Goal: Contribute content: Contribute content

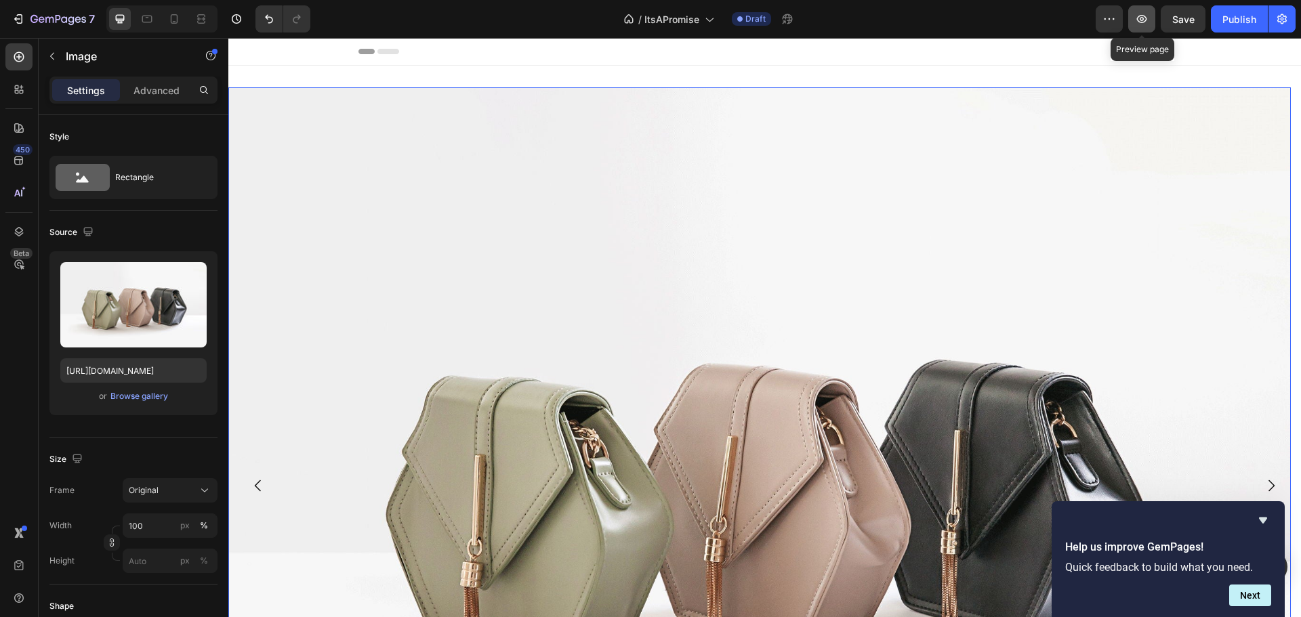
click at [1137, 18] on icon "button" at bounding box center [1142, 19] width 14 height 14
click at [610, 274] on img at bounding box center [759, 485] width 1063 height 797
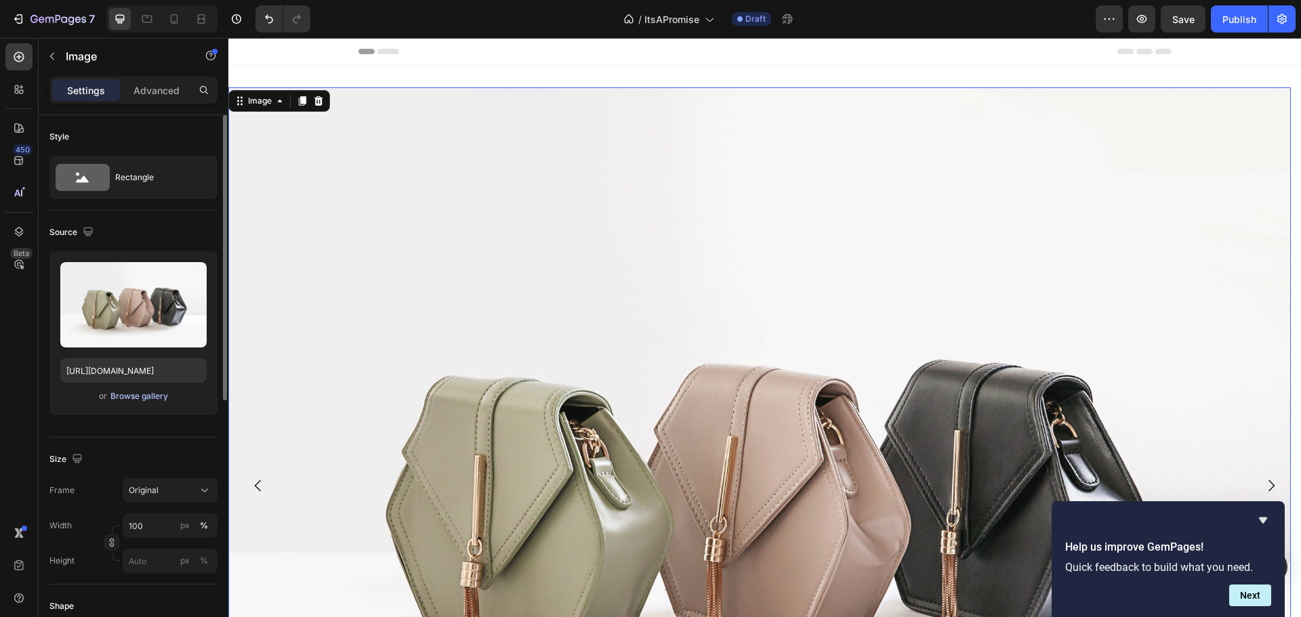
click at [119, 394] on div "Browse gallery" at bounding box center [139, 396] width 58 height 12
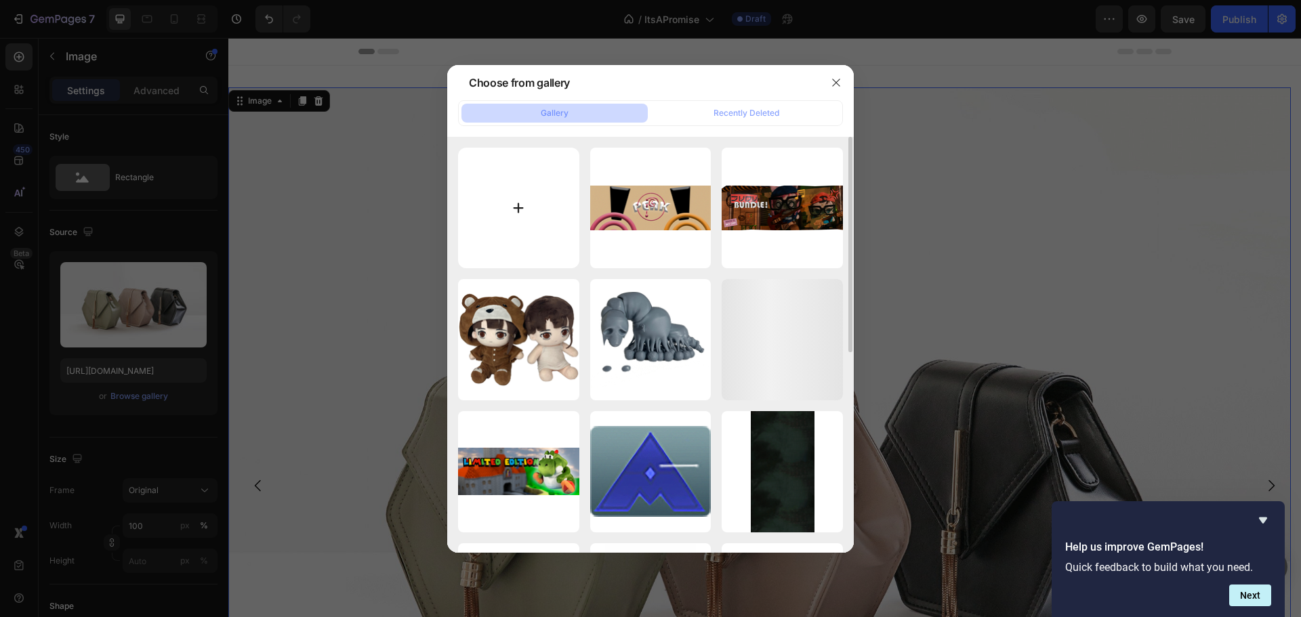
click at [542, 169] on input "file" at bounding box center [518, 208] width 121 height 121
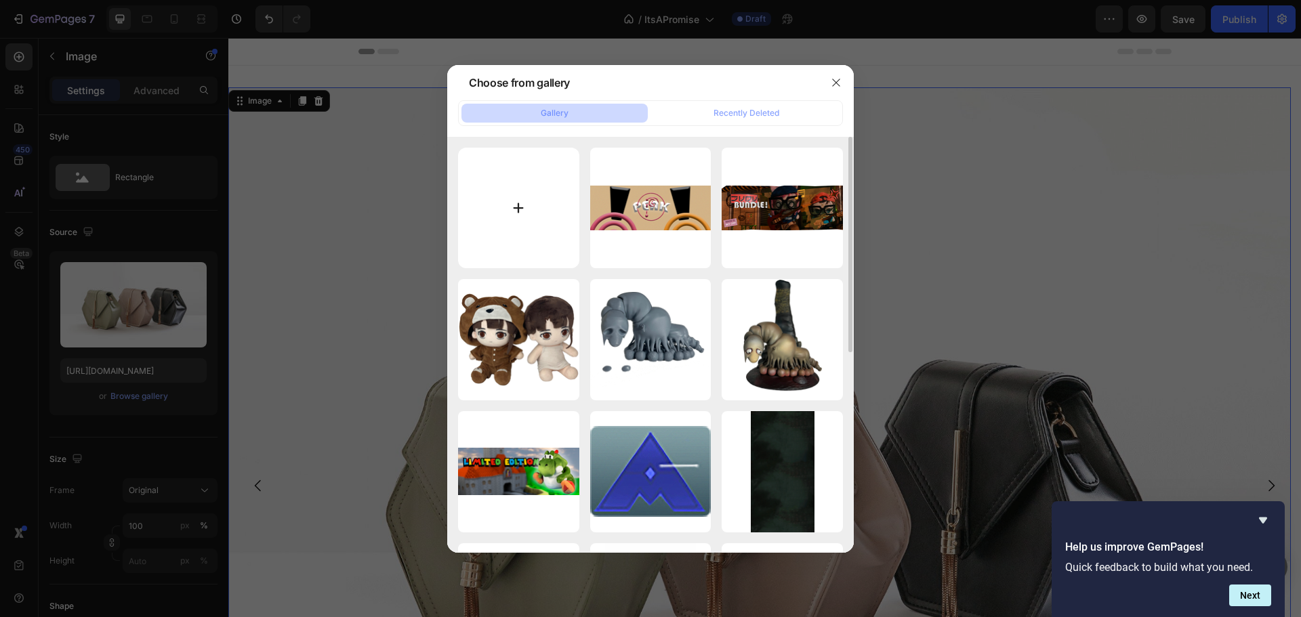
type input "C:\fakepath\Untitled-1.png"
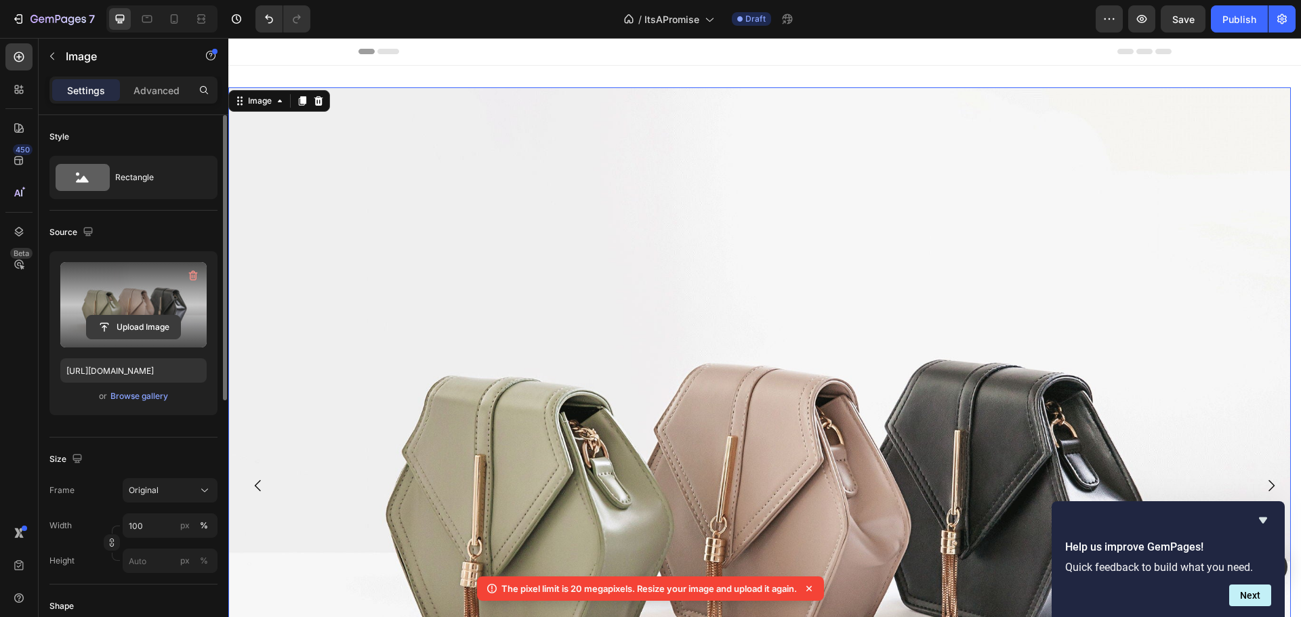
click at [138, 323] on input "file" at bounding box center [134, 327] width 94 height 23
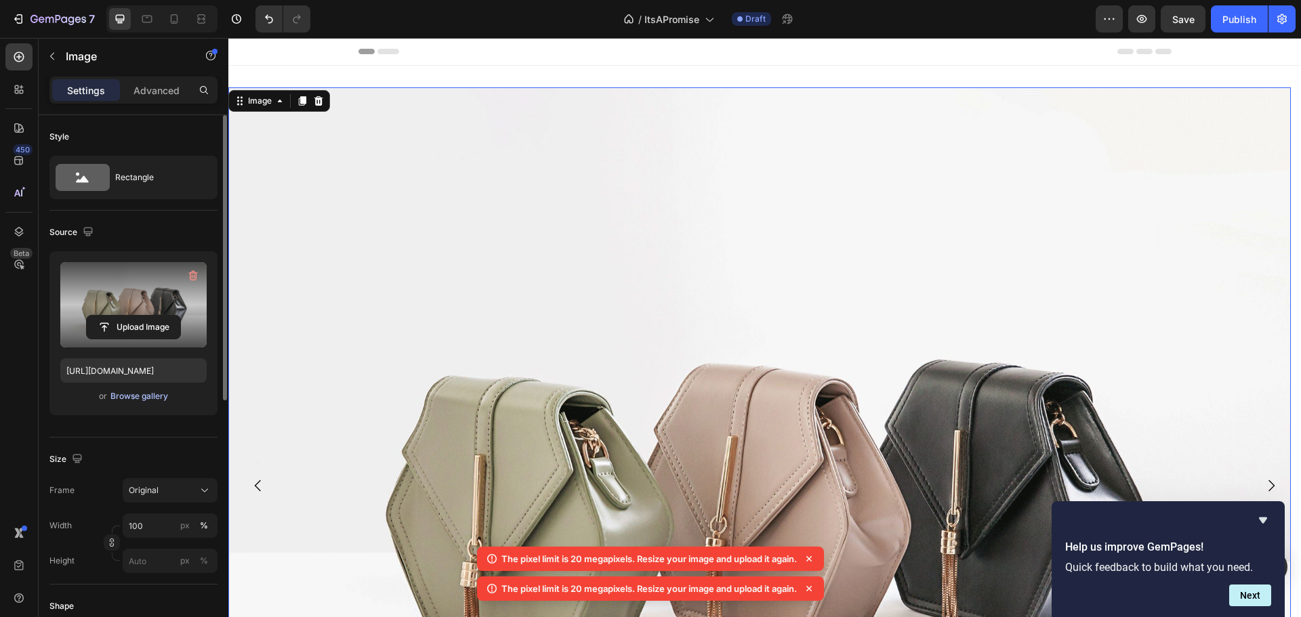
click at [148, 394] on div "Browse gallery" at bounding box center [139, 396] width 58 height 12
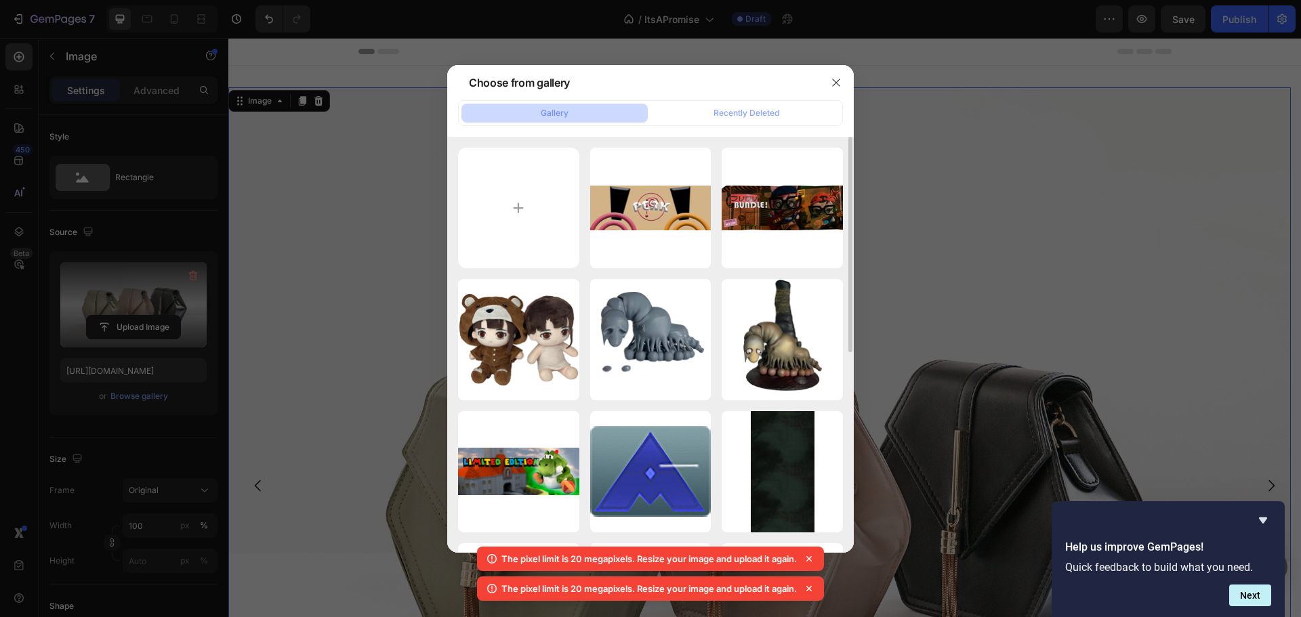
click at [586, 215] on div "Banner2.2.png 2519.52 kb FLCLBanner.png 3590.52 kb LainsTransparent.png 1142.95…" at bounding box center [650, 538] width 385 height 781
click at [544, 203] on input "file" at bounding box center [518, 208] width 121 height 121
type input "C:\fakepath\Untitled-1.png"
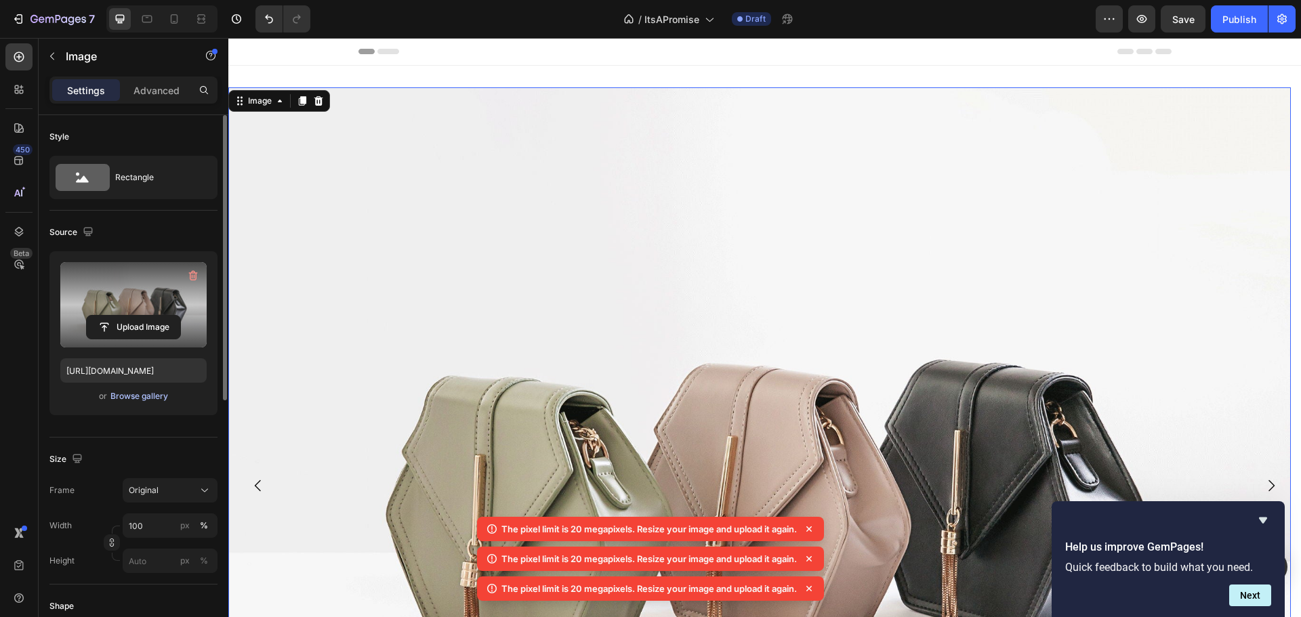
click at [155, 401] on div "Browse gallery" at bounding box center [139, 396] width 58 height 12
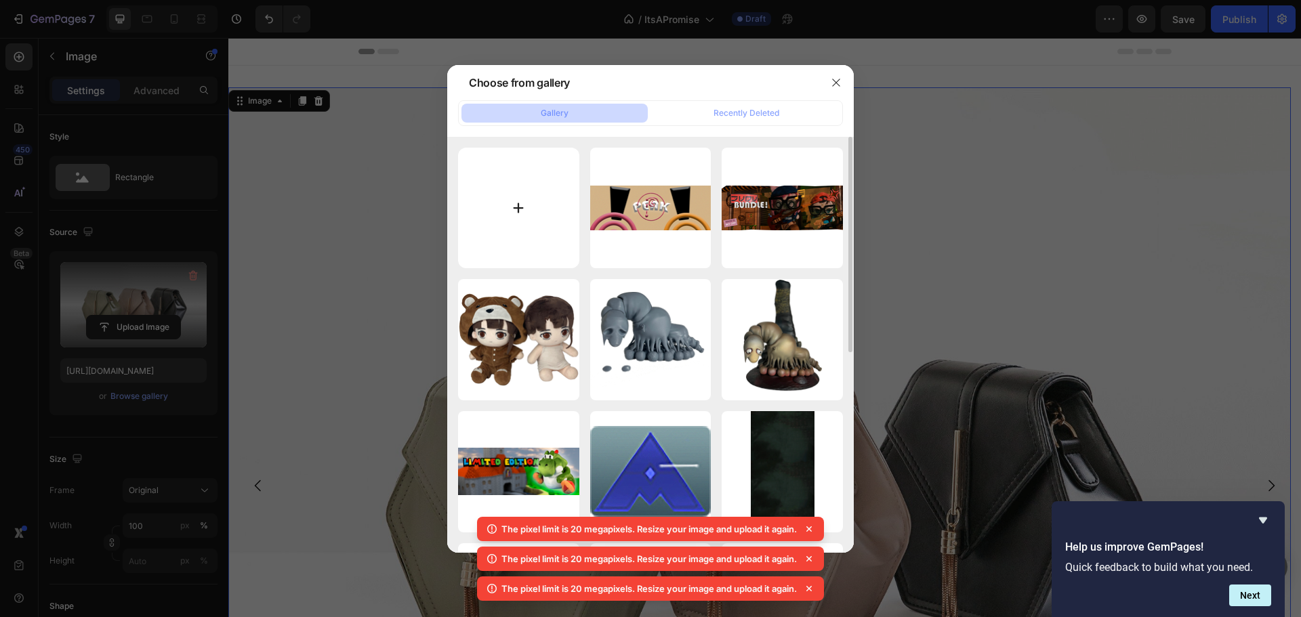
click at [548, 171] on input "file" at bounding box center [518, 208] width 121 height 121
type input "C:\fakepath\Untitled-1.png"
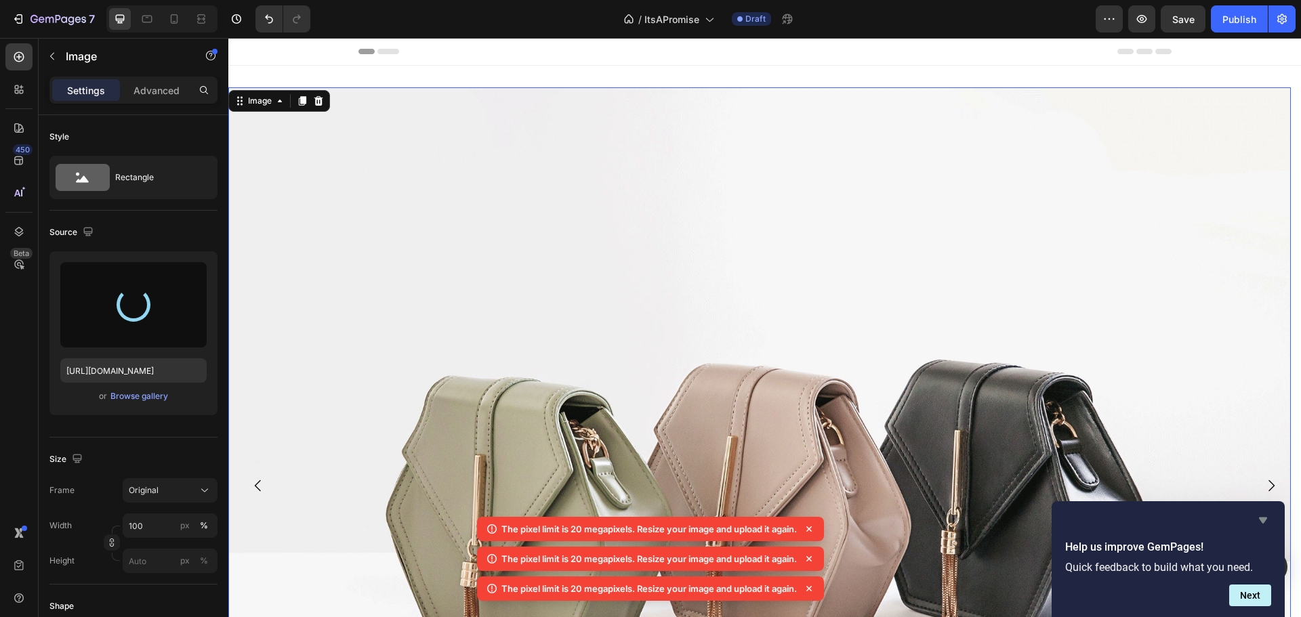
click at [1265, 514] on icon "Hide survey" at bounding box center [1263, 520] width 16 height 16
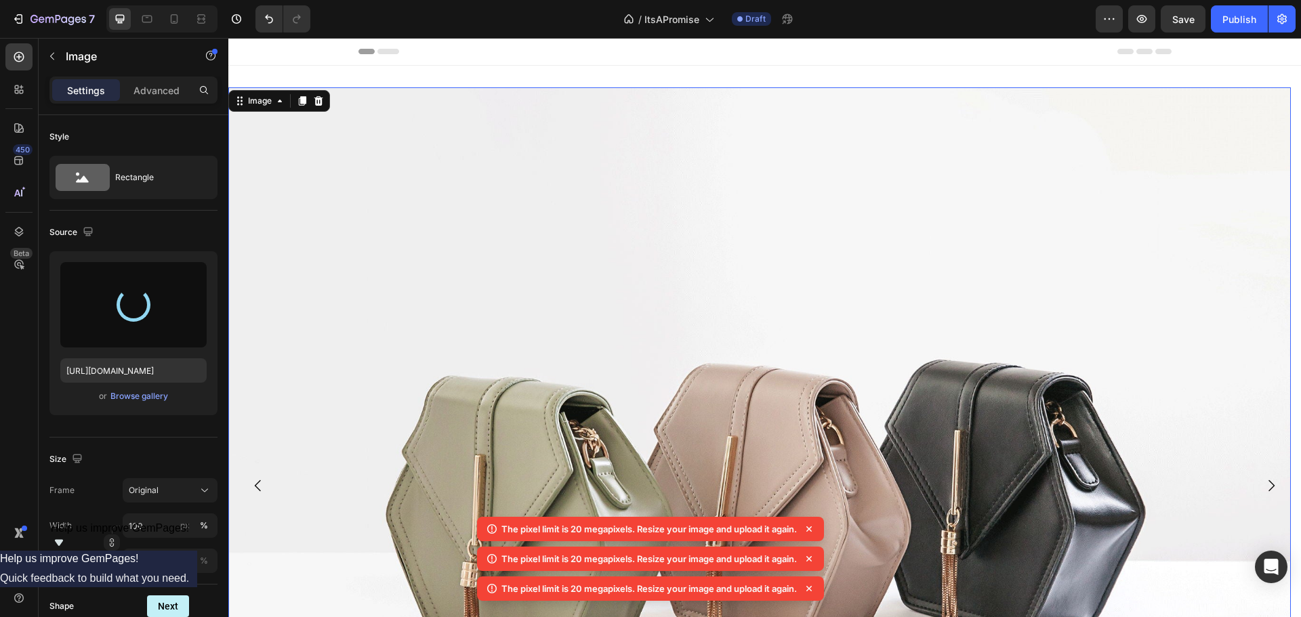
type input "[URL][DOMAIN_NAME]"
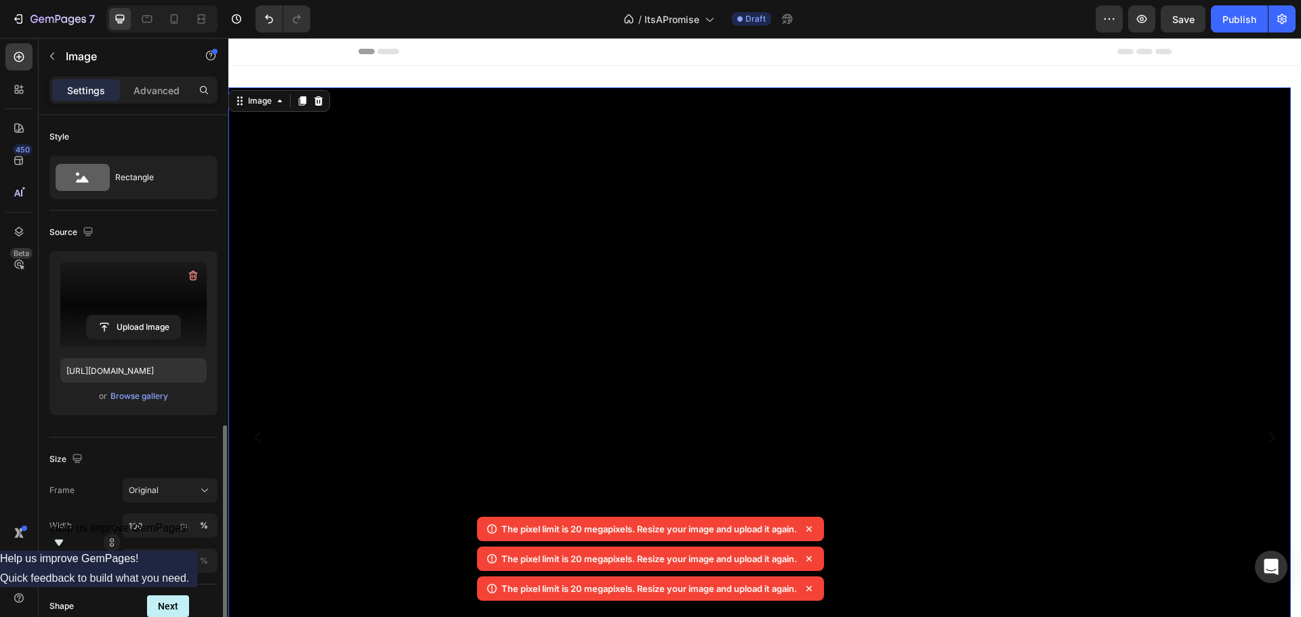
scroll to position [203, 0]
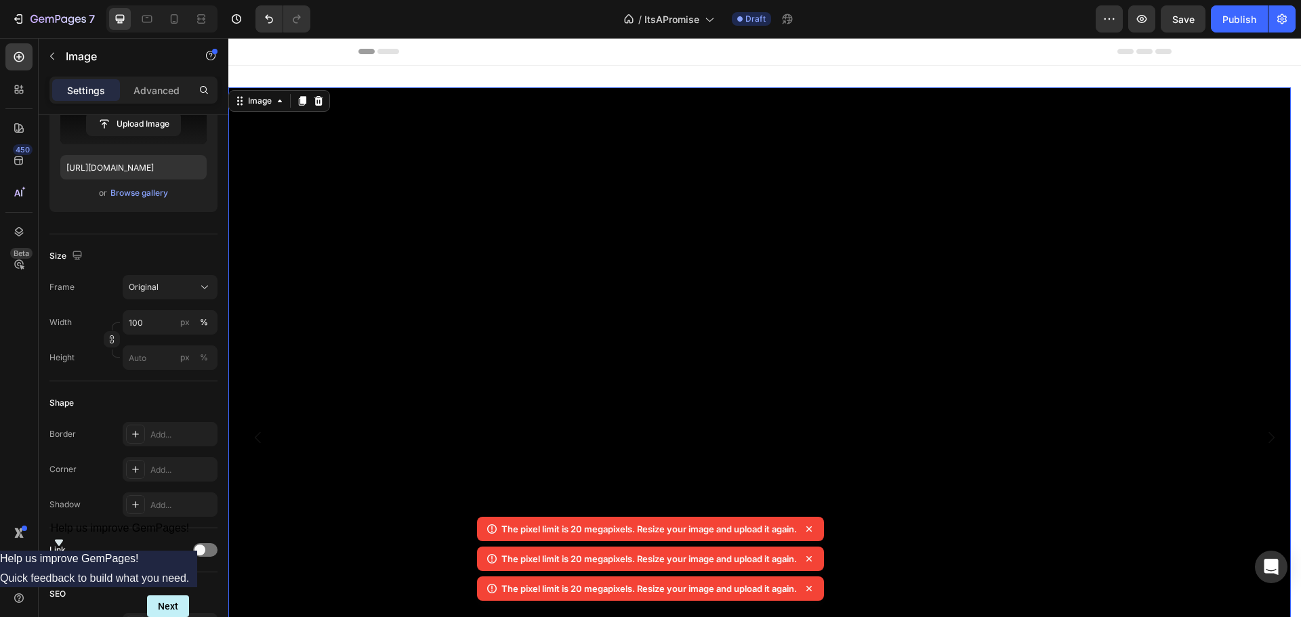
click at [811, 530] on icon at bounding box center [808, 529] width 5 height 5
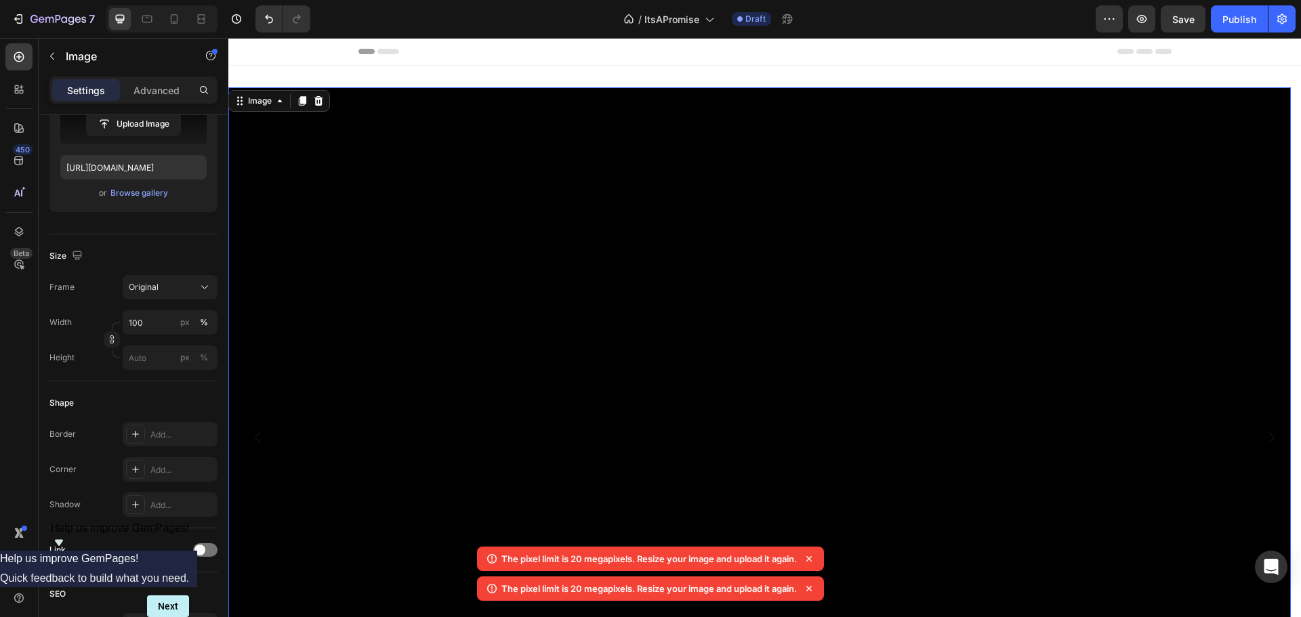
click at [816, 588] on icon at bounding box center [809, 589] width 14 height 14
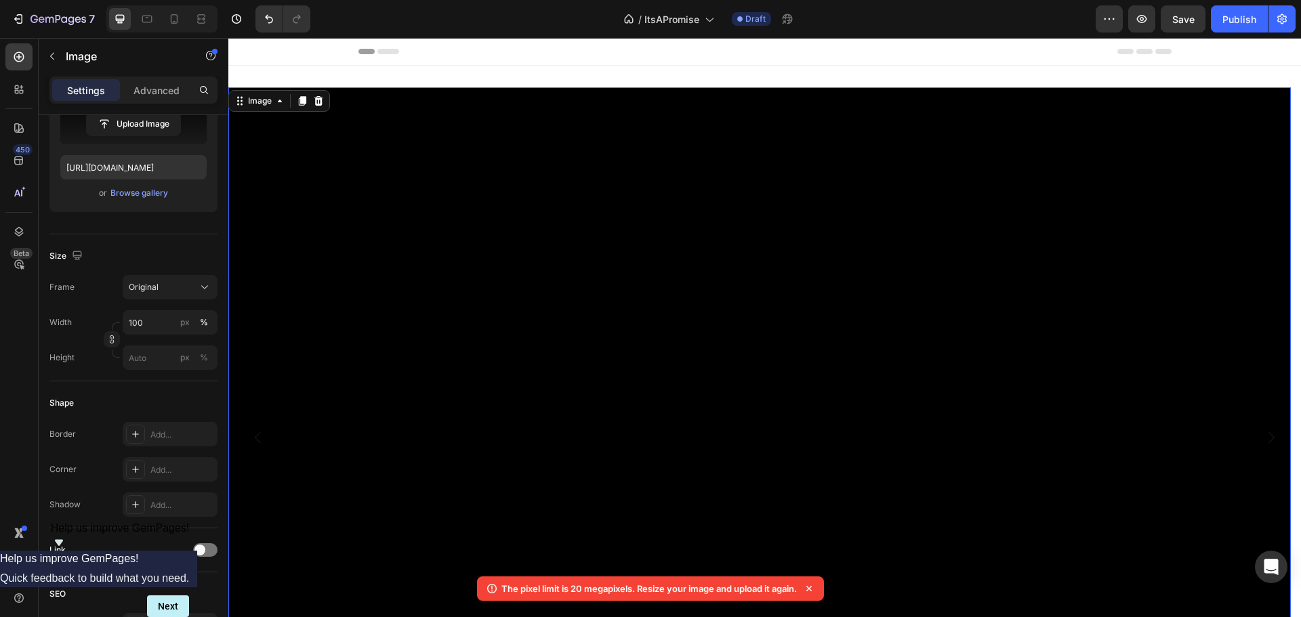
click at [816, 588] on icon at bounding box center [809, 589] width 14 height 14
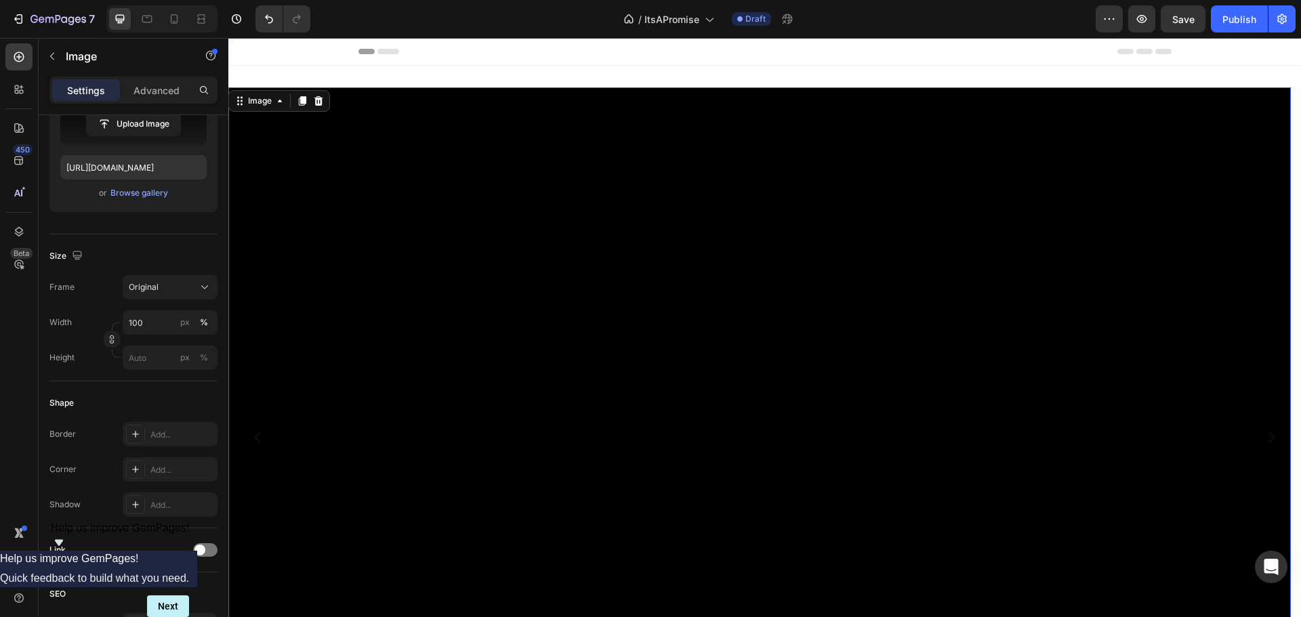
click at [573, 446] on img at bounding box center [759, 437] width 1063 height 701
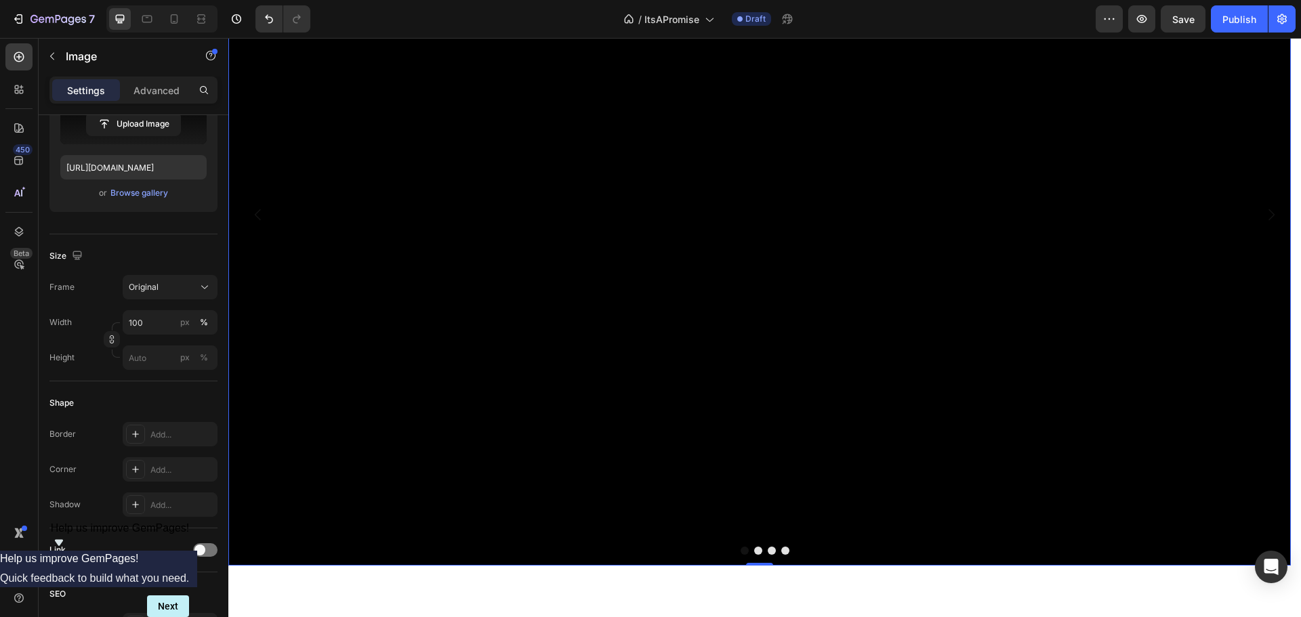
scroll to position [271, 0]
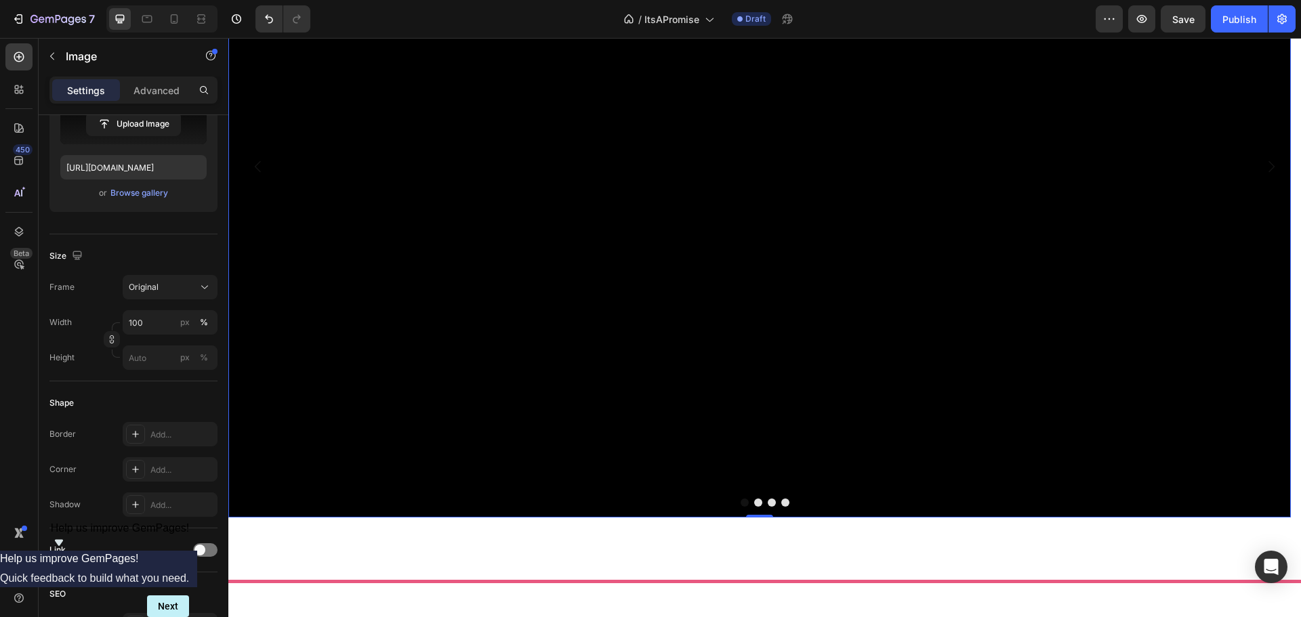
click at [393, 85] on img at bounding box center [759, 166] width 1063 height 701
click at [152, 188] on div "Browse gallery" at bounding box center [139, 193] width 58 height 12
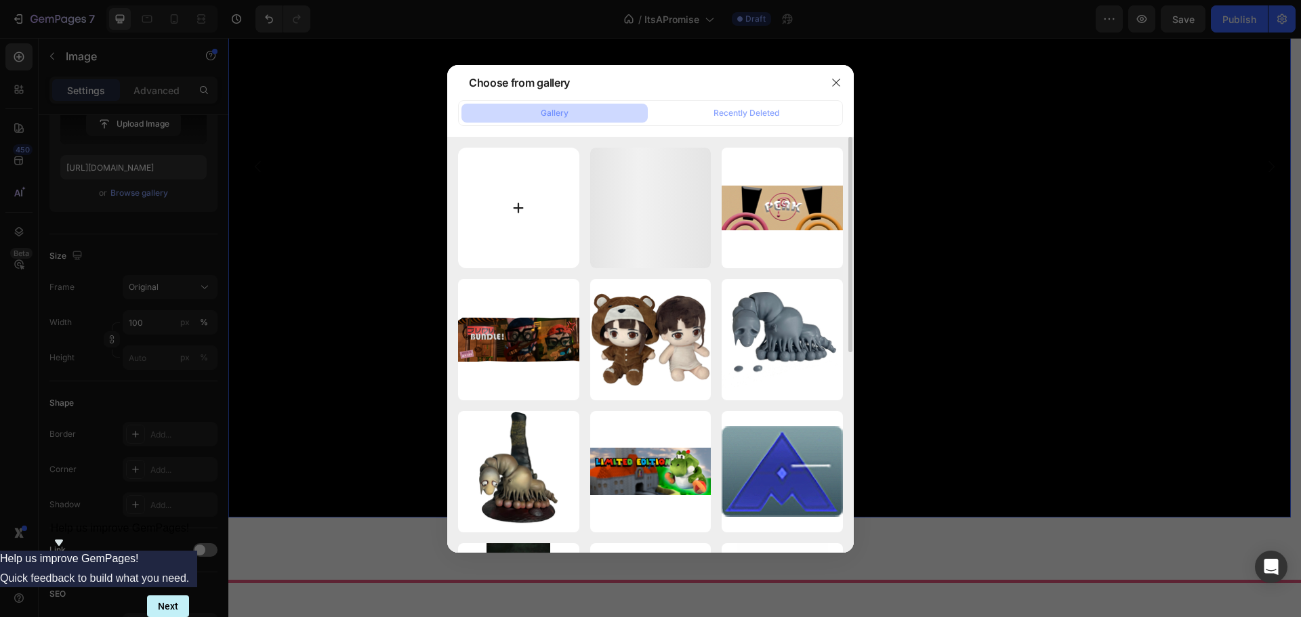
click at [513, 175] on input "file" at bounding box center [518, 208] width 121 height 121
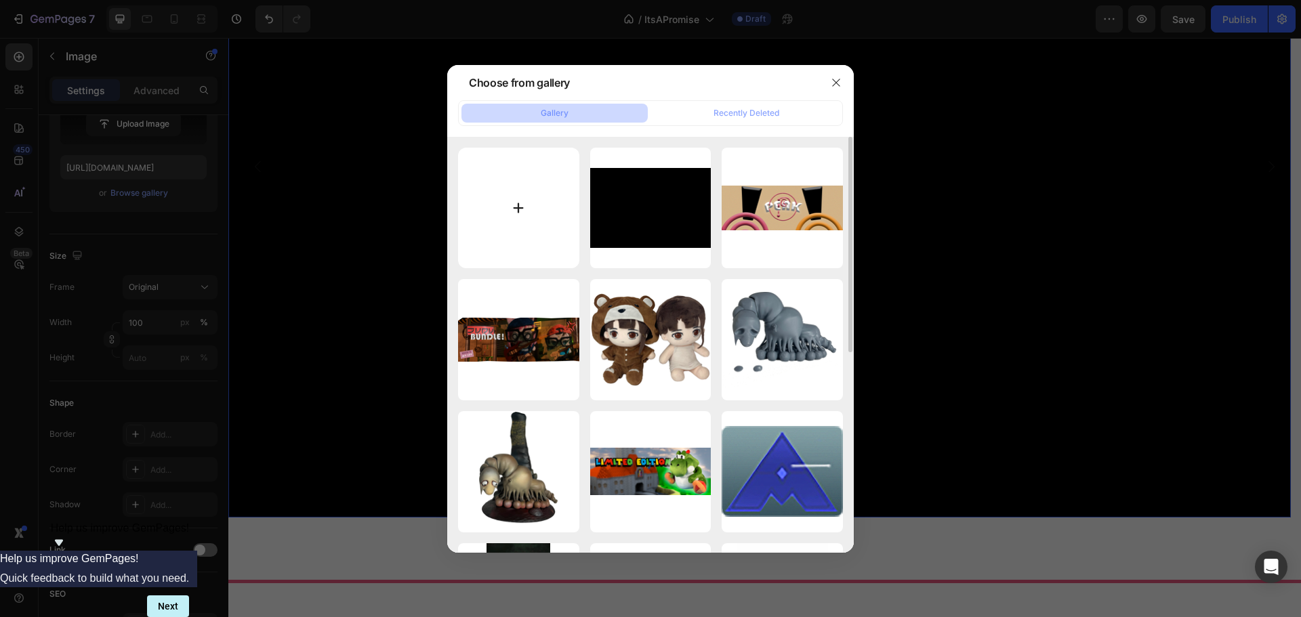
type input "C:\fakepath\Untitled-1.png"
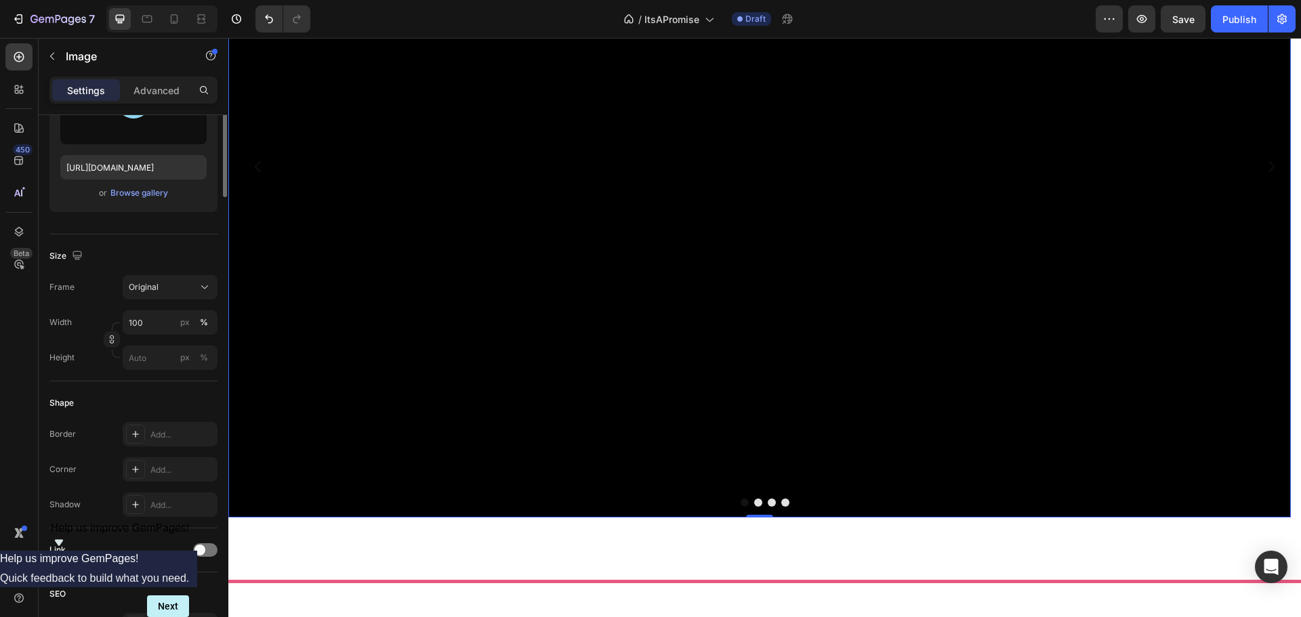
scroll to position [0, 0]
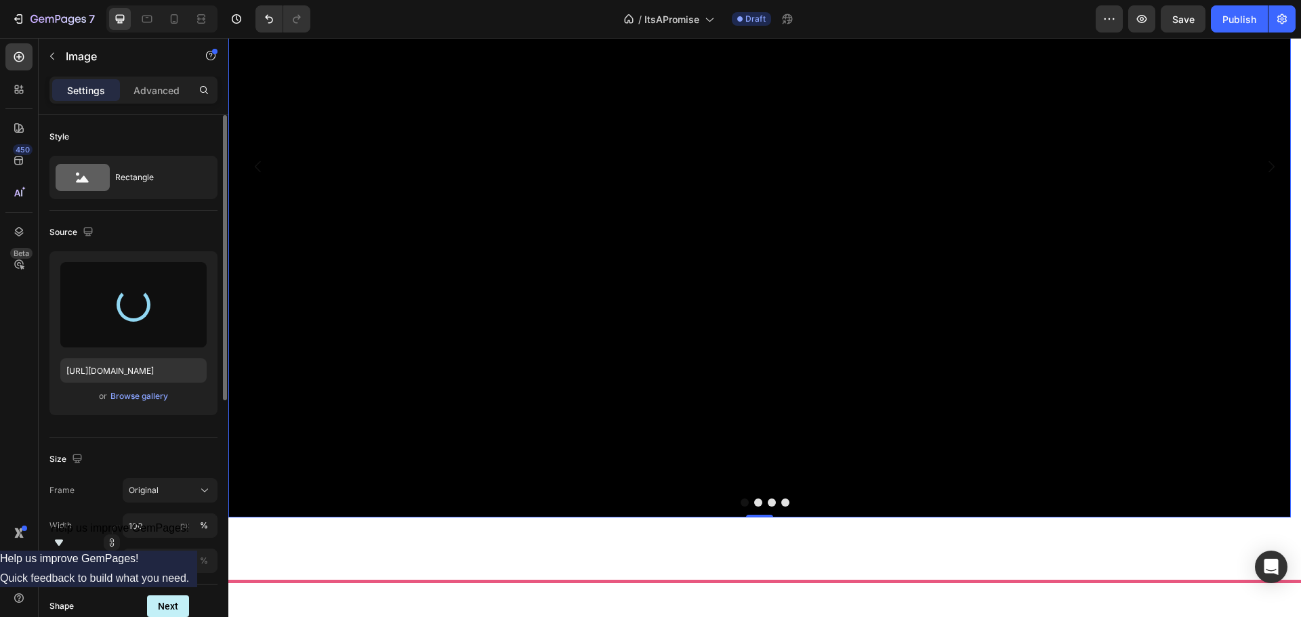
type input "[URL][DOMAIN_NAME]"
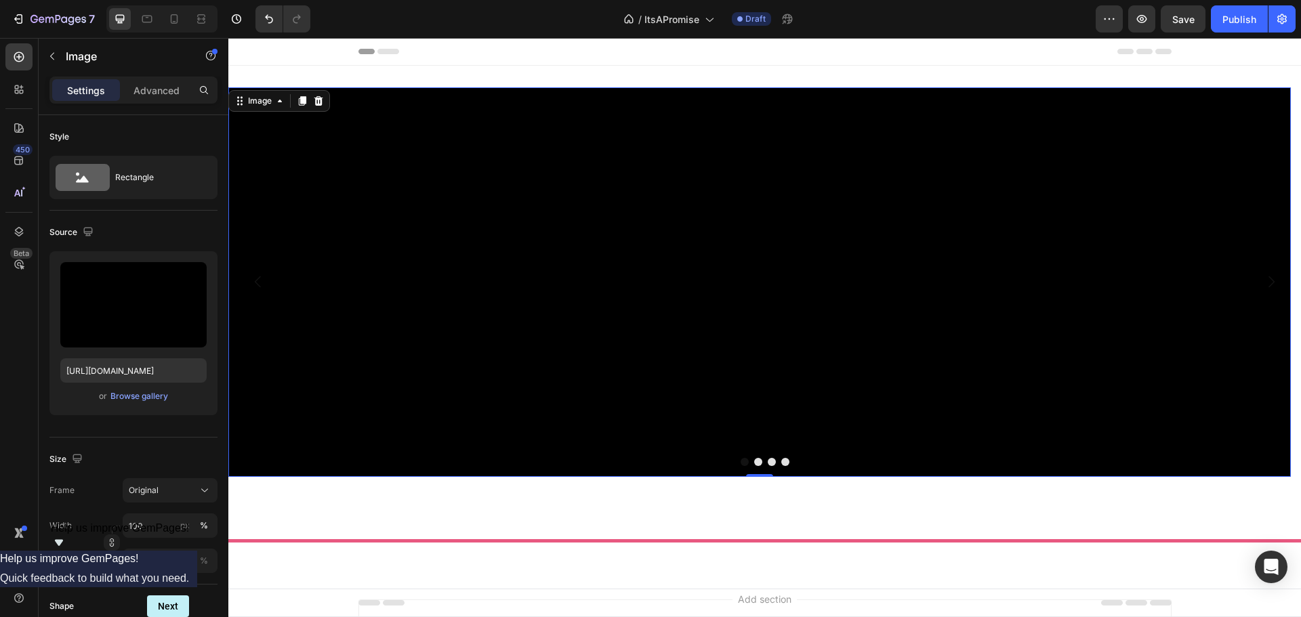
click at [1142, 5] on div "7 Version history / ItsAPromise Draft Preview Save Publish" at bounding box center [650, 19] width 1301 height 39
click at [1148, 9] on button "button" at bounding box center [1141, 18] width 27 height 27
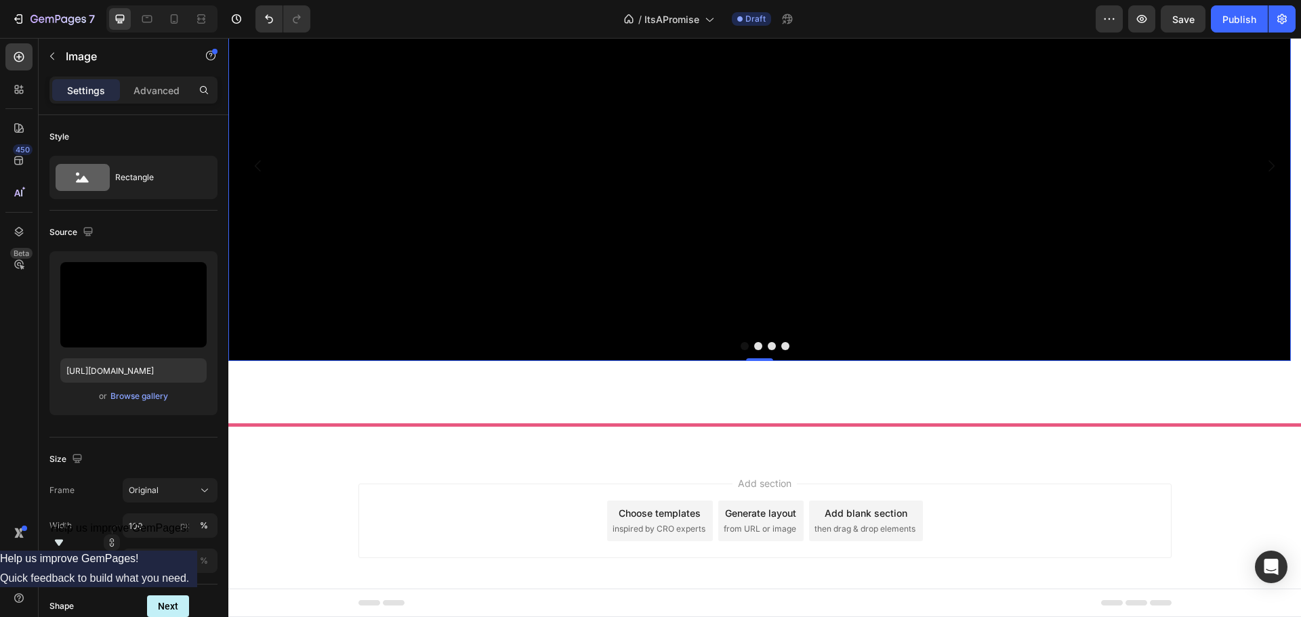
scroll to position [122, 0]
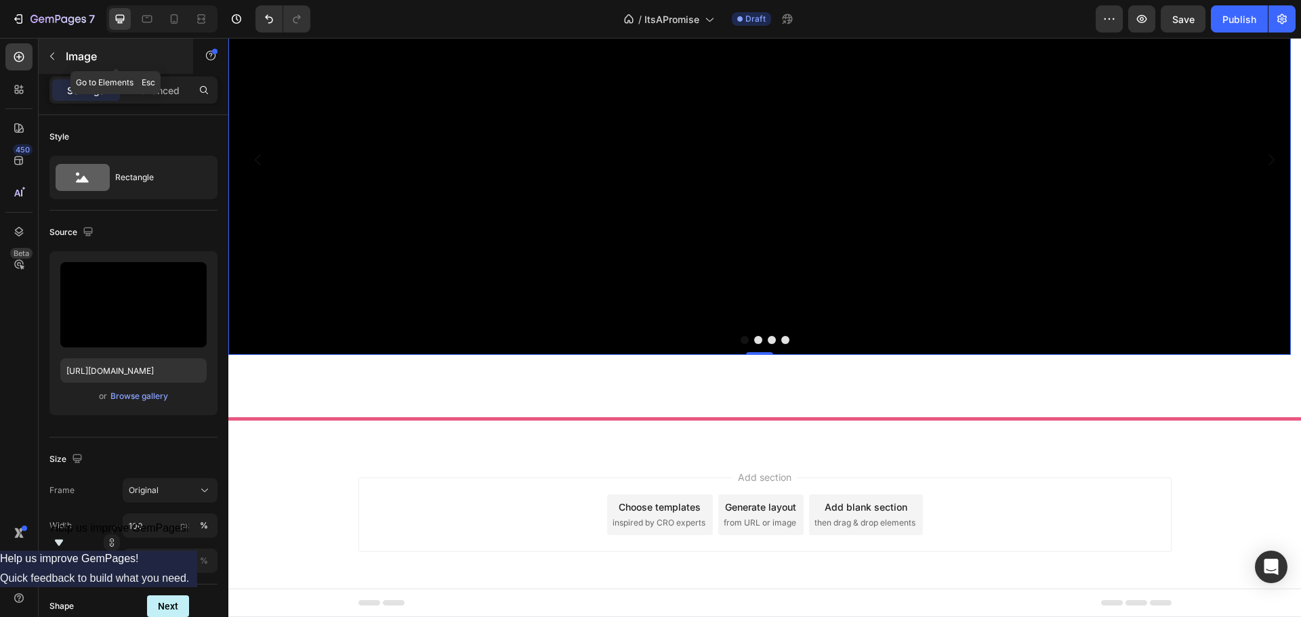
click at [69, 44] on div "Image" at bounding box center [116, 56] width 155 height 35
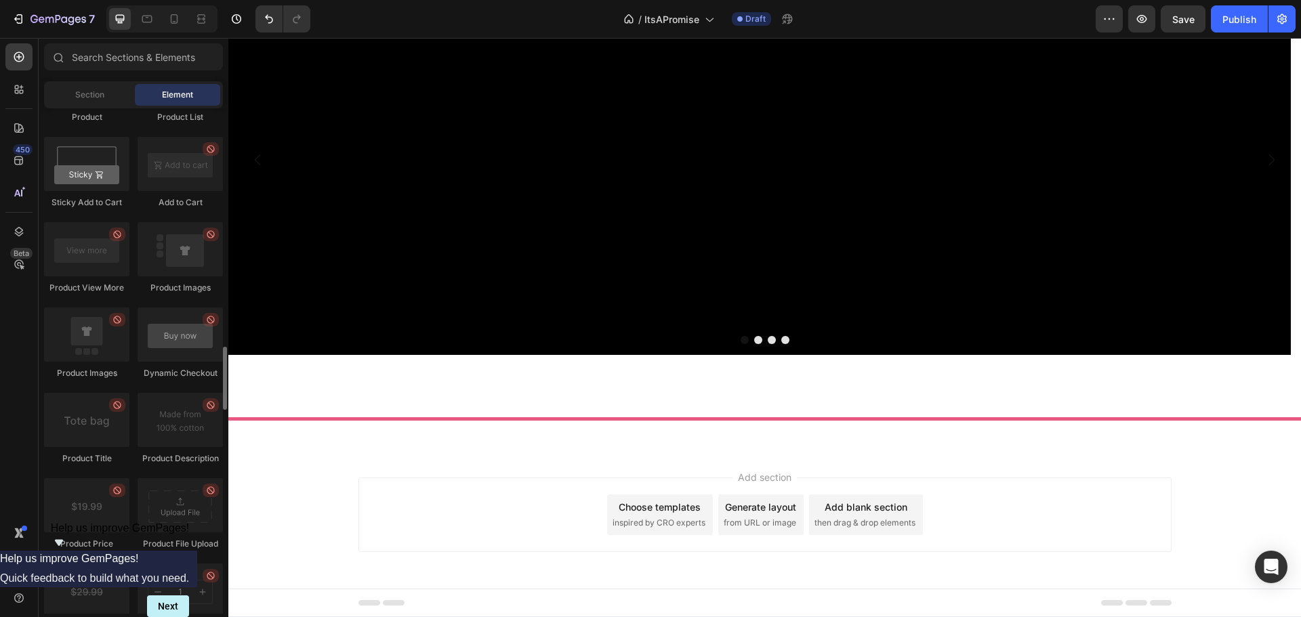
scroll to position [1694, 0]
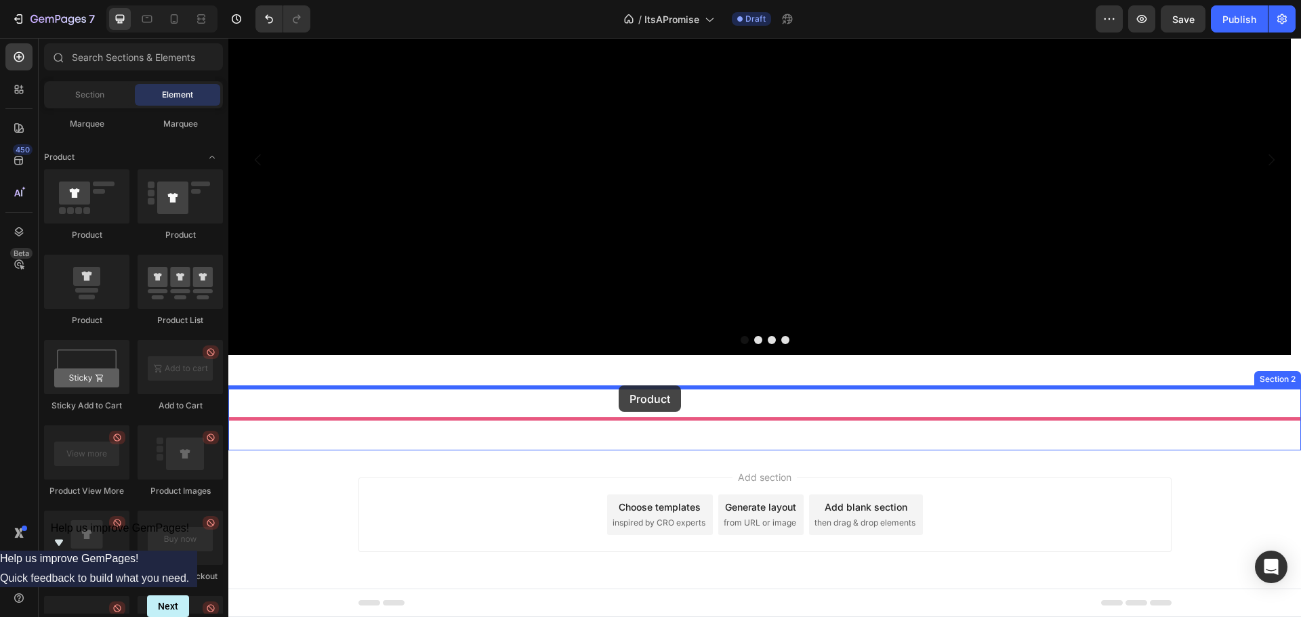
drag, startPoint x: 414, startPoint y: 217, endPoint x: 619, endPoint y: 386, distance: 265.3
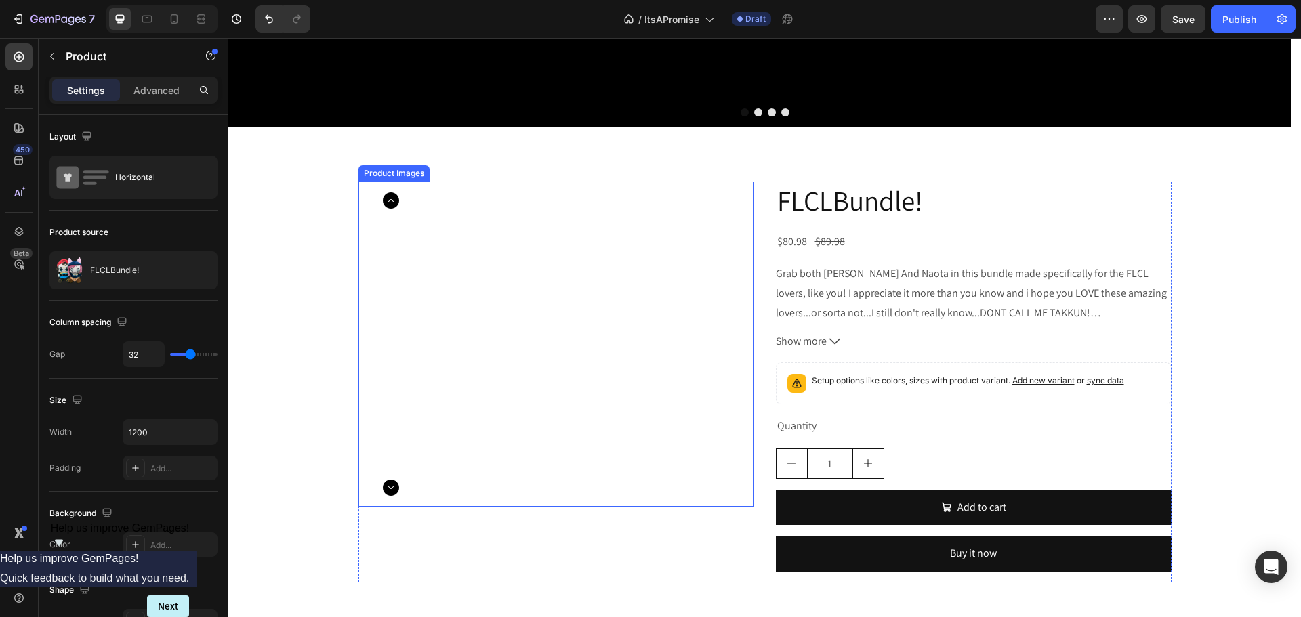
scroll to position [325, 0]
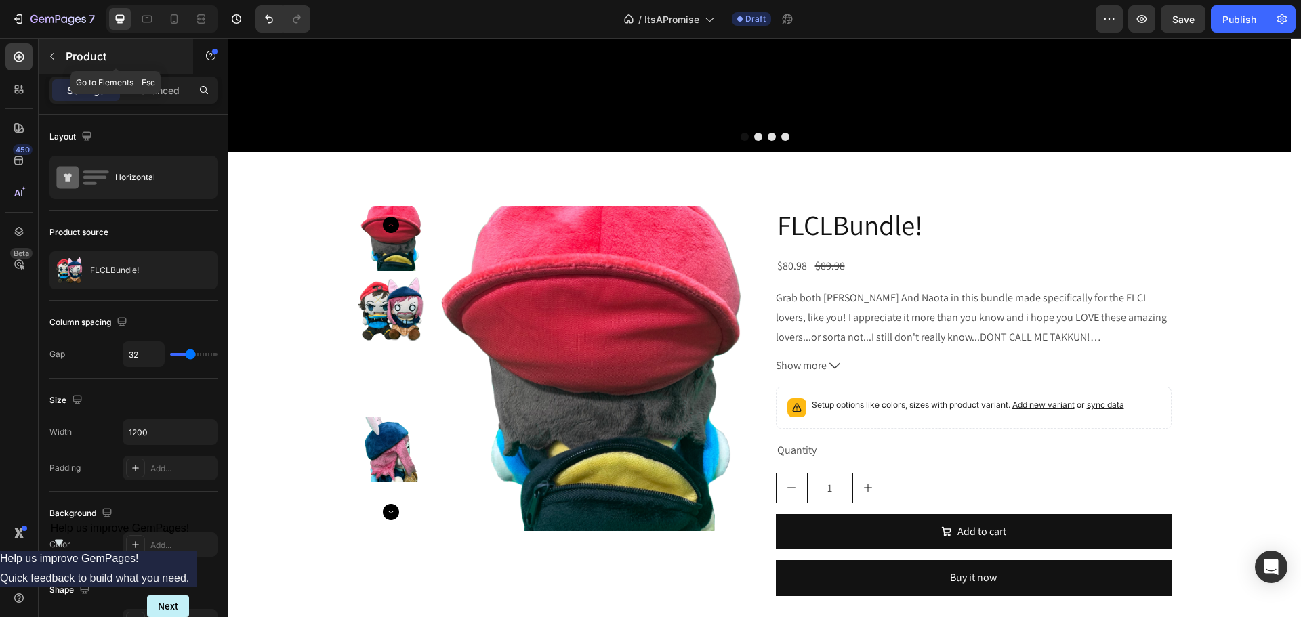
click at [76, 43] on div "Product" at bounding box center [116, 56] width 155 height 35
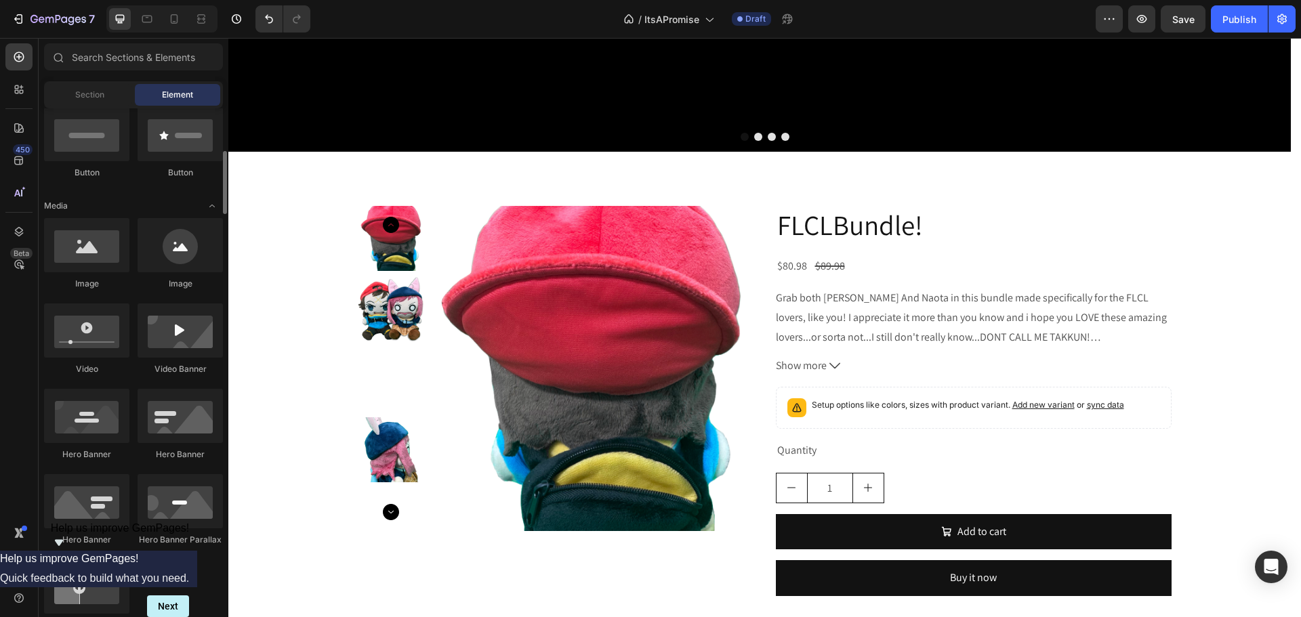
scroll to position [0, 0]
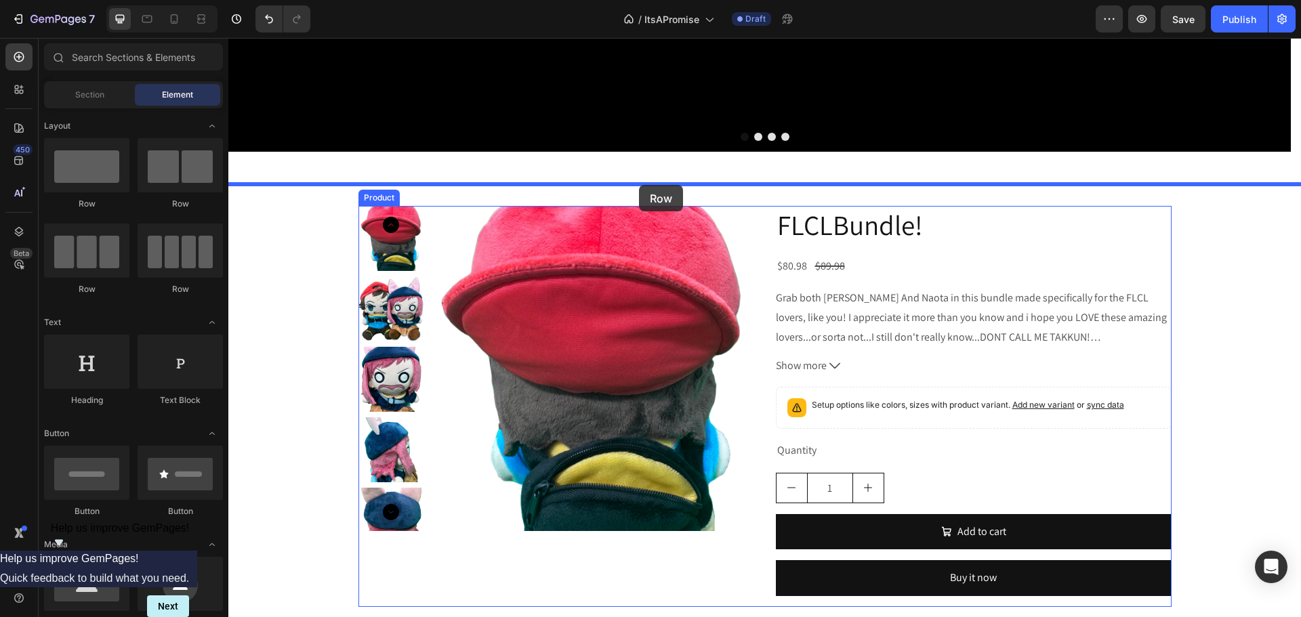
drag, startPoint x: 409, startPoint y: 197, endPoint x: 639, endPoint y: 185, distance: 230.7
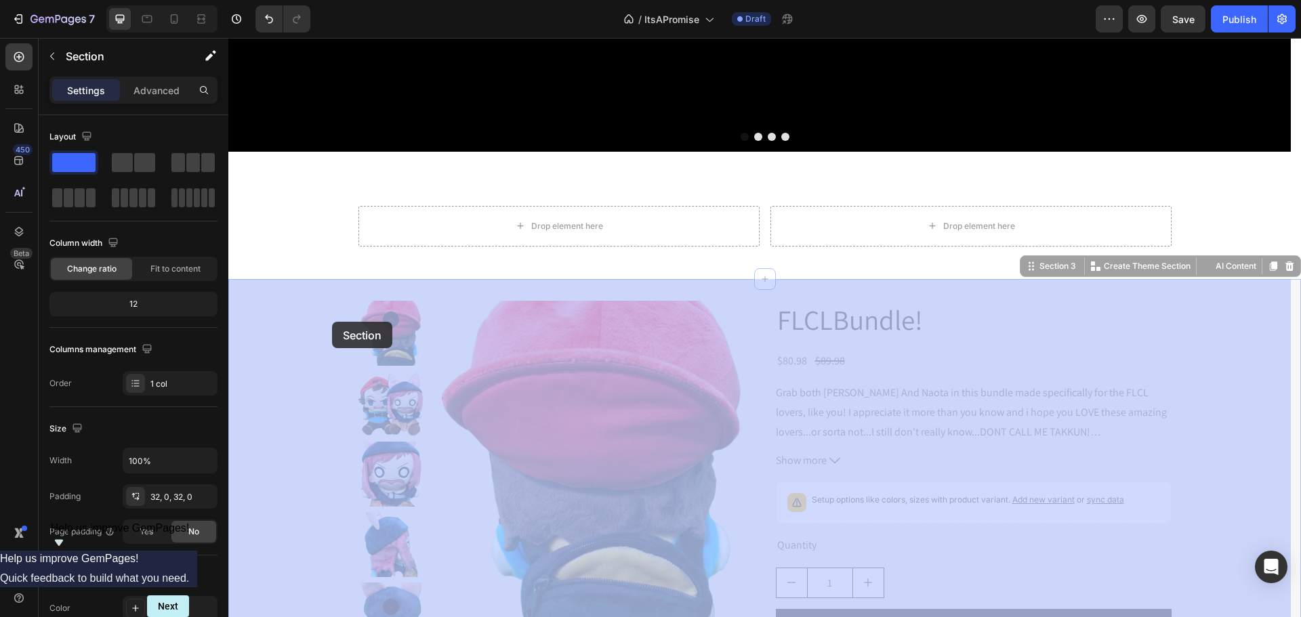
drag, startPoint x: 317, startPoint y: 310, endPoint x: 331, endPoint y: 324, distance: 19.7
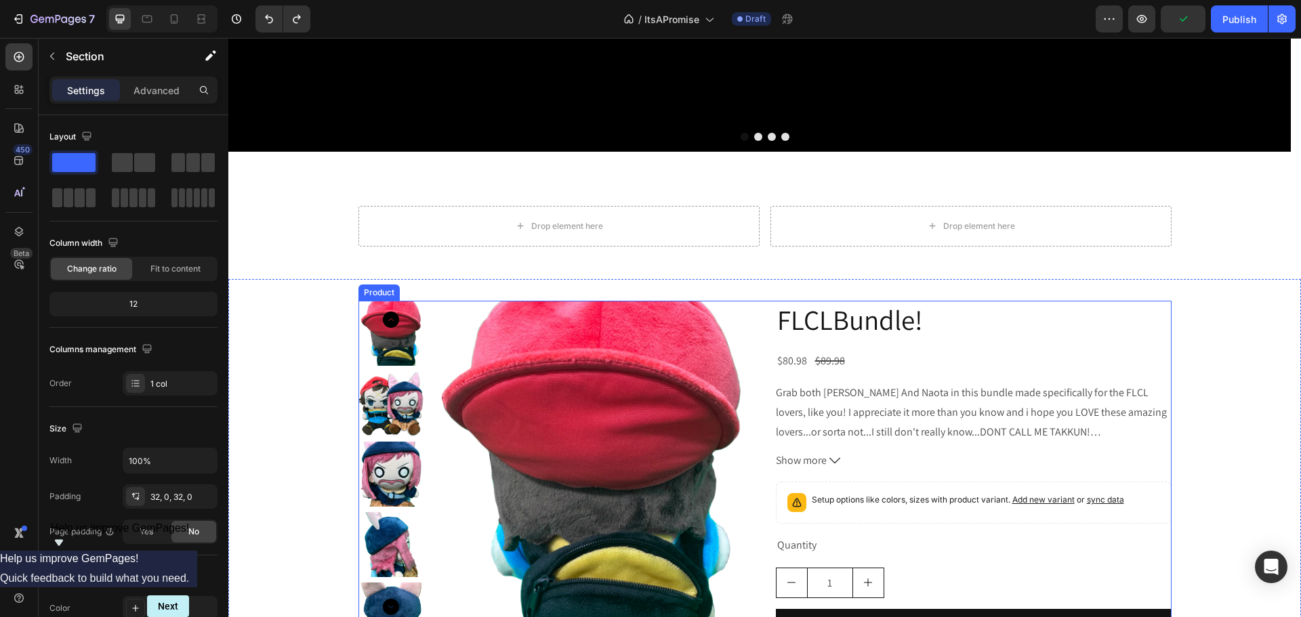
click at [981, 345] on div "FLCLBundle! Product Title $80.98 Product Price Product Price $89.98 Product Pri…" at bounding box center [974, 501] width 396 height 401
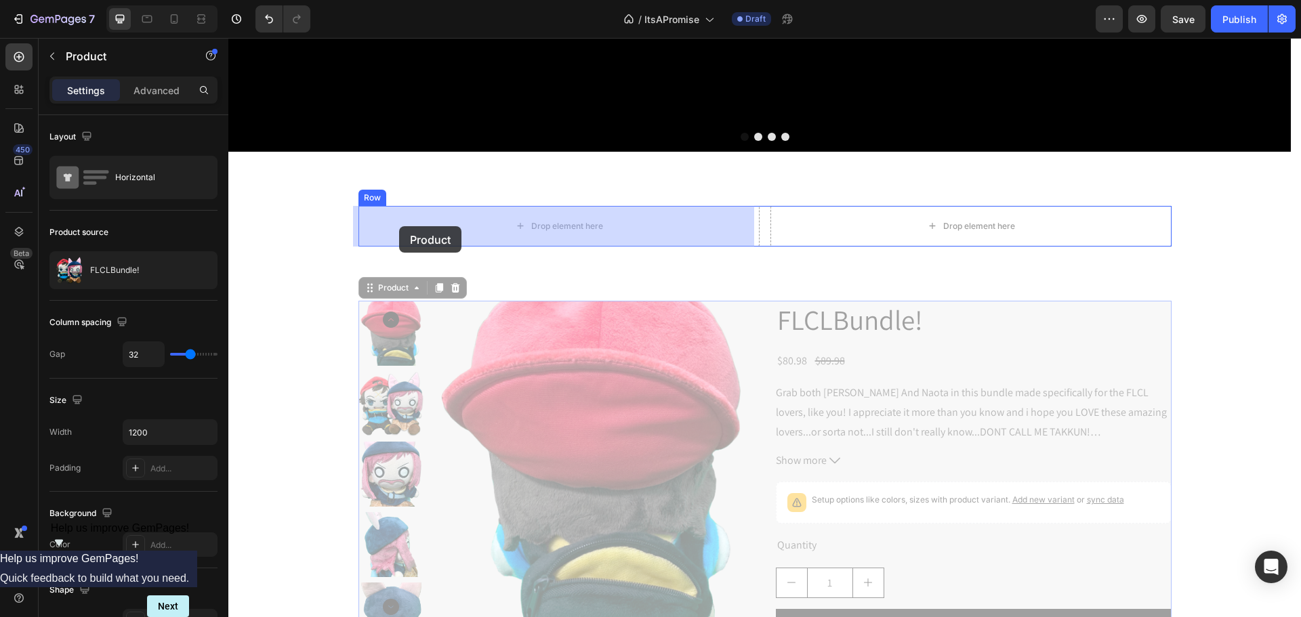
drag, startPoint x: 392, startPoint y: 287, endPoint x: 399, endPoint y: 226, distance: 61.4
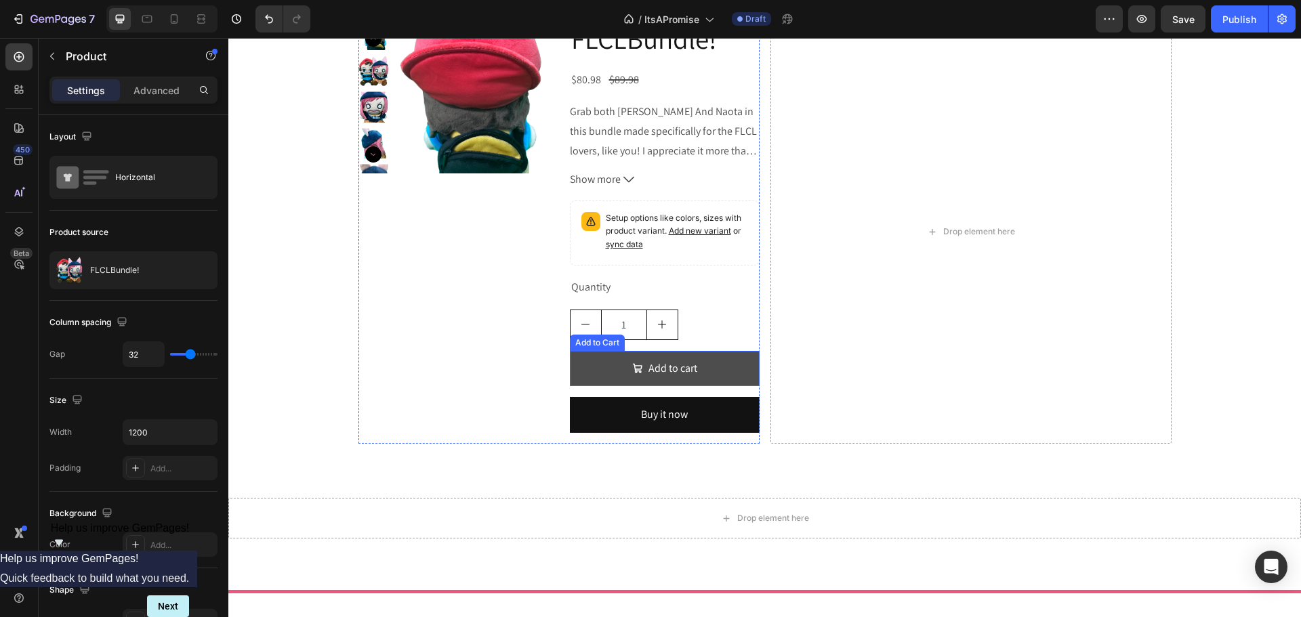
scroll to position [393, 0]
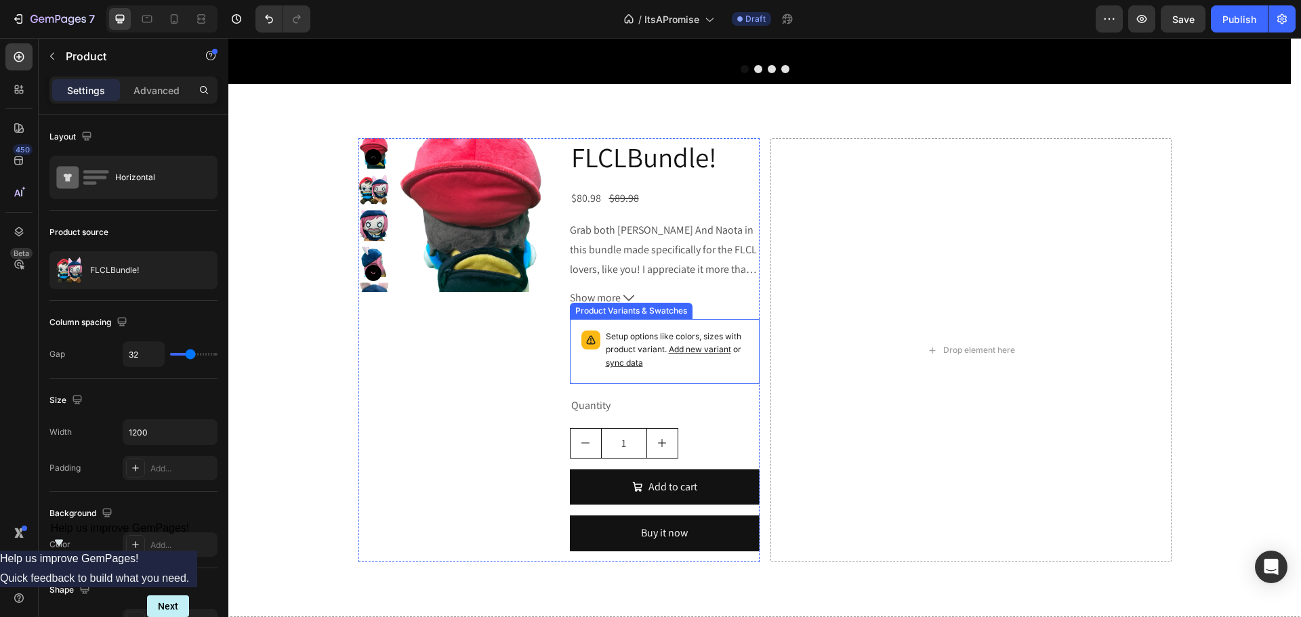
click at [646, 327] on div "Setup options like colors, sizes with product variant. Add new variant or sync …" at bounding box center [665, 351] width 178 height 53
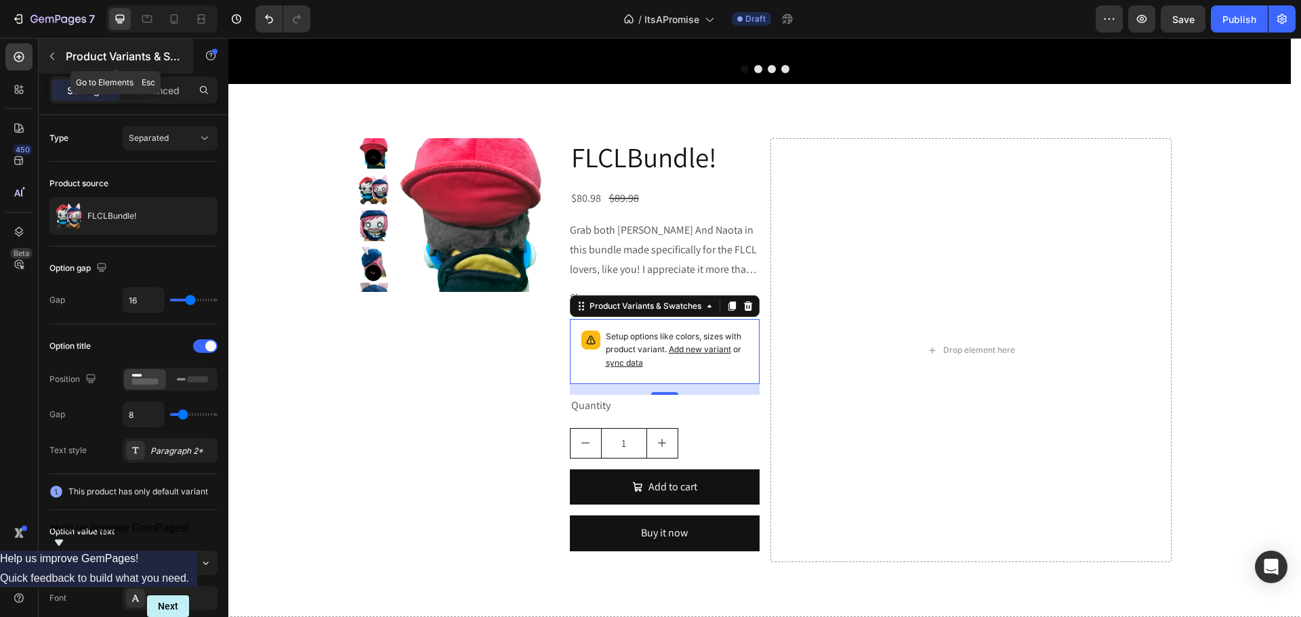
click at [73, 45] on div "Product Variants & Swatches" at bounding box center [116, 56] width 155 height 35
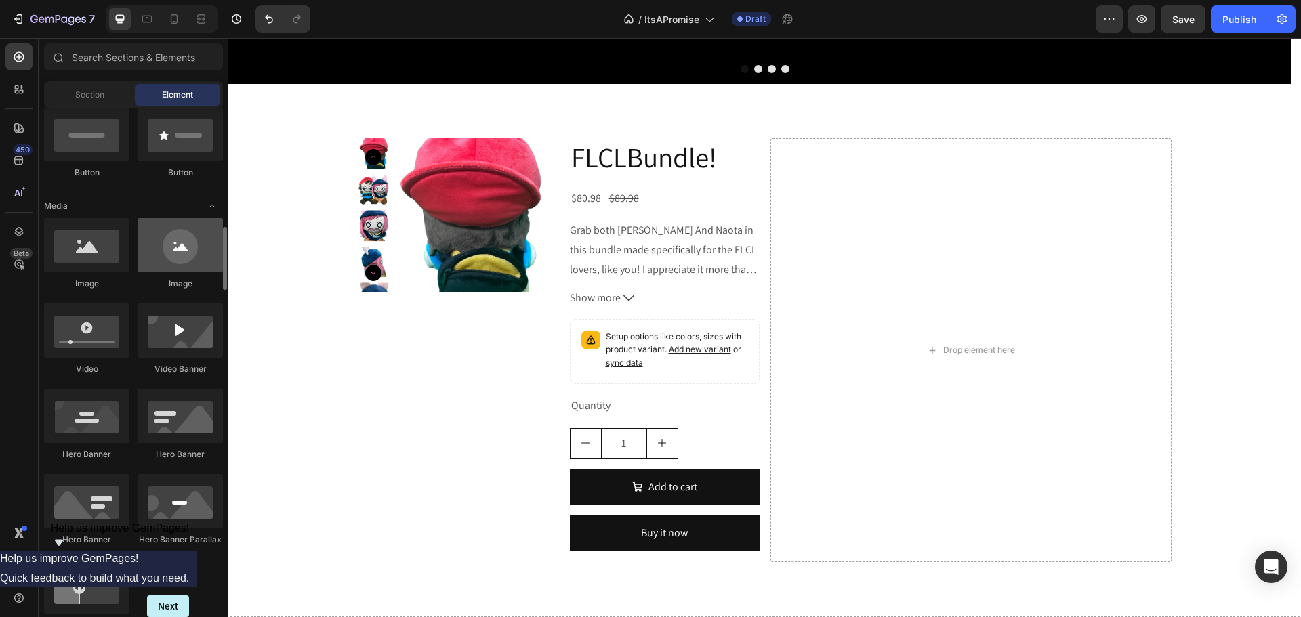
scroll to position [407, 0]
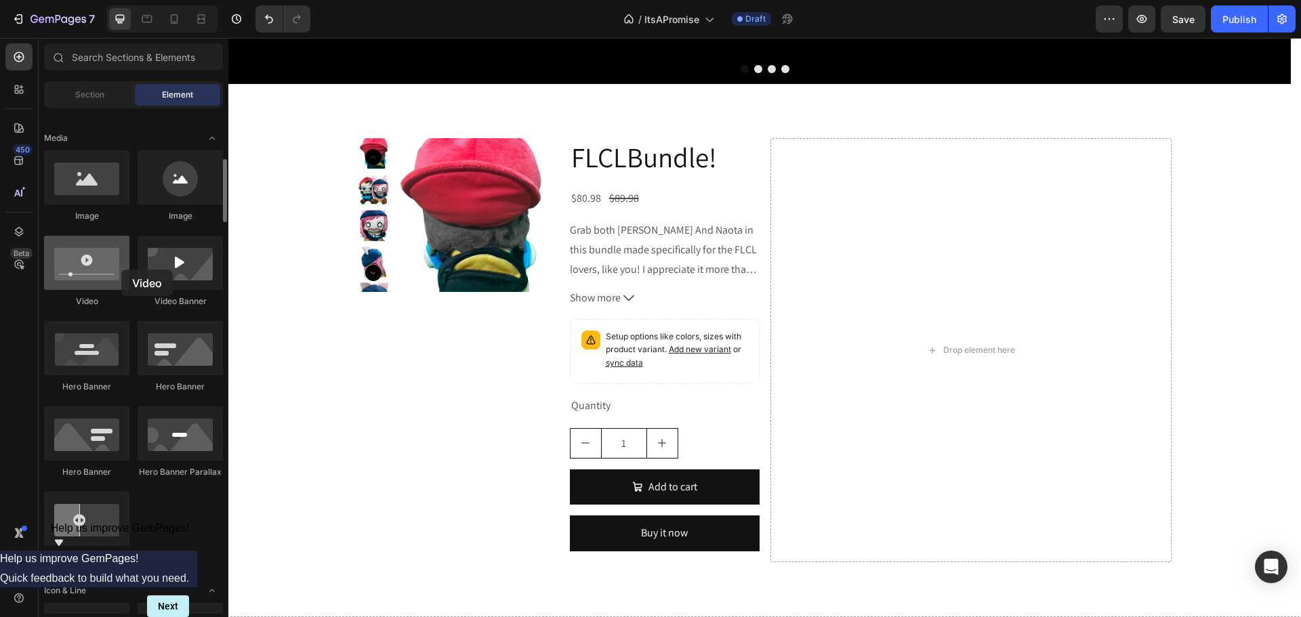
drag, startPoint x: 112, startPoint y: 255, endPoint x: 121, endPoint y: 270, distance: 16.7
click at [121, 270] on div at bounding box center [86, 263] width 85 height 54
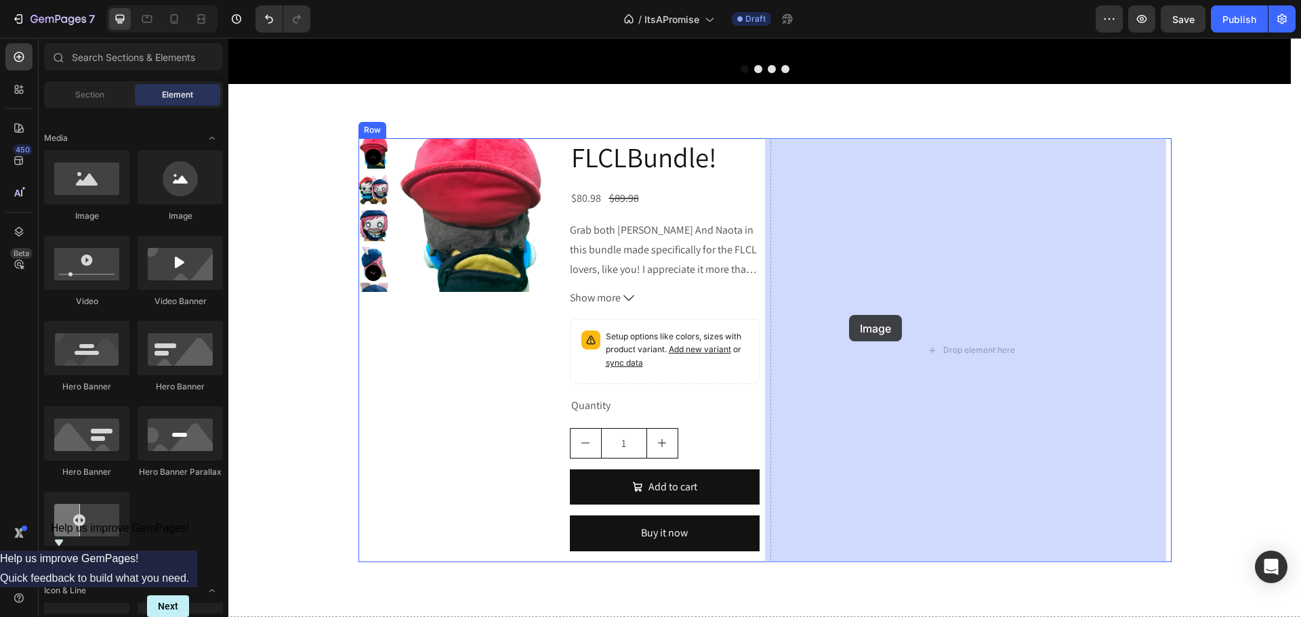
drag, startPoint x: 413, startPoint y: 211, endPoint x: 848, endPoint y: 316, distance: 447.6
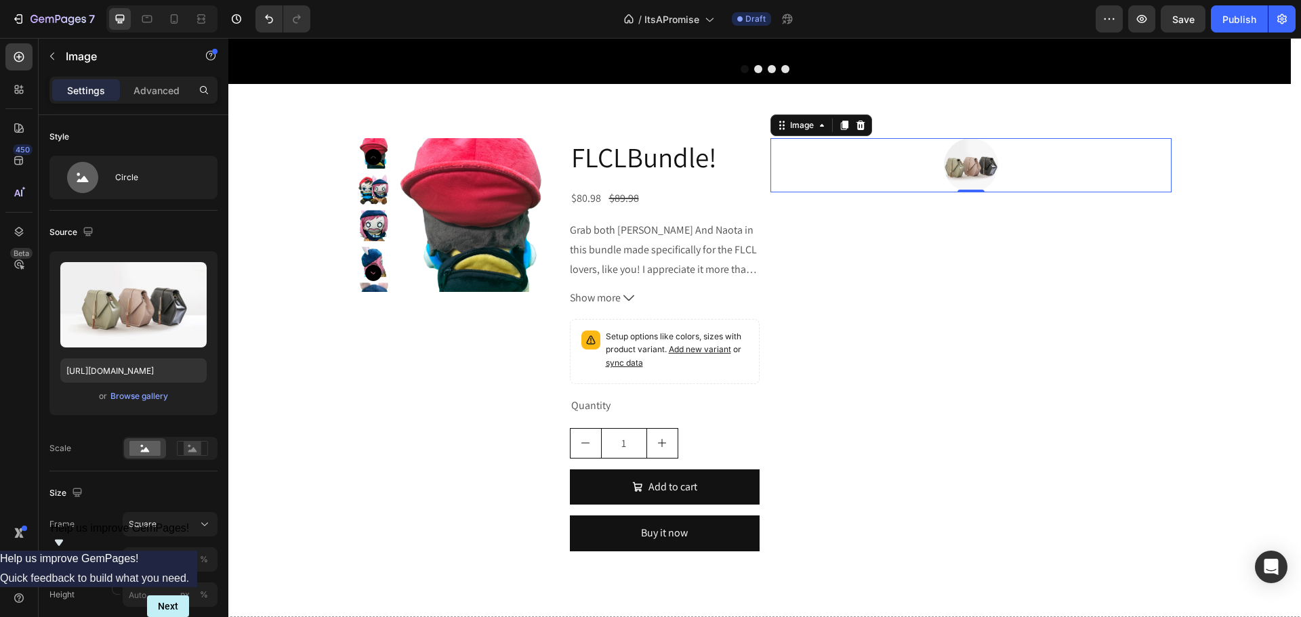
click at [857, 127] on icon at bounding box center [860, 125] width 9 height 9
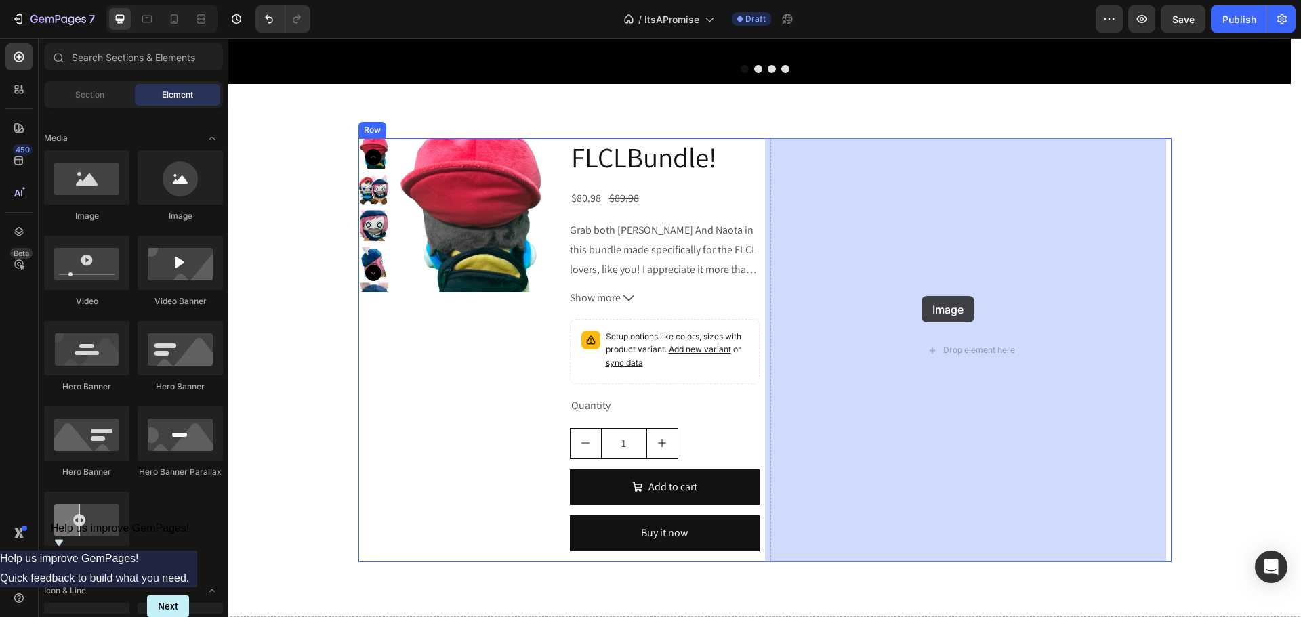
drag, startPoint x: 306, startPoint y: 203, endPoint x: 922, endPoint y: 296, distance: 623.0
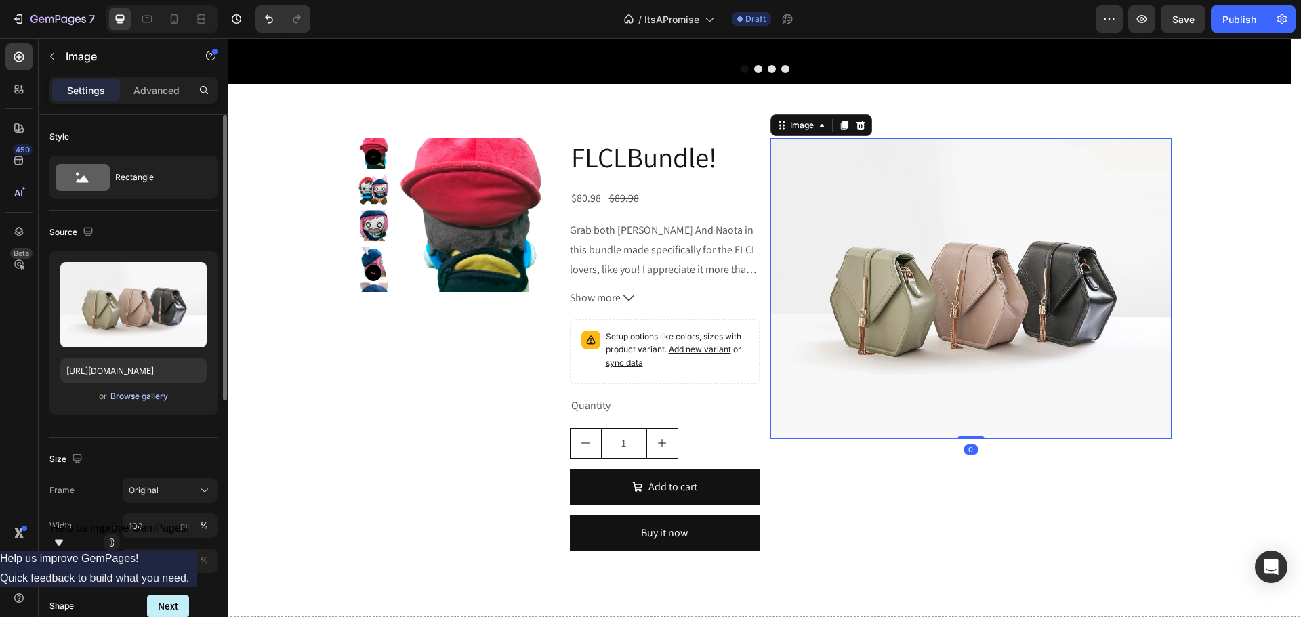
click at [152, 394] on div "Browse gallery" at bounding box center [139, 396] width 58 height 12
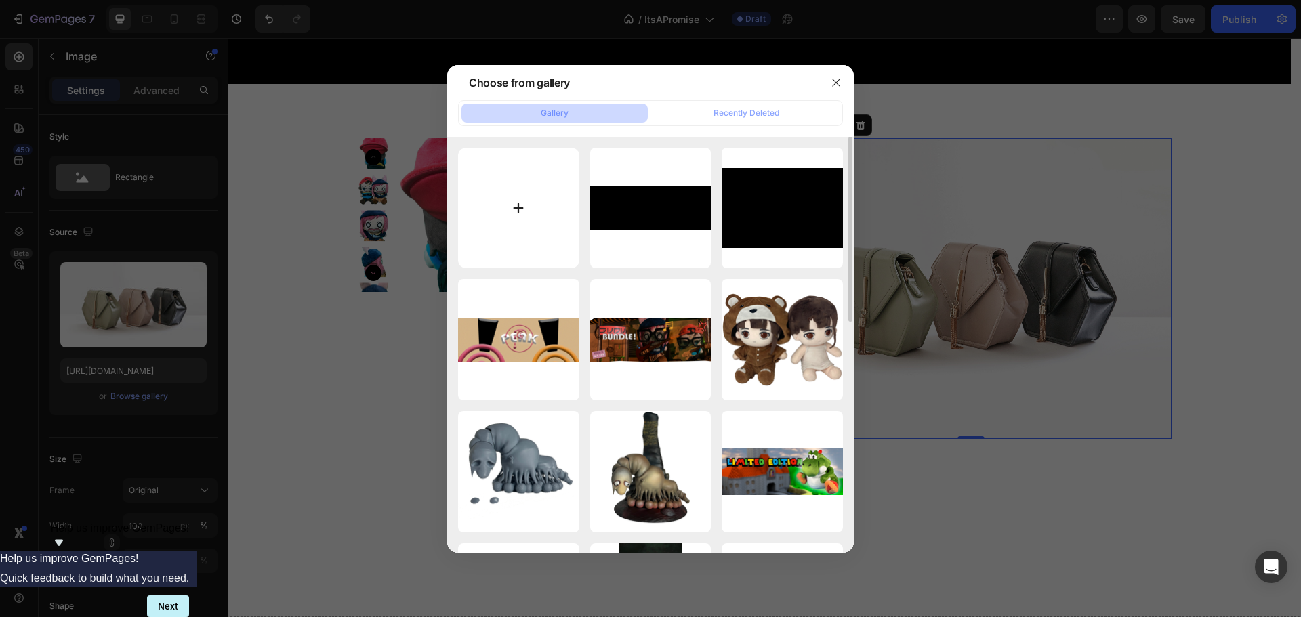
click at [491, 249] on input "file" at bounding box center [518, 208] width 121 height 121
type input "C:\fakepath\ezgif.com-gif-to-mp4-converter-2x-[PERSON_NAME]-RIFE4.0-8fps.gif"
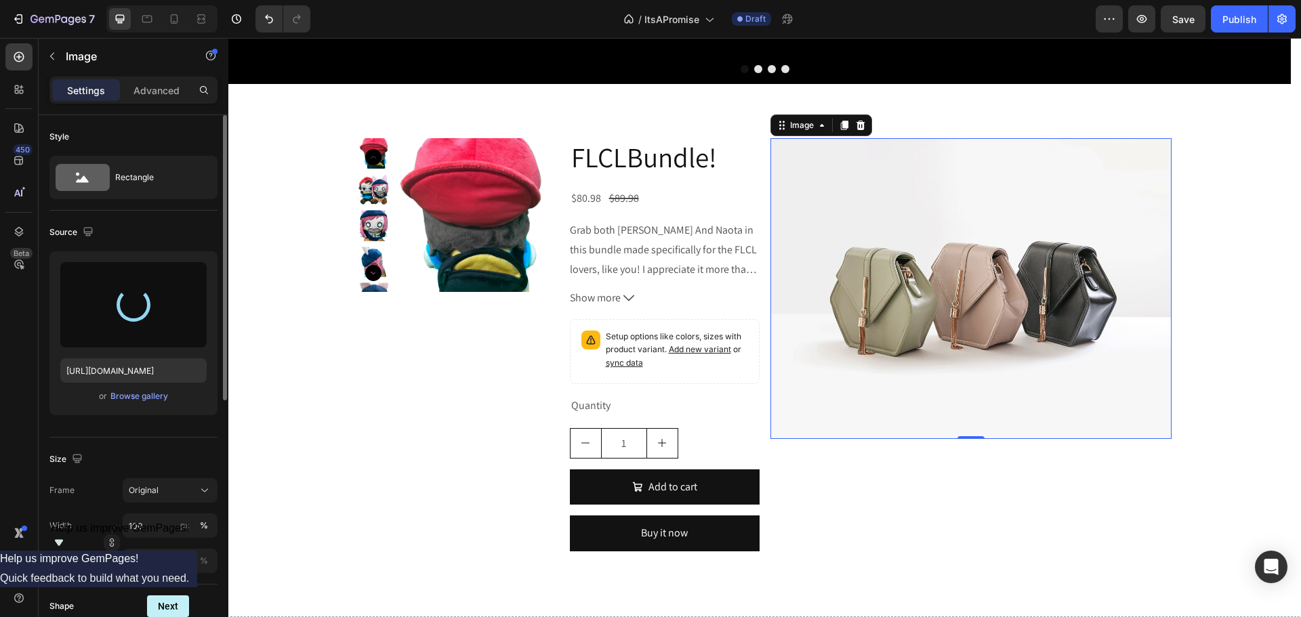
type input "[URL][DOMAIN_NAME]"
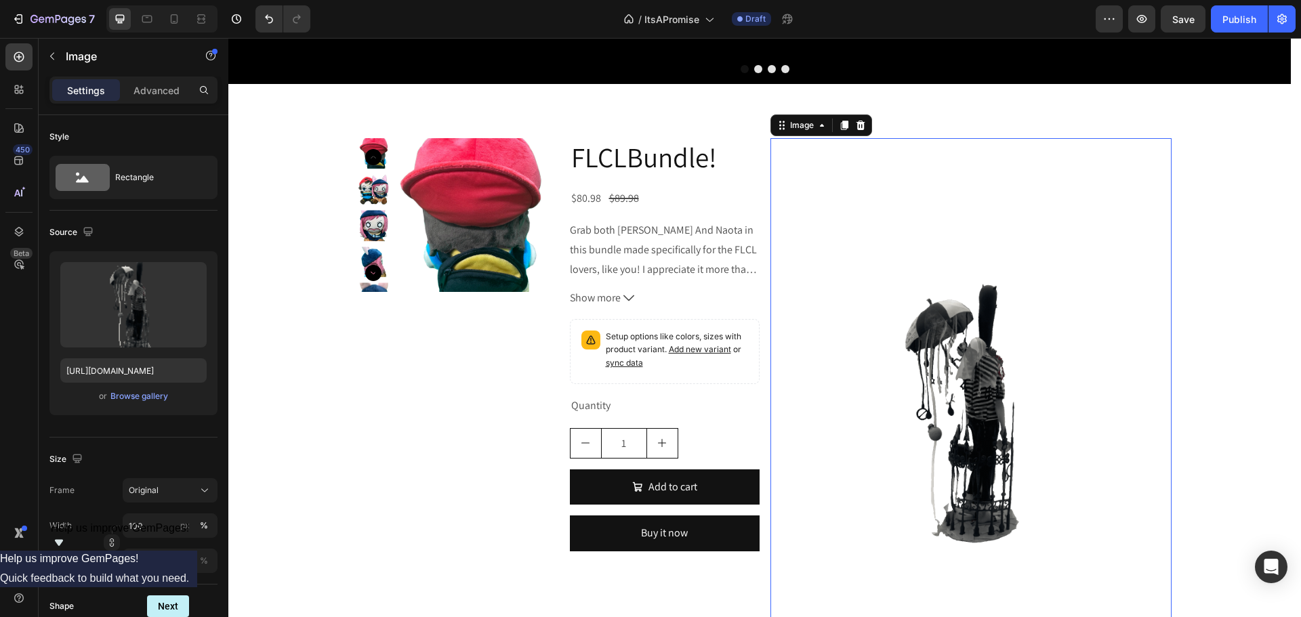
click at [917, 295] on img at bounding box center [971, 405] width 401 height 535
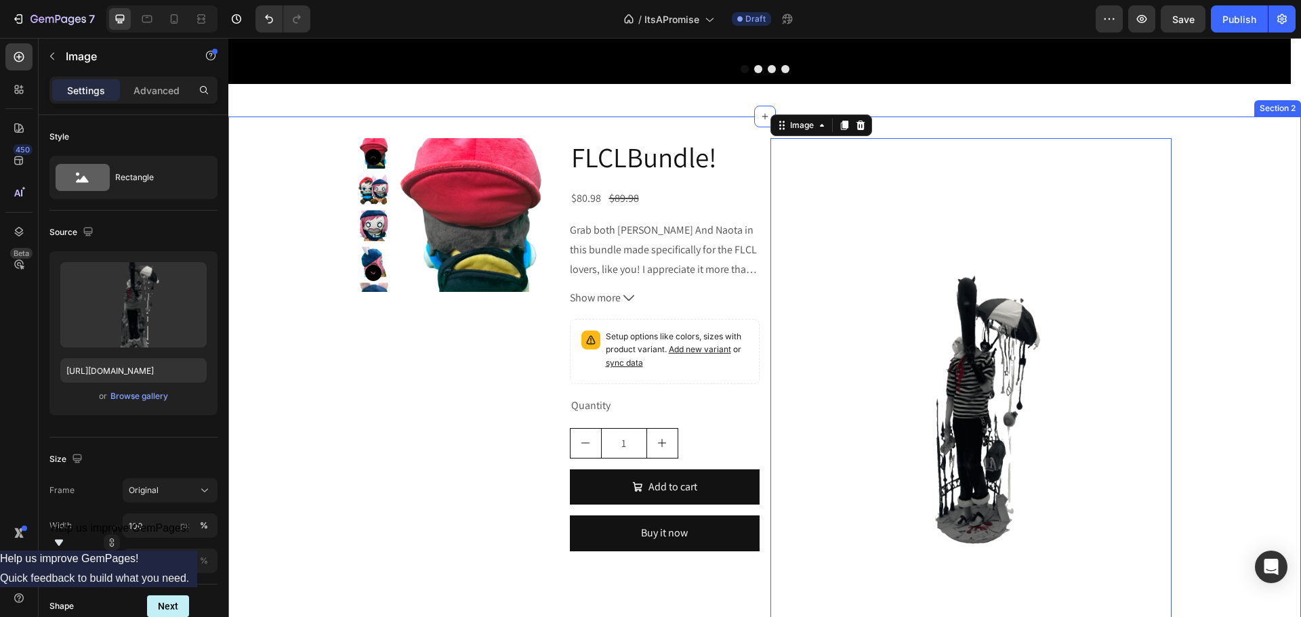
drag, startPoint x: 1226, startPoint y: 373, endPoint x: 1221, endPoint y: 386, distance: 14.4
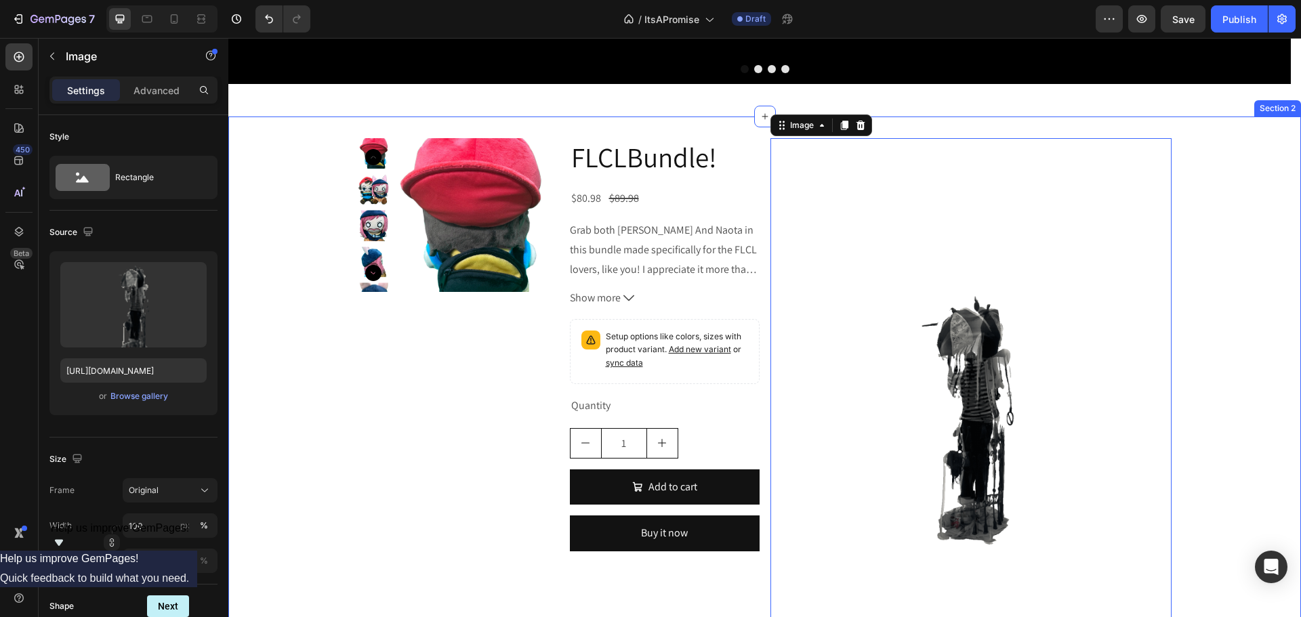
click at [1226, 374] on div "Product Images FLCLBundle! Product Title $80.98 Product Price Product Price $89…" at bounding box center [764, 411] width 1073 height 546
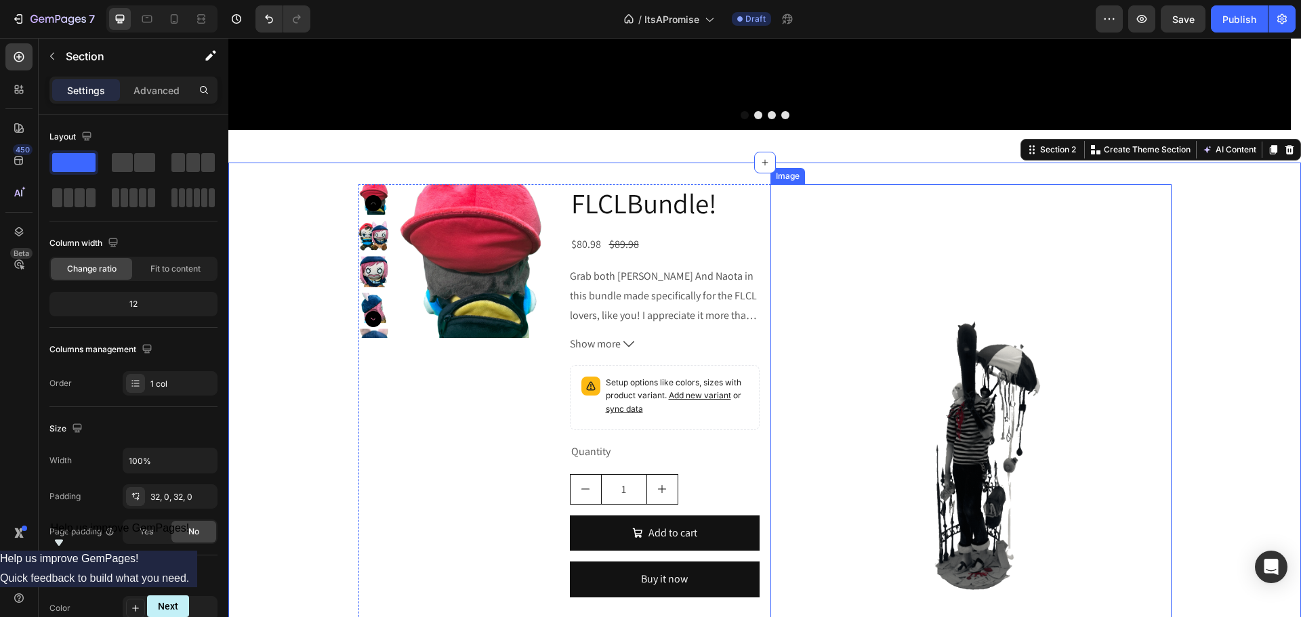
scroll to position [542, 0]
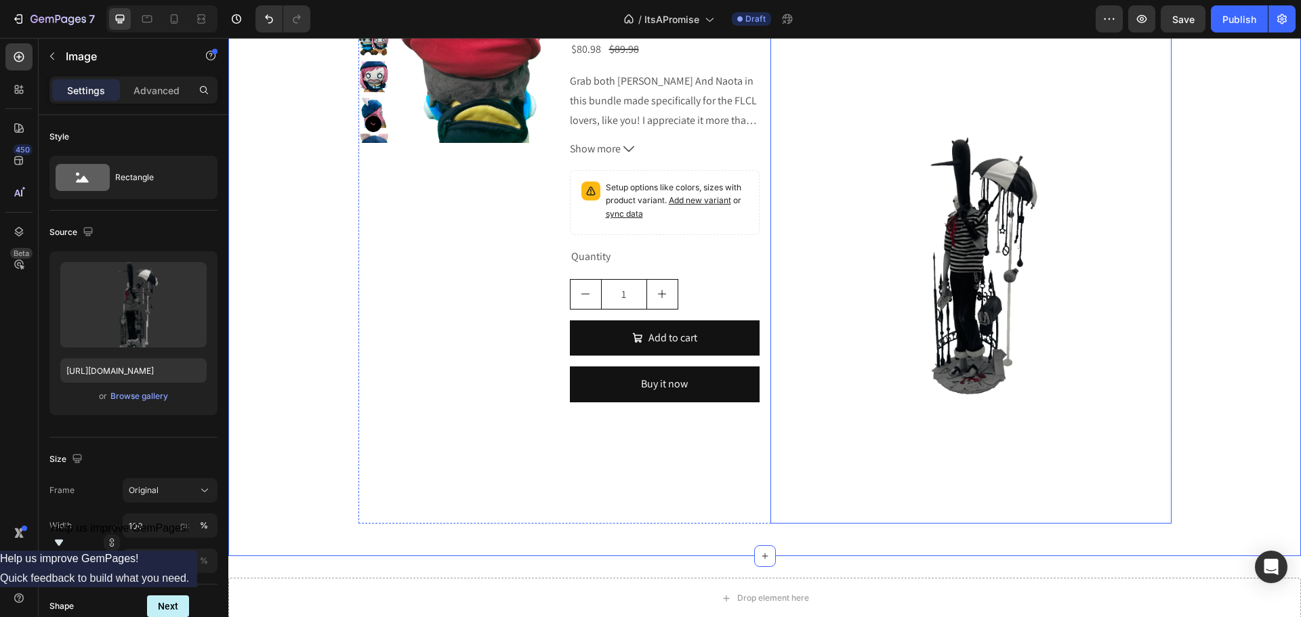
click at [959, 244] on img at bounding box center [971, 256] width 401 height 535
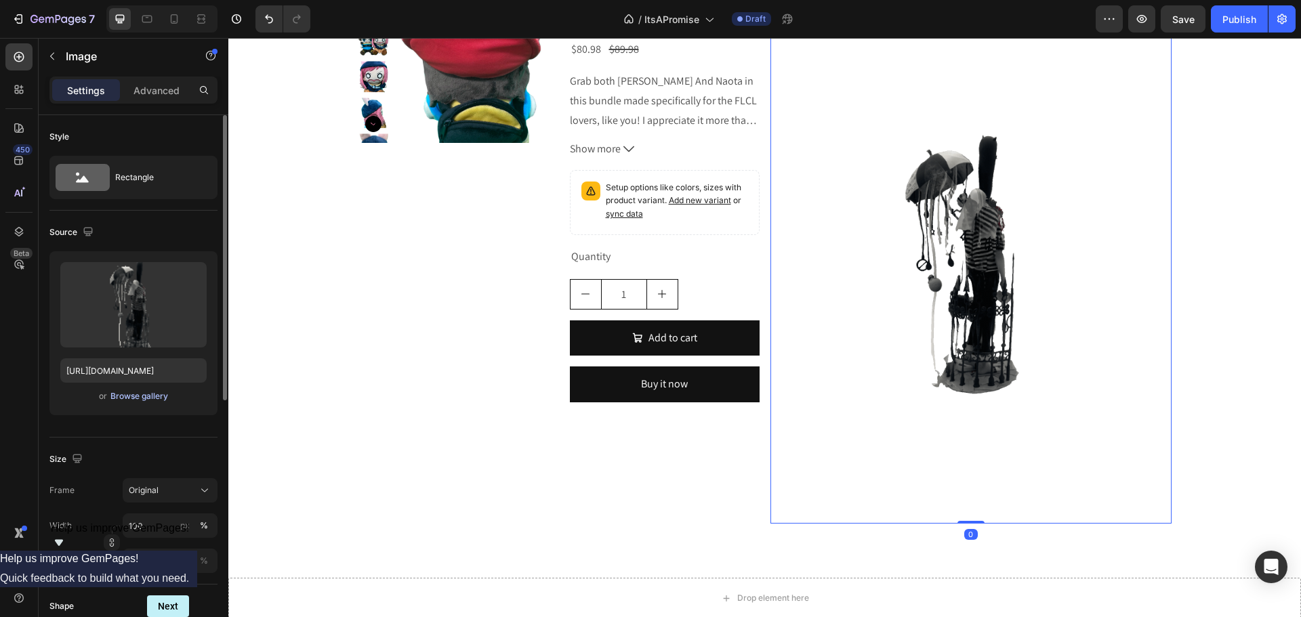
click at [138, 402] on div "Browse gallery" at bounding box center [139, 396] width 58 height 12
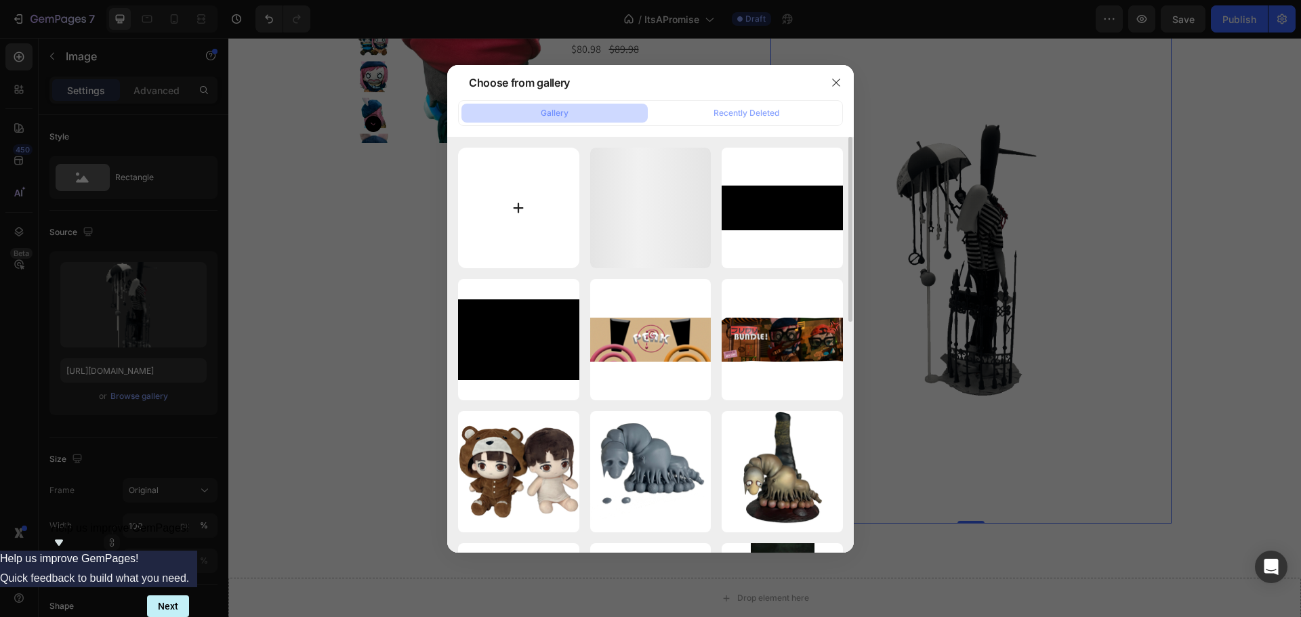
click at [493, 217] on input "file" at bounding box center [518, 208] width 121 height 121
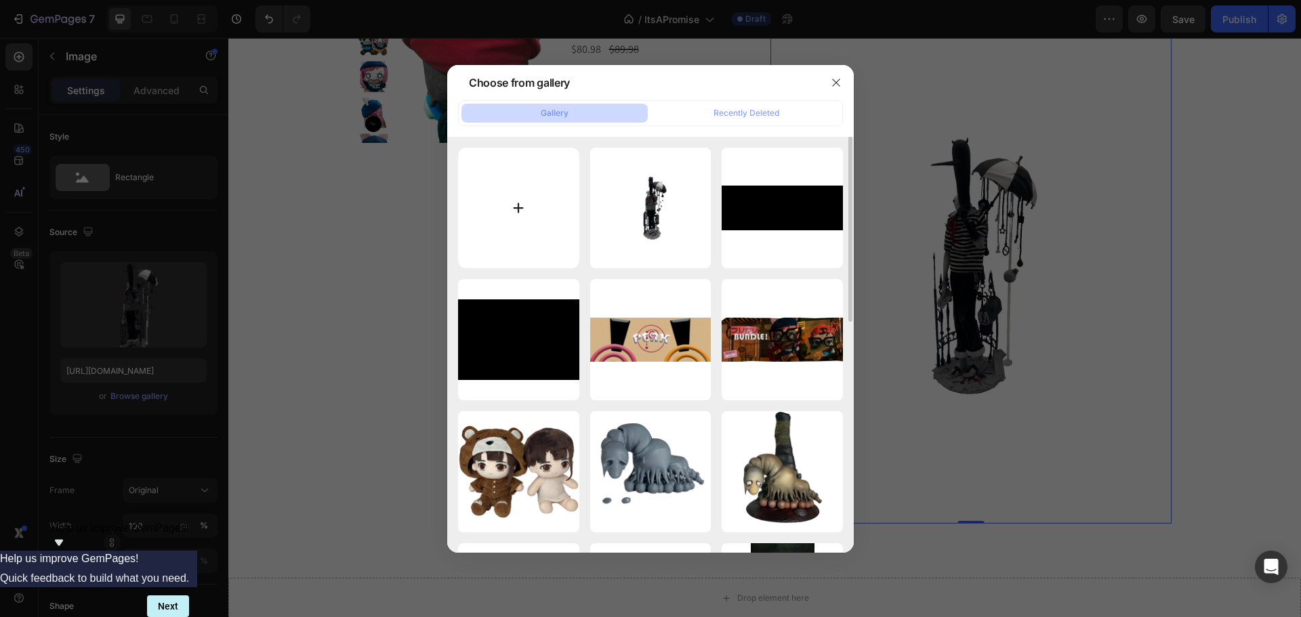
type input "C:\fakepath\ezgif.com-gif-to-mp4-converter.gif"
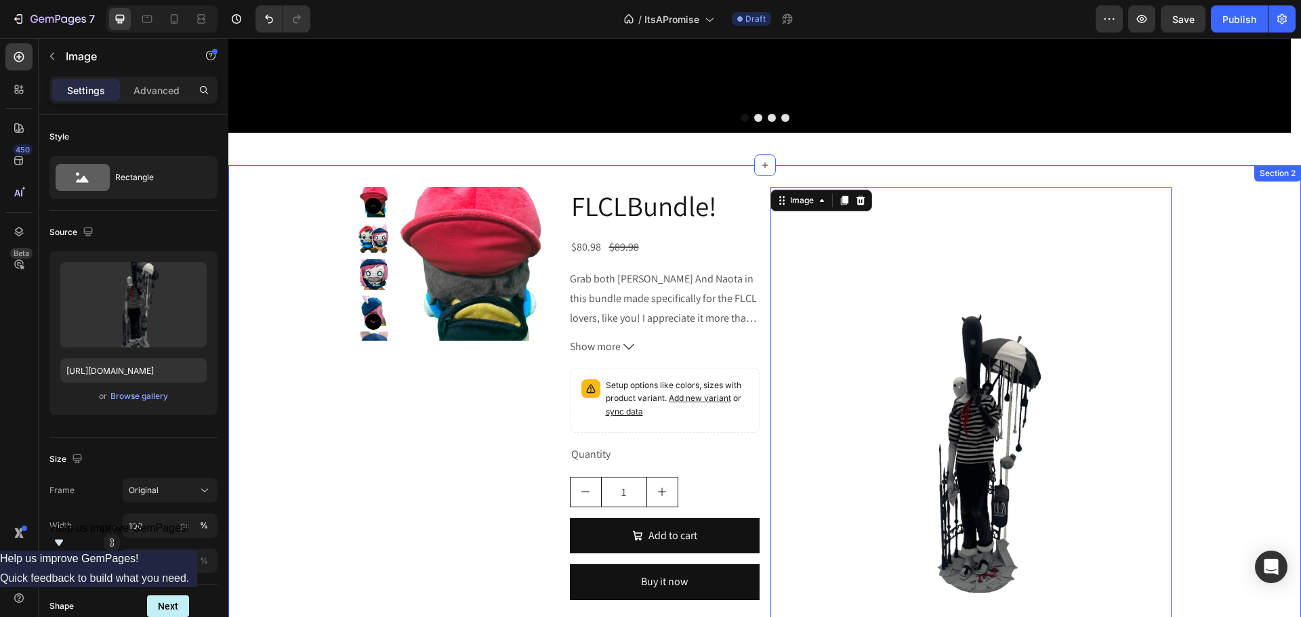
scroll to position [339, 0]
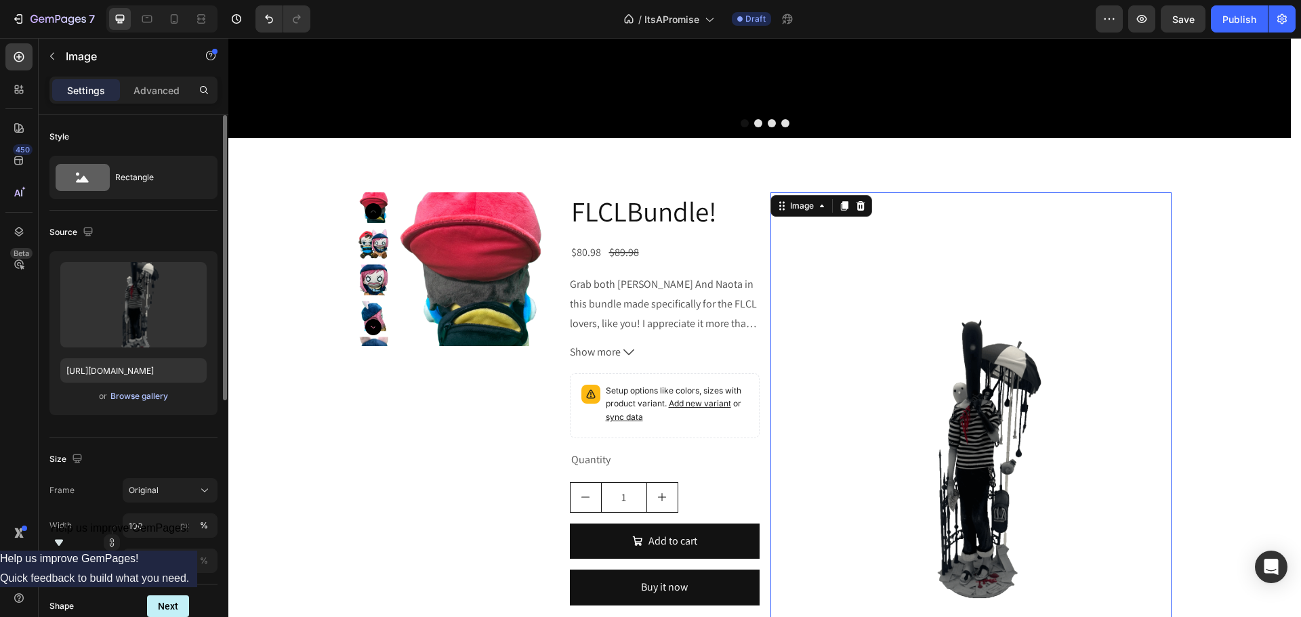
click at [144, 401] on div "Browse gallery" at bounding box center [139, 396] width 58 height 12
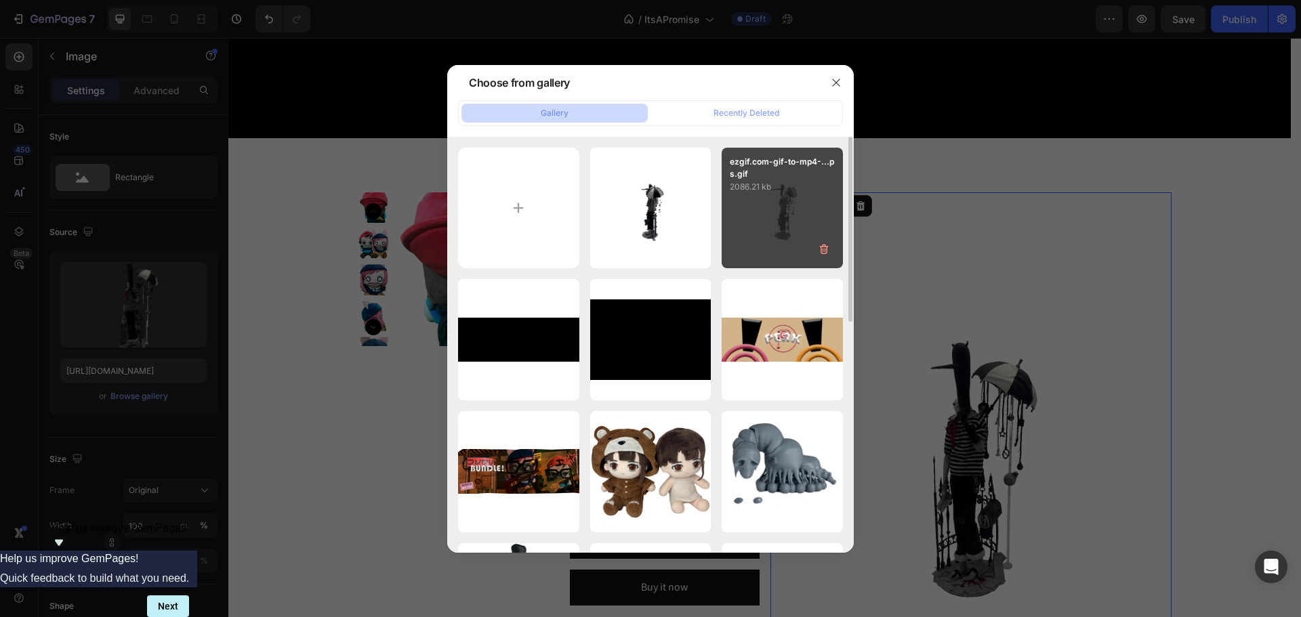
click at [773, 241] on div "ezgif.com-gif-to-mp4-...ps.gif 2086.21 kb" at bounding box center [782, 208] width 121 height 121
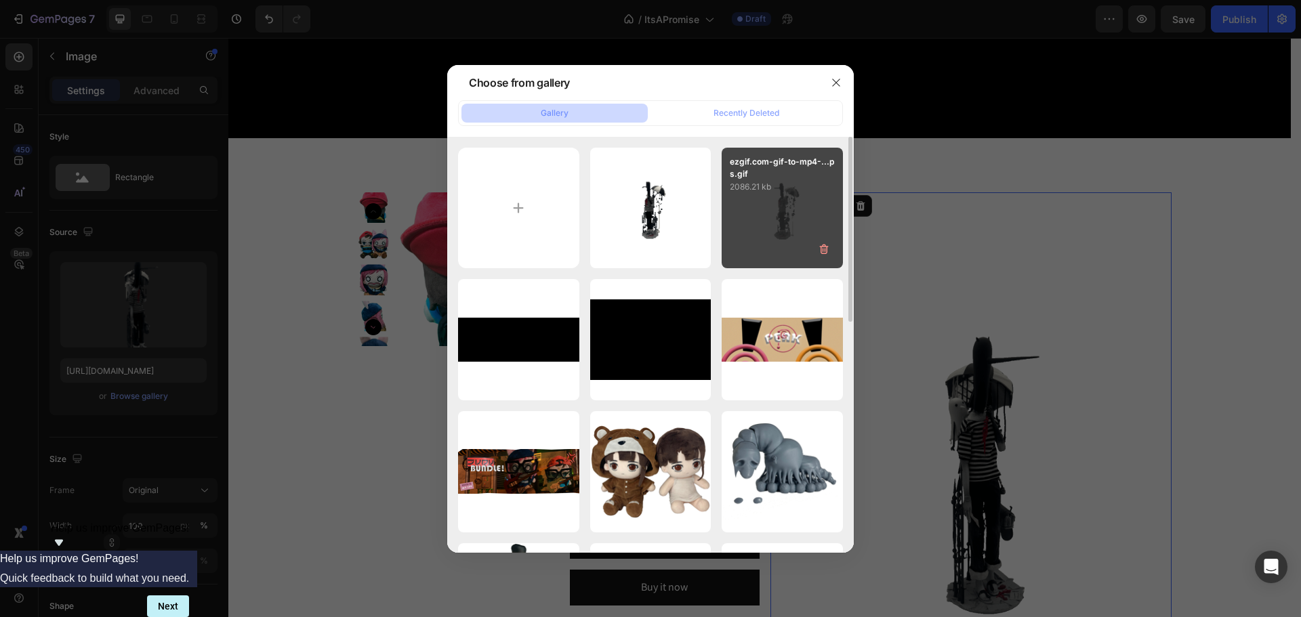
type input "[URL][DOMAIN_NAME]"
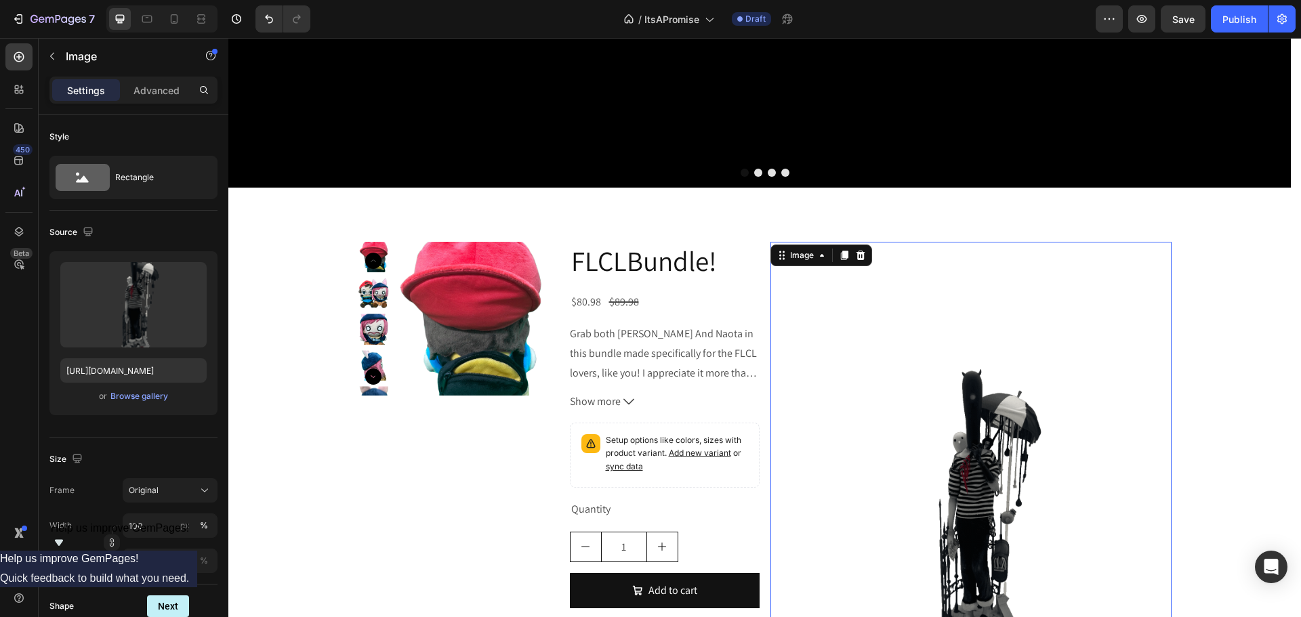
scroll to position [271, 0]
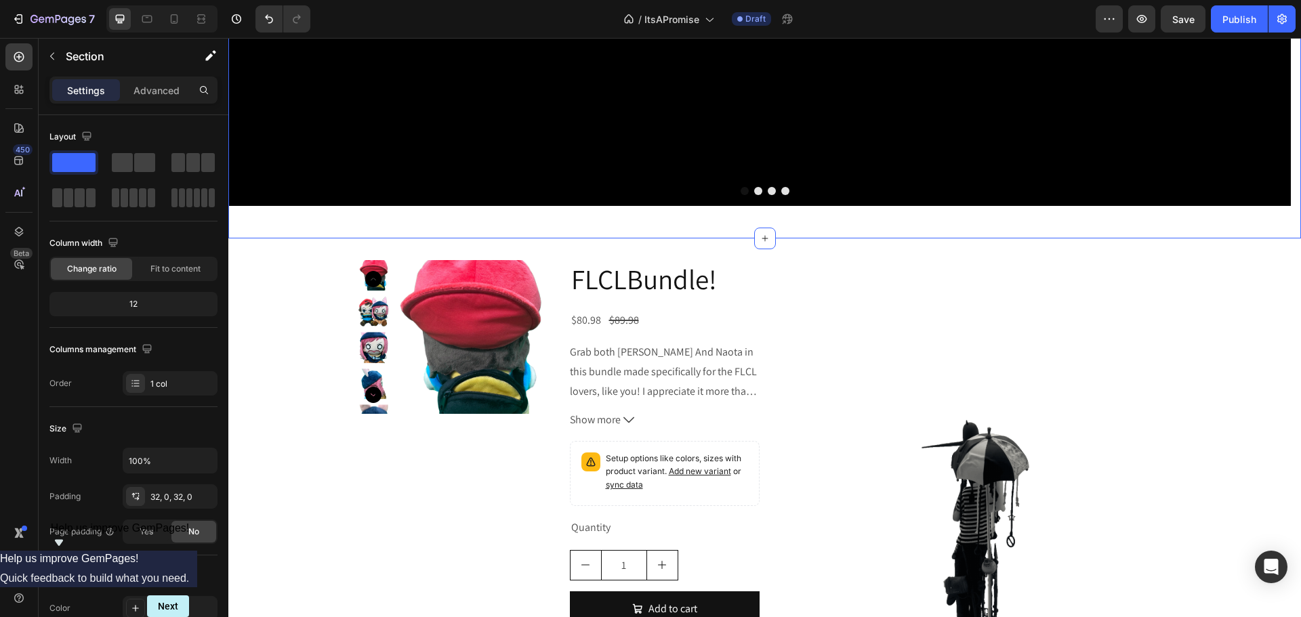
click at [1168, 234] on div "Image Drop element here Drop element here Drop element here Carousel Section 1 …" at bounding box center [764, 17] width 1073 height 444
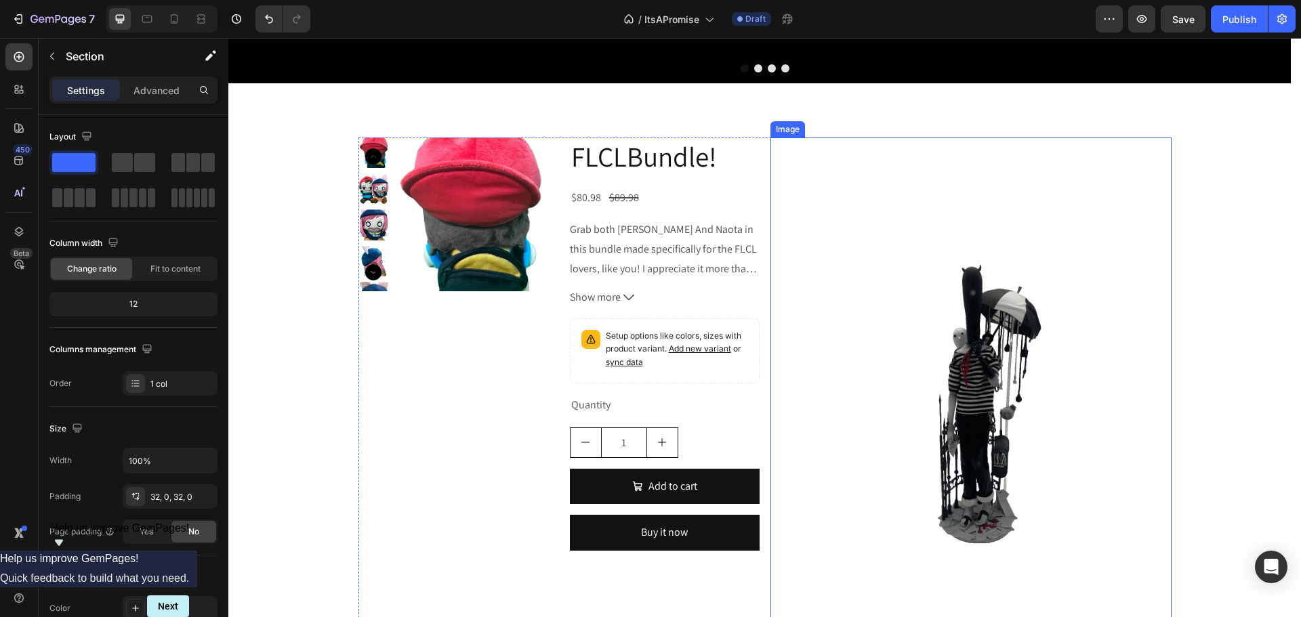
scroll to position [474, 0]
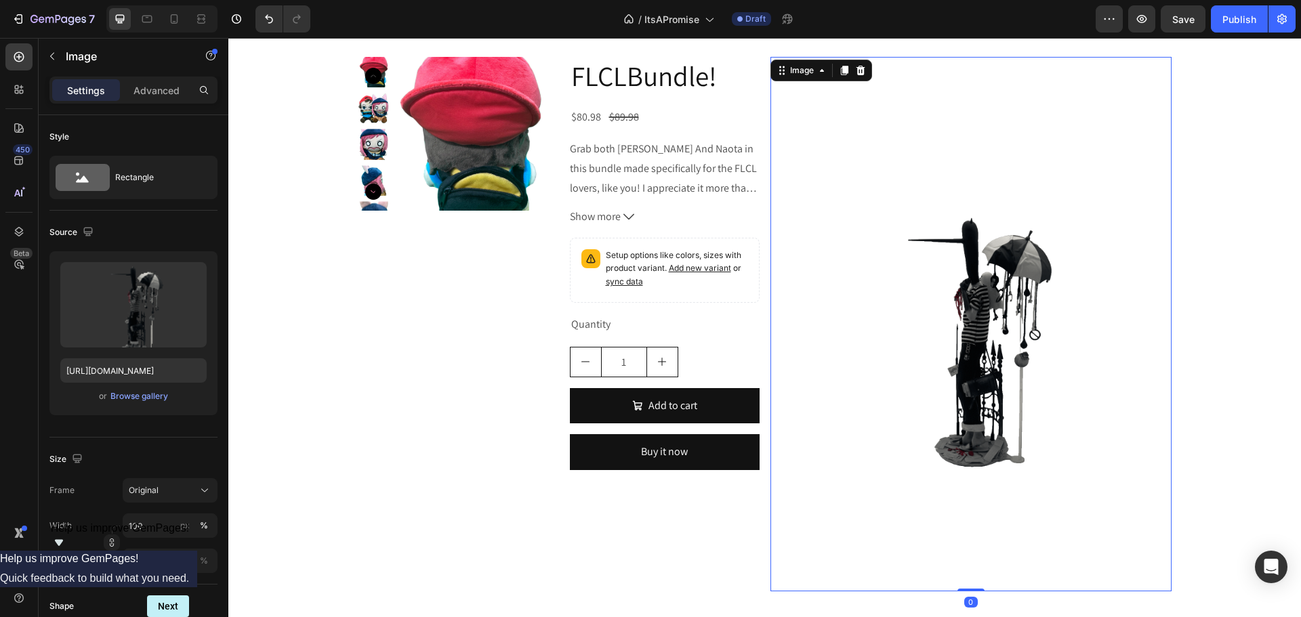
click at [1002, 332] on img at bounding box center [971, 324] width 401 height 535
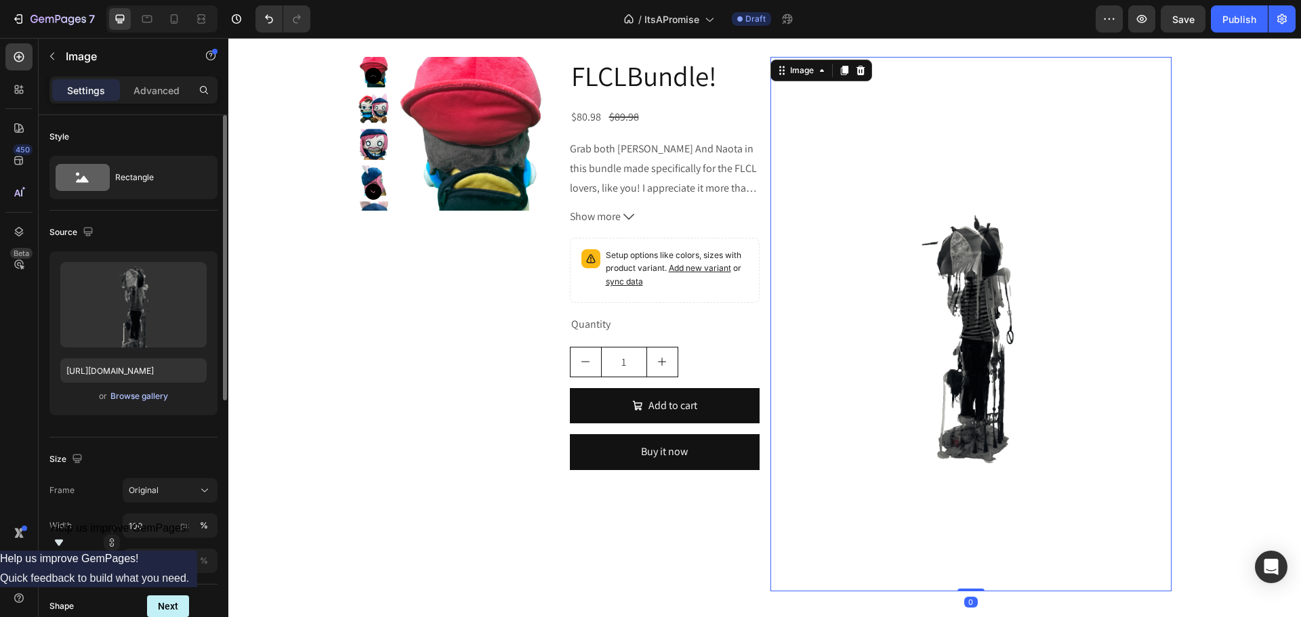
click at [138, 395] on div "Browse gallery" at bounding box center [139, 396] width 58 height 12
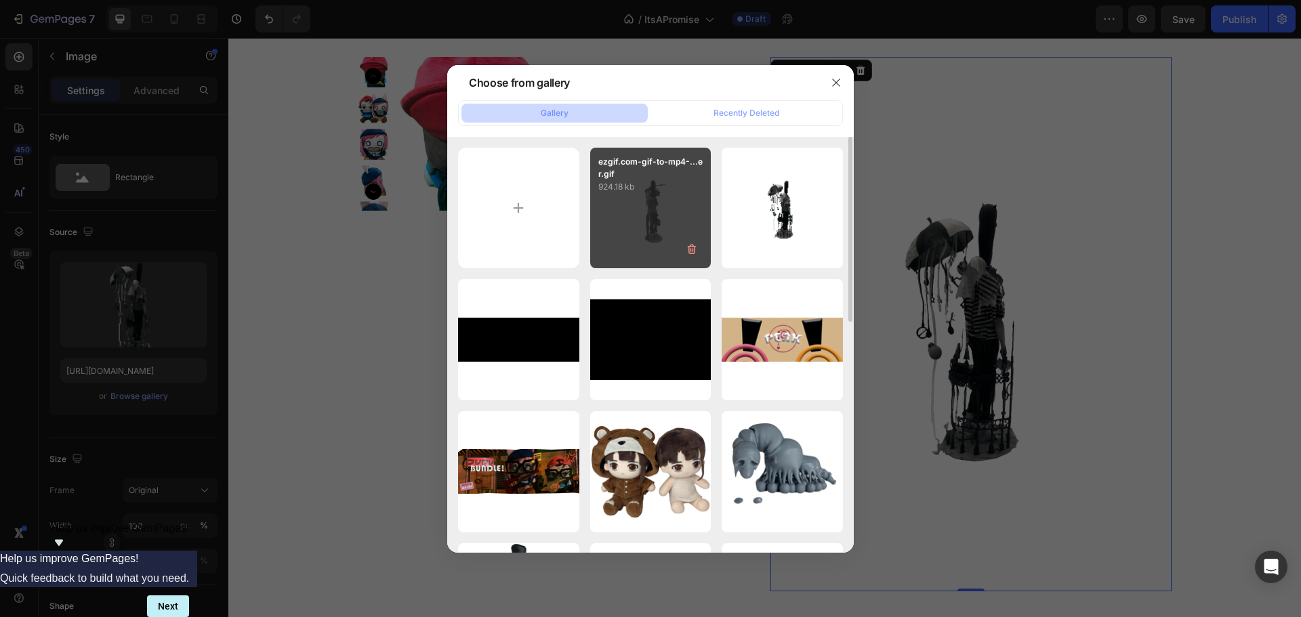
click at [647, 196] on div "ezgif.com-gif-to-mp4-...er.gif 924.18 kb" at bounding box center [650, 208] width 121 height 121
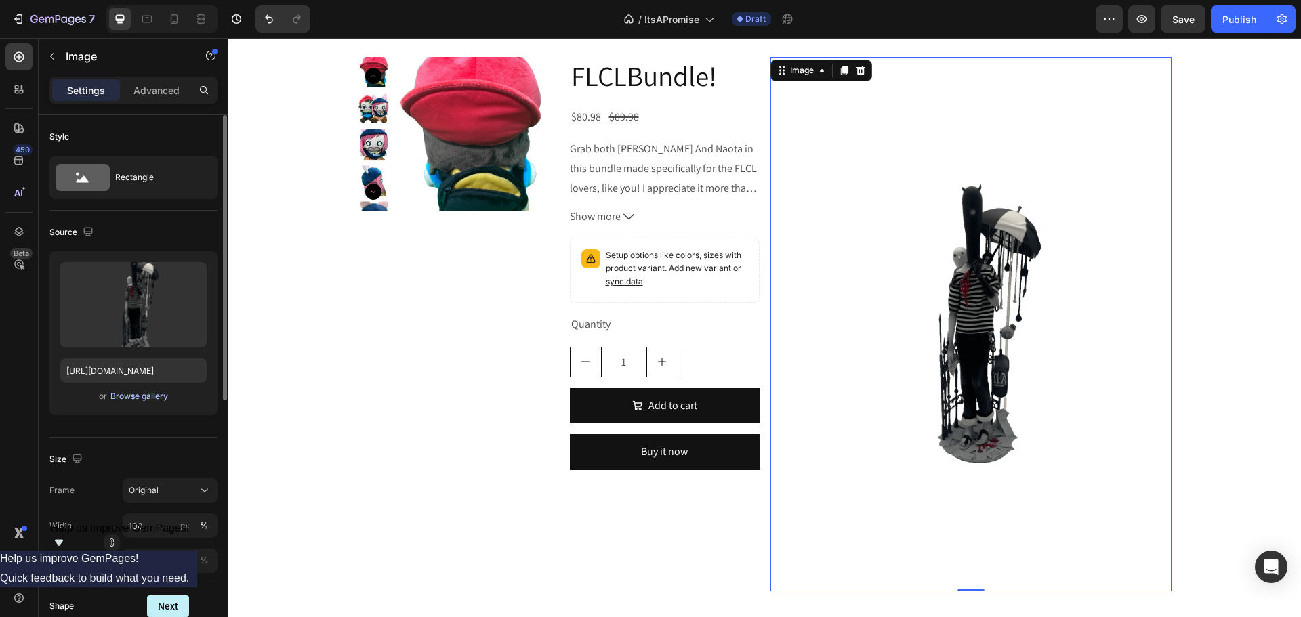
click at [127, 392] on div "Browse gallery" at bounding box center [139, 396] width 58 height 12
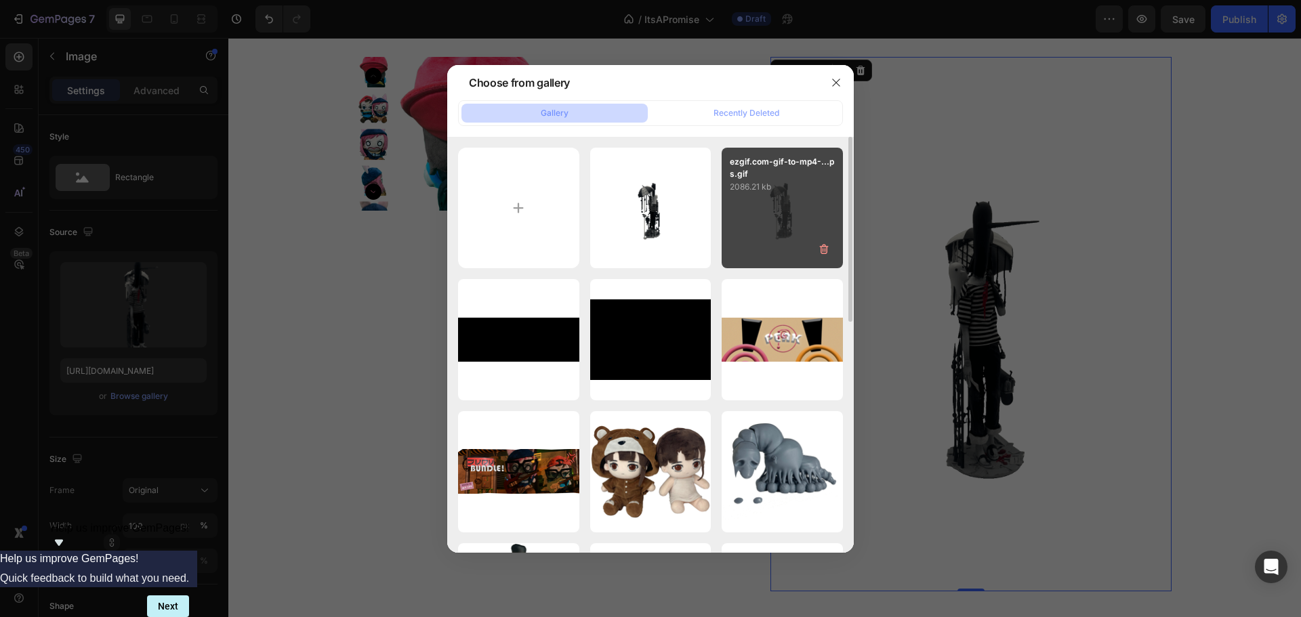
click at [798, 216] on div "ezgif.com-gif-to-mp4-...ps.gif 2086.21 kb" at bounding box center [782, 208] width 121 height 121
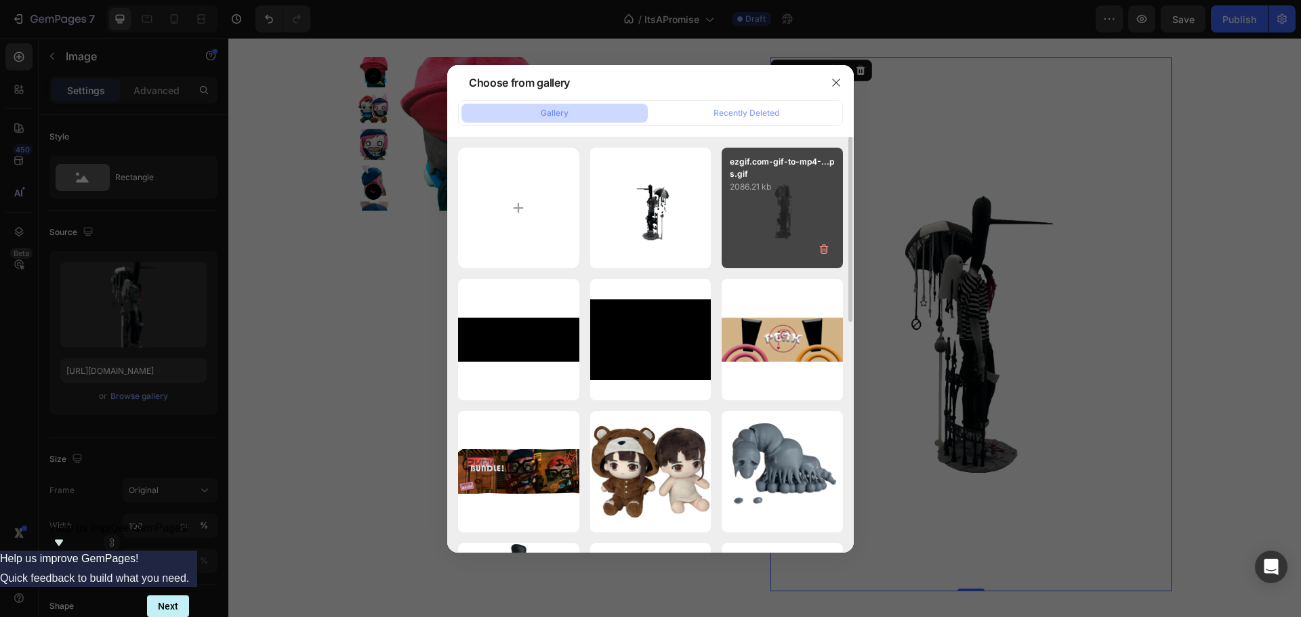
type input "[URL][DOMAIN_NAME]"
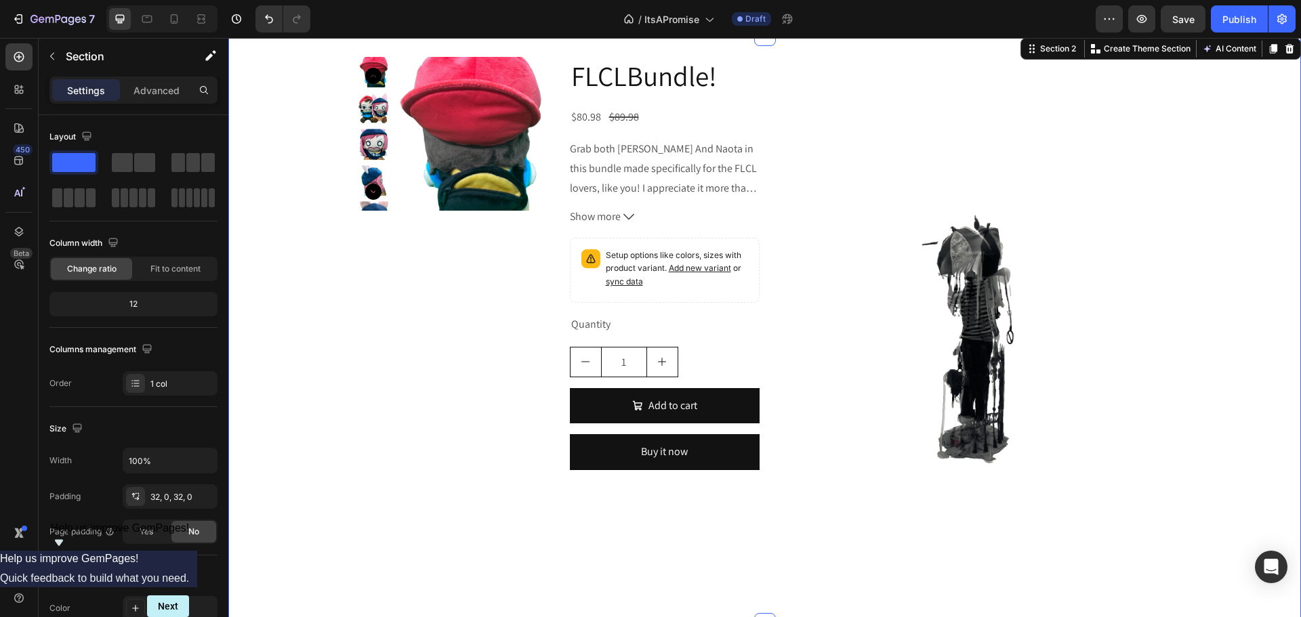
click at [1228, 121] on div "Product Images FLCLBundle! Product Title $80.98 Product Price Product Price $89…" at bounding box center [764, 330] width 1073 height 546
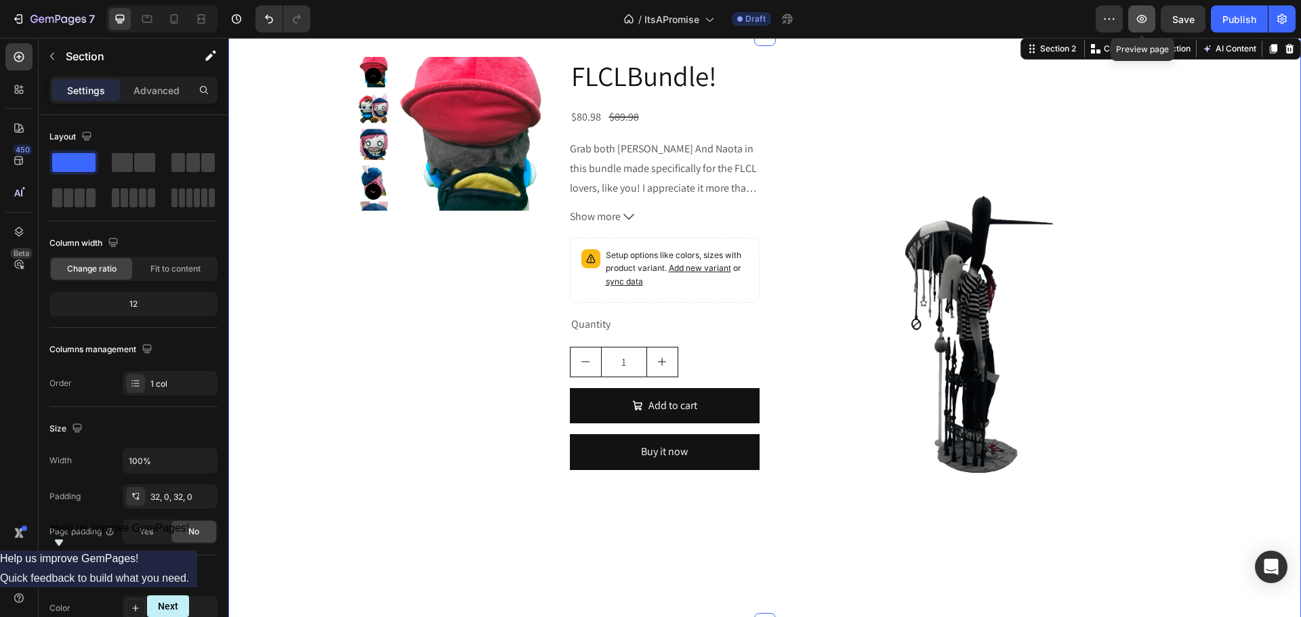
click at [1139, 5] on div "7 Version history / ItsAPromise Draft Preview Preview page Save Publish" at bounding box center [650, 19] width 1301 height 39
click at [1136, 18] on icon "button" at bounding box center [1142, 19] width 14 height 14
click at [510, 255] on div "Product Images" at bounding box center [454, 269] width 190 height 424
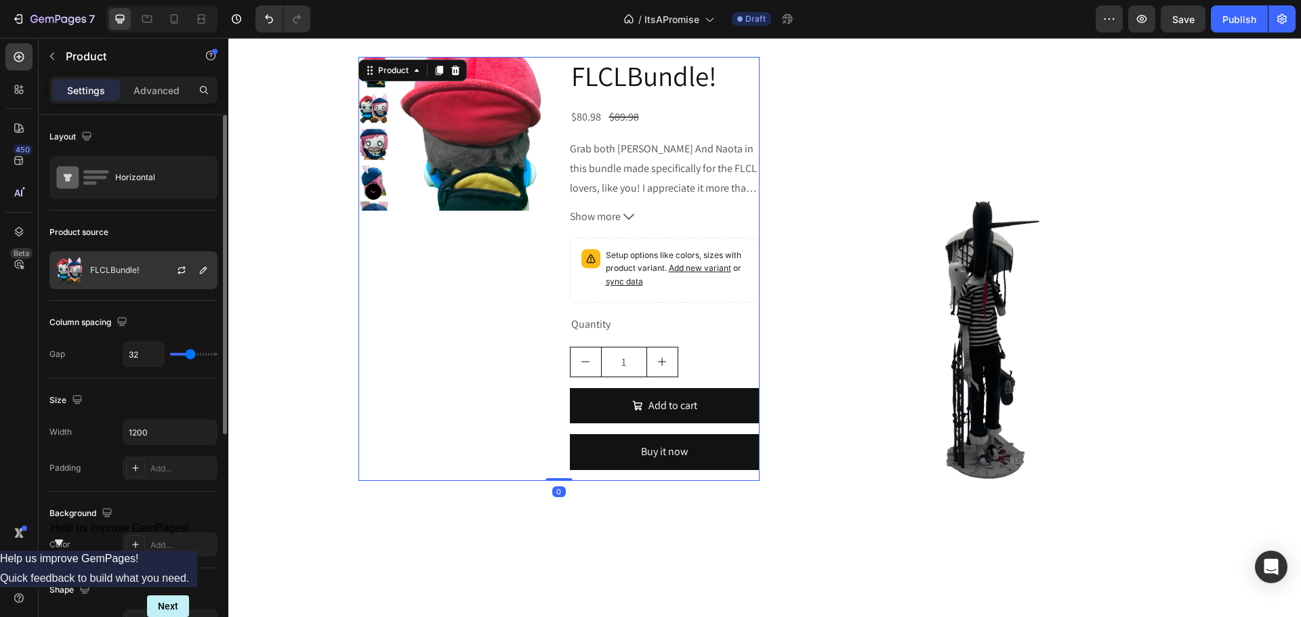
click at [122, 260] on div "FLCLBundle!" at bounding box center [133, 270] width 168 height 38
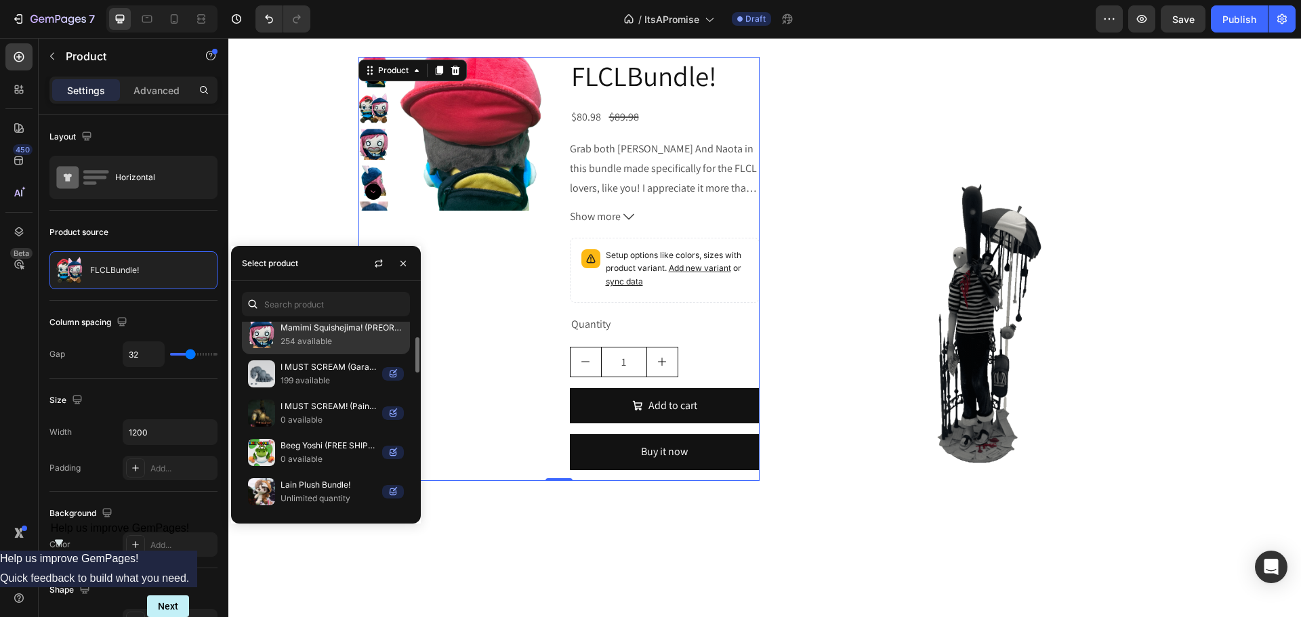
scroll to position [0, 0]
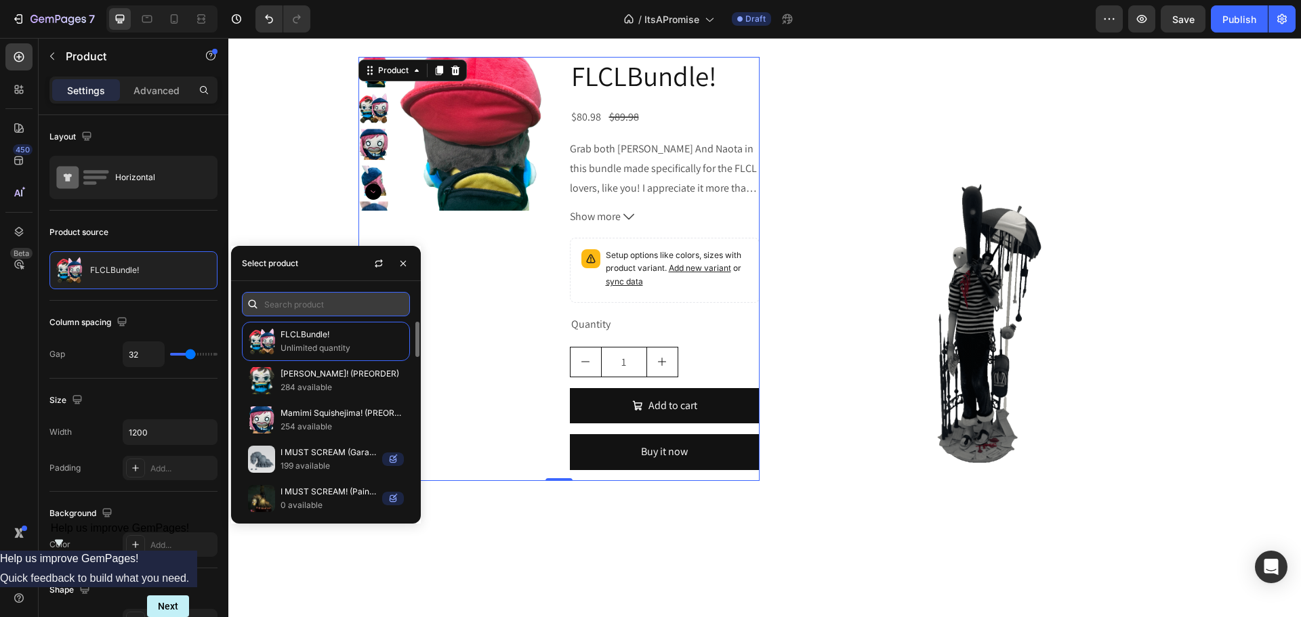
click at [338, 312] on input "text" at bounding box center [326, 304] width 168 height 24
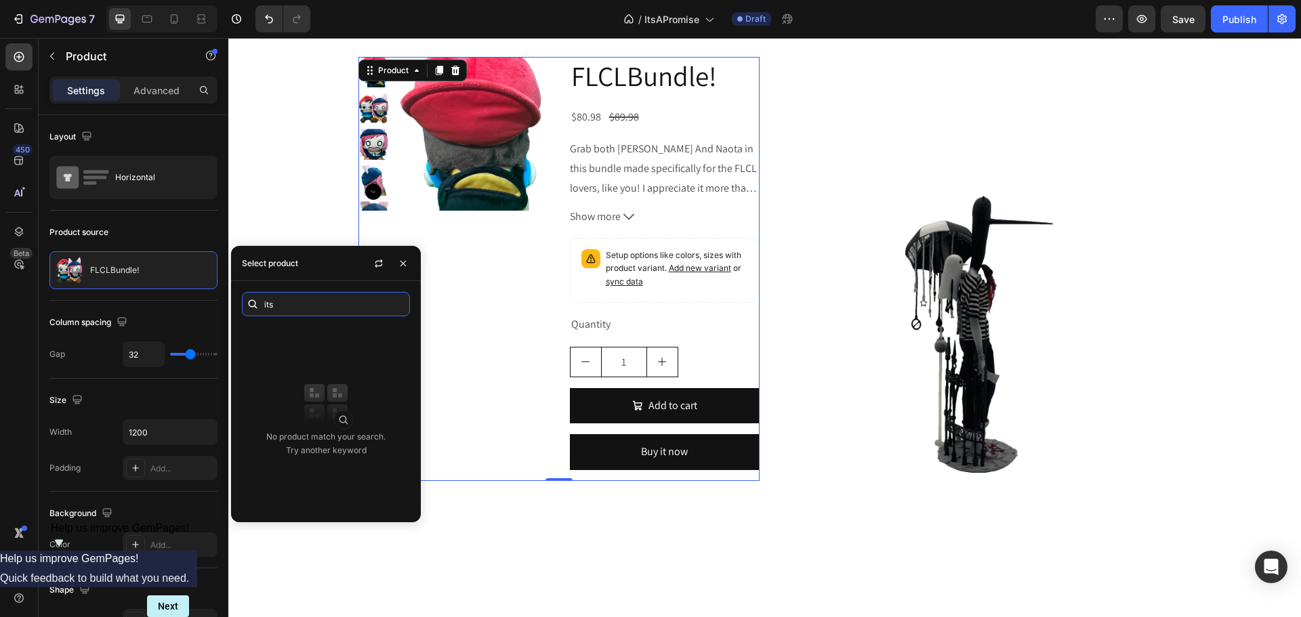
type input "its"
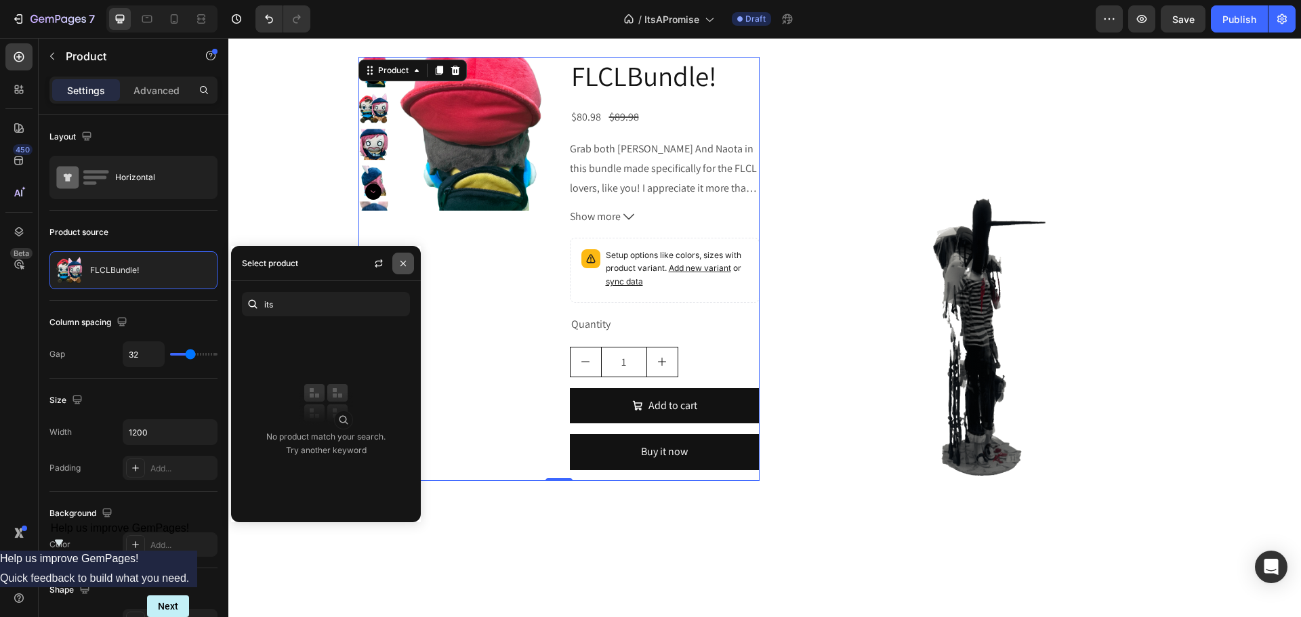
click at [403, 260] on icon "button" at bounding box center [403, 263] width 11 height 11
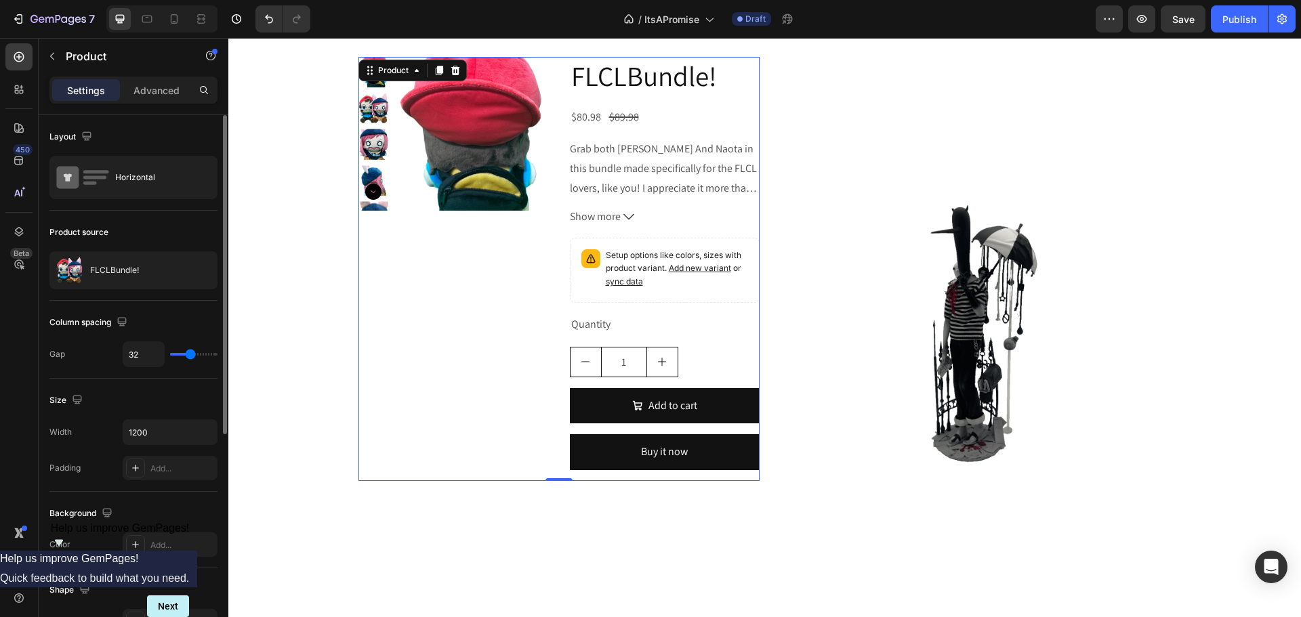
click at [94, 224] on div "Product source" at bounding box center [133, 233] width 168 height 22
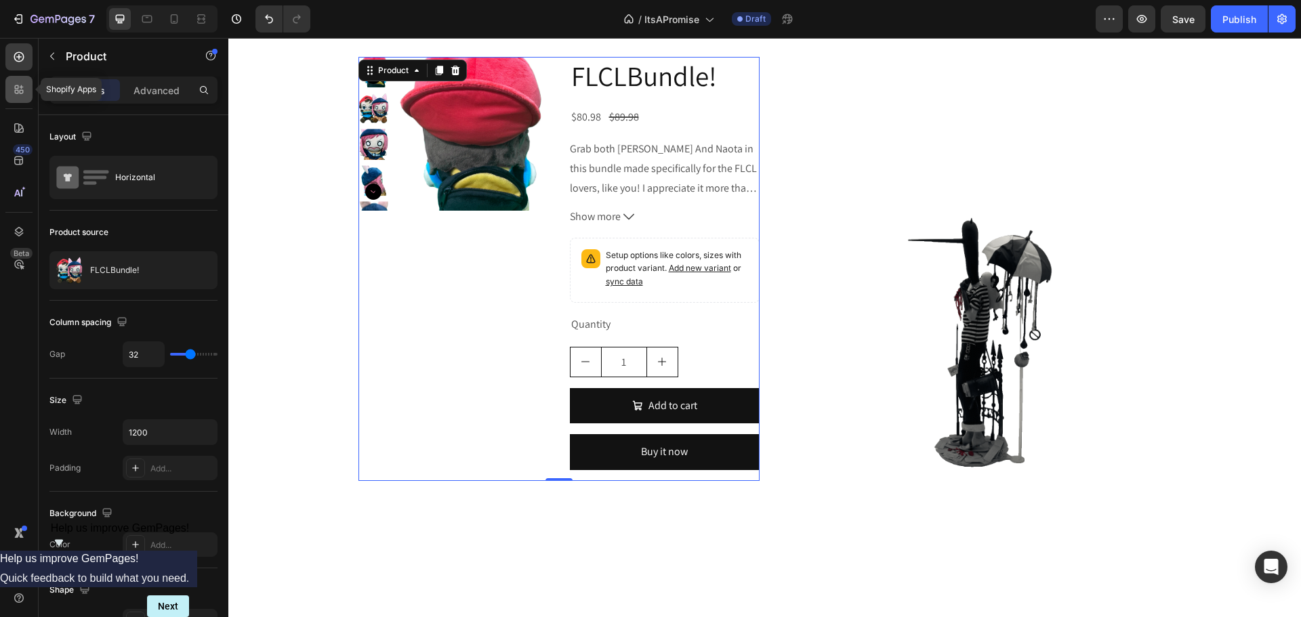
click at [28, 87] on div at bounding box center [18, 89] width 27 height 27
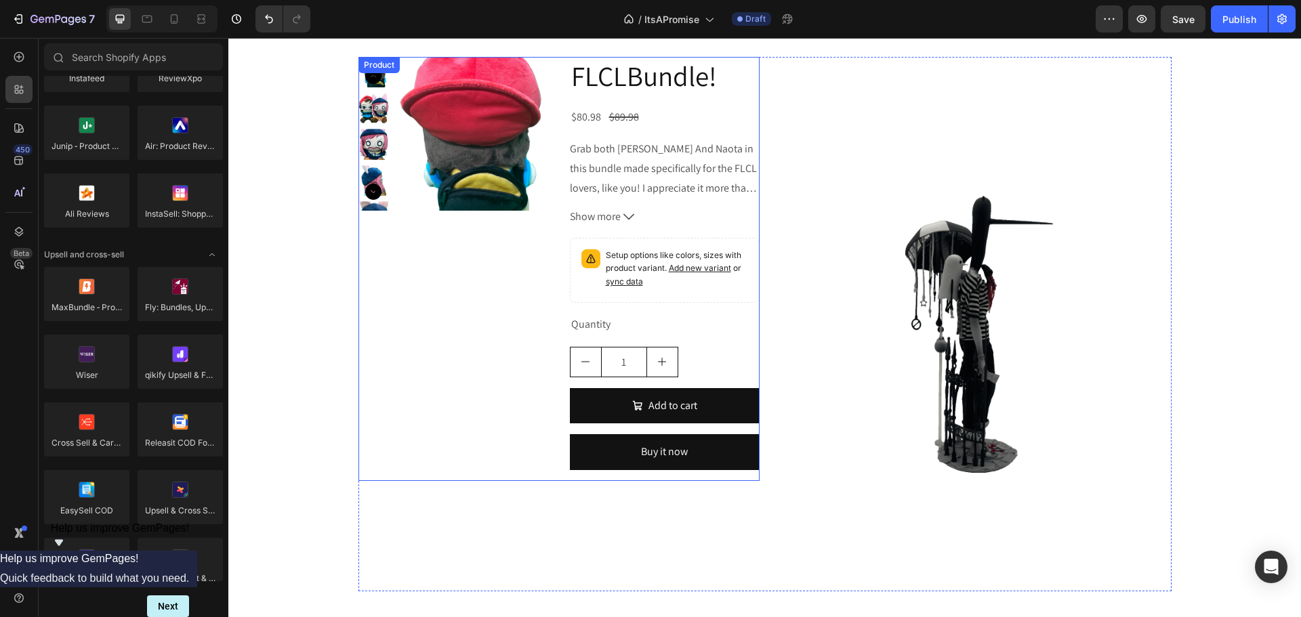
click at [430, 268] on div "Product Images" at bounding box center [454, 269] width 190 height 424
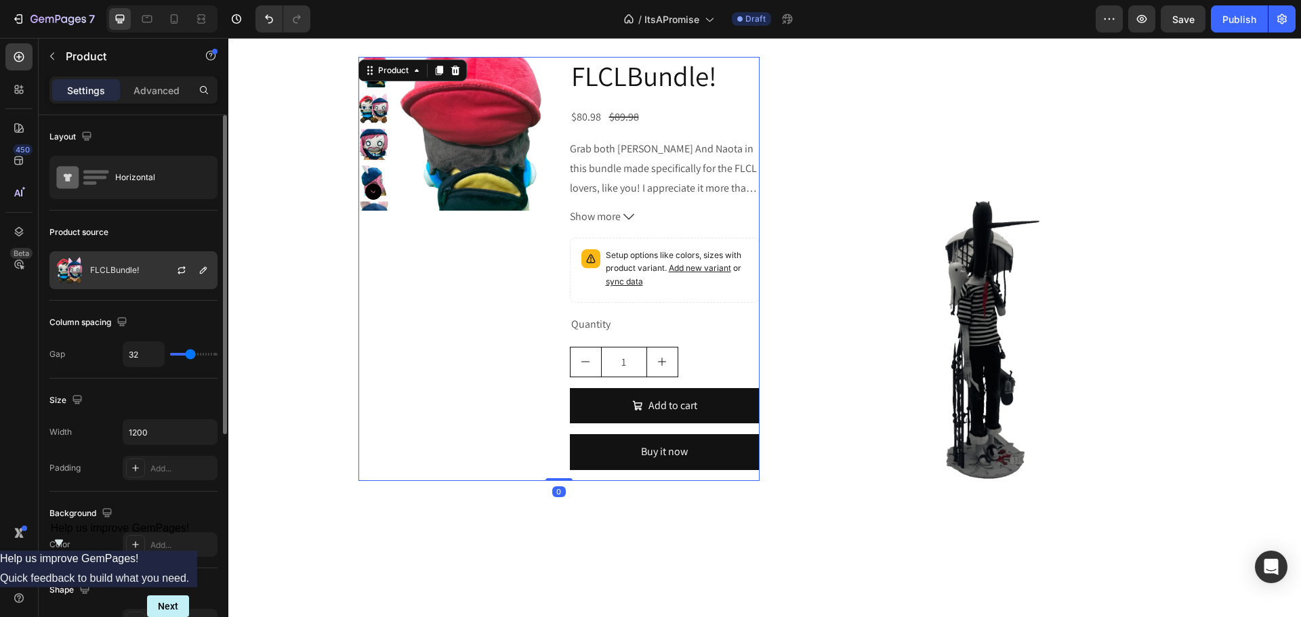
click at [79, 277] on img at bounding box center [69, 270] width 27 height 27
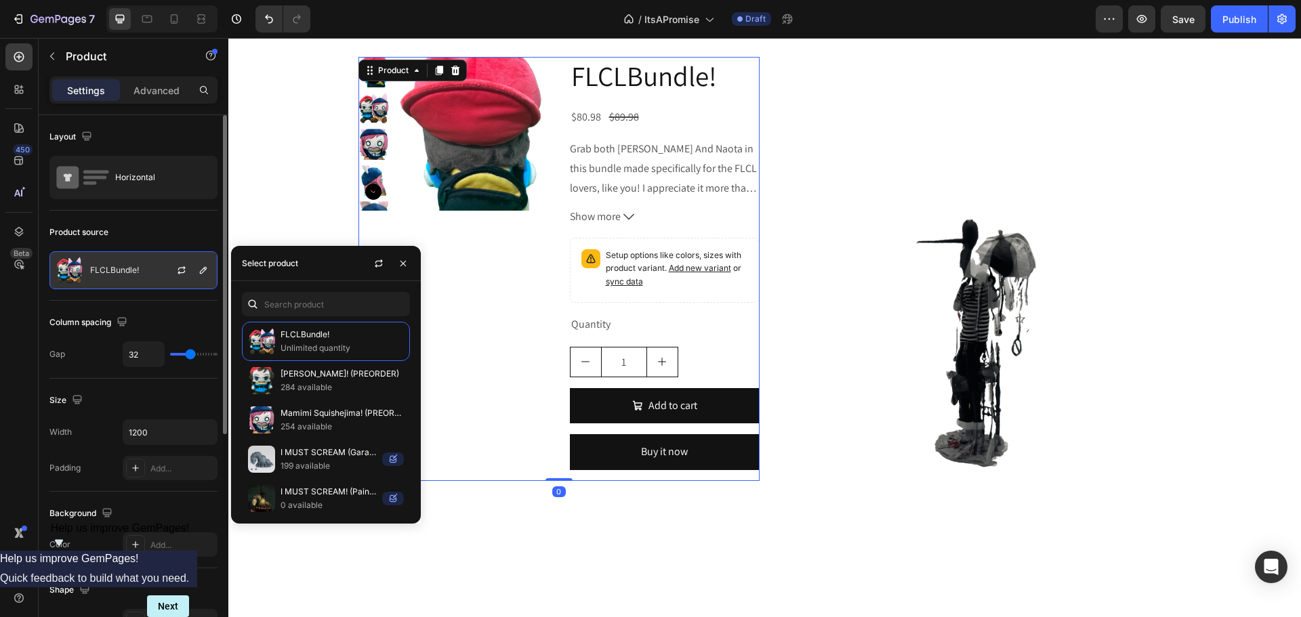
click at [120, 274] on p "FLCLBundle!" at bounding box center [114, 270] width 49 height 9
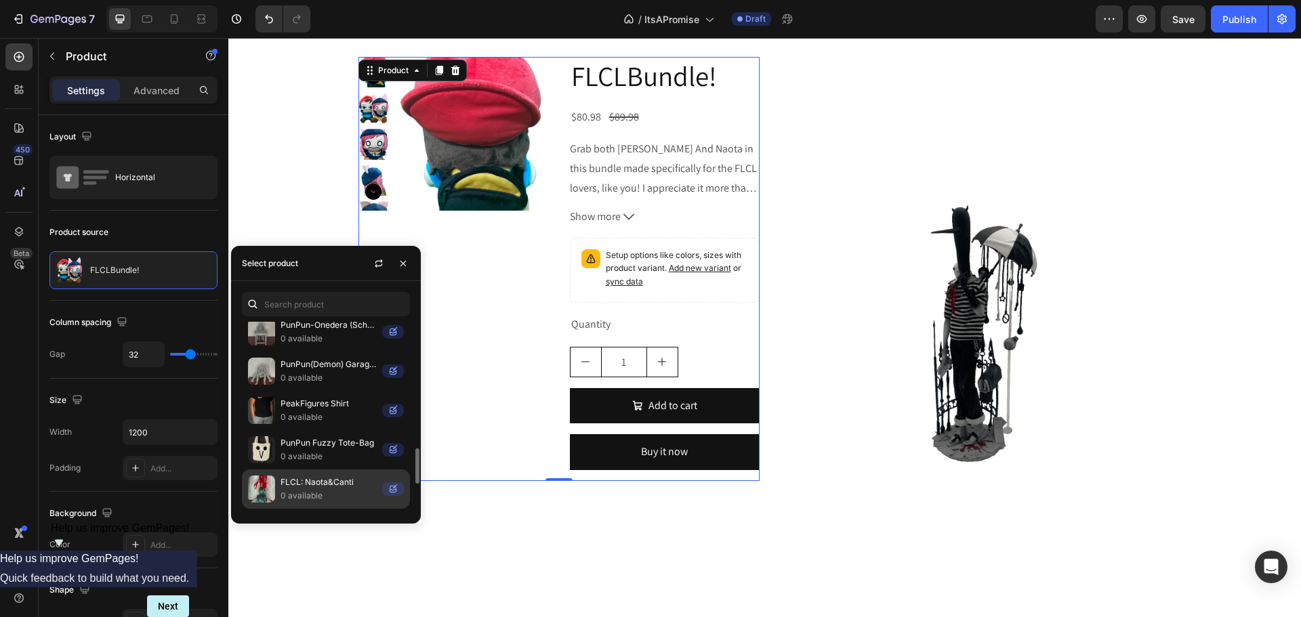
scroll to position [831, 0]
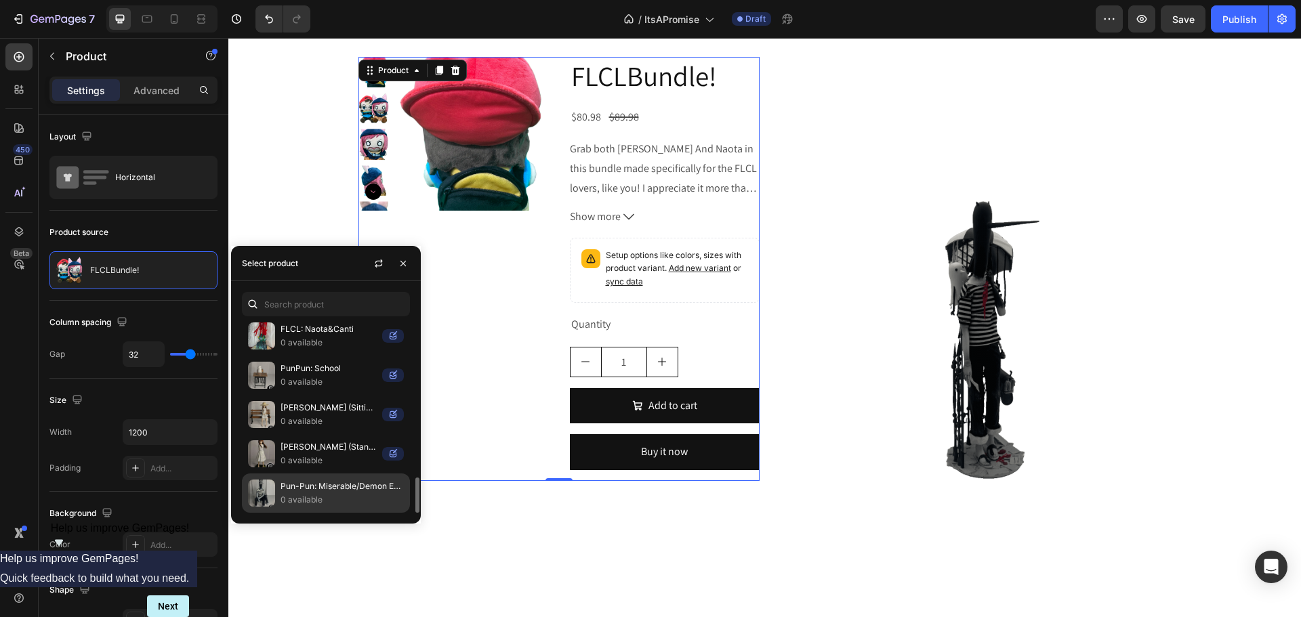
click at [316, 503] on p "0 available" at bounding box center [342, 500] width 123 height 14
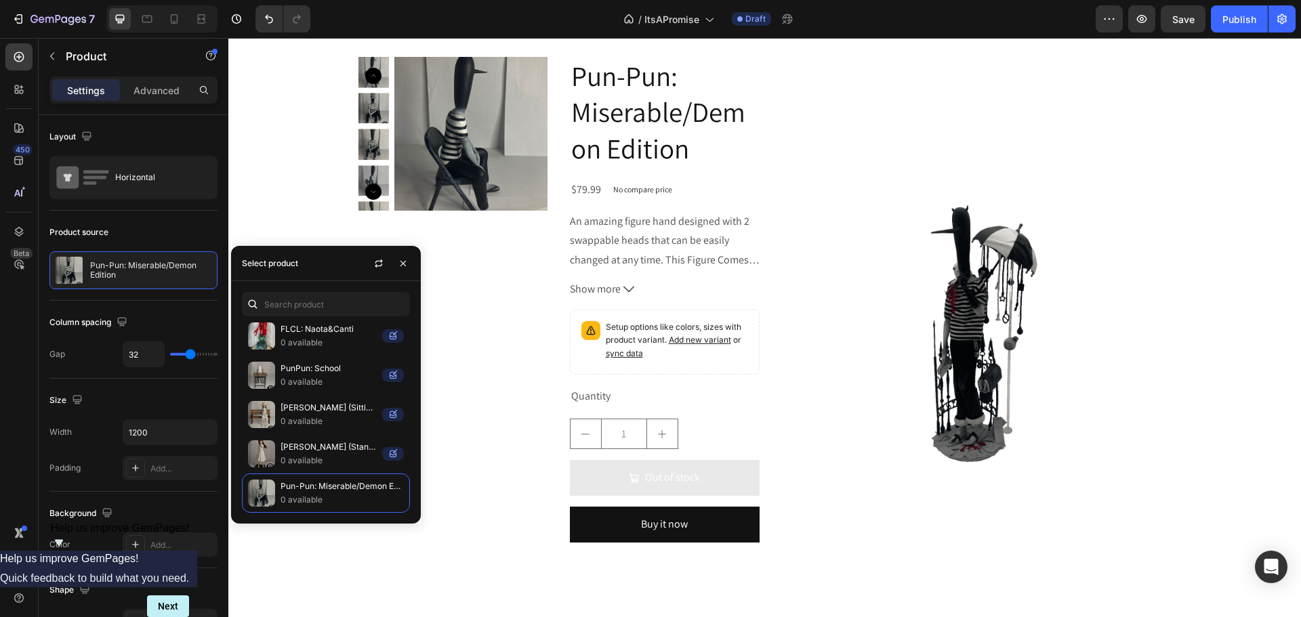
click at [483, 264] on div "Product Images" at bounding box center [454, 305] width 190 height 497
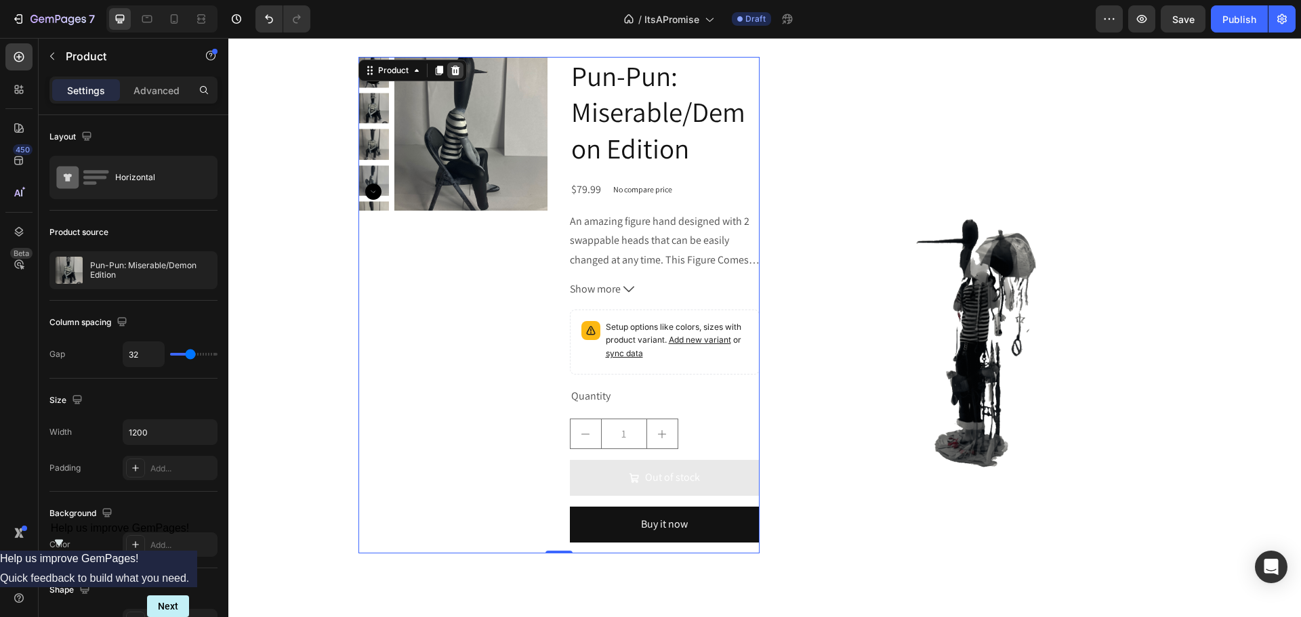
click at [451, 72] on icon at bounding box center [455, 70] width 9 height 9
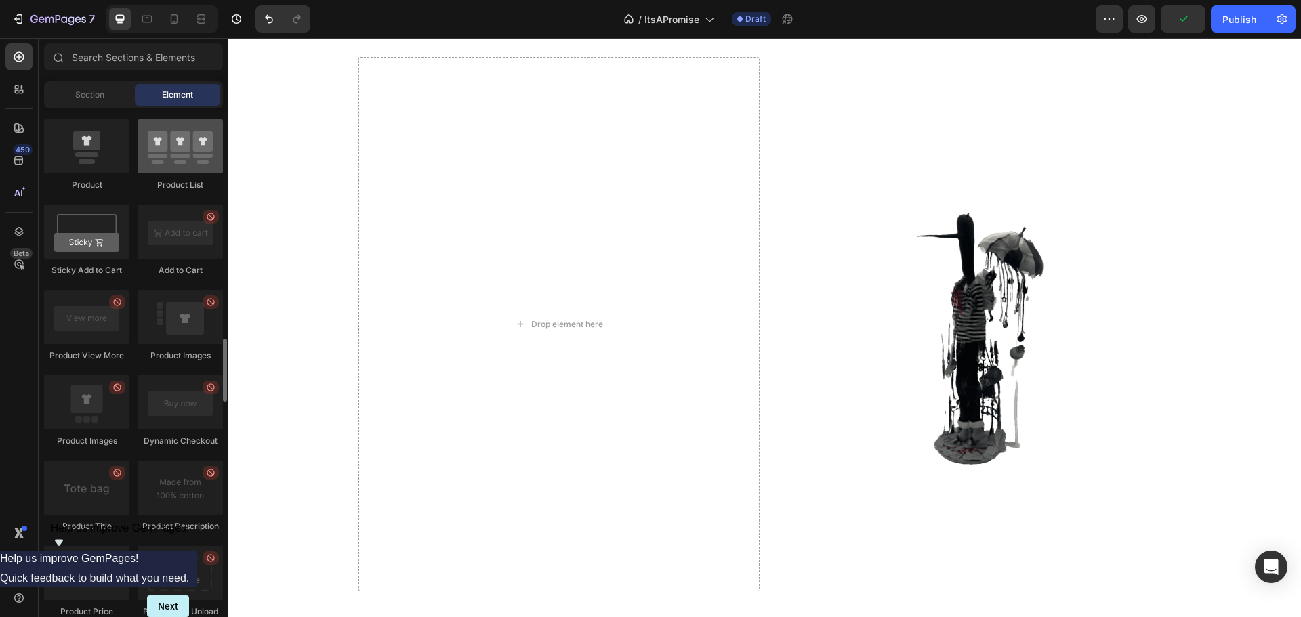
scroll to position [1627, 0]
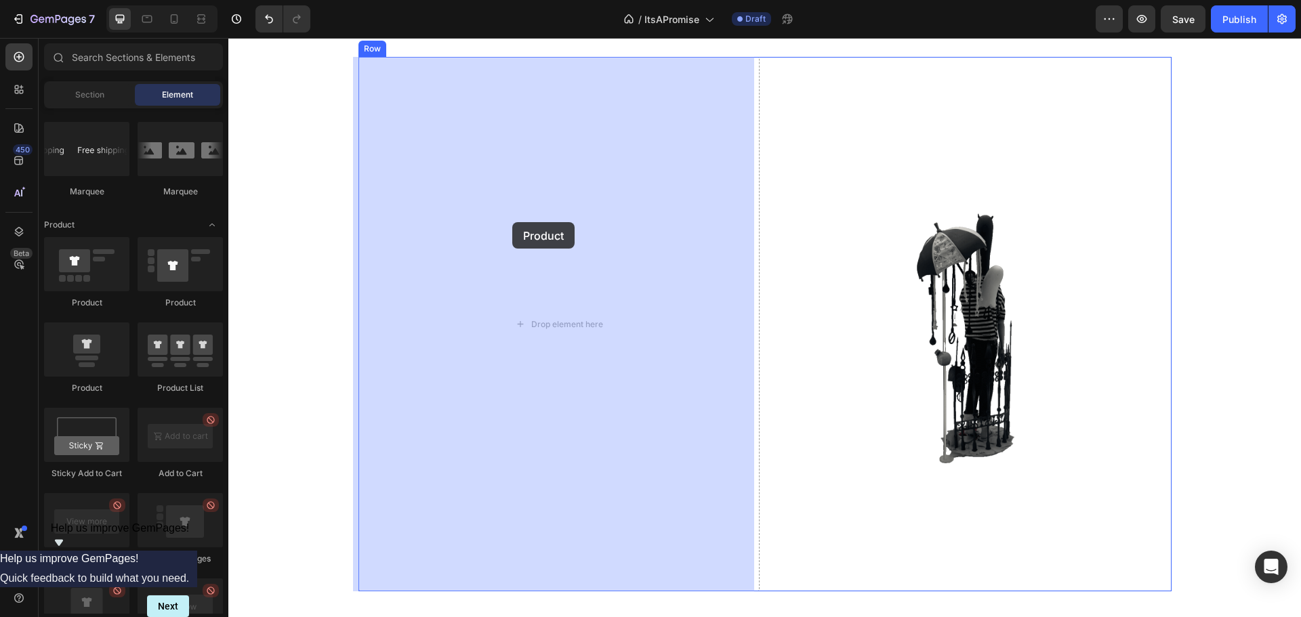
drag, startPoint x: 308, startPoint y: 397, endPoint x: 512, endPoint y: 222, distance: 268.7
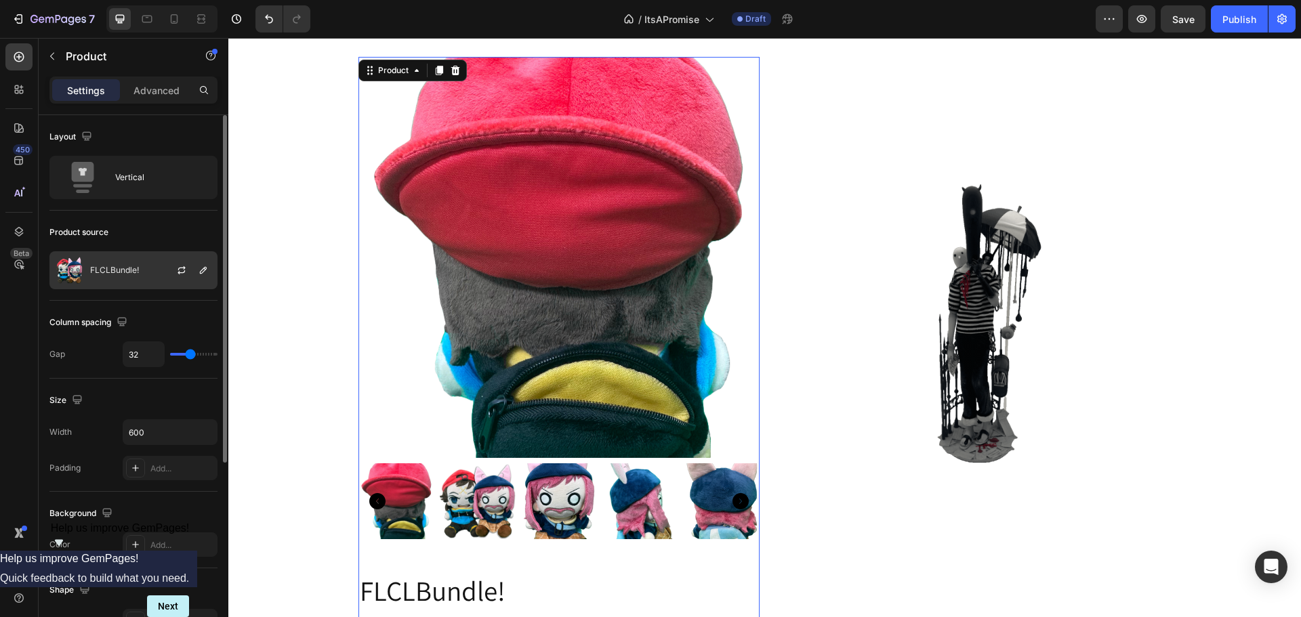
click at [121, 264] on div "FLCLBundle!" at bounding box center [133, 270] width 168 height 38
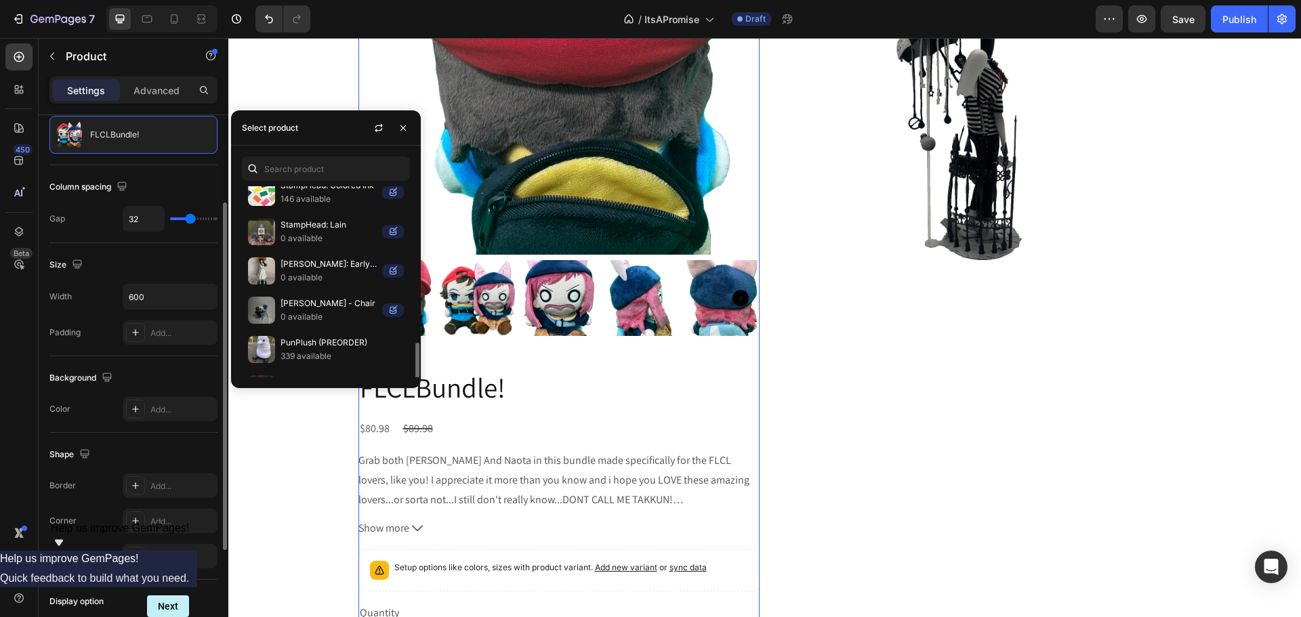
scroll to position [831, 0]
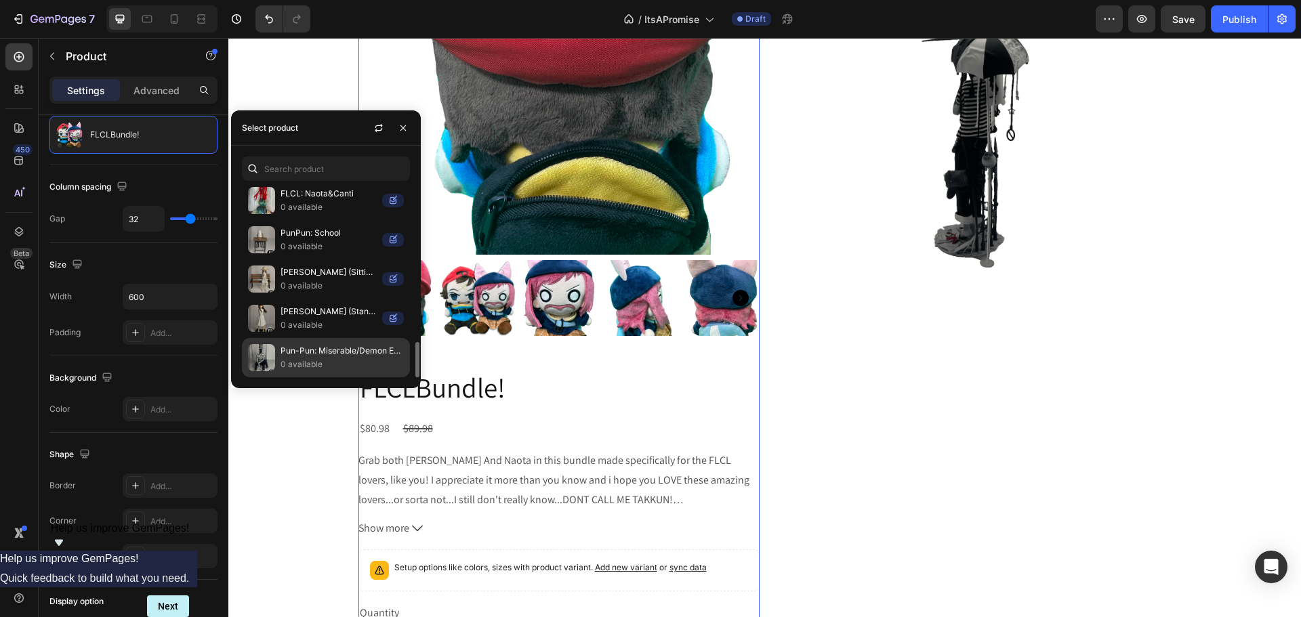
click at [312, 354] on p "Pun-Pun: Miserable/Demon Edition" at bounding box center [342, 351] width 123 height 14
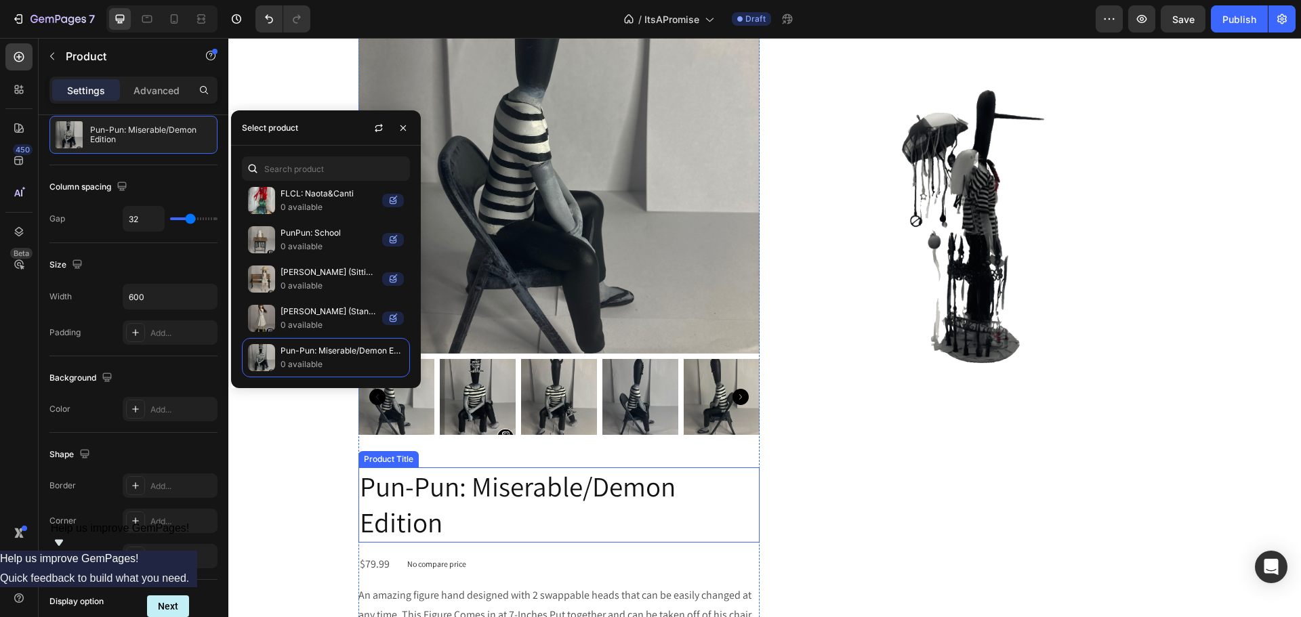
scroll to position [610, 0]
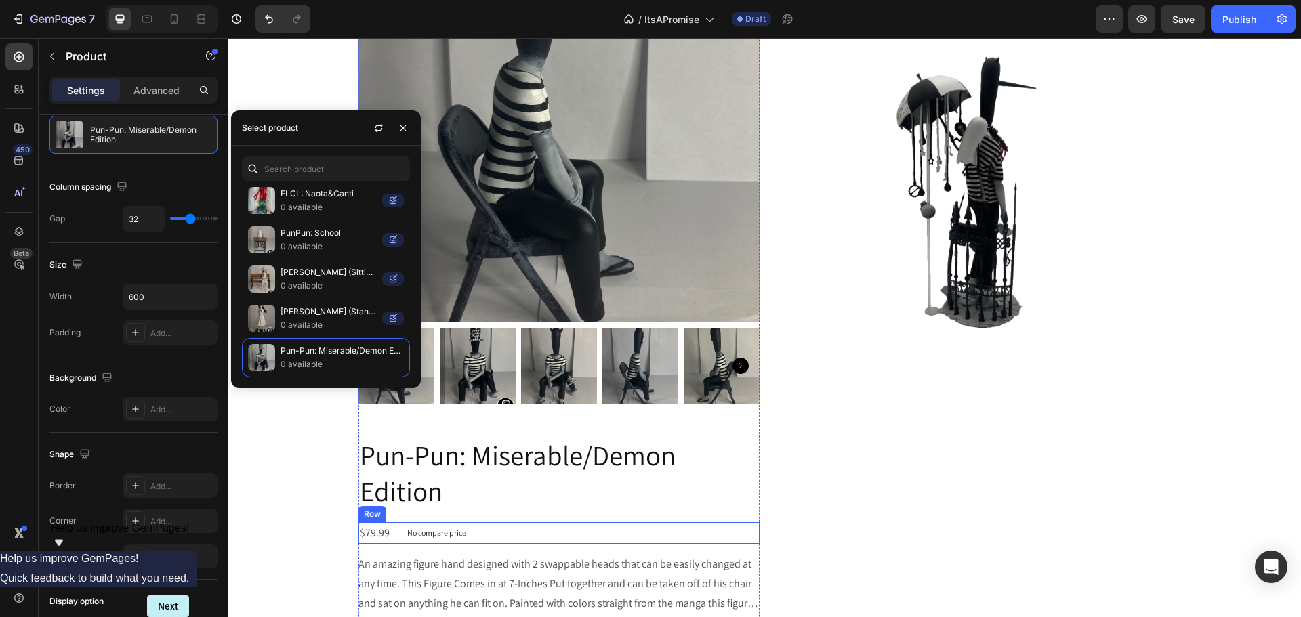
click at [559, 531] on div "$79.99 Product Price Product Price No compare price Product Price Row" at bounding box center [559, 534] width 401 height 22
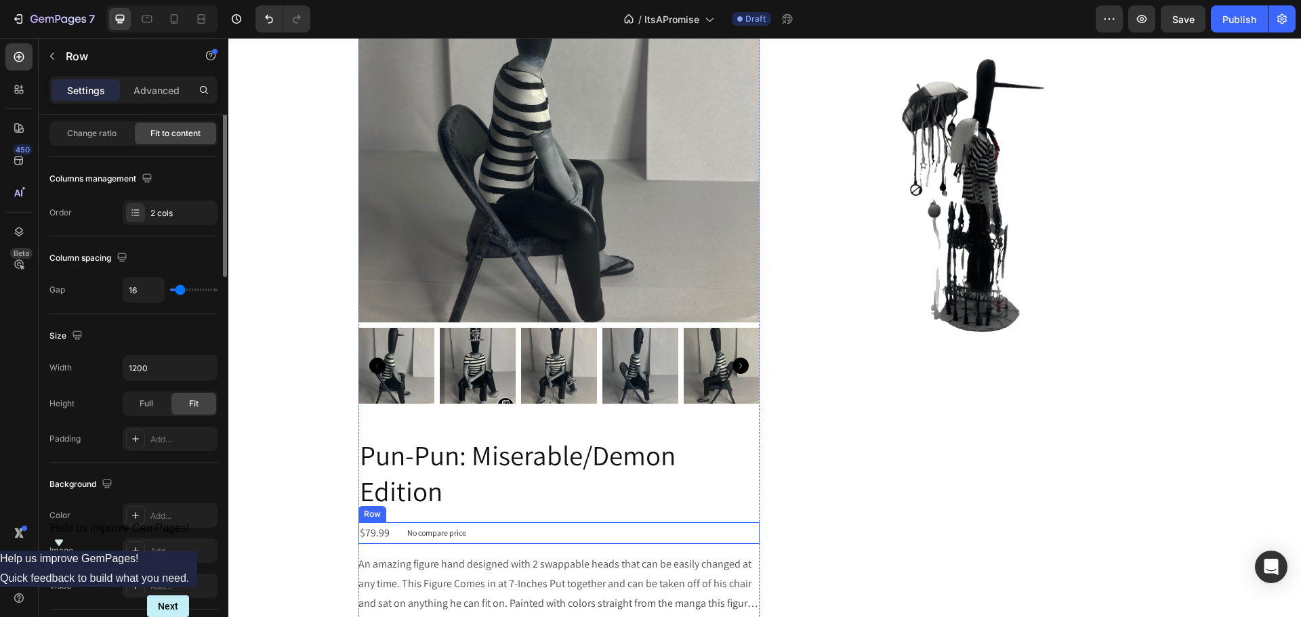
scroll to position [0, 0]
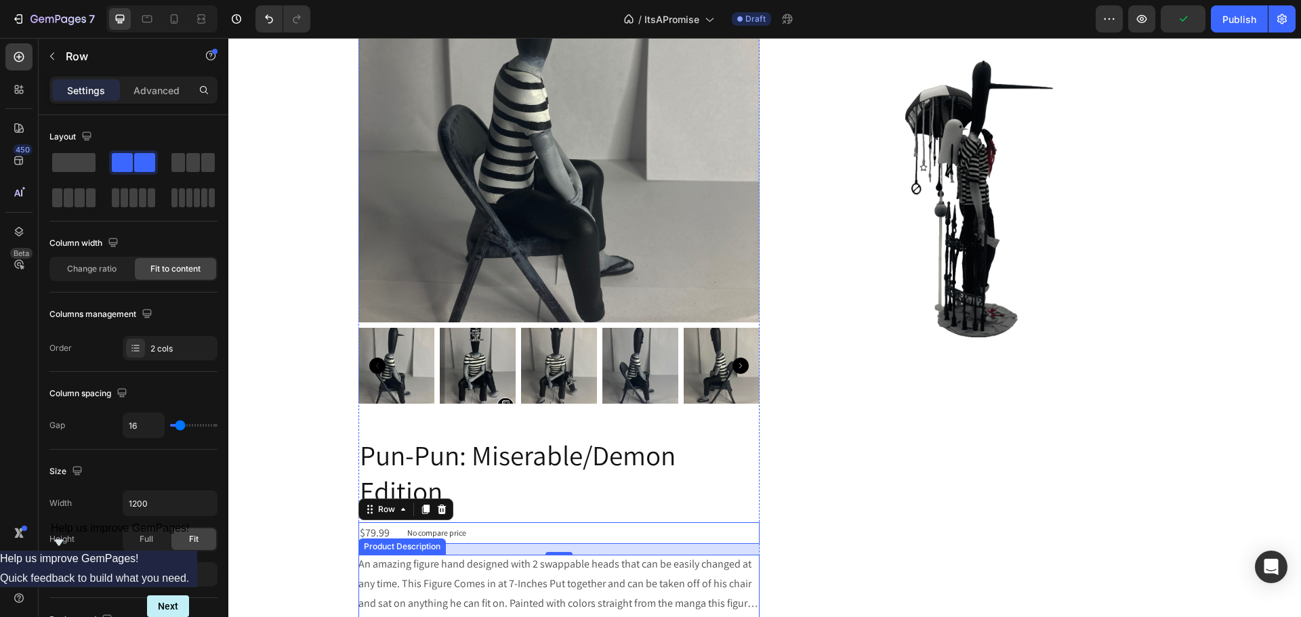
click at [426, 560] on p "An amazing figure hand designed with 2 swappable heads that can be easily chang…" at bounding box center [556, 593] width 394 height 73
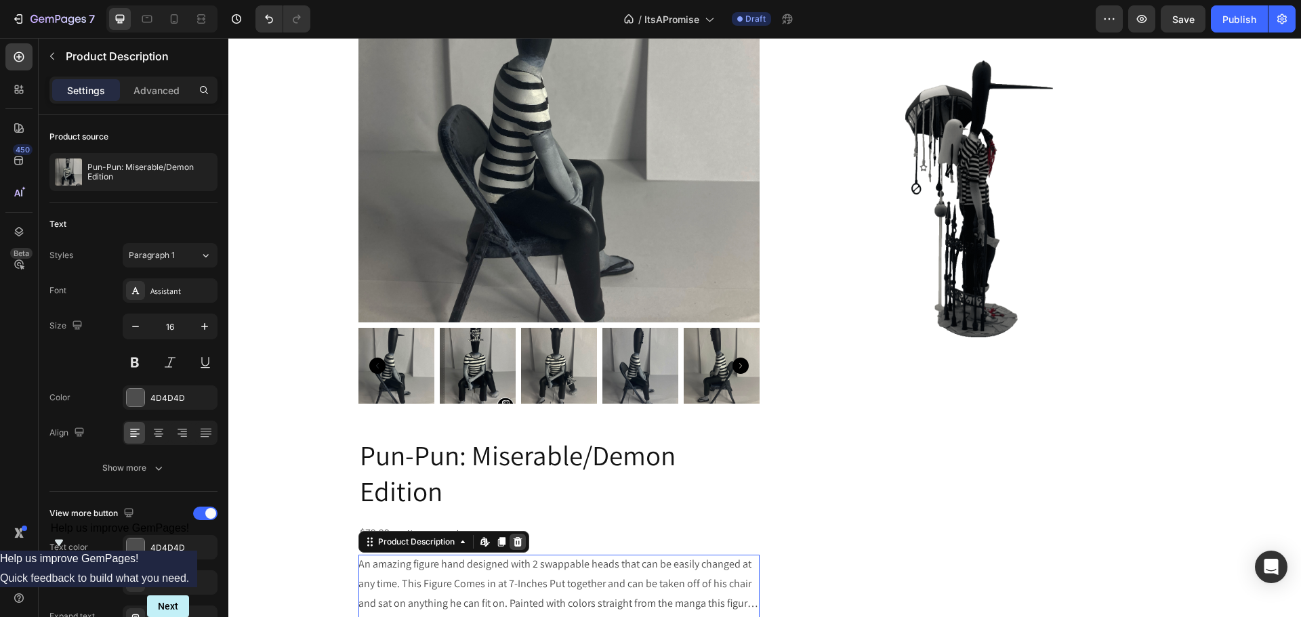
click at [513, 544] on icon at bounding box center [517, 541] width 9 height 9
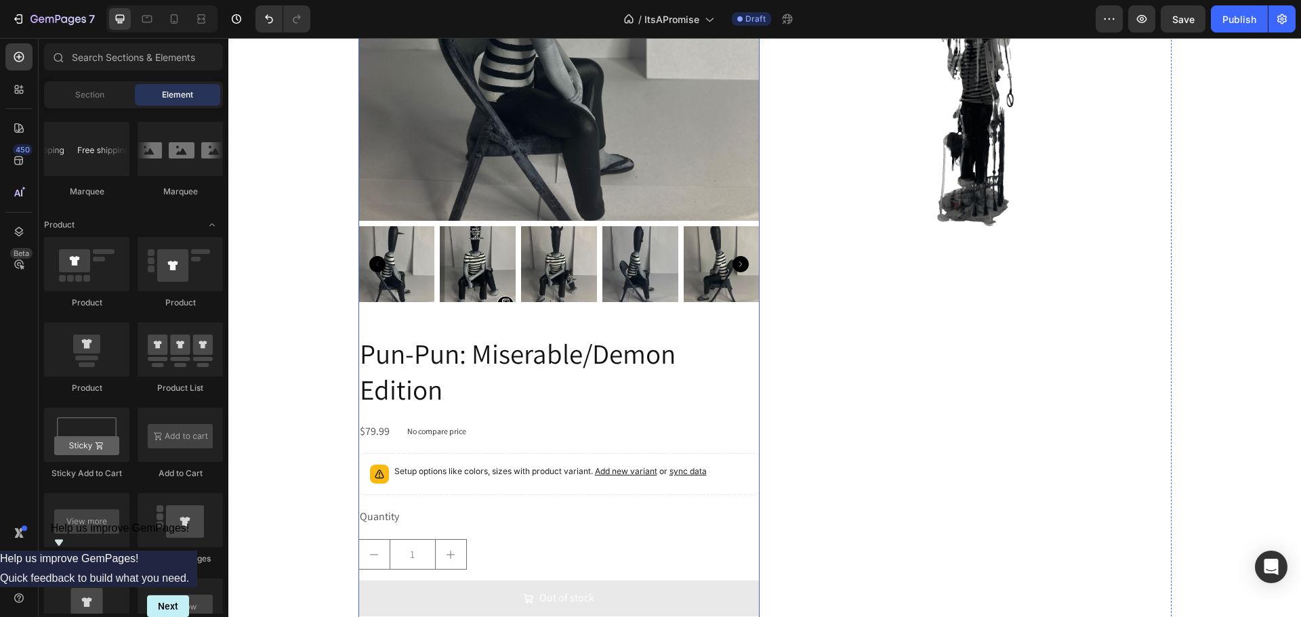
scroll to position [745, 0]
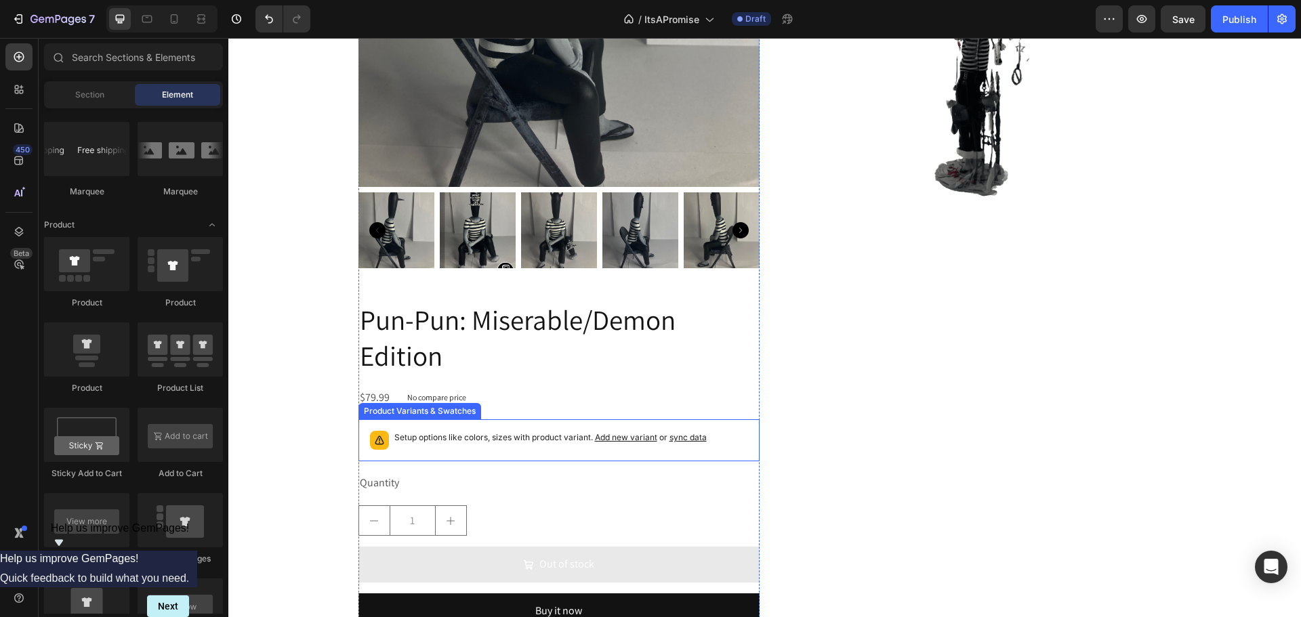
click at [461, 454] on div "Setup options like colors, sizes with product variant. Add new variant or sync …" at bounding box center [559, 441] width 389 height 30
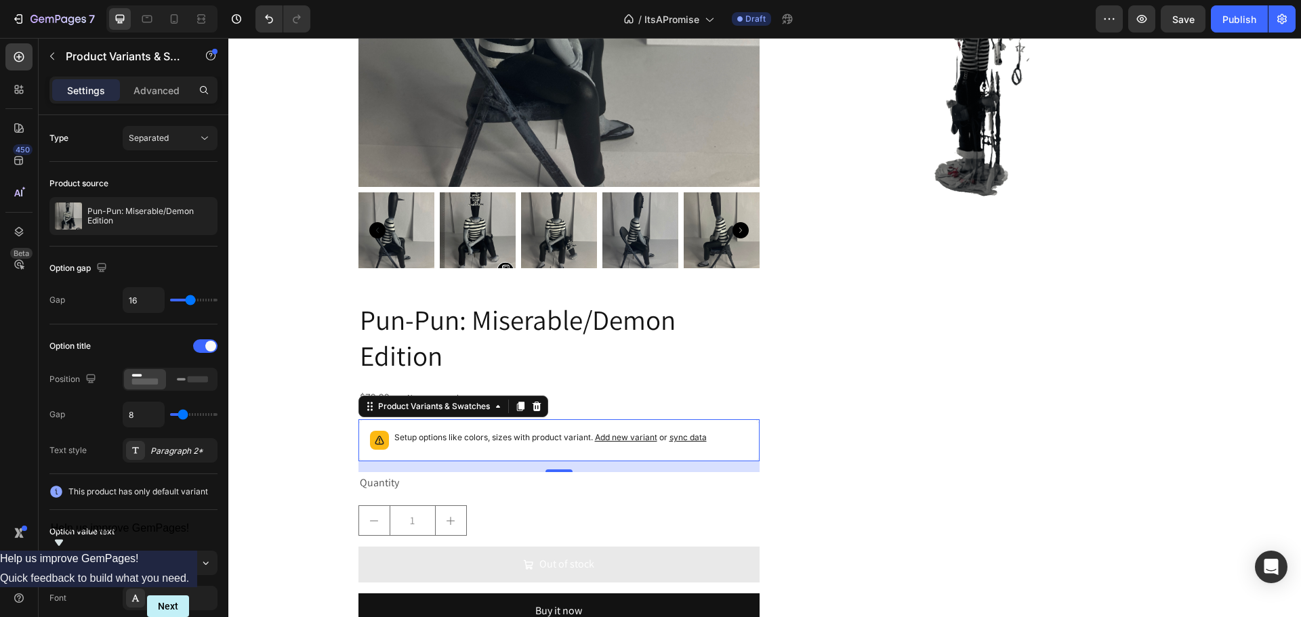
click at [617, 436] on span "Add new variant" at bounding box center [626, 437] width 62 height 10
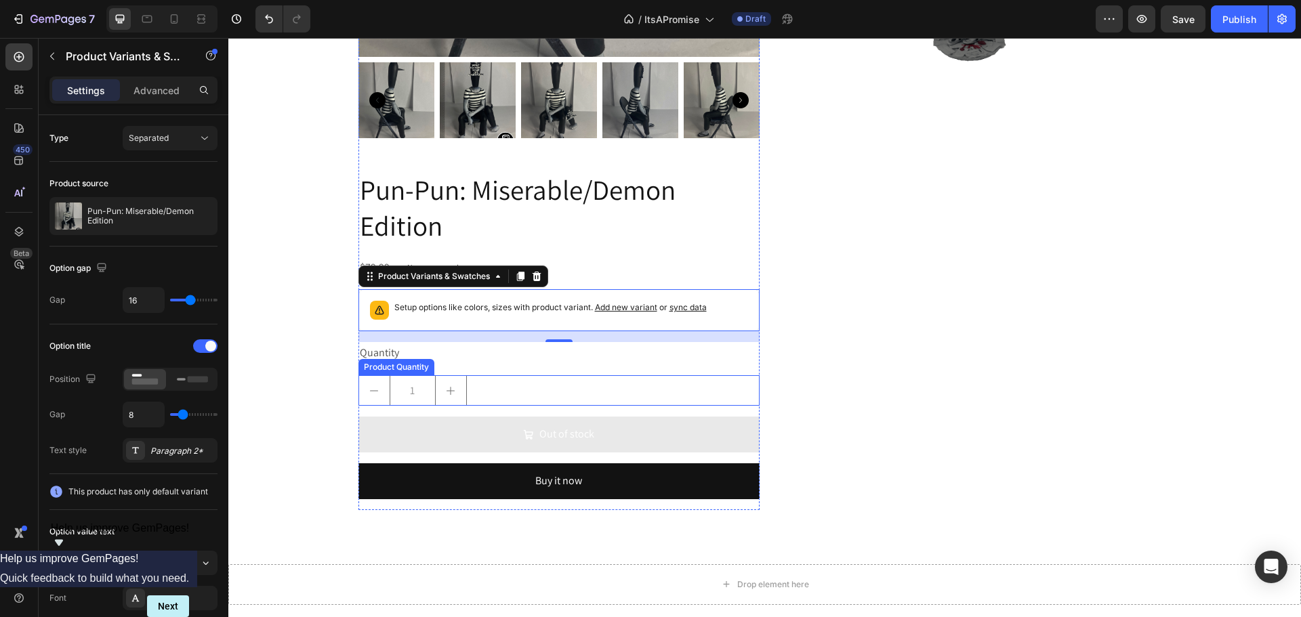
scroll to position [881, 0]
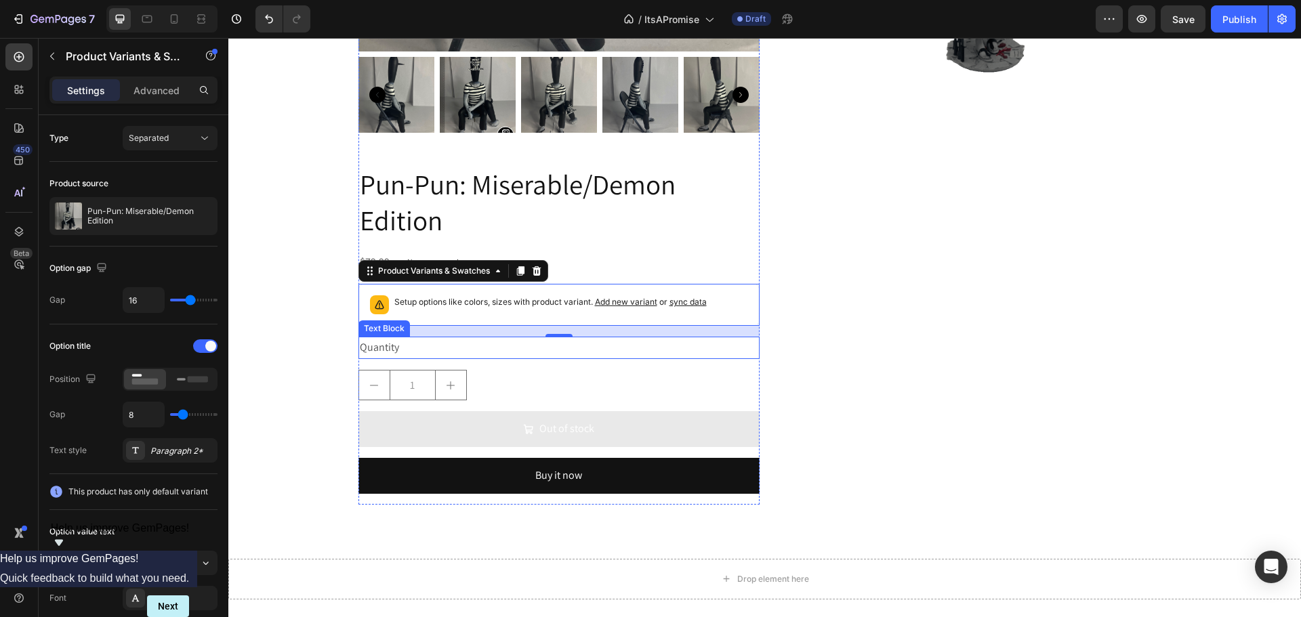
click at [430, 352] on div "Quantity" at bounding box center [559, 348] width 401 height 22
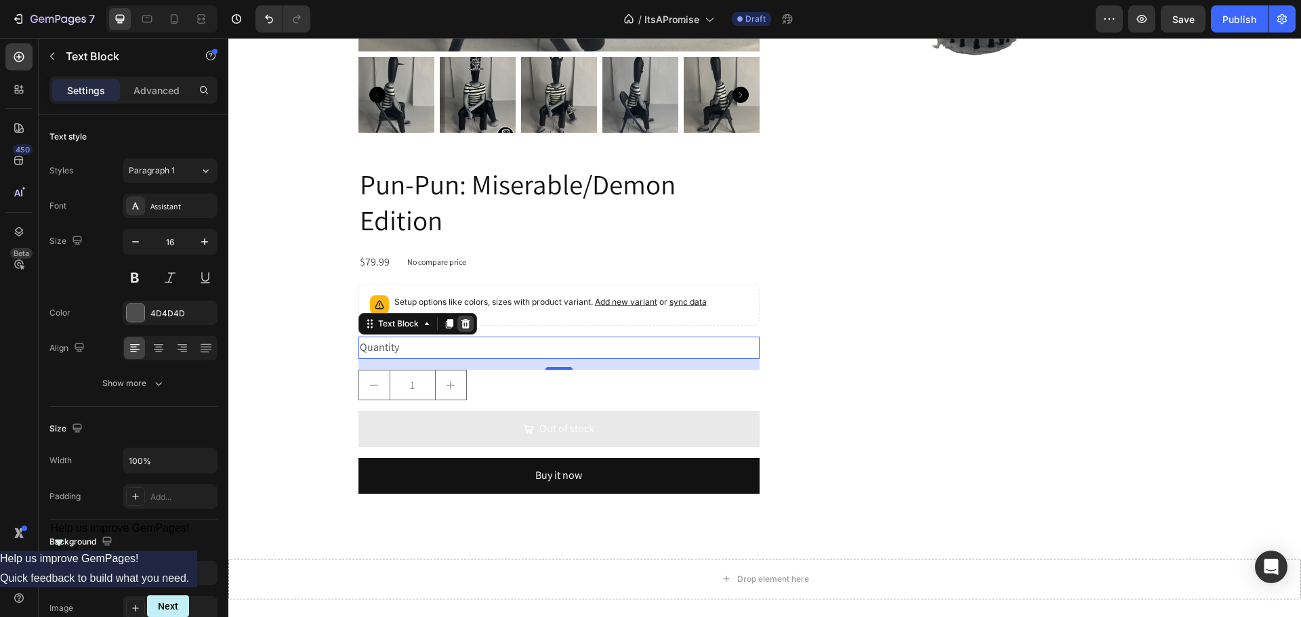
click at [464, 322] on icon at bounding box center [465, 324] width 11 height 11
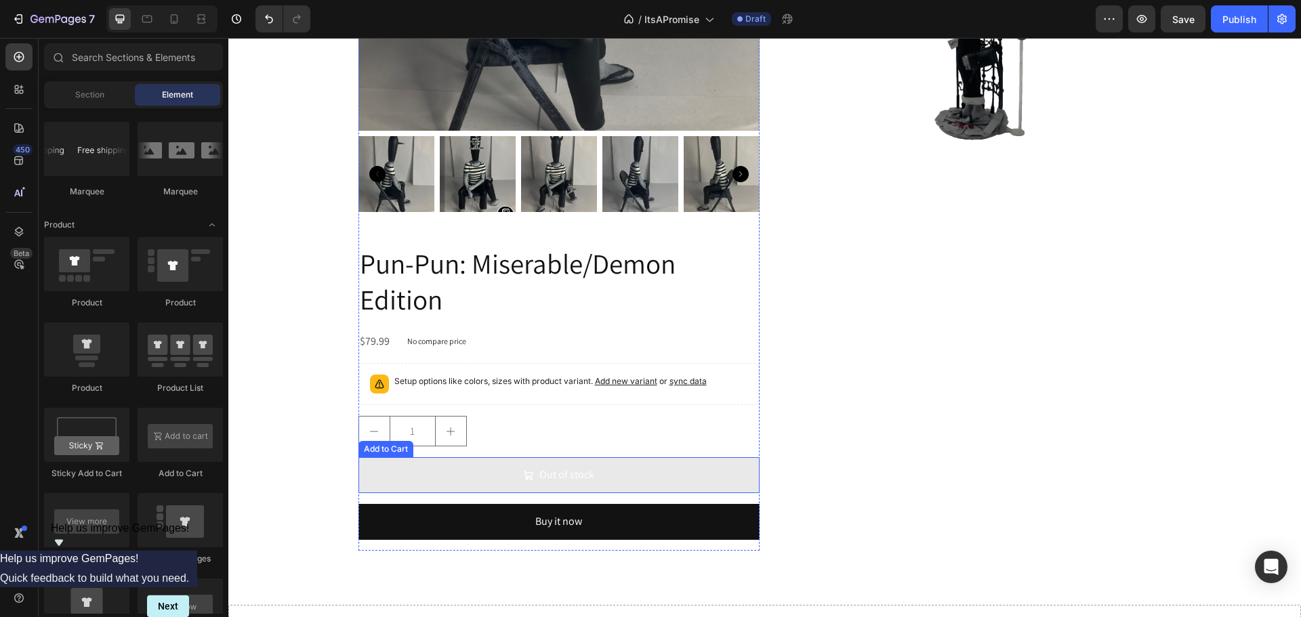
scroll to position [678, 0]
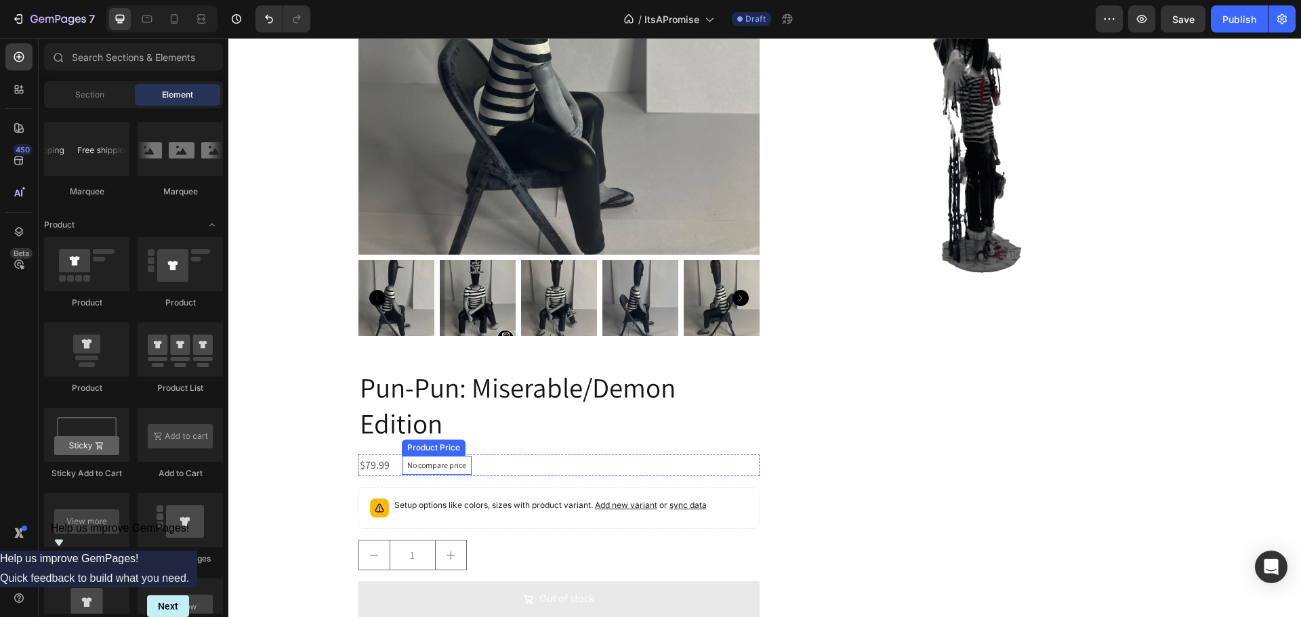
click at [432, 467] on p "No compare price" at bounding box center [436, 466] width 59 height 8
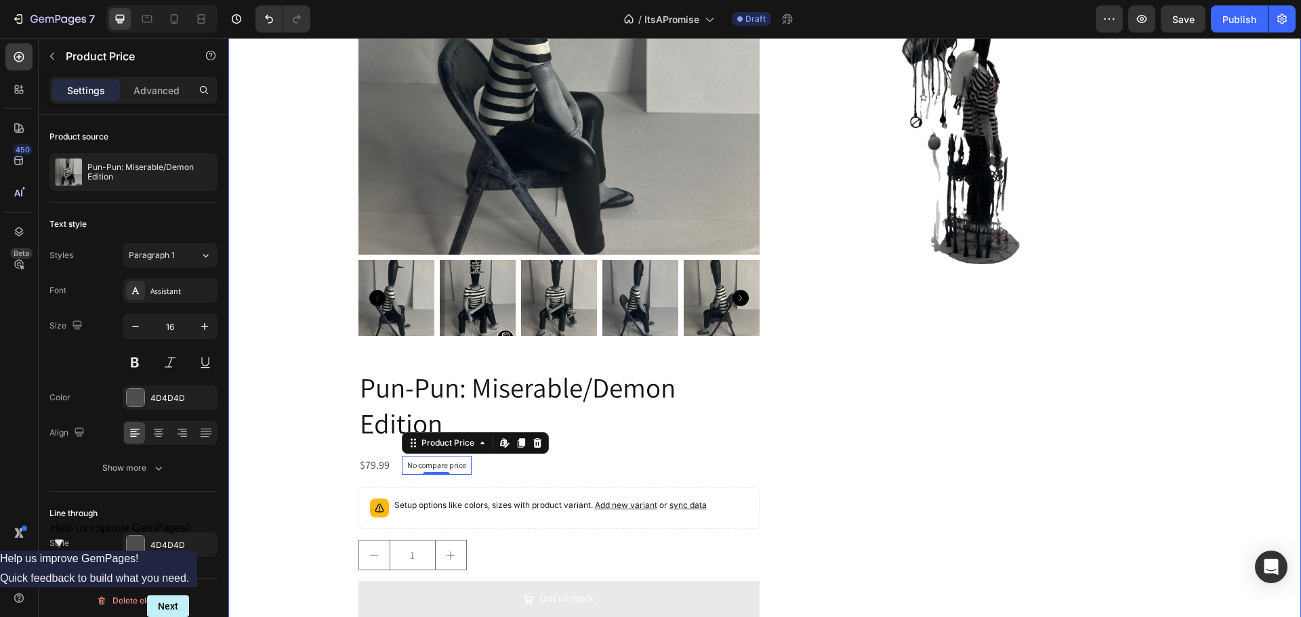
click at [1221, 335] on div "Product Images Pun-Pun: Miserable/Demon Edition Product Title $79.99 Product Pr…" at bounding box center [764, 270] width 1073 height 832
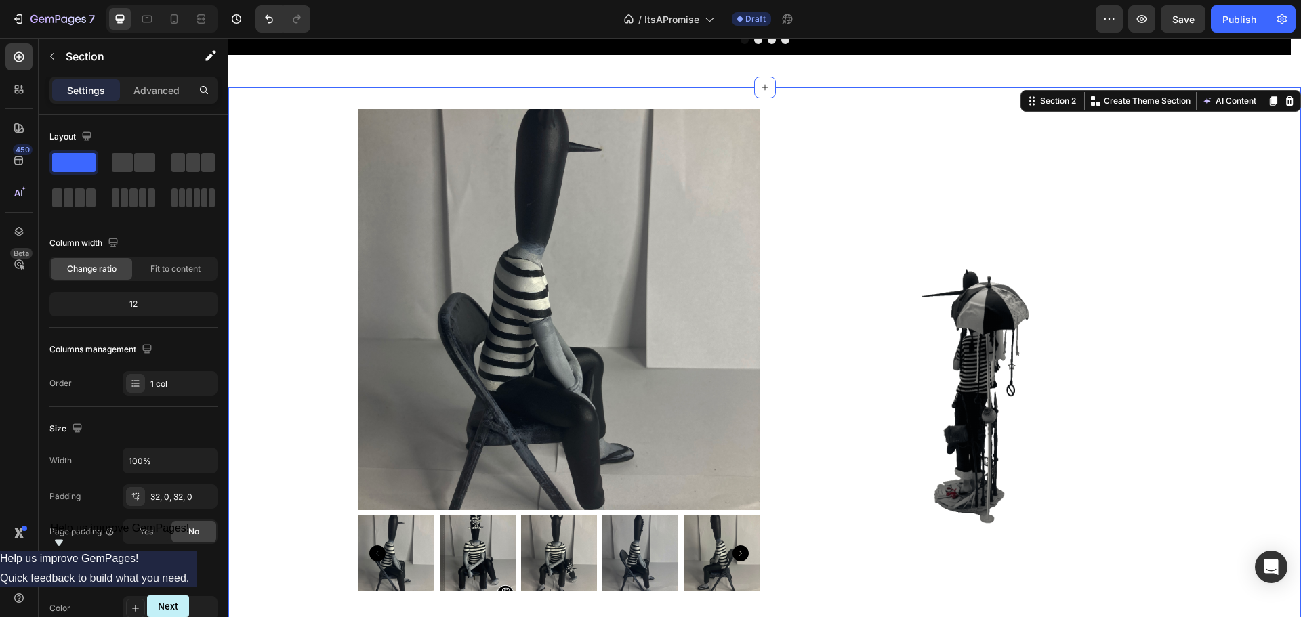
scroll to position [407, 0]
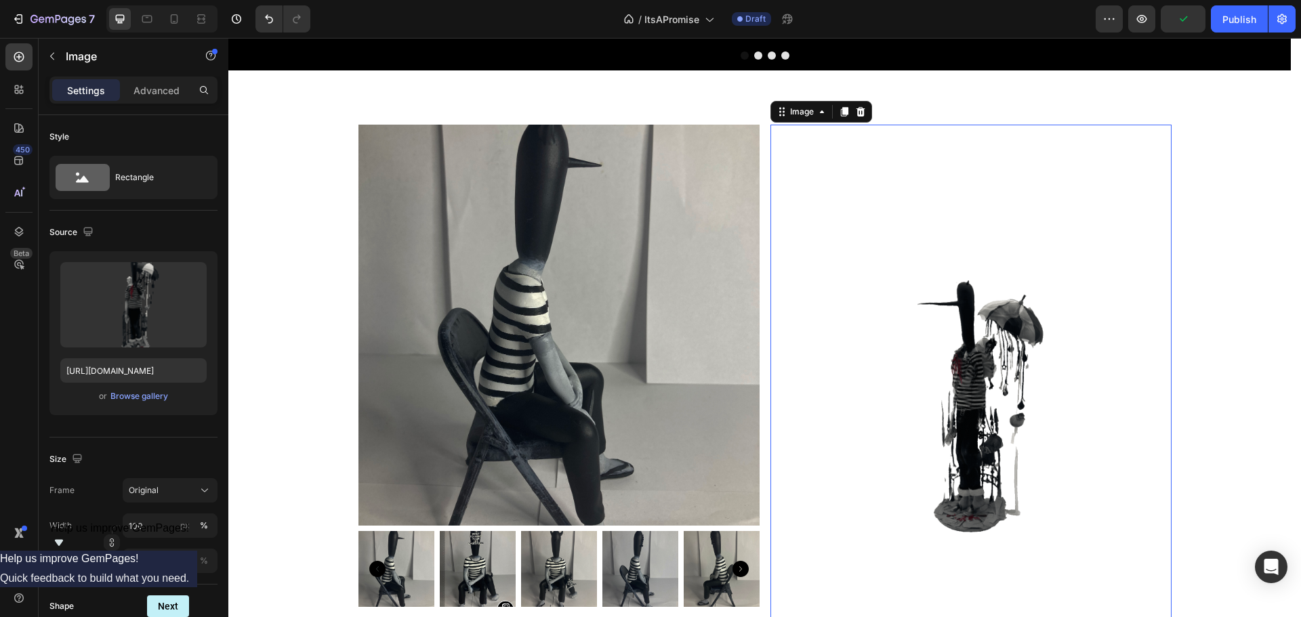
click at [937, 261] on img at bounding box center [971, 392] width 401 height 535
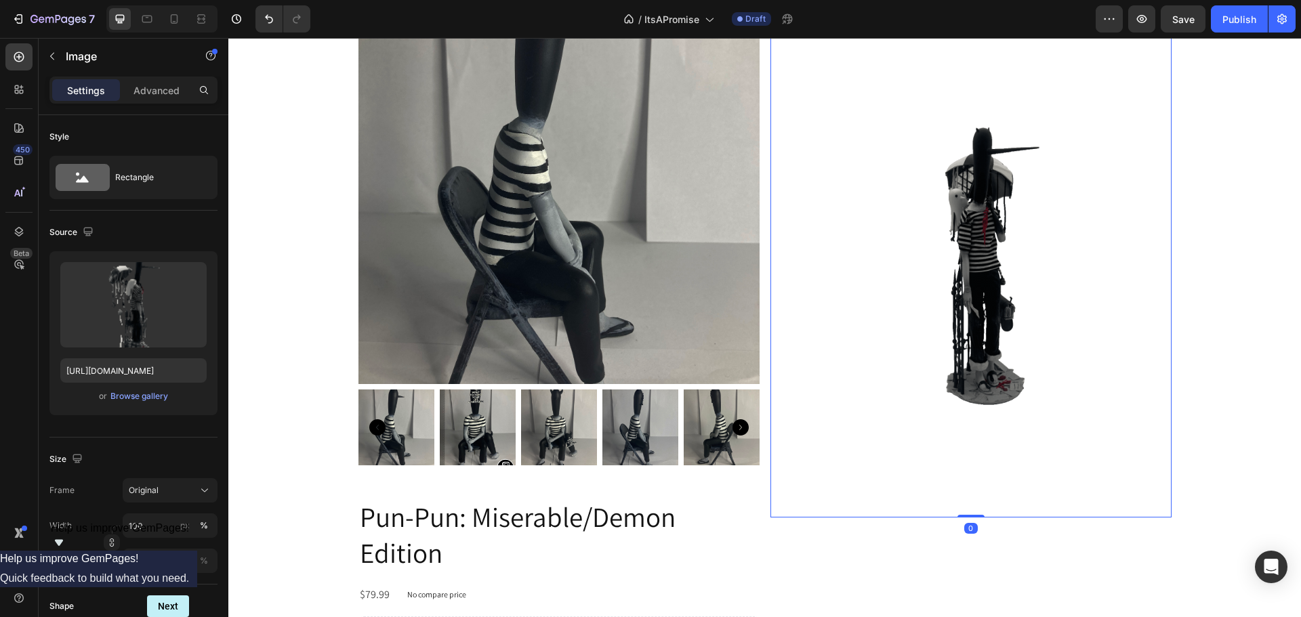
scroll to position [542, 0]
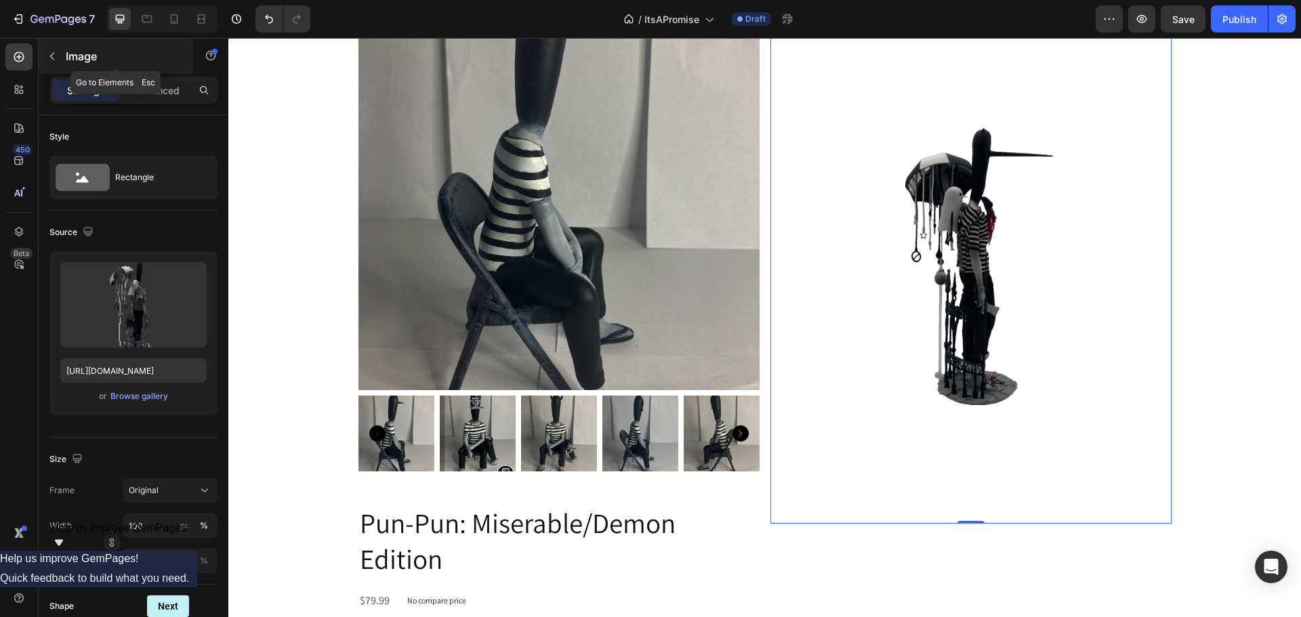
click at [73, 48] on p "Image" at bounding box center [123, 56] width 115 height 16
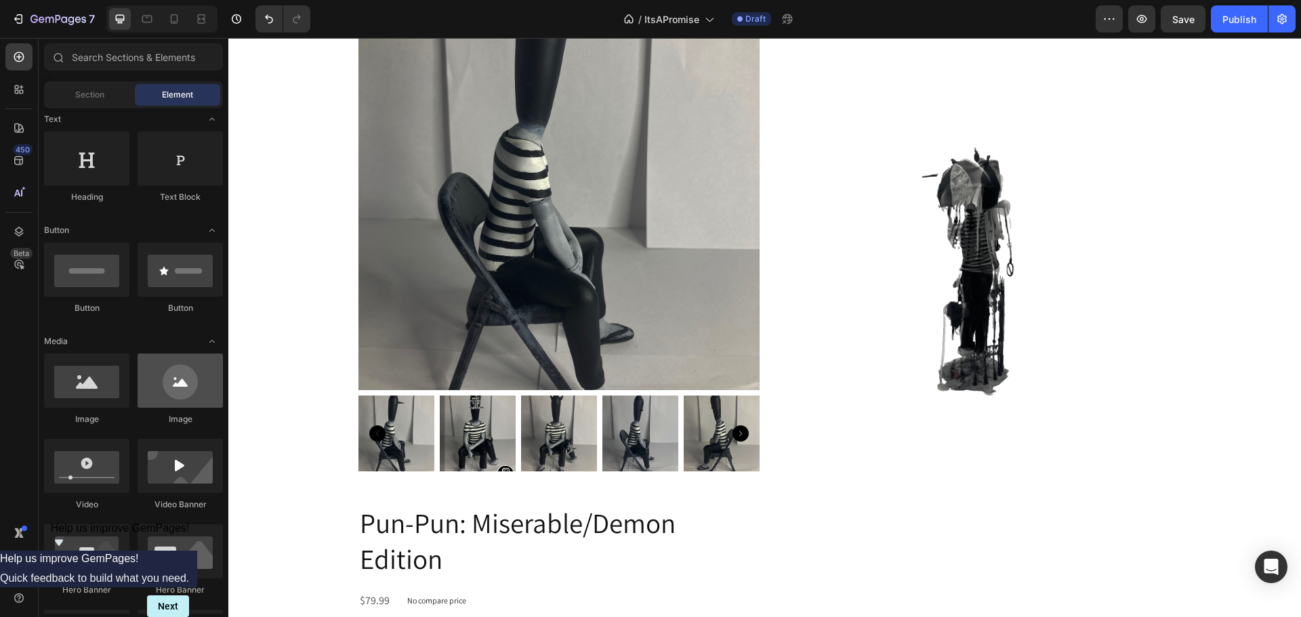
scroll to position [0, 0]
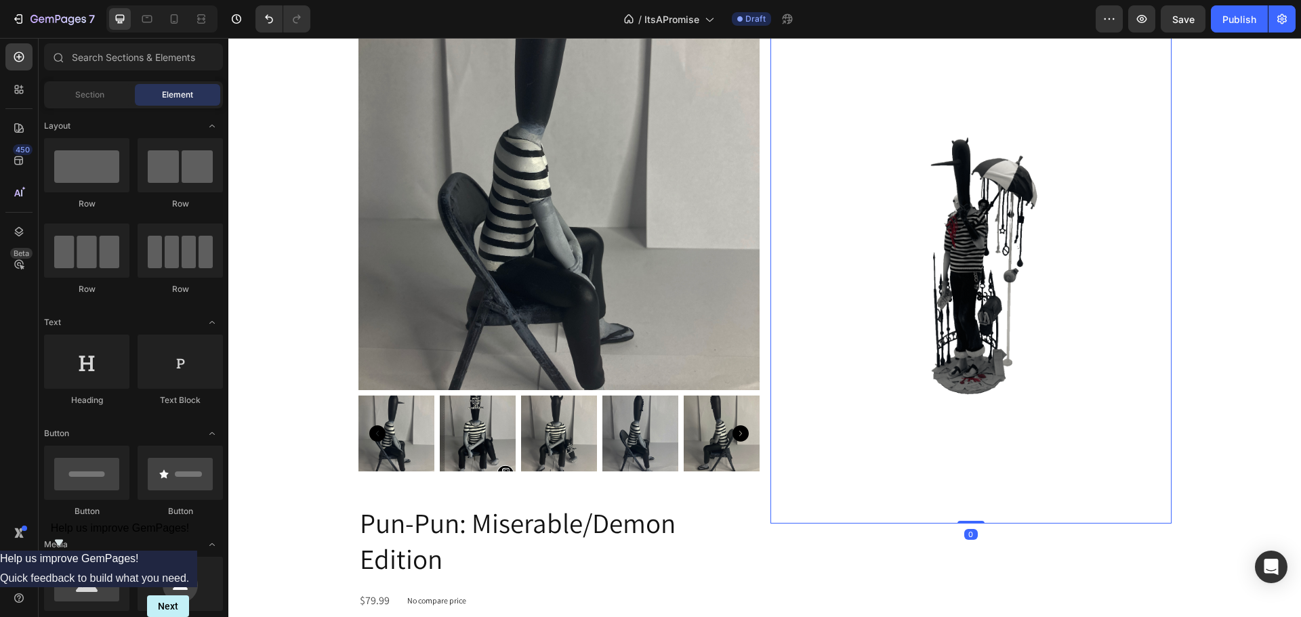
click at [858, 207] on img at bounding box center [971, 256] width 401 height 535
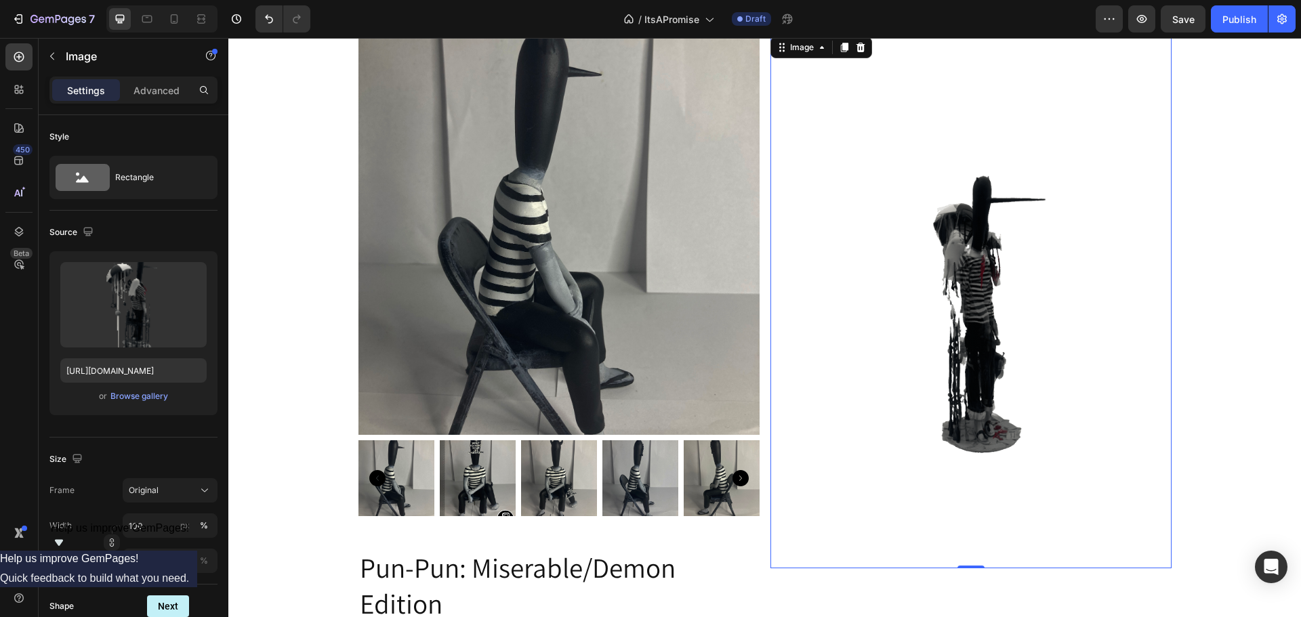
scroll to position [407, 0]
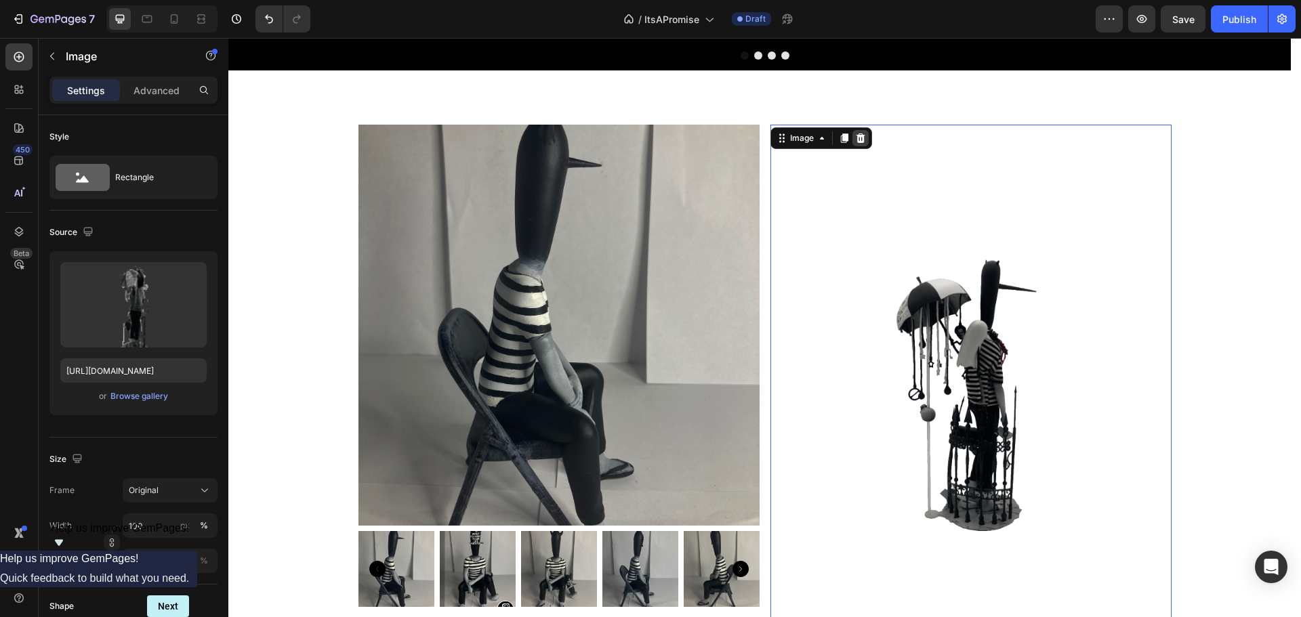
click at [859, 138] on icon at bounding box center [860, 138] width 9 height 9
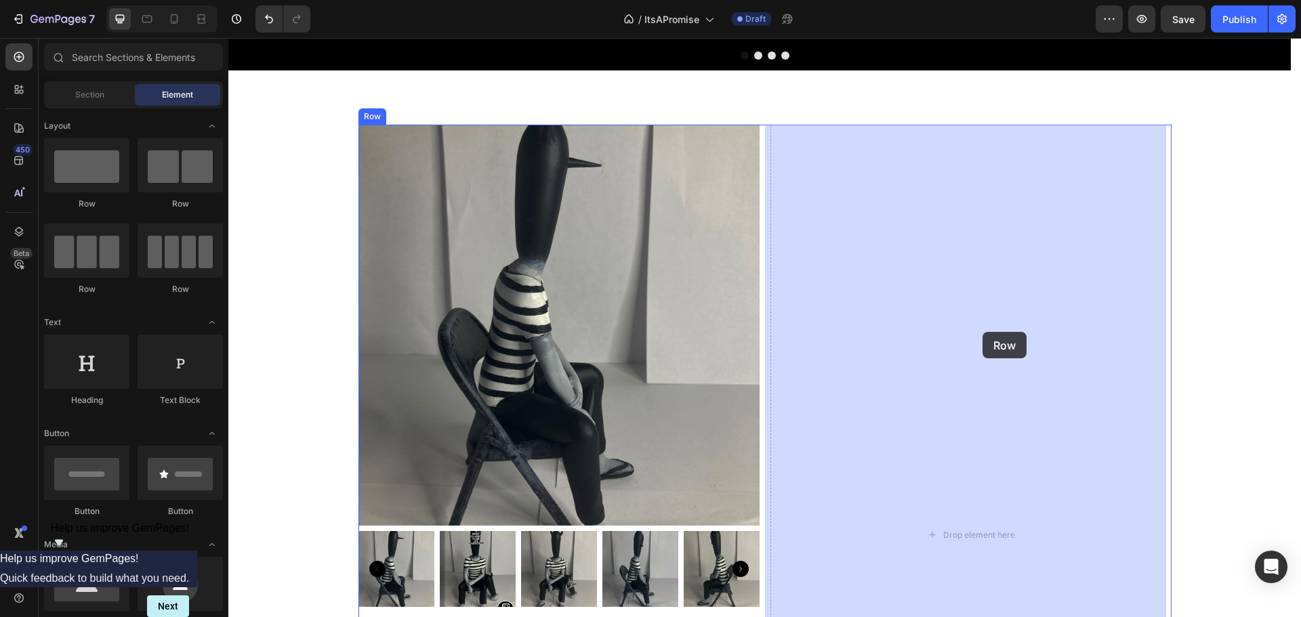
drag, startPoint x: 409, startPoint y: 190, endPoint x: 994, endPoint y: 335, distance: 602.6
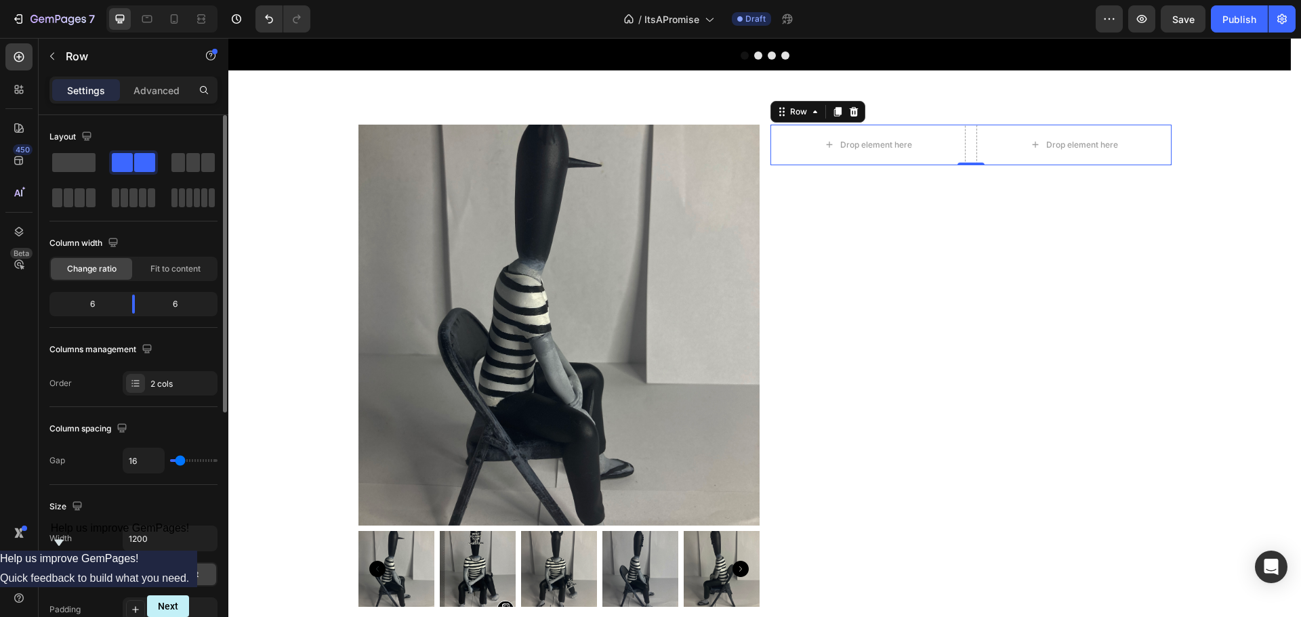
scroll to position [136, 0]
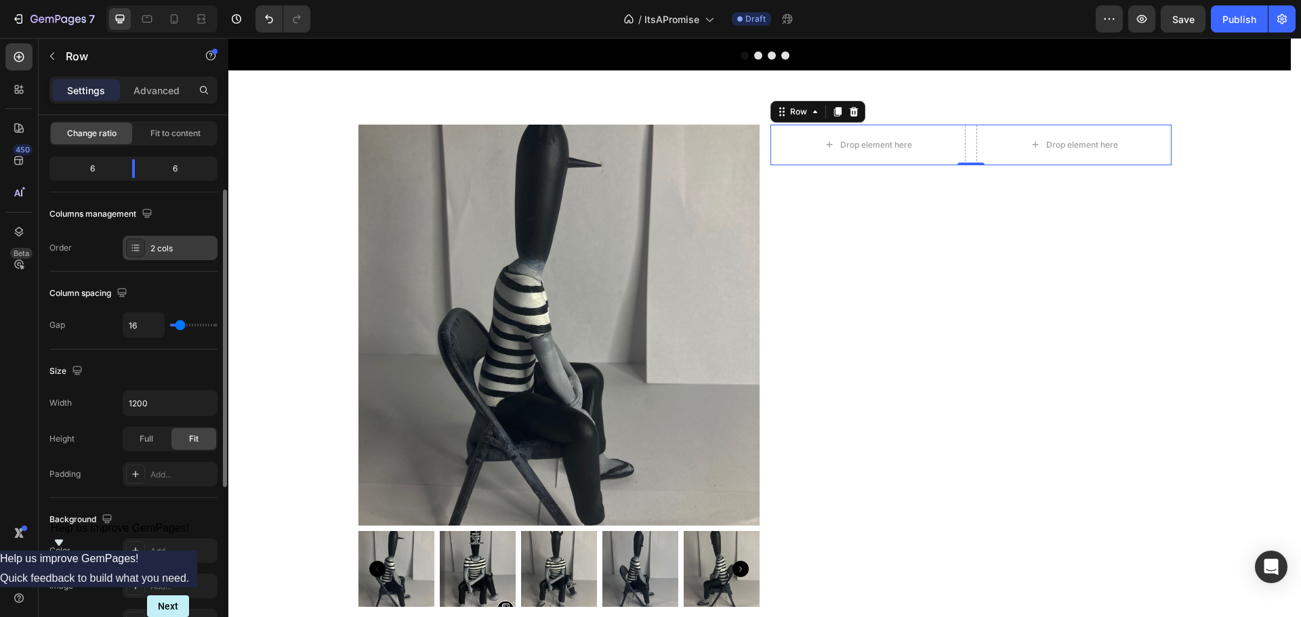
click at [138, 243] on icon at bounding box center [135, 248] width 11 height 11
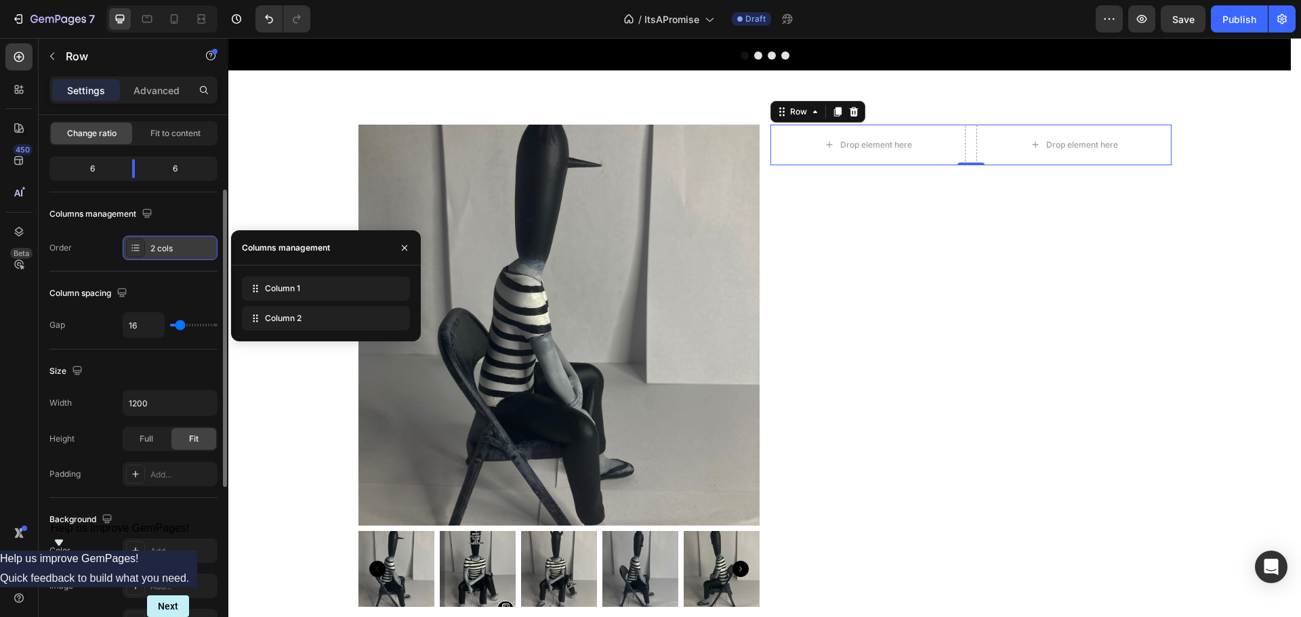
drag, startPoint x: 138, startPoint y: 243, endPoint x: 147, endPoint y: 237, distance: 10.3
click at [147, 237] on div "2 cols" at bounding box center [170, 248] width 95 height 24
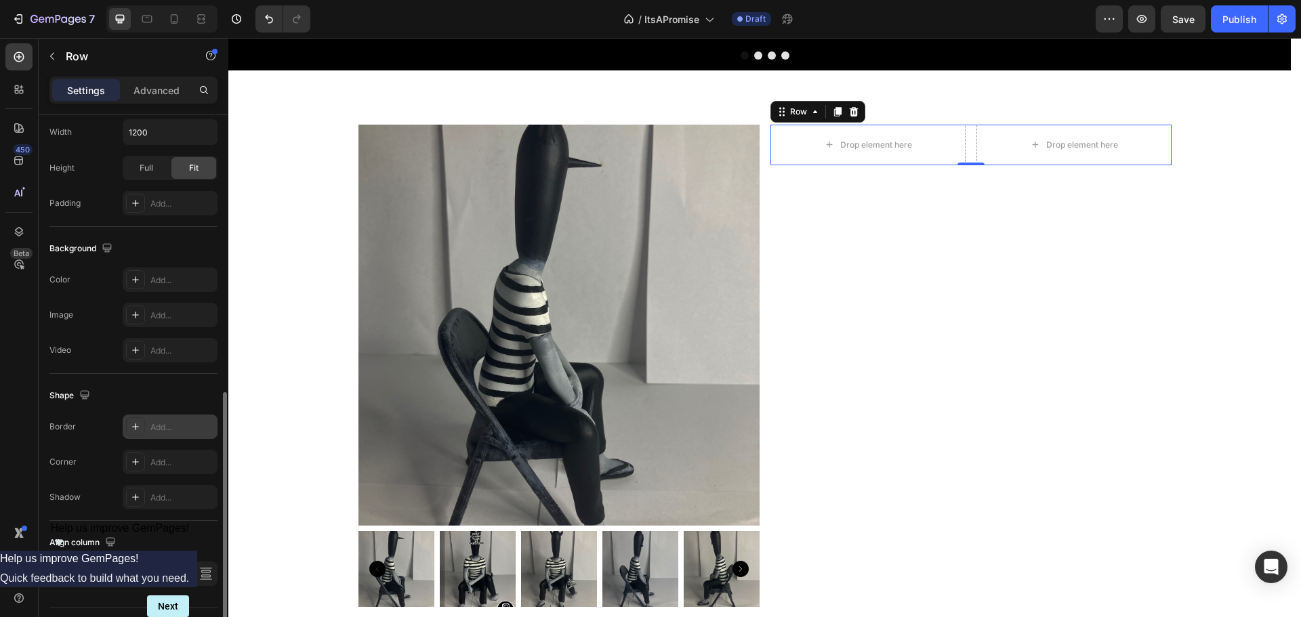
scroll to position [441, 0]
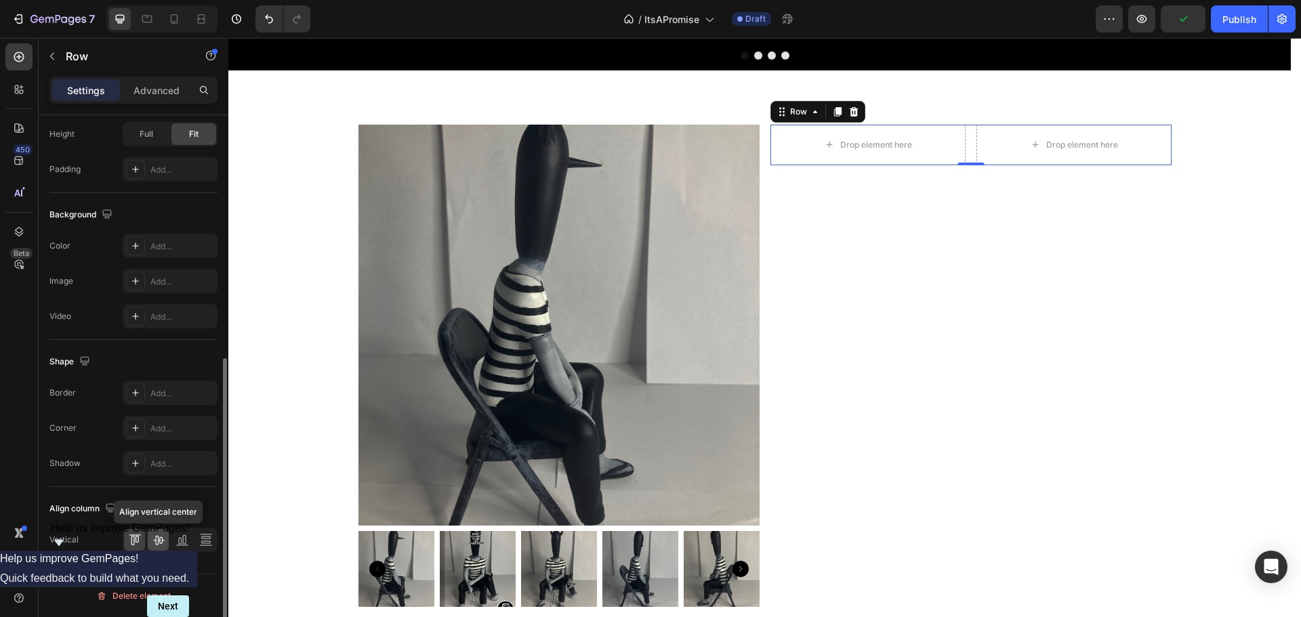
click at [153, 539] on icon at bounding box center [159, 540] width 14 height 14
click at [176, 549] on div at bounding box center [181, 540] width 21 height 22
click at [198, 546] on div at bounding box center [205, 540] width 21 height 22
click at [133, 542] on icon at bounding box center [135, 540] width 14 height 14
click at [852, 113] on icon at bounding box center [853, 111] width 11 height 11
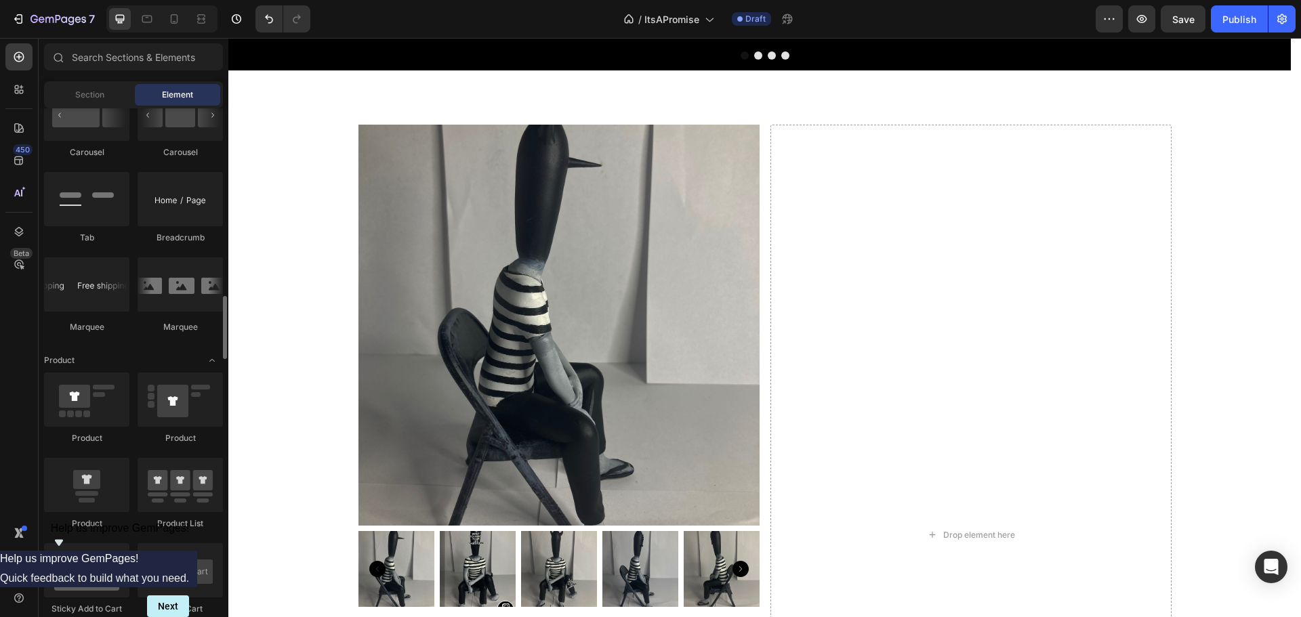
scroll to position [1627, 0]
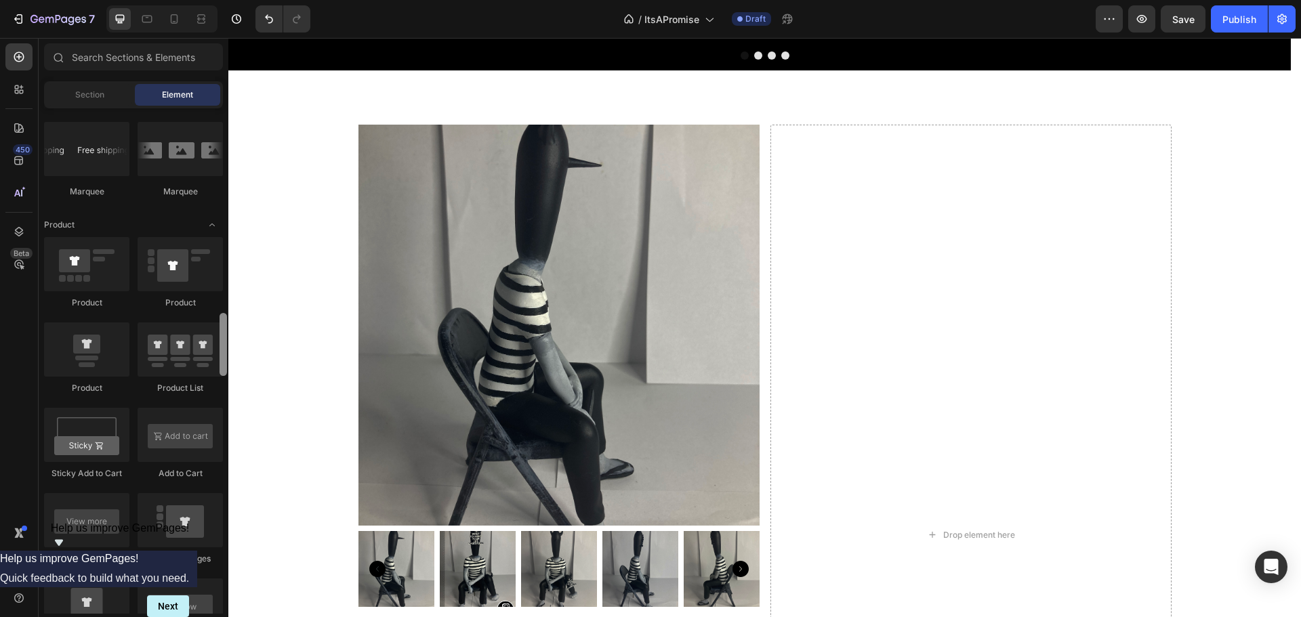
click at [226, 340] on div at bounding box center [223, 344] width 7 height 63
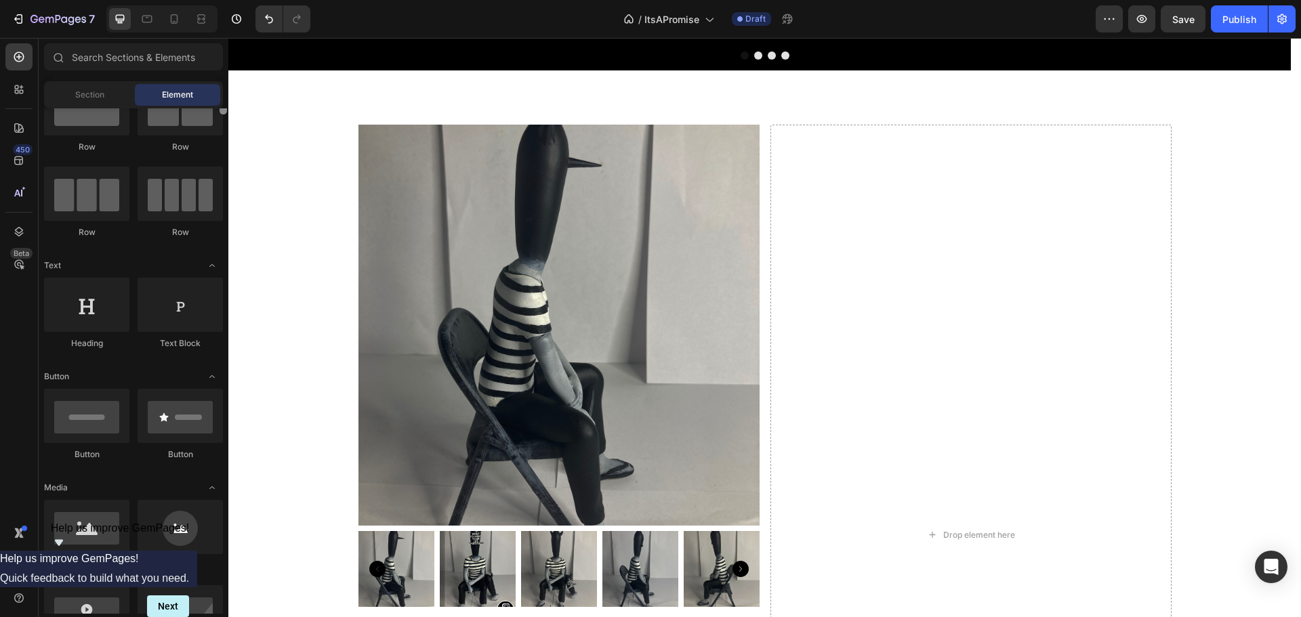
scroll to position [0, 0]
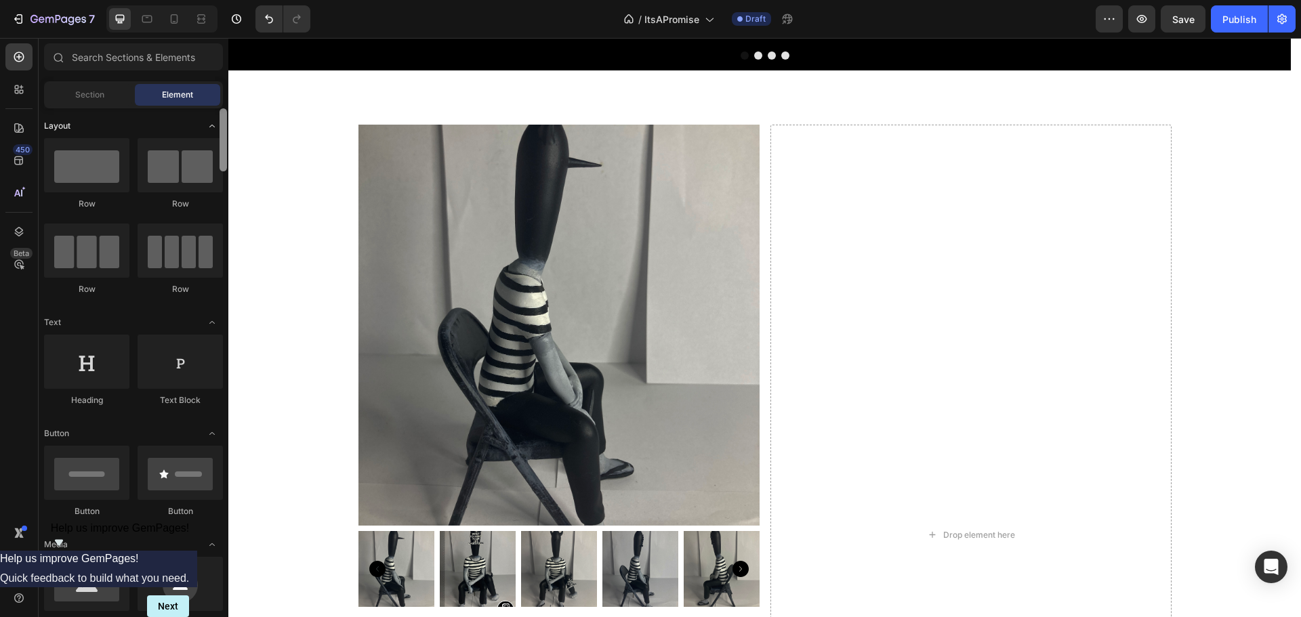
drag, startPoint x: 224, startPoint y: 354, endPoint x: 216, endPoint y: 125, distance: 229.2
click at [216, 125] on div "Layout Row Row Row Row Text Heading Text Block Button Button Button Media Image…" at bounding box center [134, 361] width 190 height 506
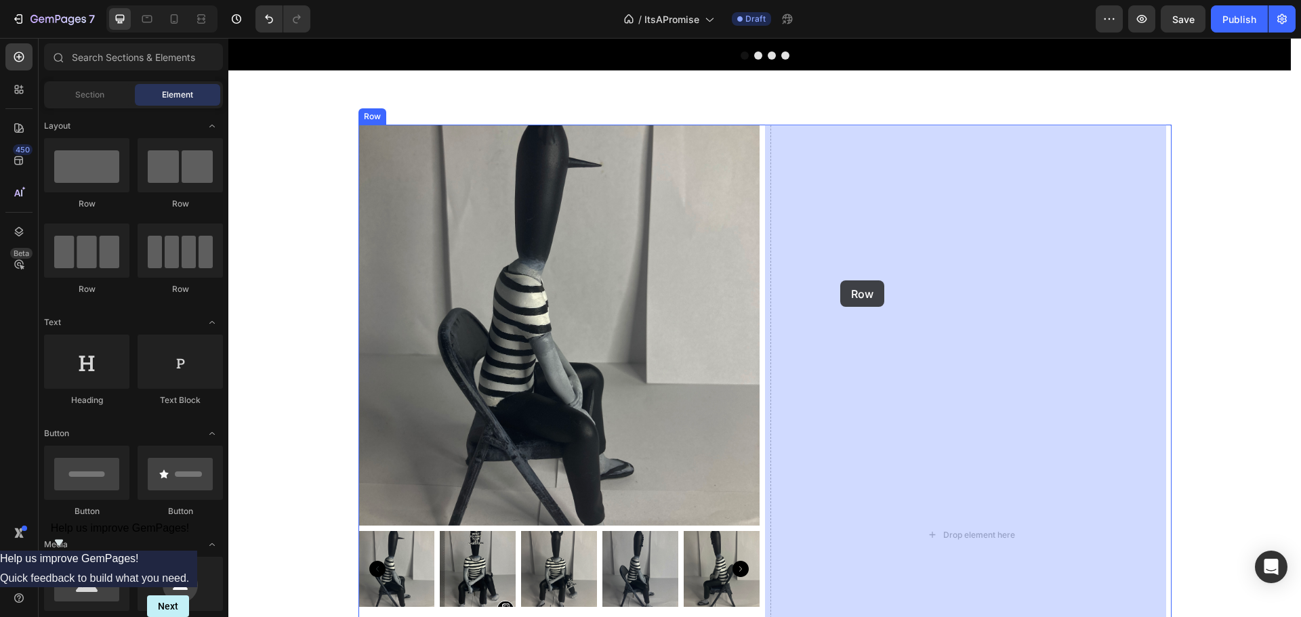
drag, startPoint x: 400, startPoint y: 203, endPoint x: 840, endPoint y: 281, distance: 447.2
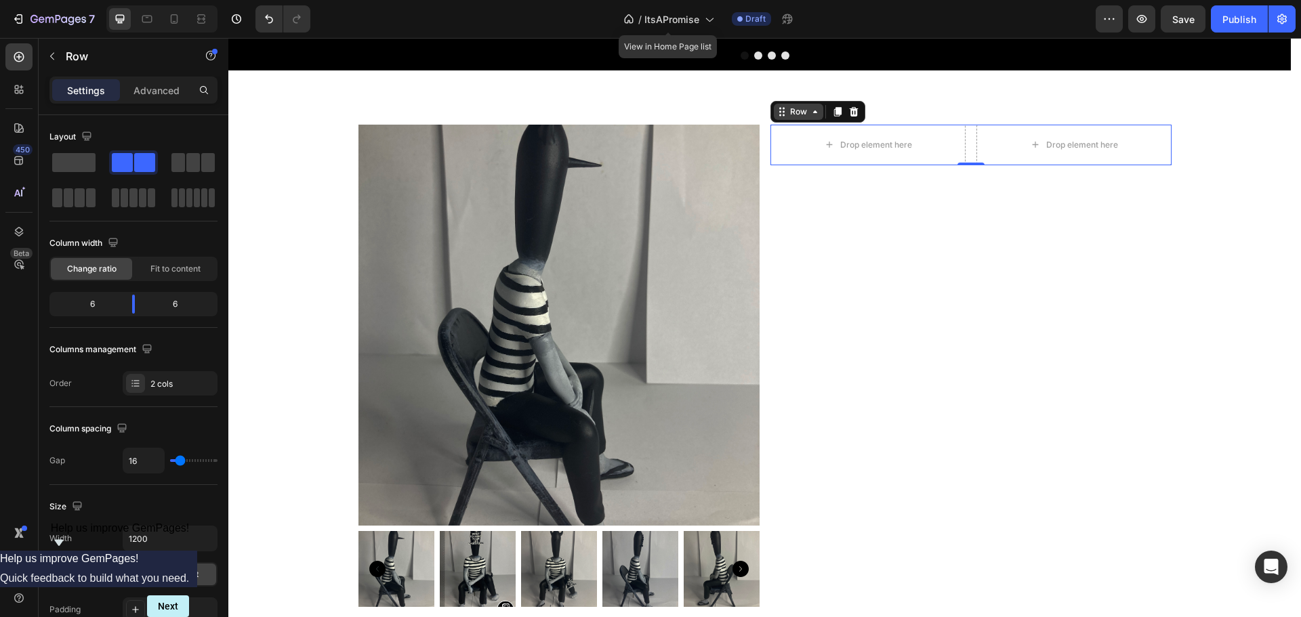
click at [790, 119] on div "Row" at bounding box center [798, 112] width 49 height 16
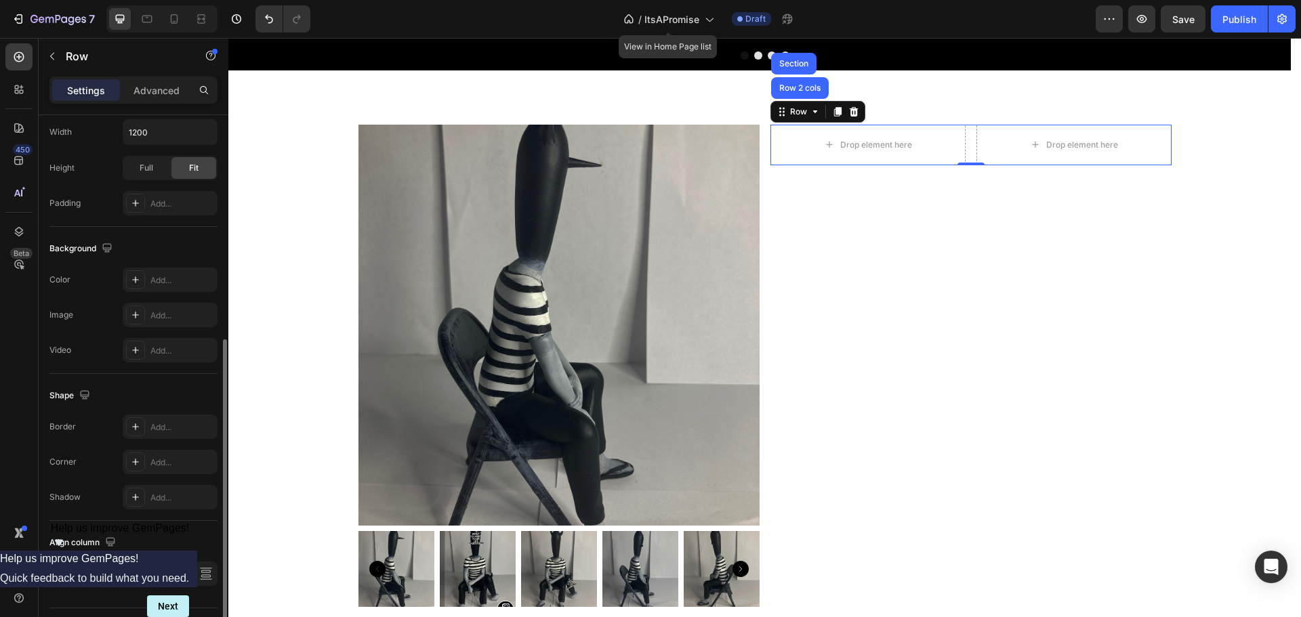
scroll to position [441, 0]
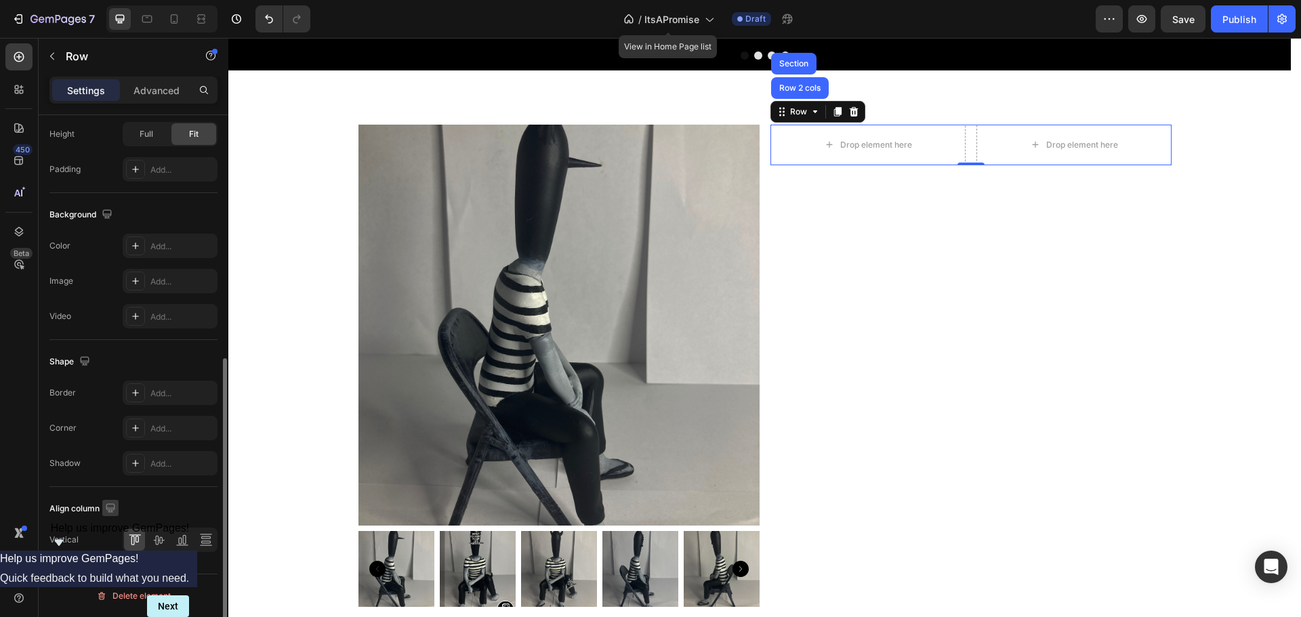
click at [108, 514] on icon "button" at bounding box center [111, 509] width 14 height 14
click at [57, 498] on div "Align column" at bounding box center [133, 509] width 168 height 22
click at [160, 541] on icon at bounding box center [159, 540] width 14 height 14
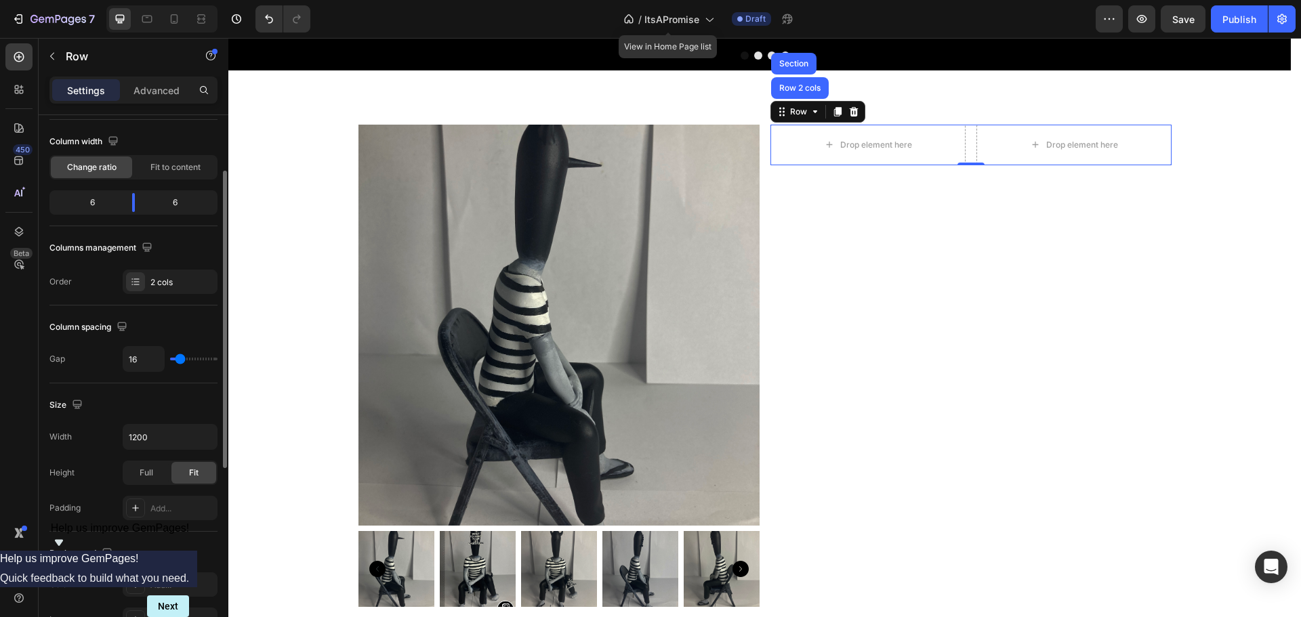
scroll to position [0, 0]
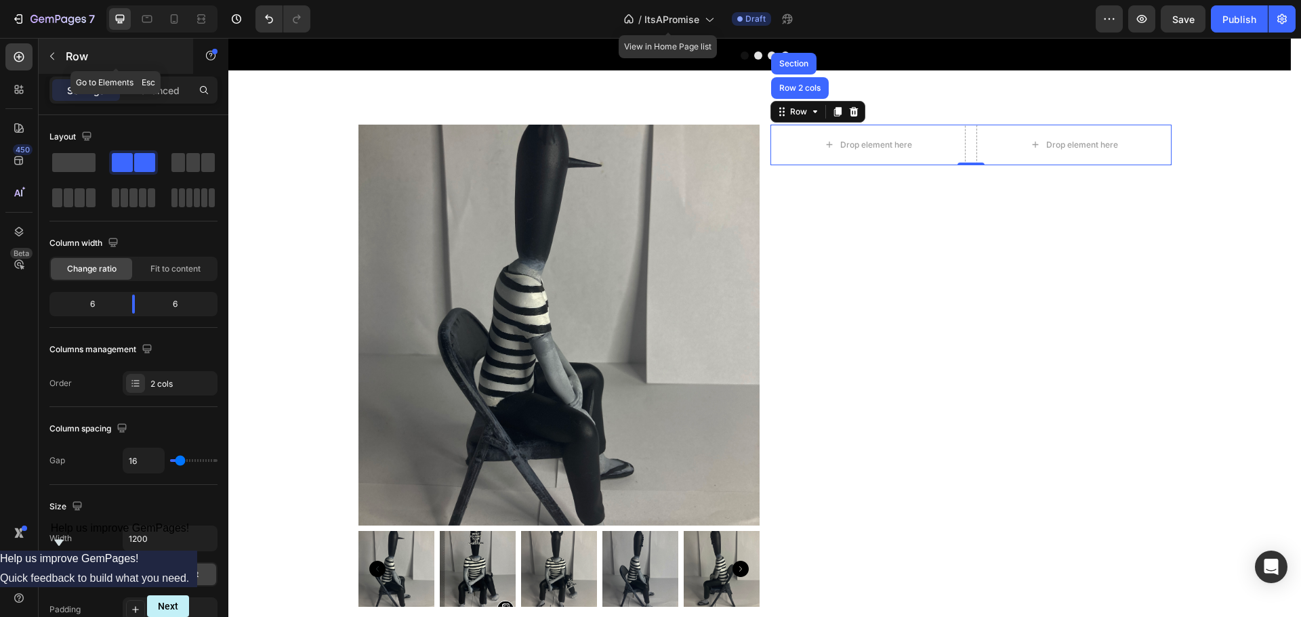
click at [75, 70] on div "Row" at bounding box center [116, 56] width 155 height 35
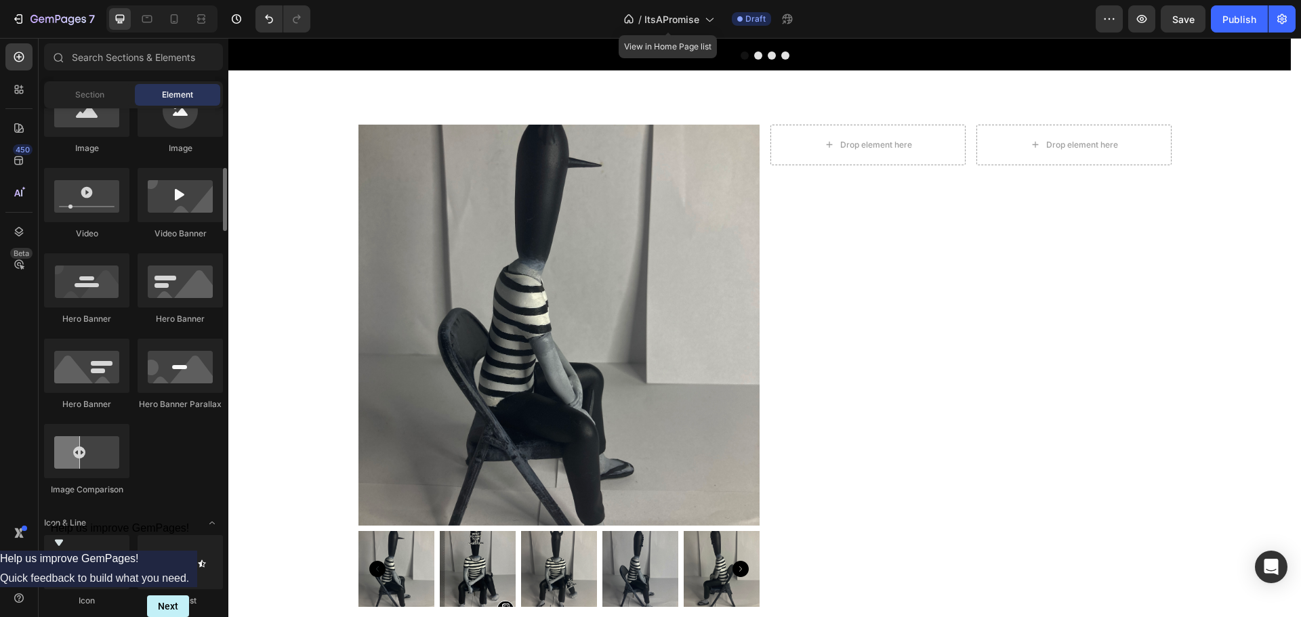
scroll to position [271, 0]
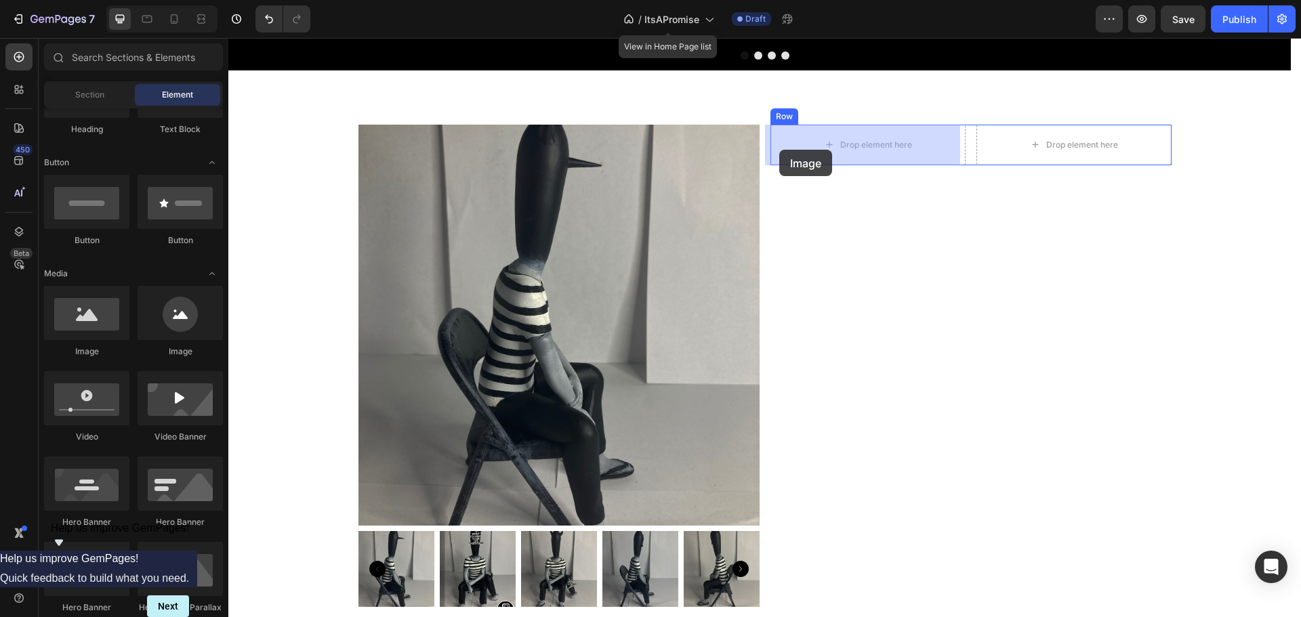
drag, startPoint x: 325, startPoint y: 368, endPoint x: 802, endPoint y: 143, distance: 526.9
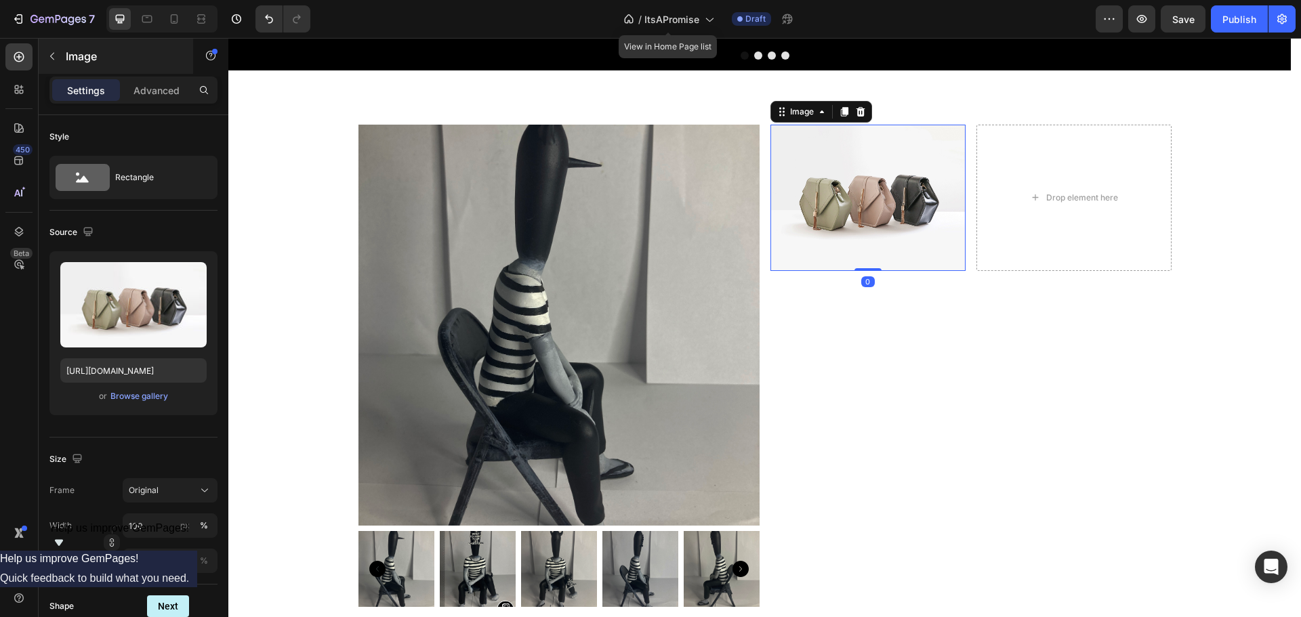
click at [78, 71] on div "Image" at bounding box center [116, 56] width 155 height 35
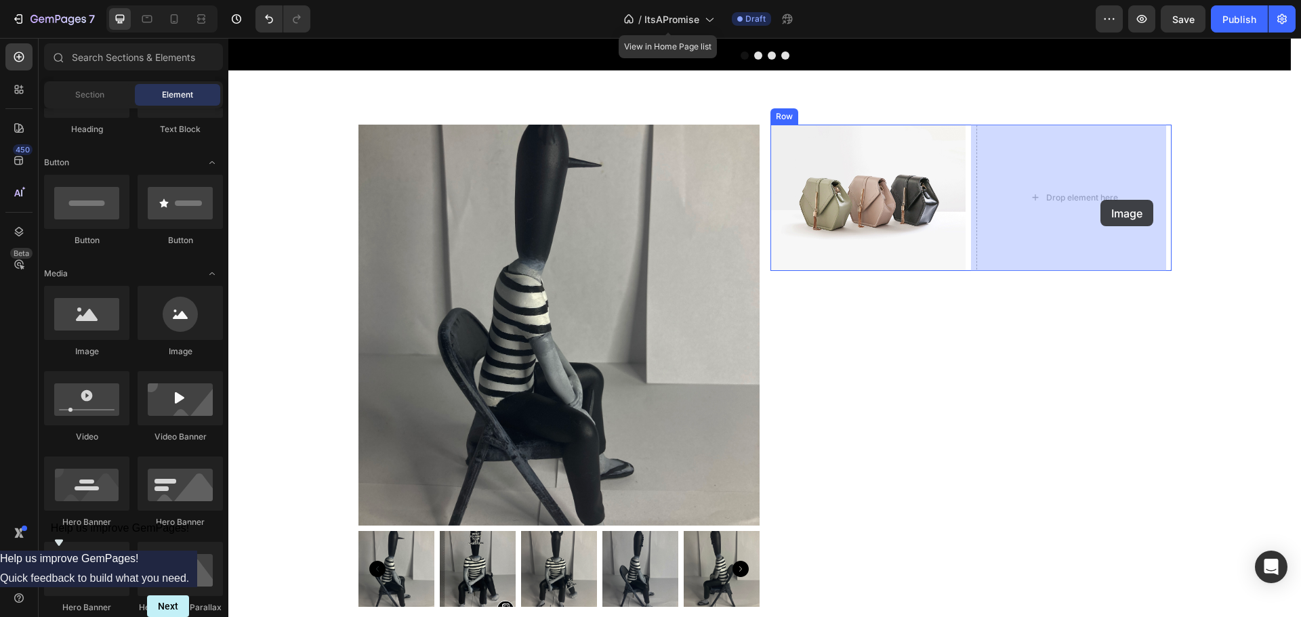
drag, startPoint x: 313, startPoint y: 355, endPoint x: 1099, endPoint y: 200, distance: 800.7
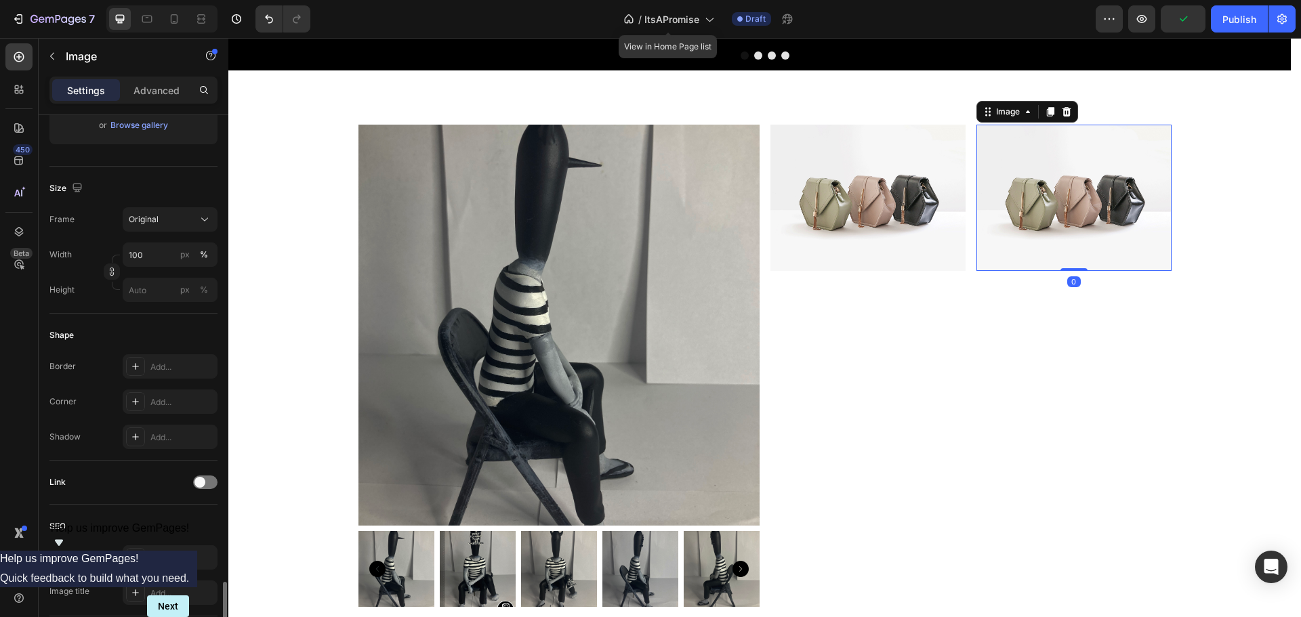
scroll to position [483, 0]
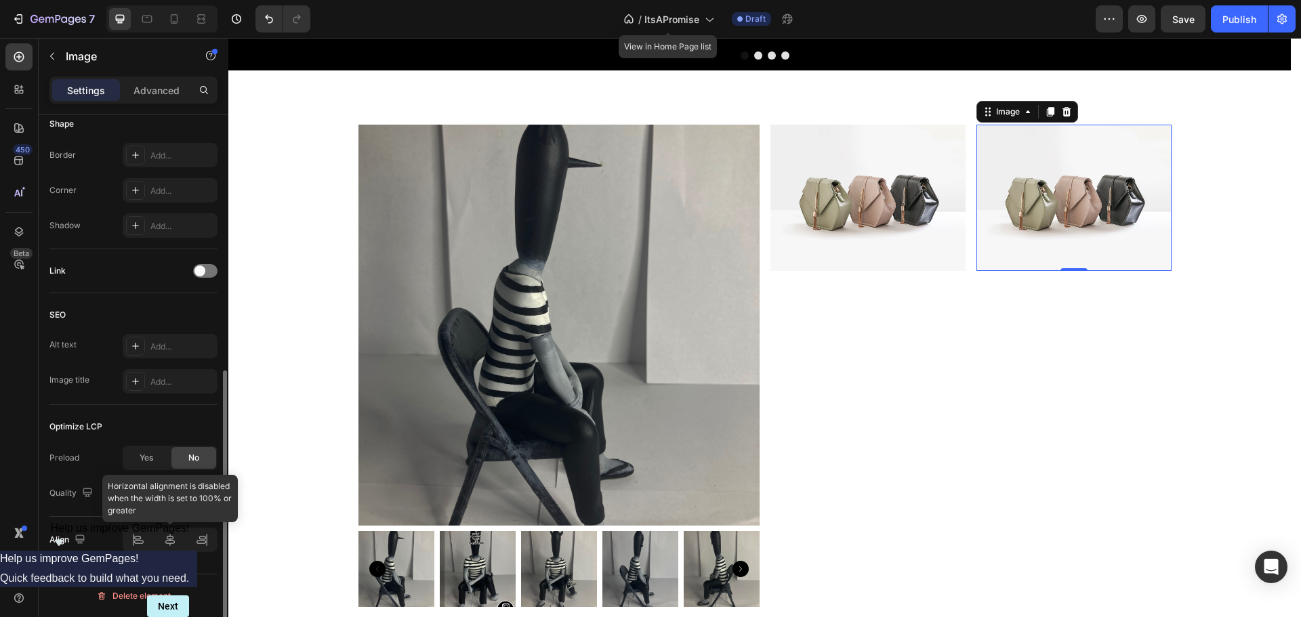
click at [178, 540] on div at bounding box center [170, 540] width 95 height 24
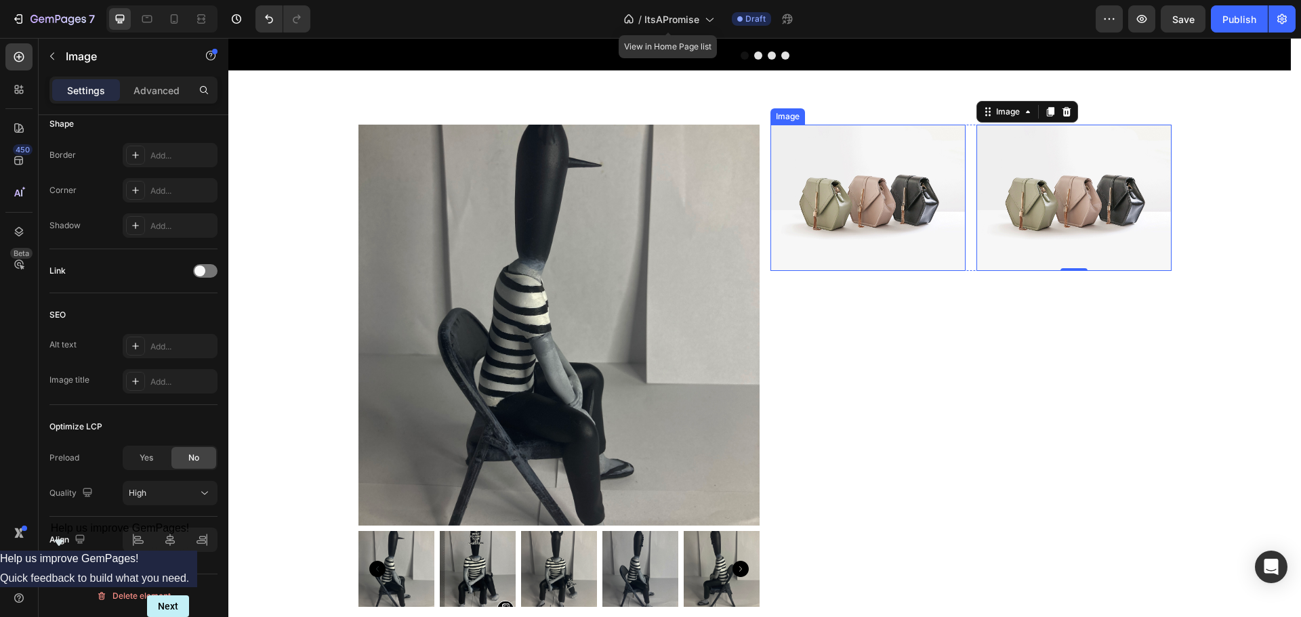
click at [859, 158] on img at bounding box center [868, 198] width 195 height 146
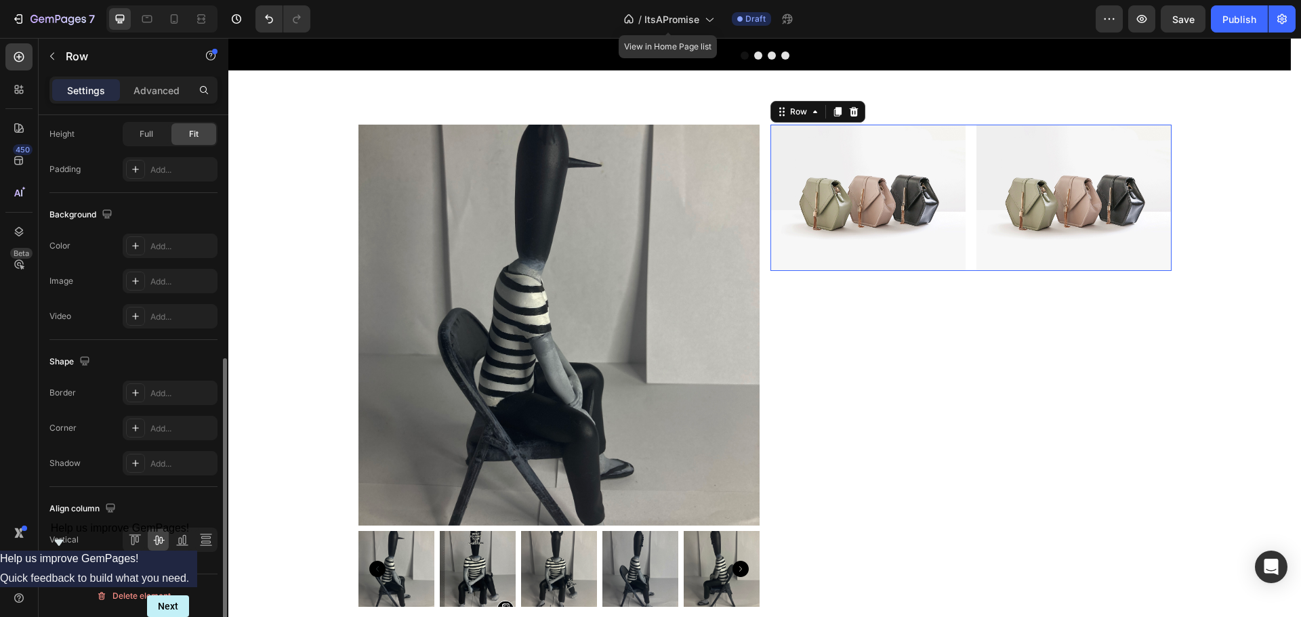
click at [966, 141] on div "Image Image Row 0" at bounding box center [971, 198] width 401 height 146
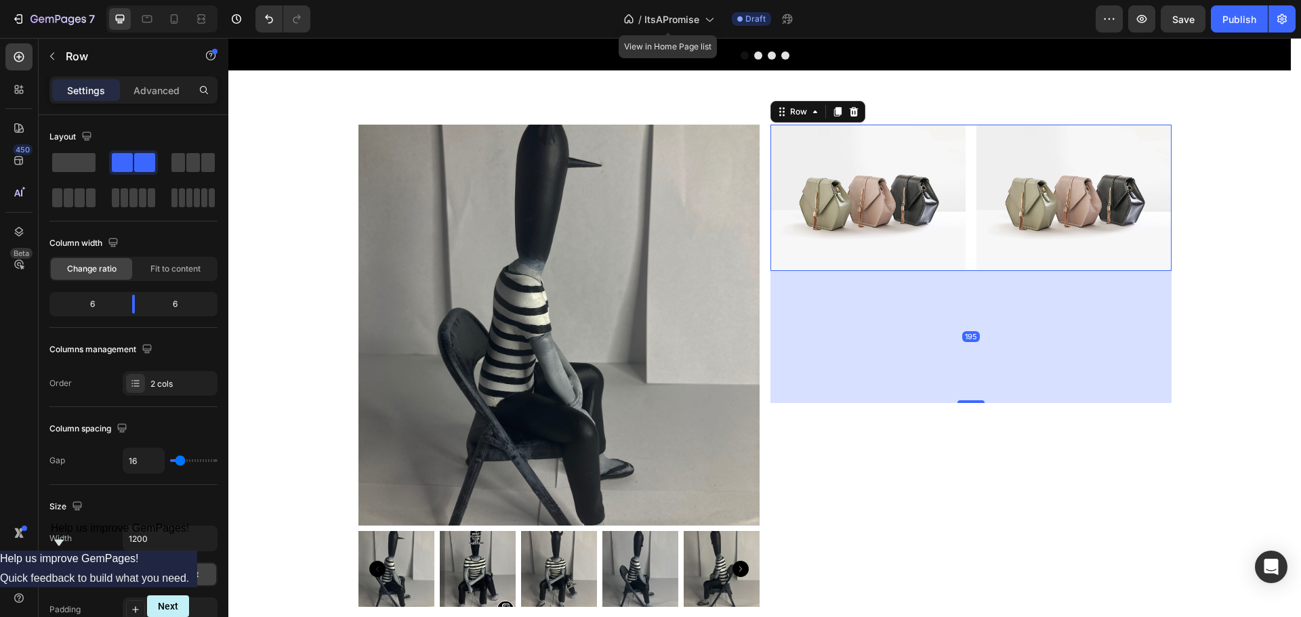
drag, startPoint x: 963, startPoint y: 266, endPoint x: 941, endPoint y: 398, distance: 134.0
click at [941, 271] on div "195" at bounding box center [971, 271] width 401 height 0
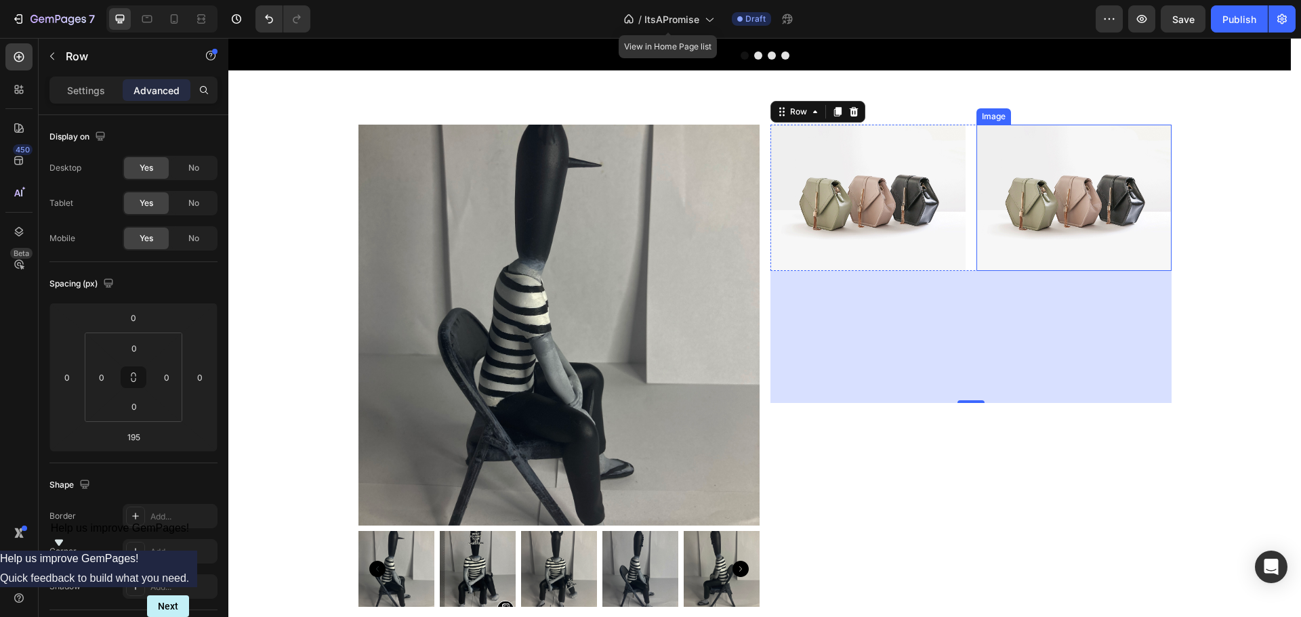
type input "0"
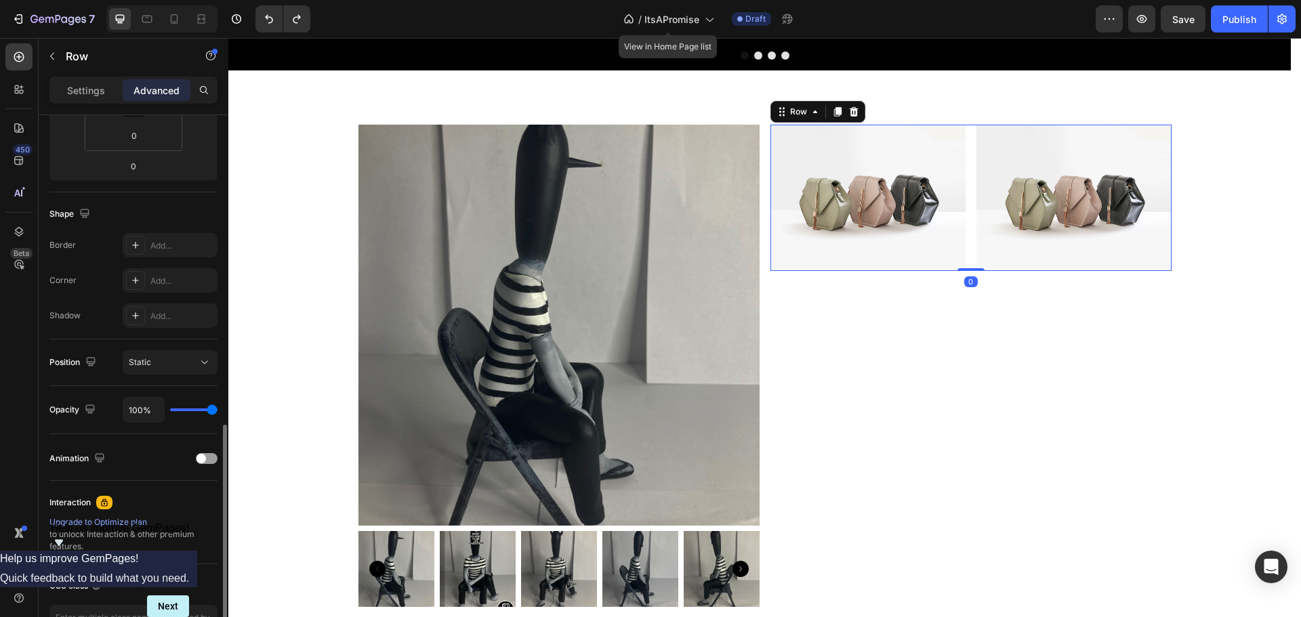
scroll to position [363, 0]
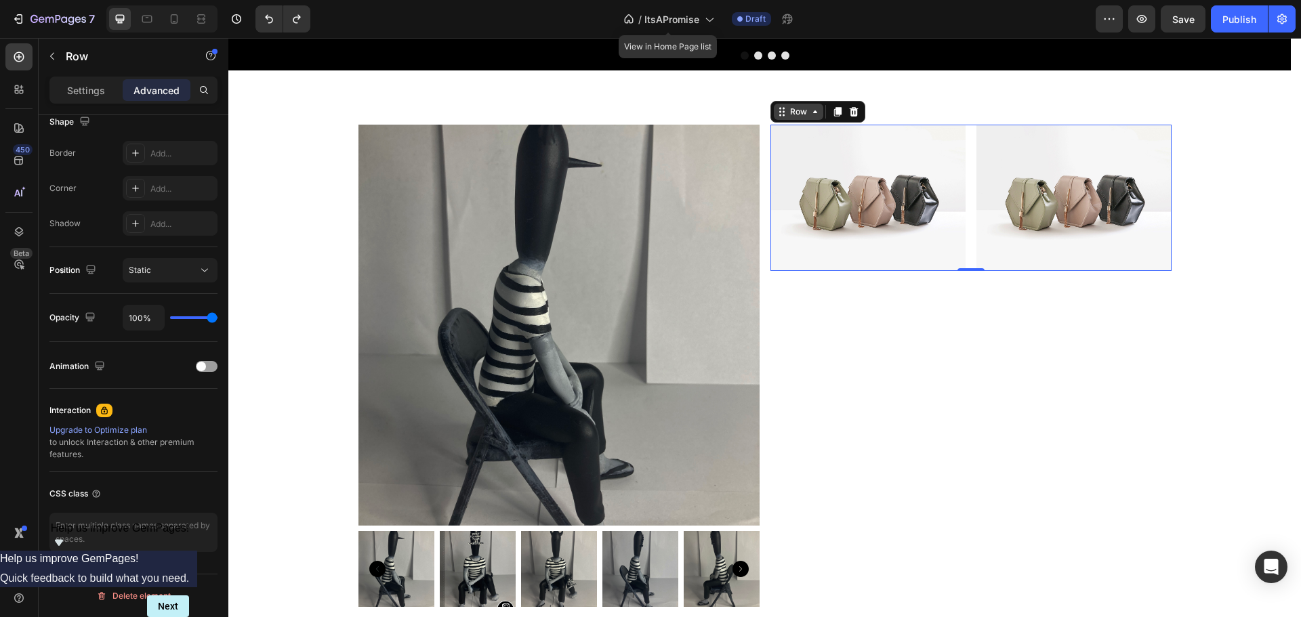
click at [792, 112] on div "Row" at bounding box center [798, 112] width 22 height 12
click at [87, 94] on p "Settings" at bounding box center [86, 90] width 38 height 14
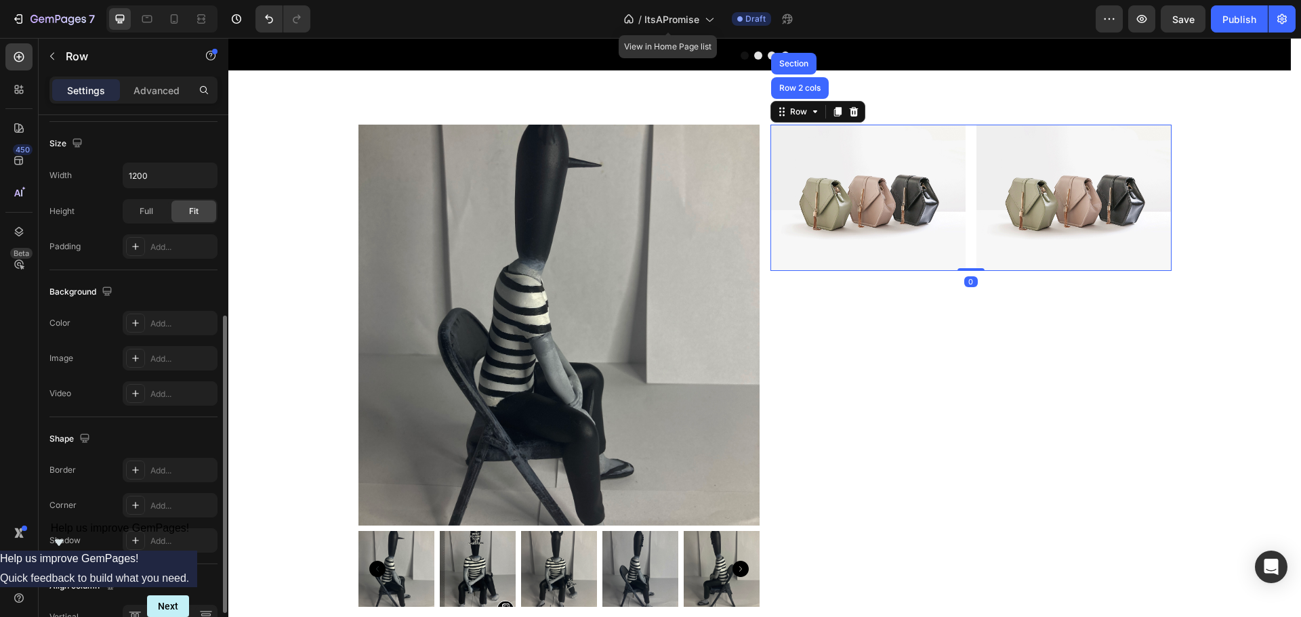
scroll to position [441, 0]
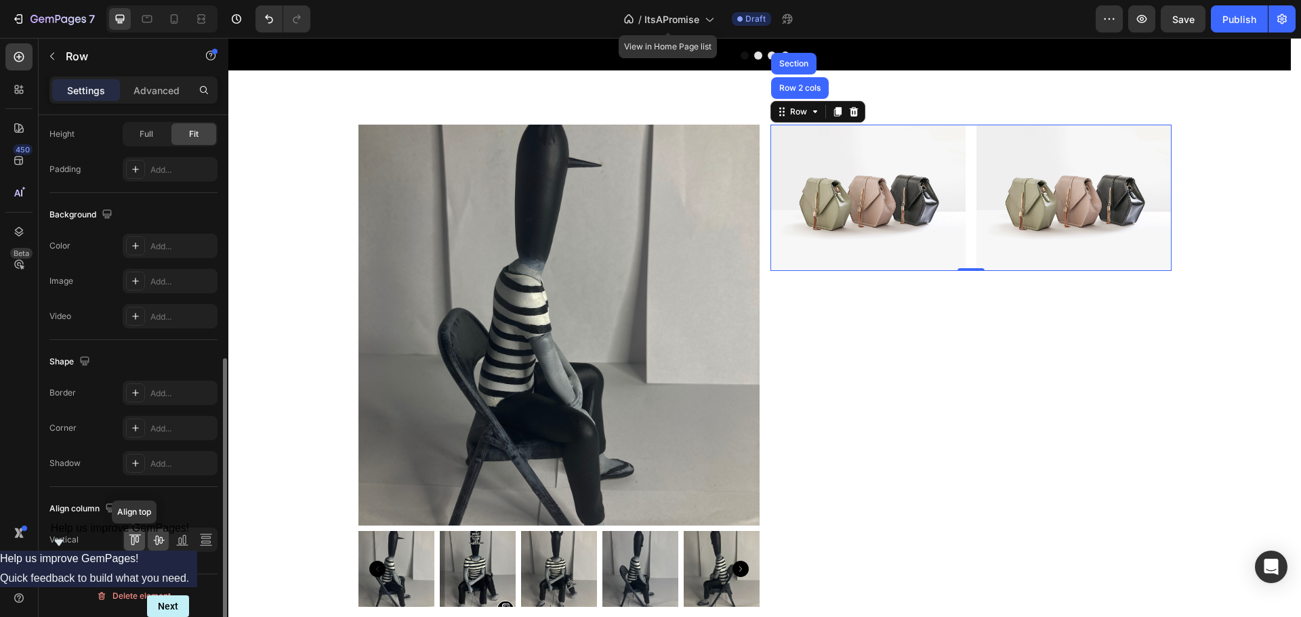
click at [129, 534] on icon at bounding box center [135, 540] width 14 height 14
click at [182, 546] on icon at bounding box center [183, 540] width 14 height 14
click at [136, 544] on icon at bounding box center [135, 540] width 14 height 14
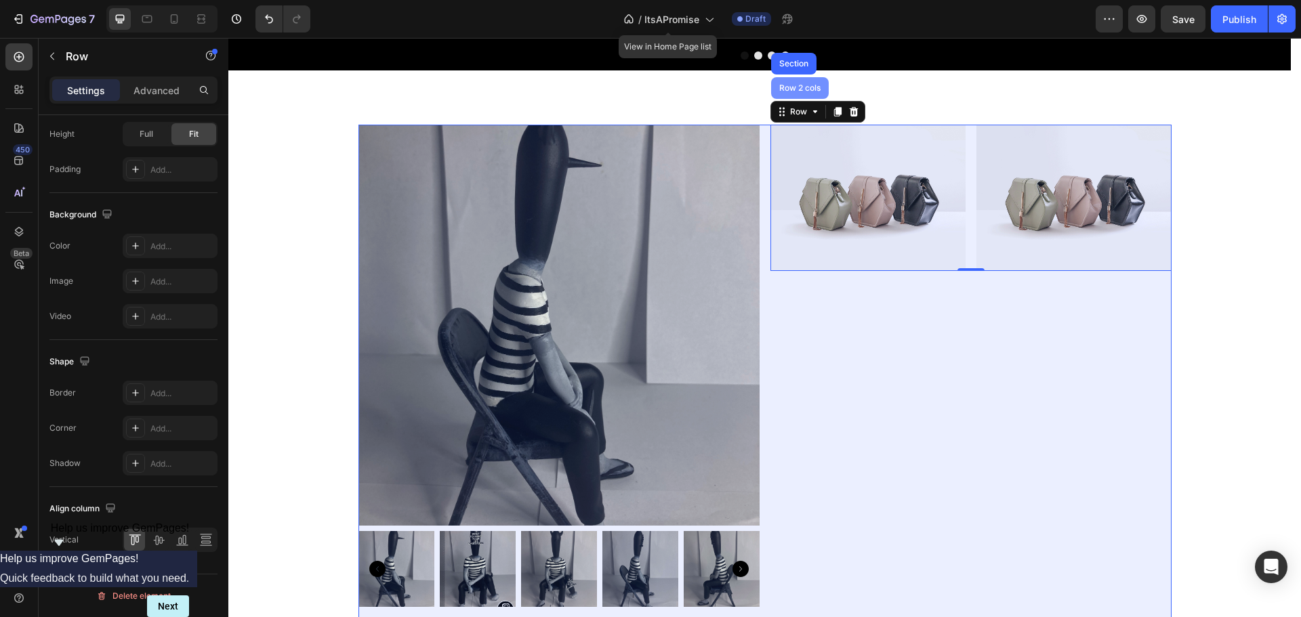
click at [813, 87] on div "Row 2 cols" at bounding box center [800, 88] width 47 height 8
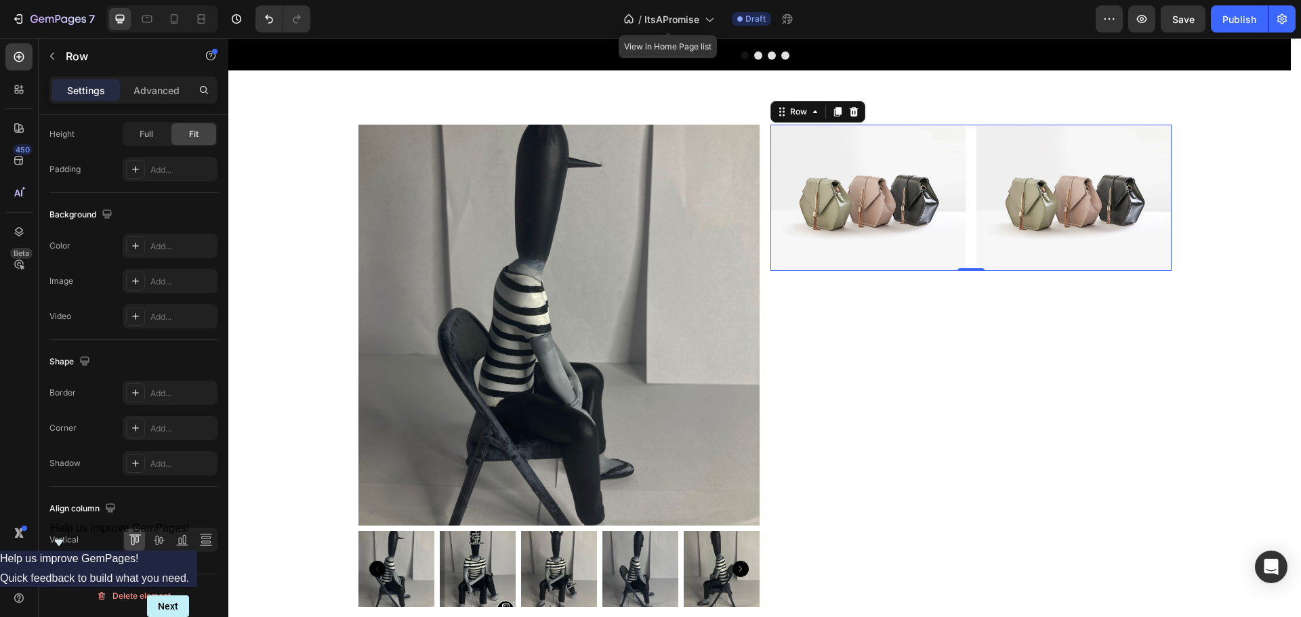
click at [970, 157] on div "Image Image Row 0" at bounding box center [971, 198] width 401 height 146
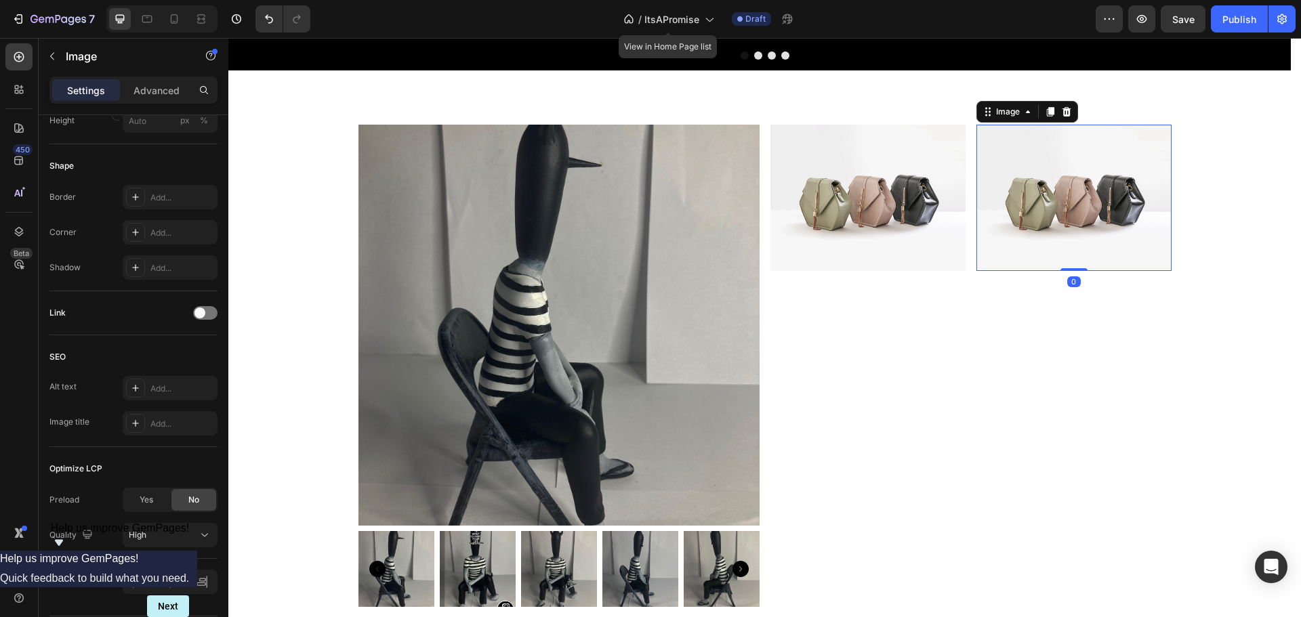
scroll to position [0, 0]
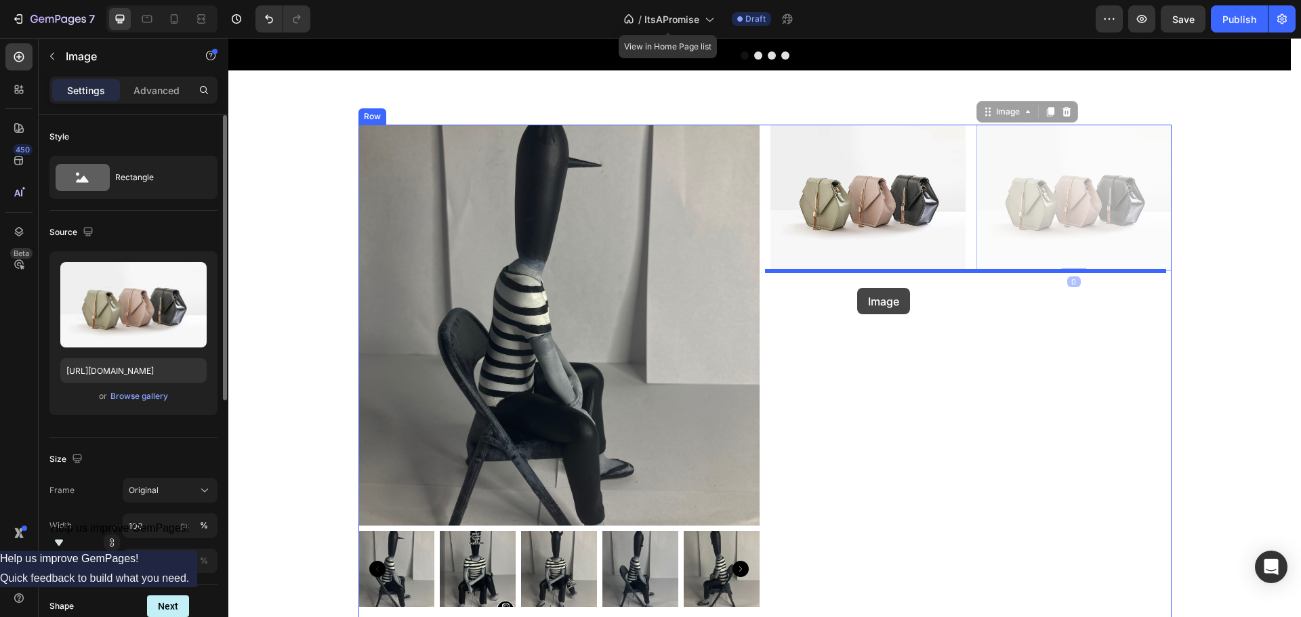
drag, startPoint x: 997, startPoint y: 209, endPoint x: 857, endPoint y: 287, distance: 160.5
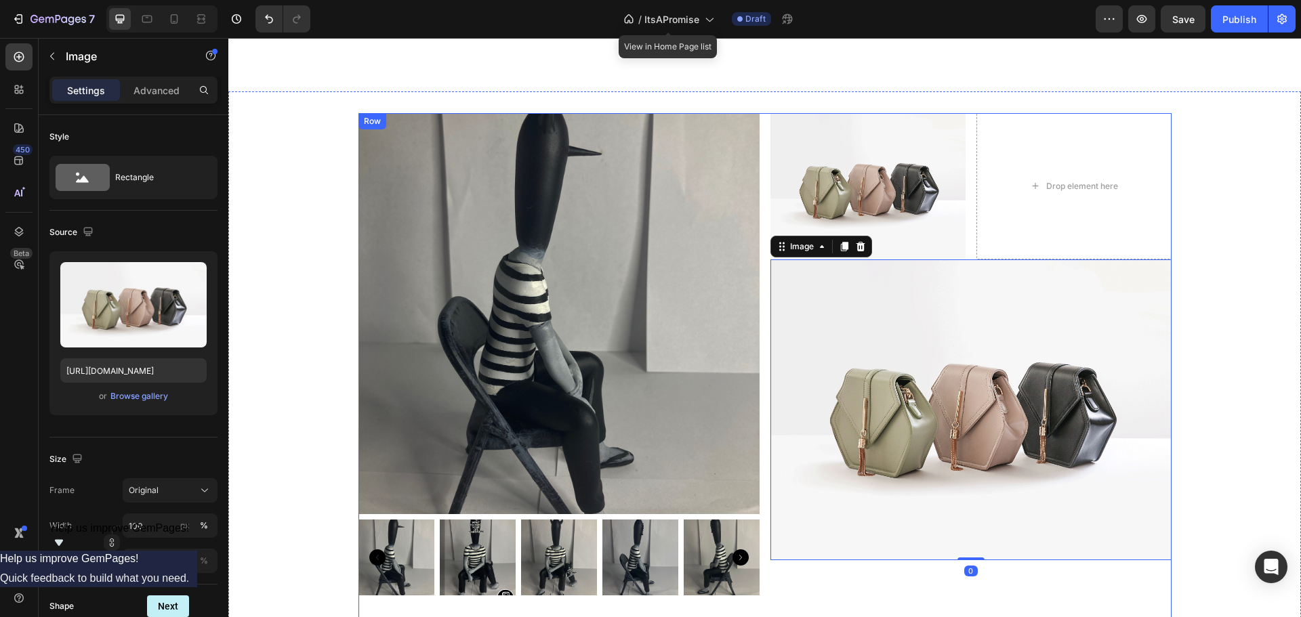
scroll to position [407, 0]
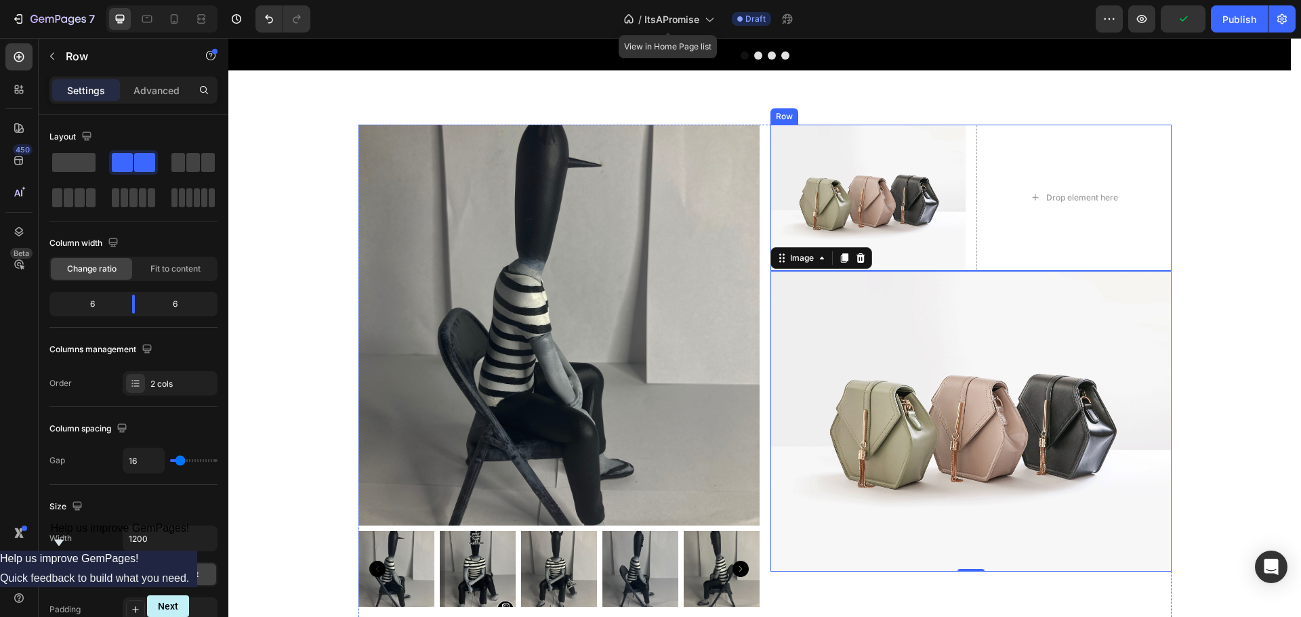
click at [966, 209] on div "Image Drop element here Row" at bounding box center [971, 198] width 401 height 146
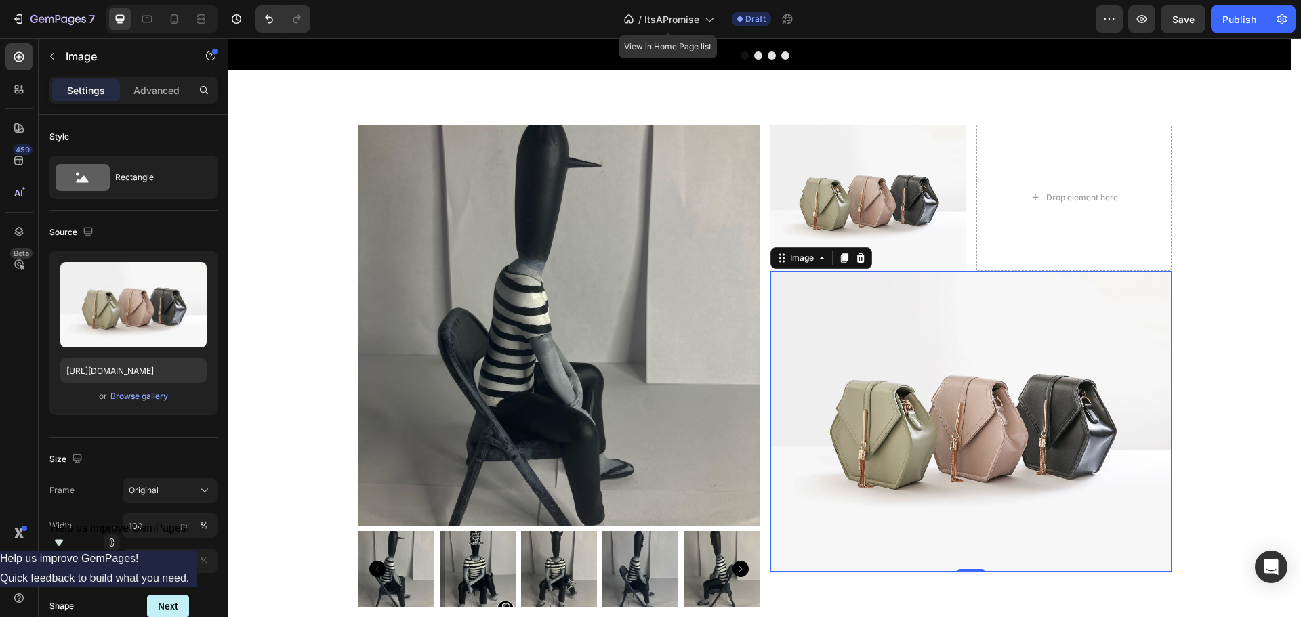
click at [922, 361] on img at bounding box center [971, 421] width 401 height 301
click at [140, 397] on div "Browse gallery" at bounding box center [139, 396] width 58 height 12
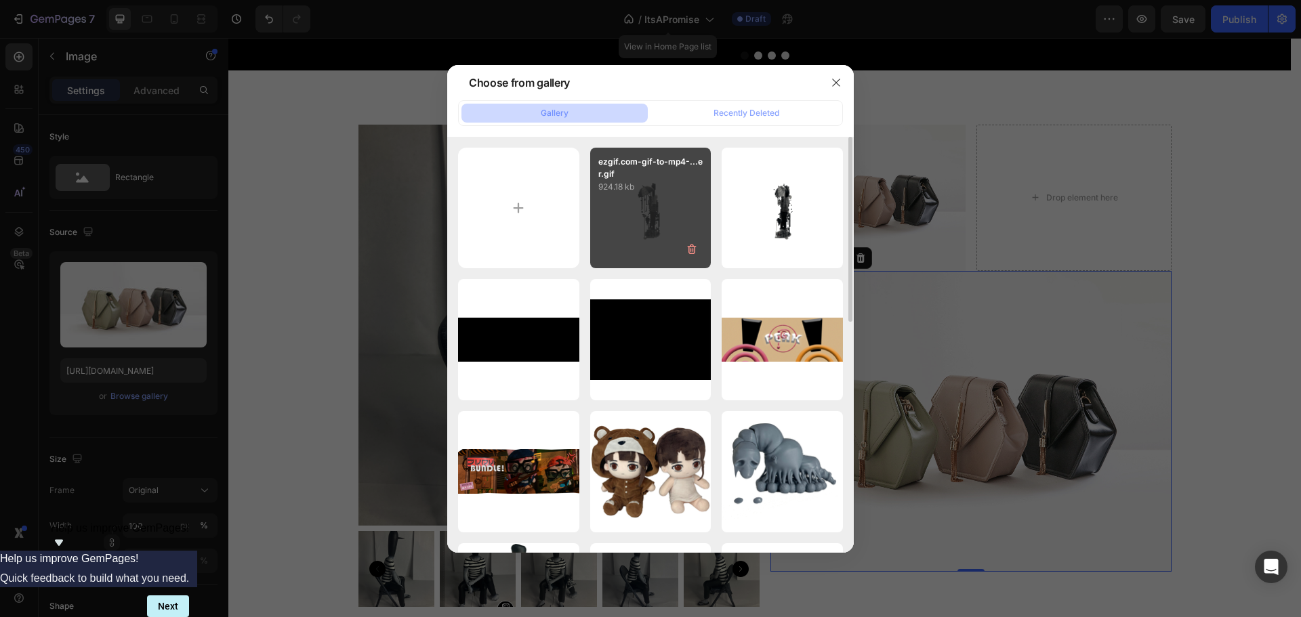
click at [674, 201] on div "ezgif.com-gif-to-mp4-...er.gif 924.18 kb" at bounding box center [650, 208] width 121 height 121
type input "[URL][DOMAIN_NAME]"
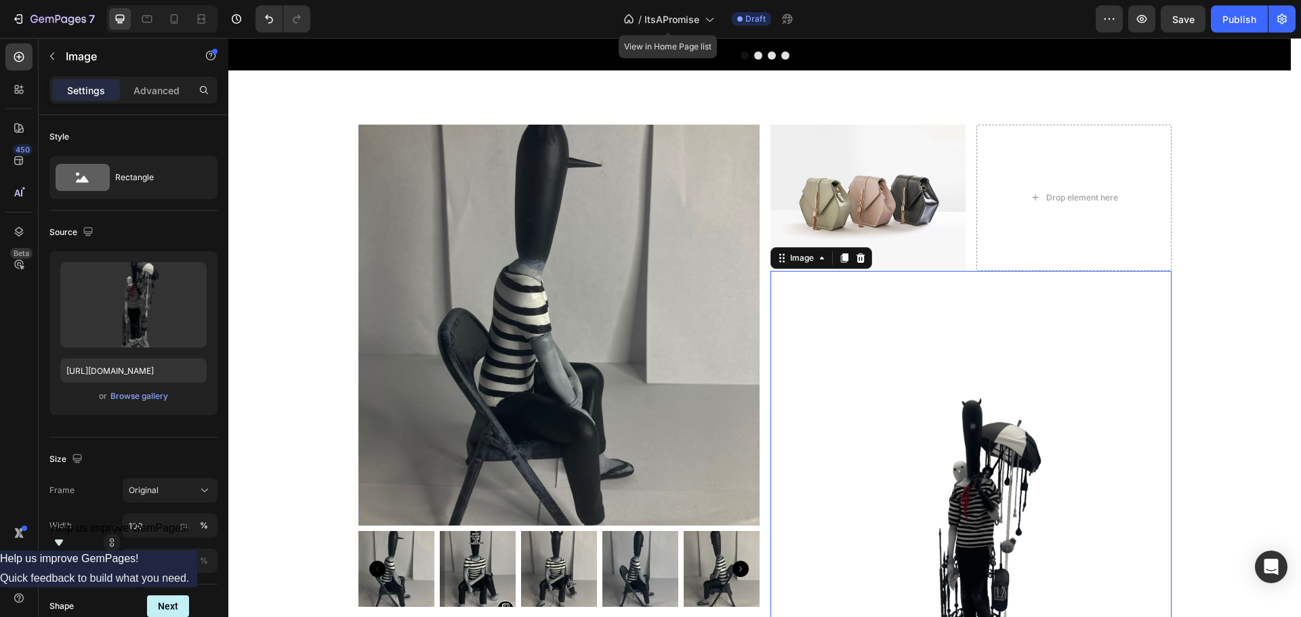
click at [863, 205] on img at bounding box center [868, 198] width 195 height 146
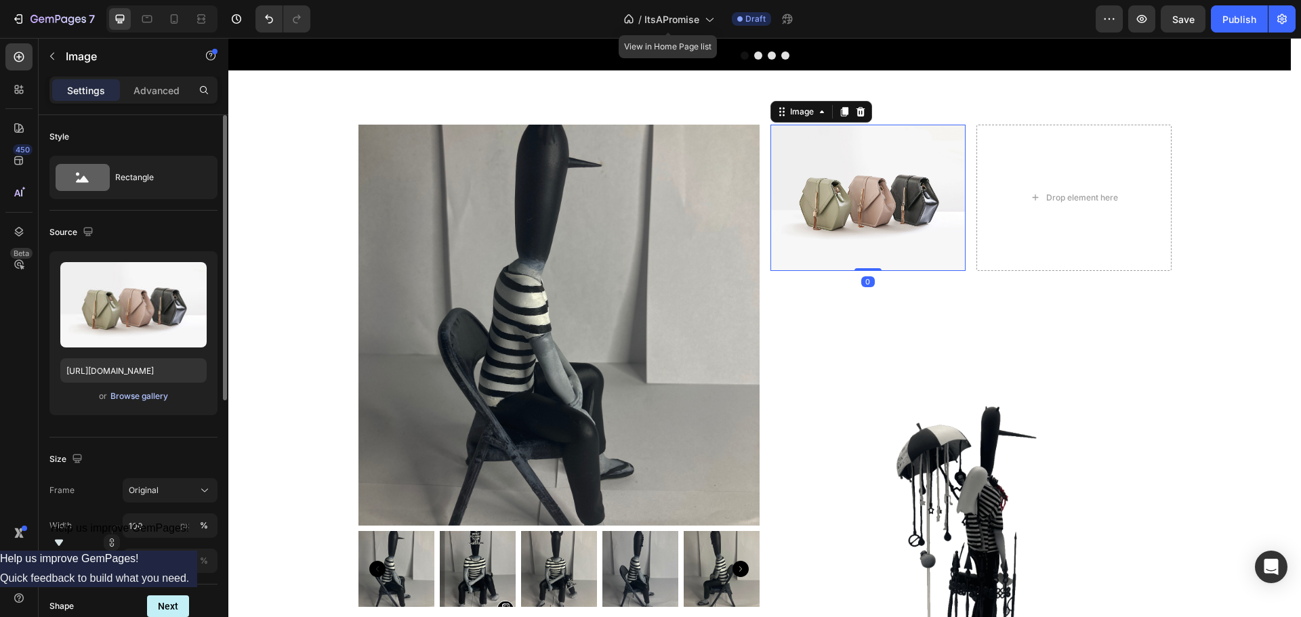
click at [116, 396] on div "Browse gallery" at bounding box center [139, 396] width 58 height 12
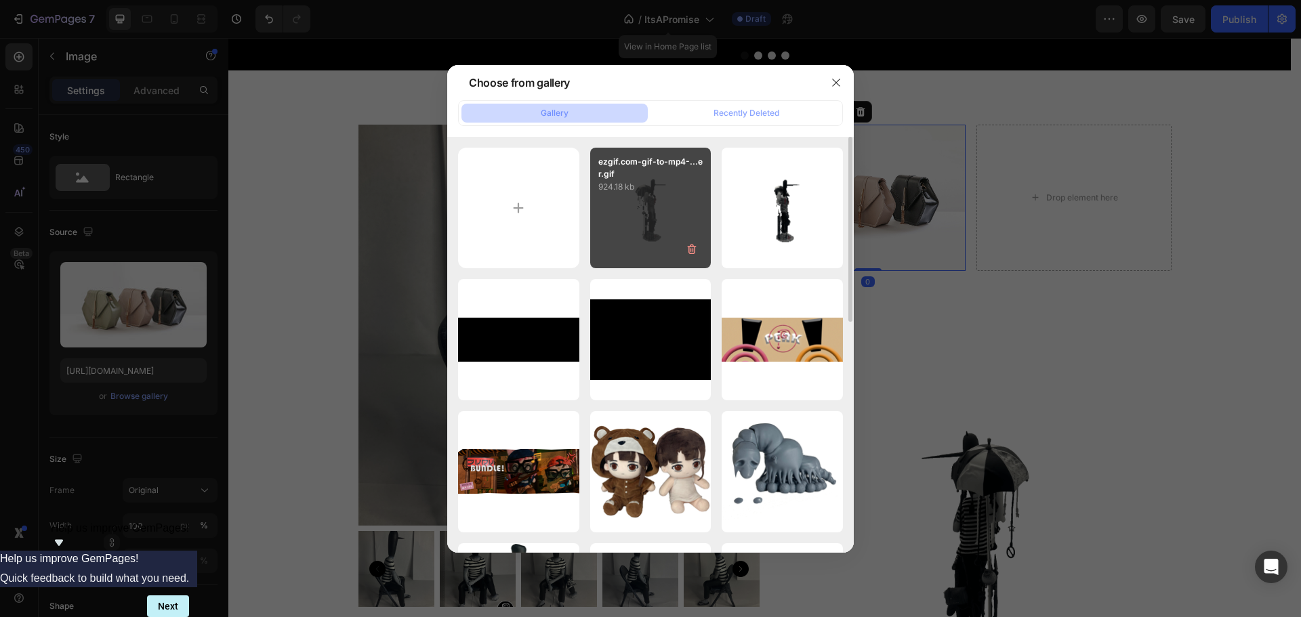
click at [684, 195] on div "ezgif.com-gif-to-mp4-...er.gif 924.18 kb" at bounding box center [650, 208] width 121 height 121
type input "[URL][DOMAIN_NAME]"
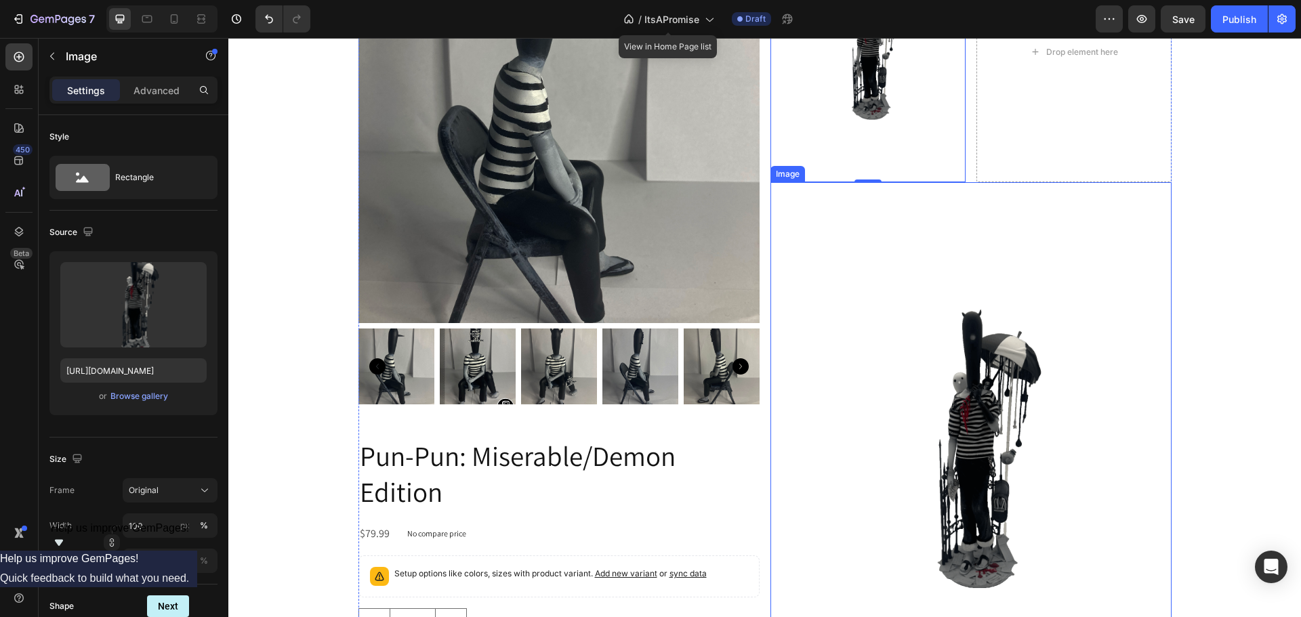
scroll to position [610, 0]
click at [870, 354] on img at bounding box center [971, 449] width 401 height 535
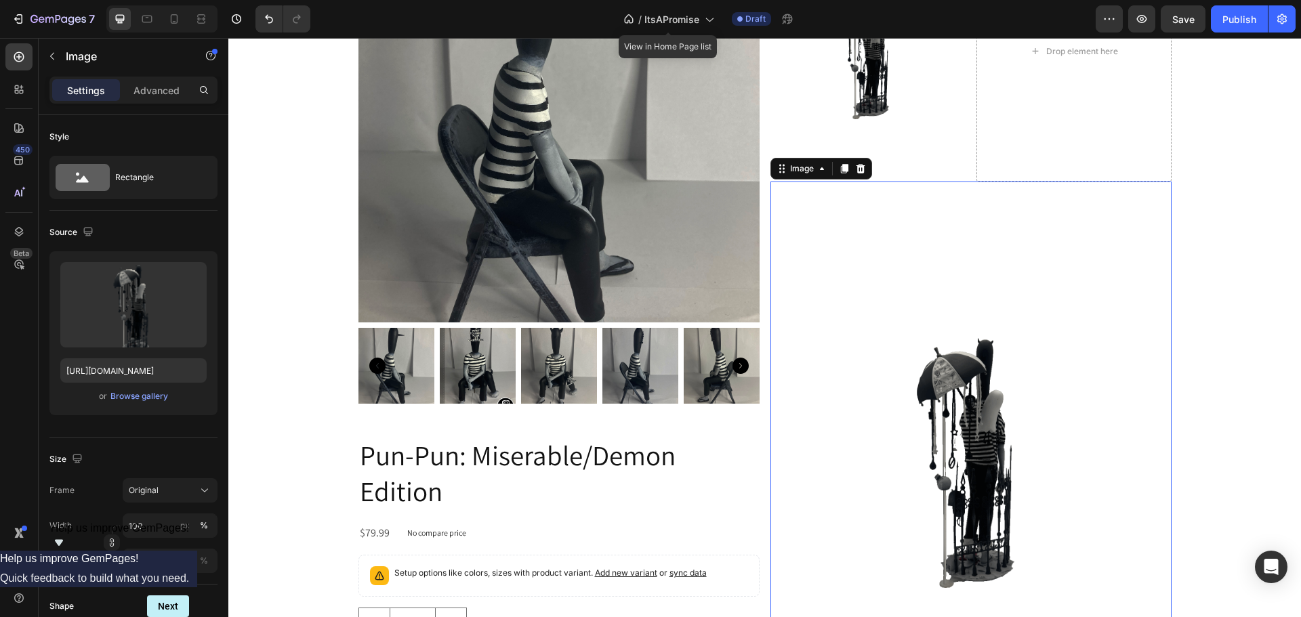
click at [966, 419] on img at bounding box center [971, 449] width 401 height 535
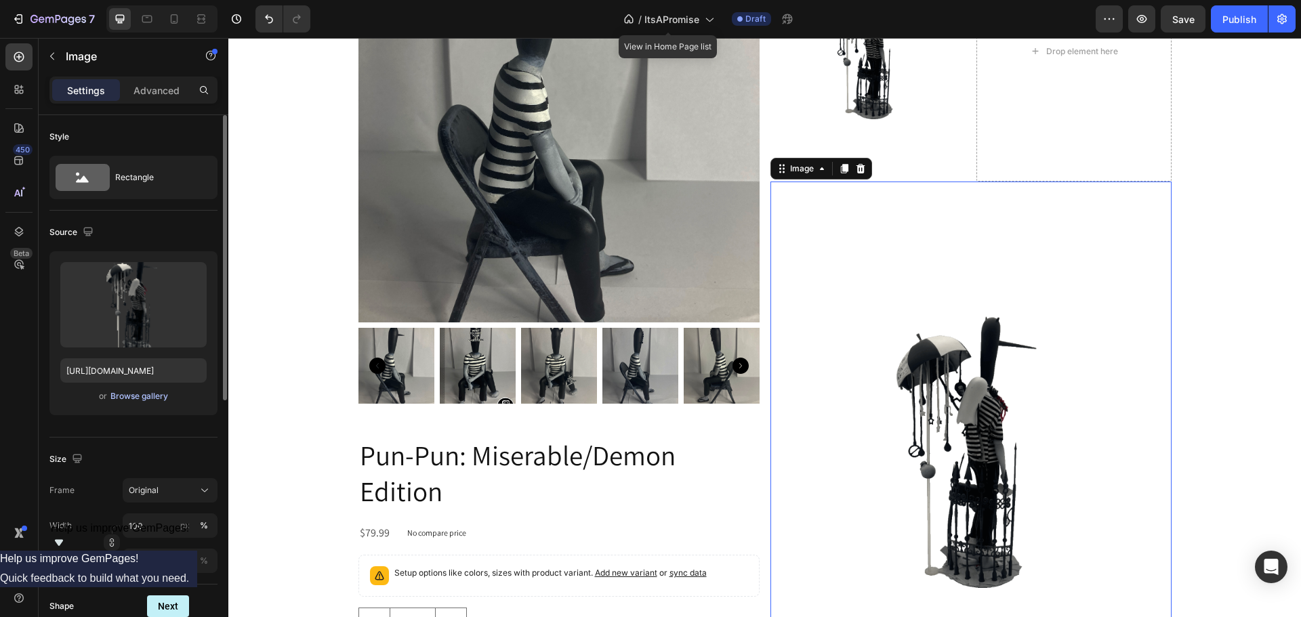
click at [157, 394] on div "Browse gallery" at bounding box center [139, 396] width 58 height 12
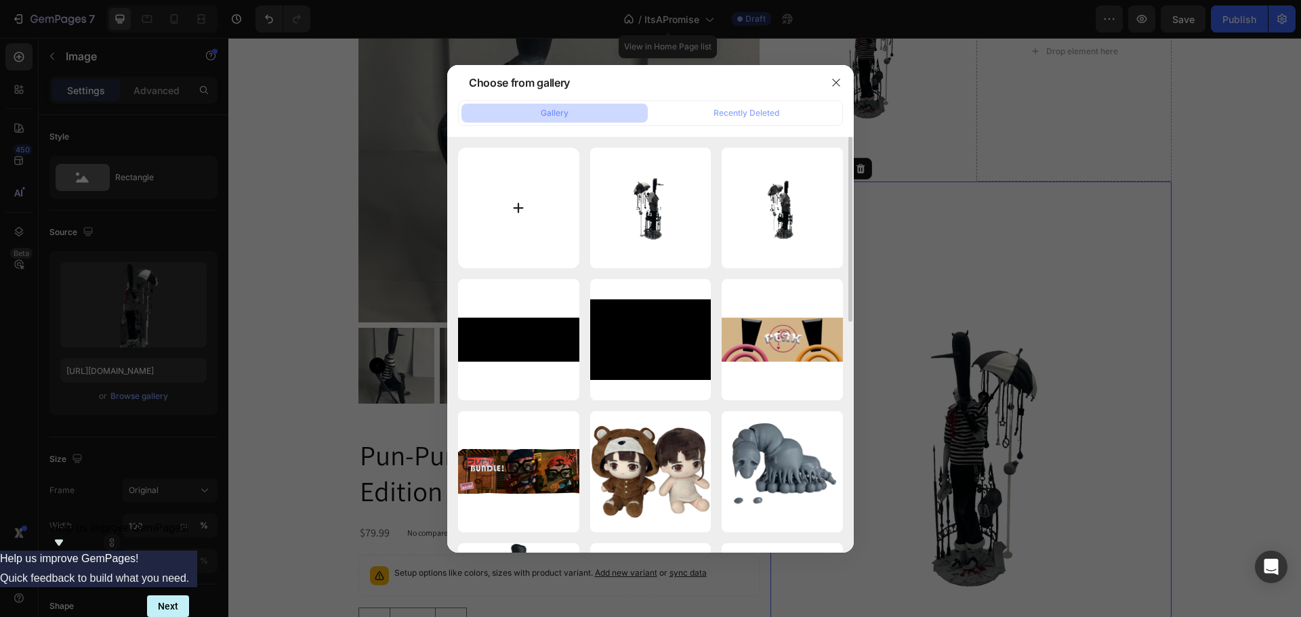
click at [485, 194] on input "file" at bounding box center [518, 208] width 121 height 121
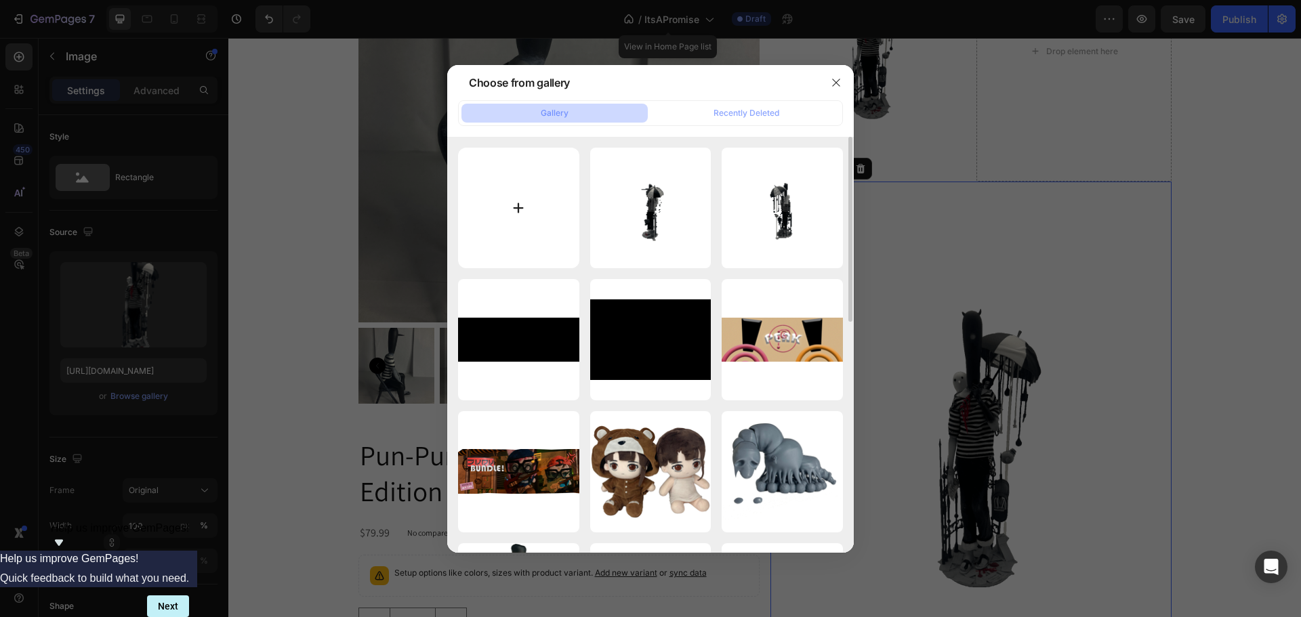
type input "C:\fakepath\ezgif.com-gif-to-mp4-converter-2x-[PERSON_NAME]-RIFE4.0-8fps (1).gif"
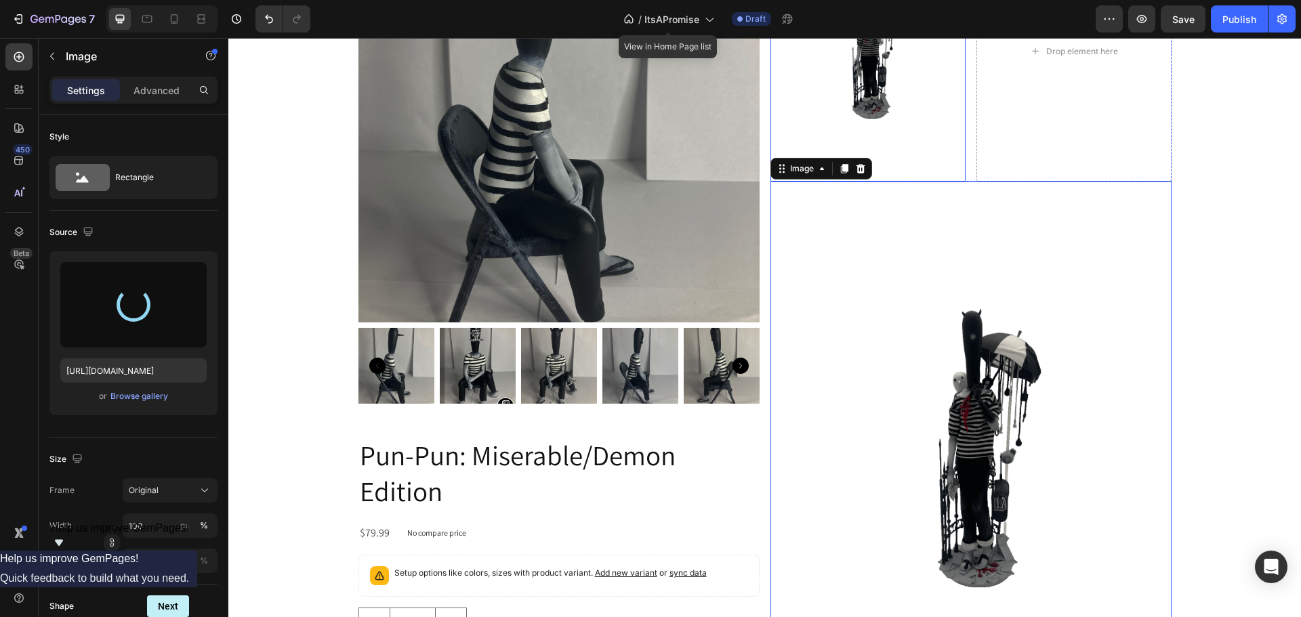
type input "[URL][DOMAIN_NAME]"
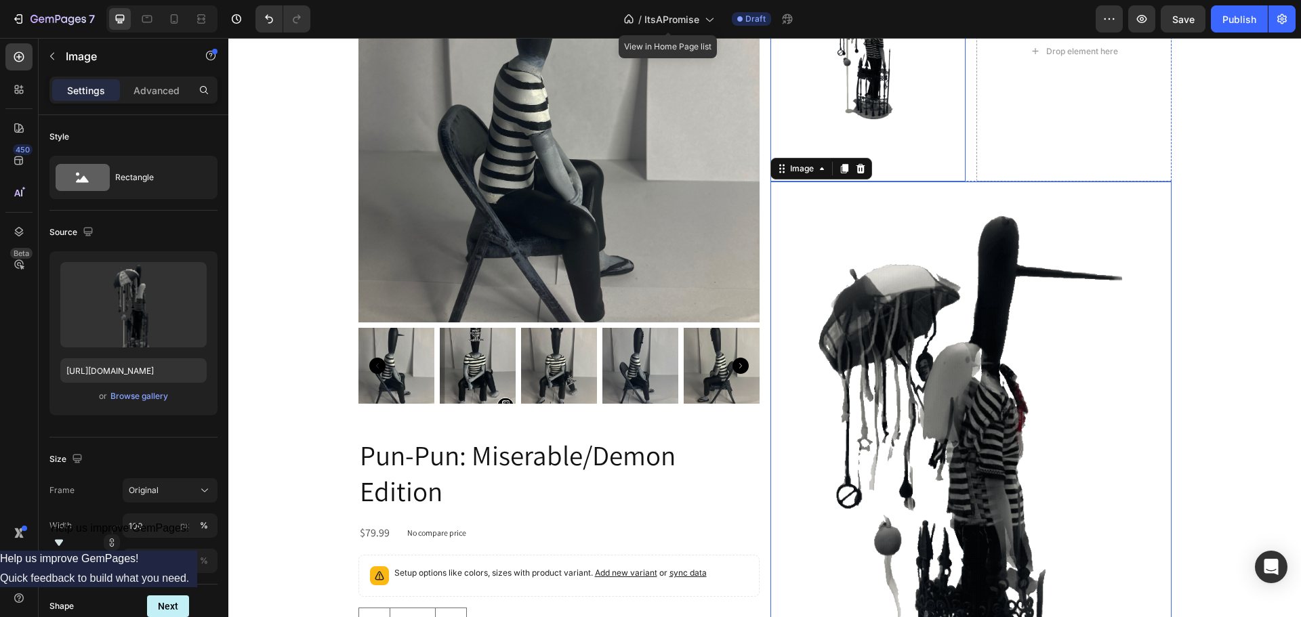
click at [856, 84] on img at bounding box center [868, 51] width 195 height 260
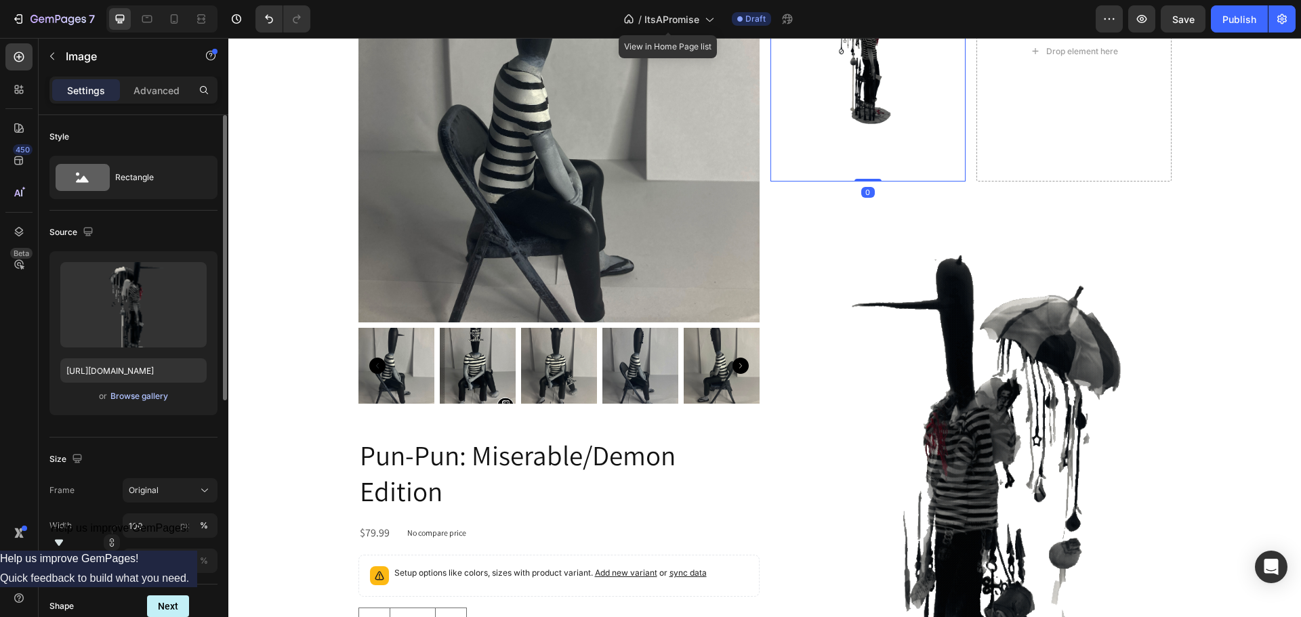
click at [121, 402] on div "Browse gallery" at bounding box center [139, 396] width 58 height 12
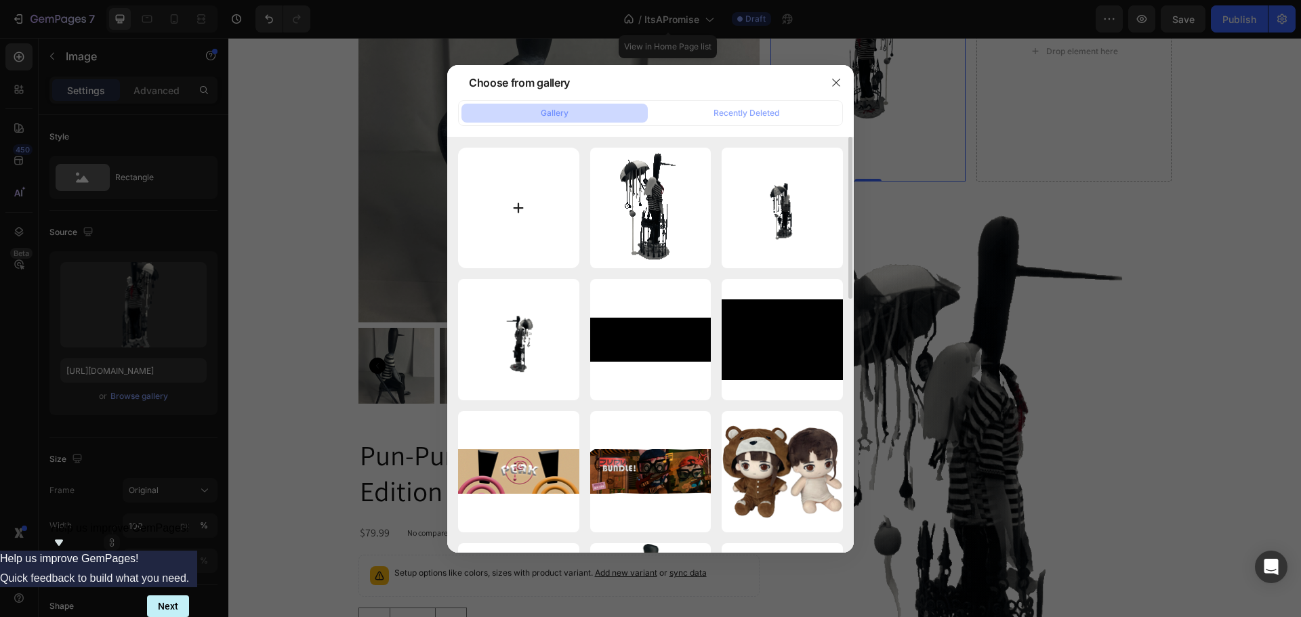
click at [527, 218] on input "file" at bounding box center [518, 208] width 121 height 121
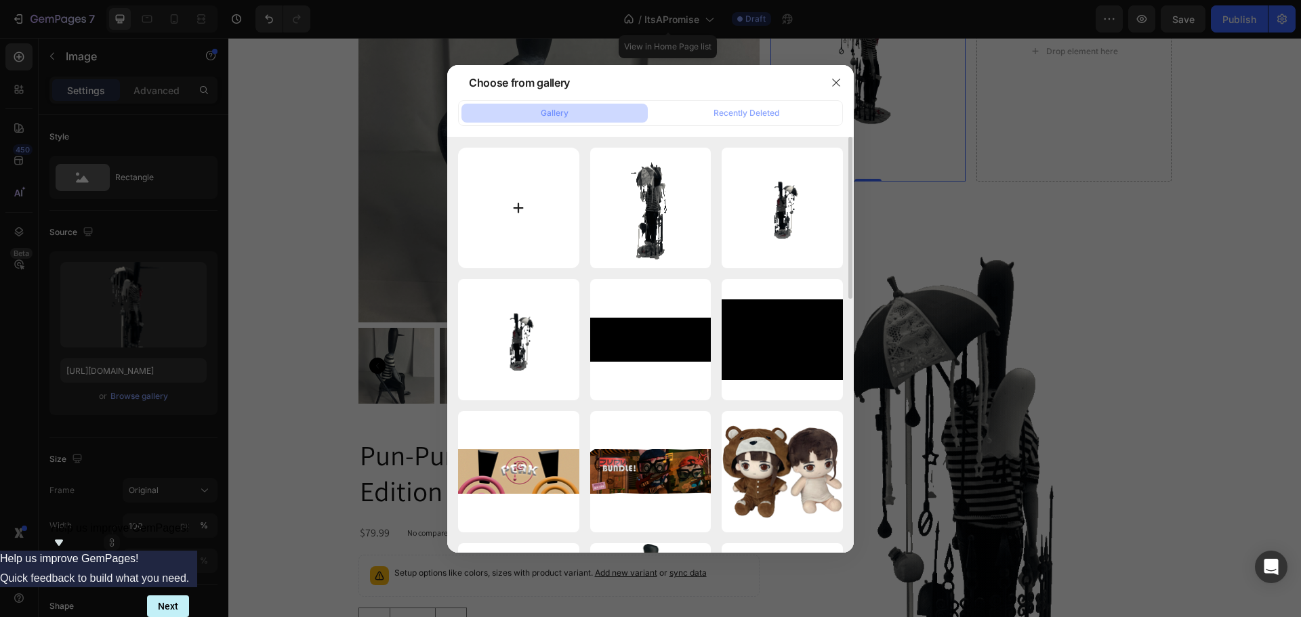
type input "C:\fakepath\ezgif.com-gif-to-mp4-converter (1).gif"
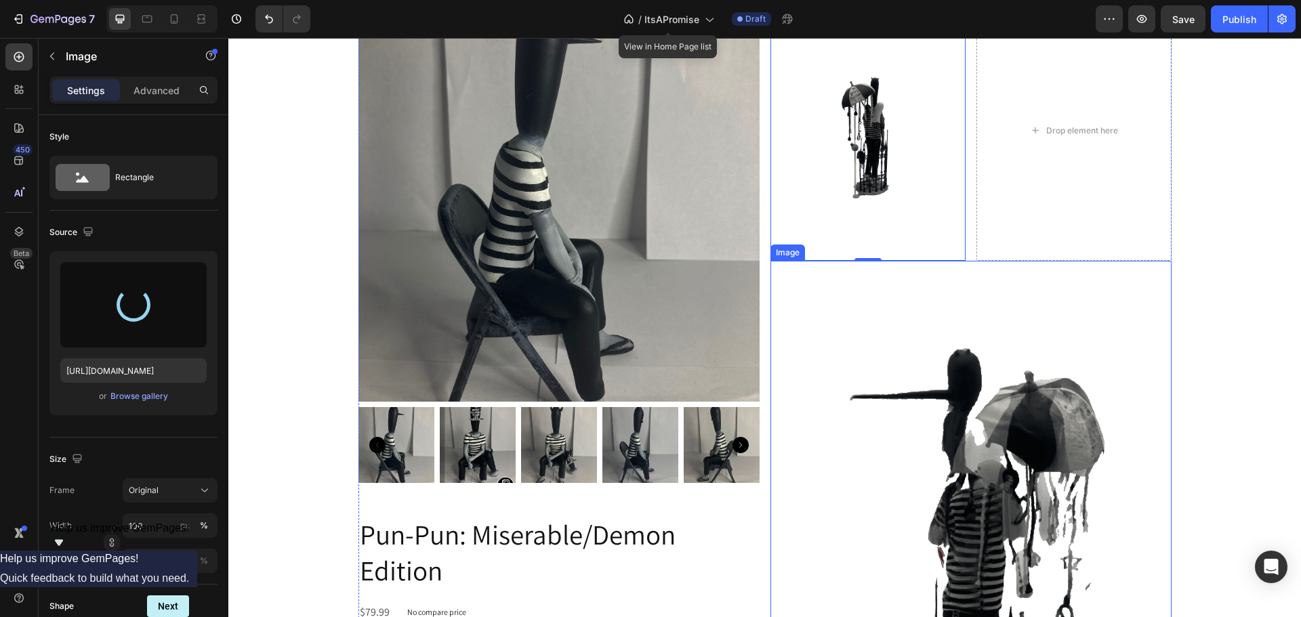
scroll to position [339, 0]
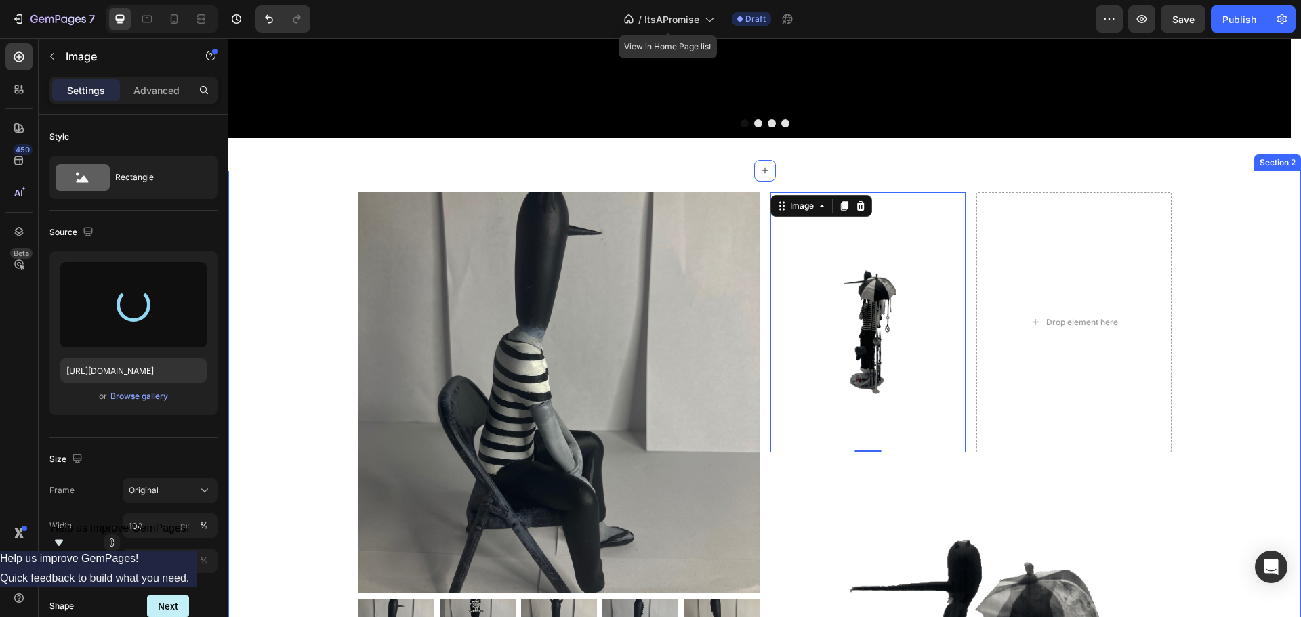
type input "[URL][DOMAIN_NAME]"
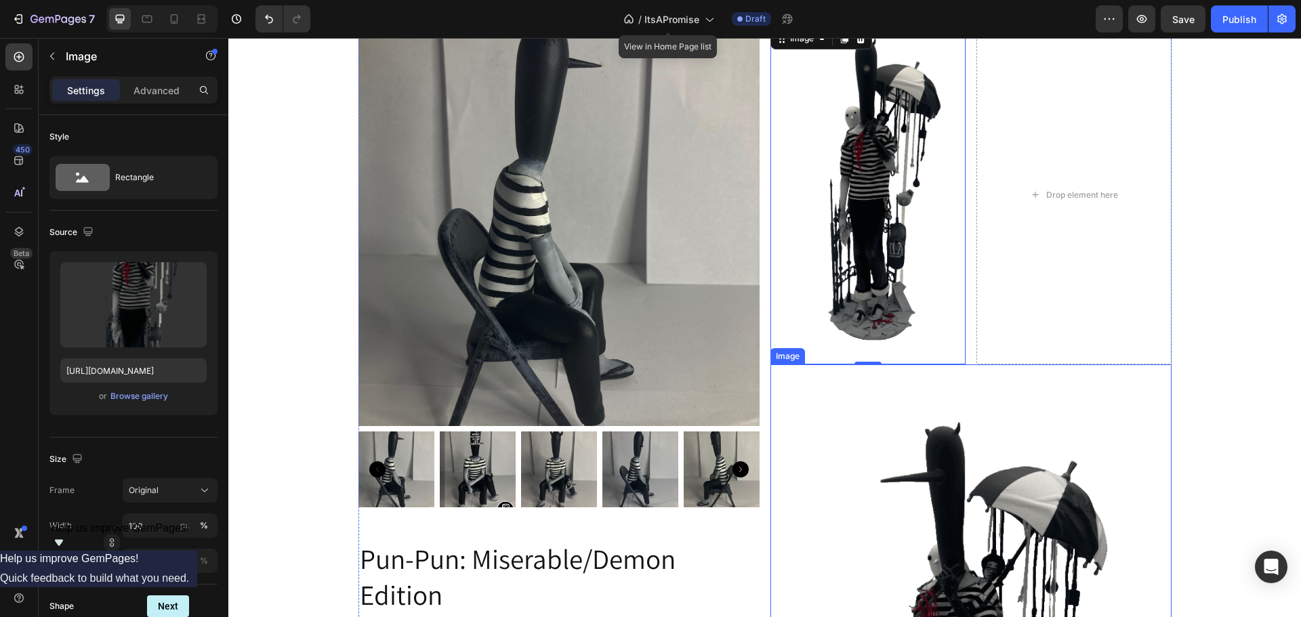
scroll to position [474, 0]
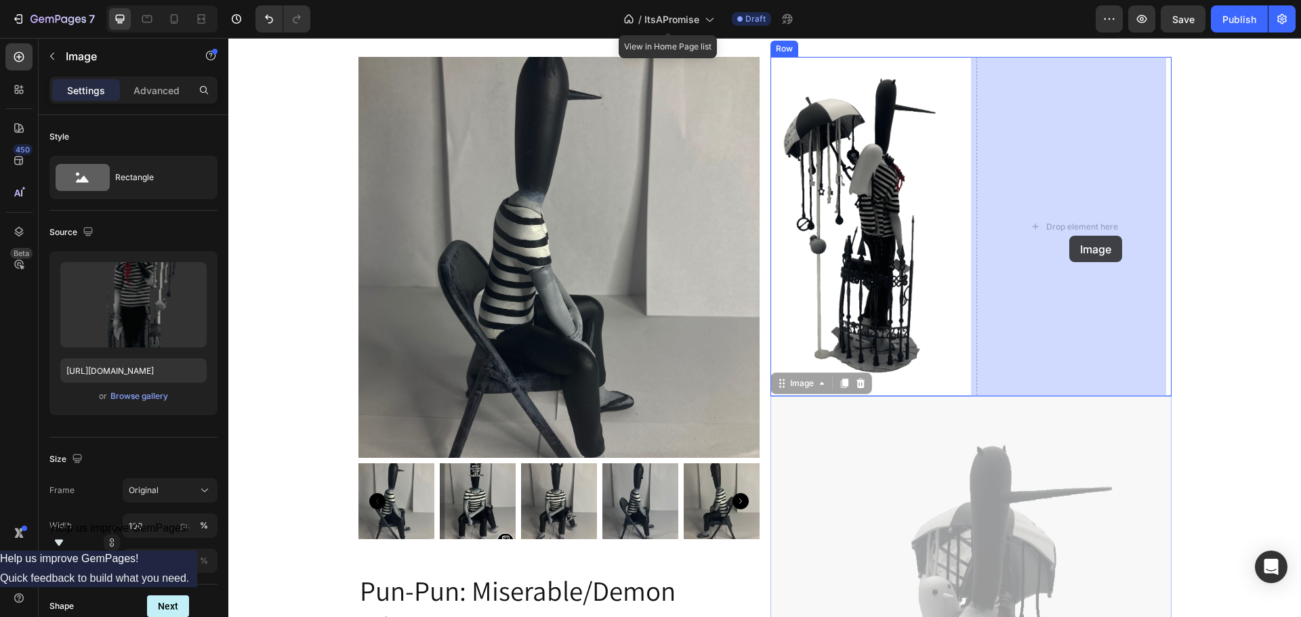
drag, startPoint x: 927, startPoint y: 537, endPoint x: 1071, endPoint y: 211, distance: 356.9
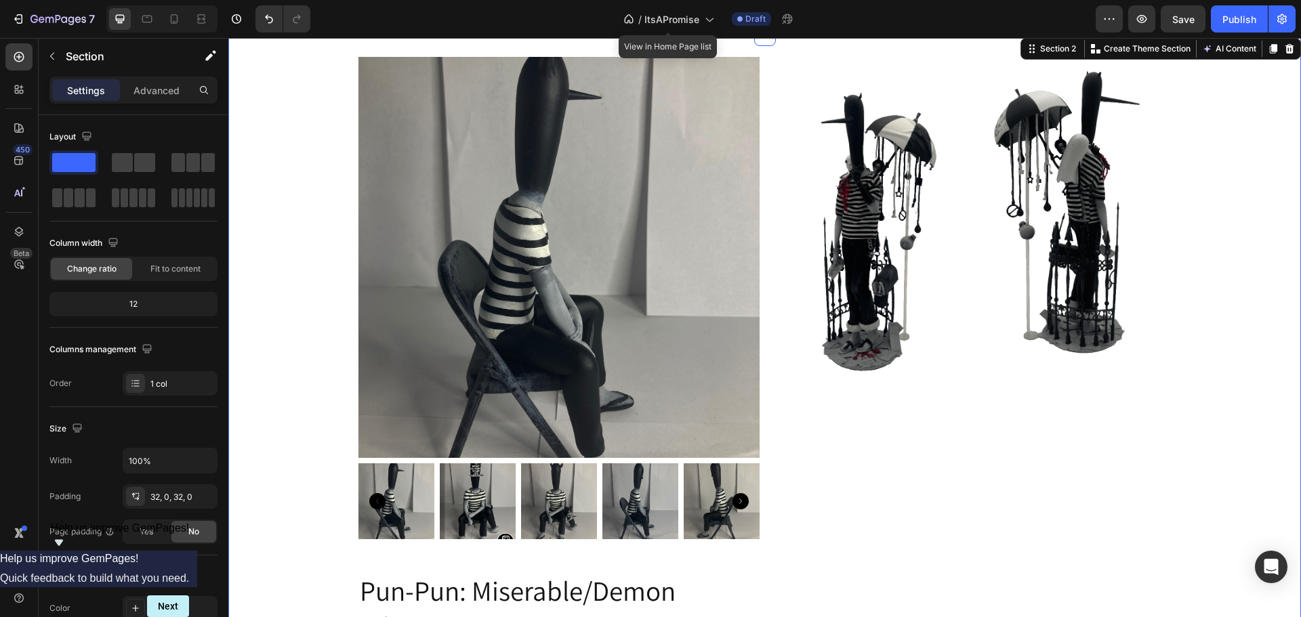
click at [1182, 123] on div "Product Images Pun-Pun: Miserable/Demon Edition Product Title $79.99 Product Pr…" at bounding box center [764, 473] width 1073 height 832
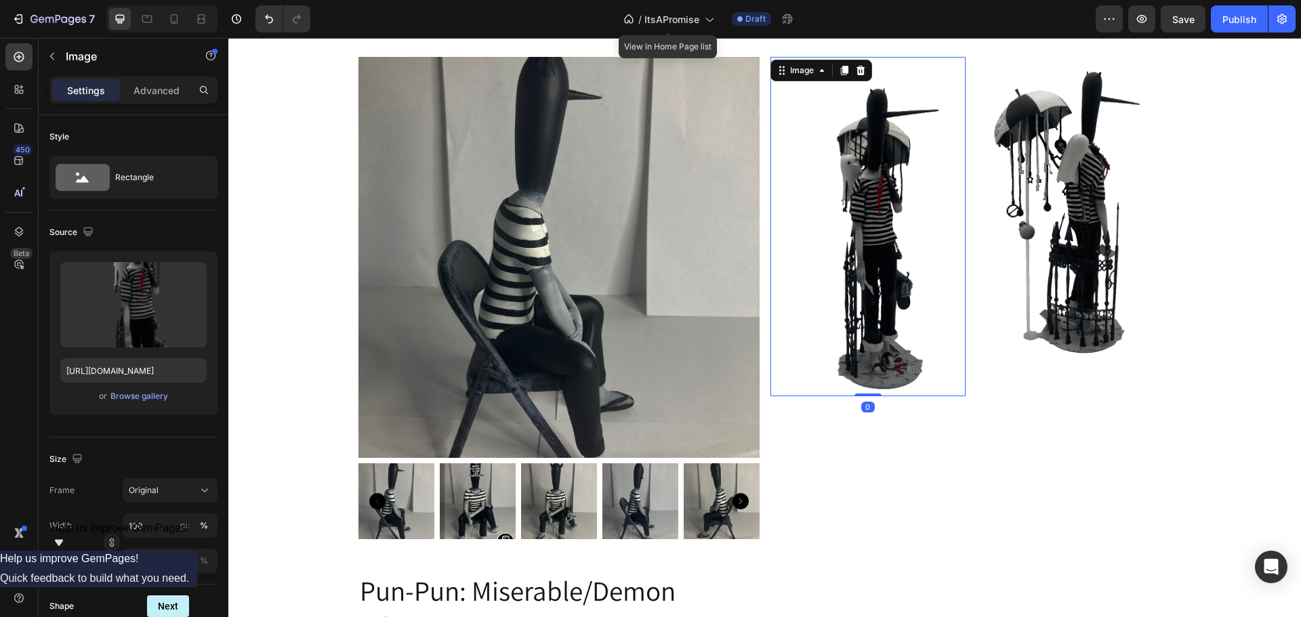
click at [874, 234] on img at bounding box center [868, 227] width 195 height 340
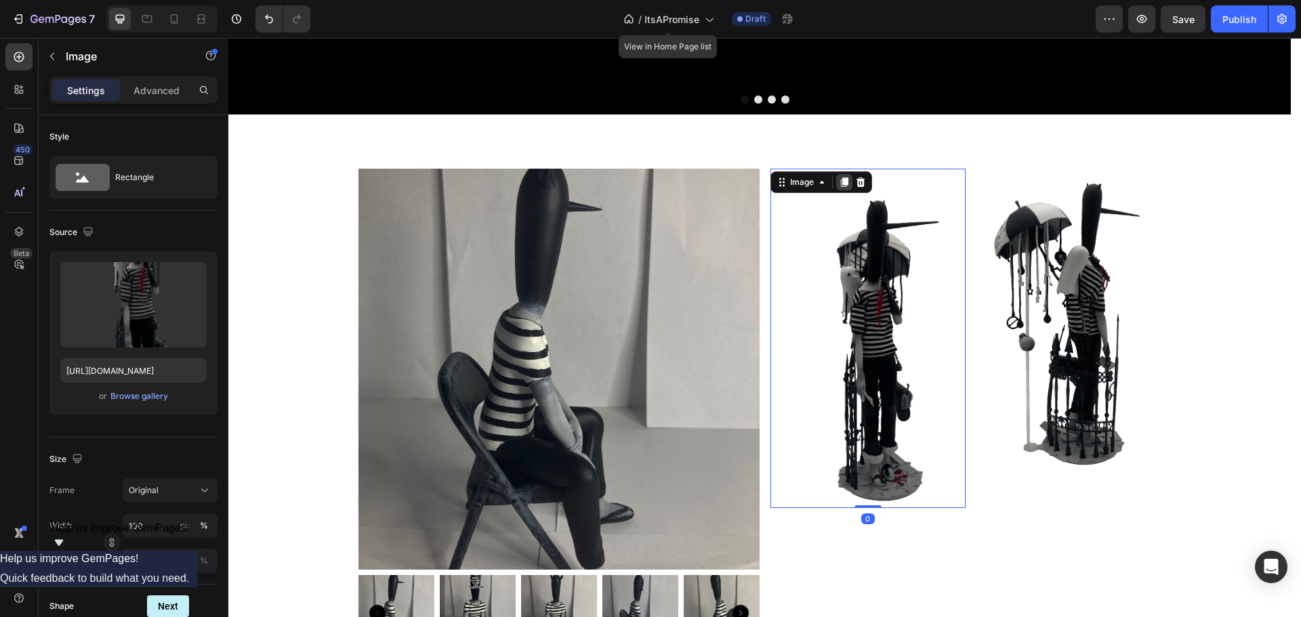
scroll to position [271, 0]
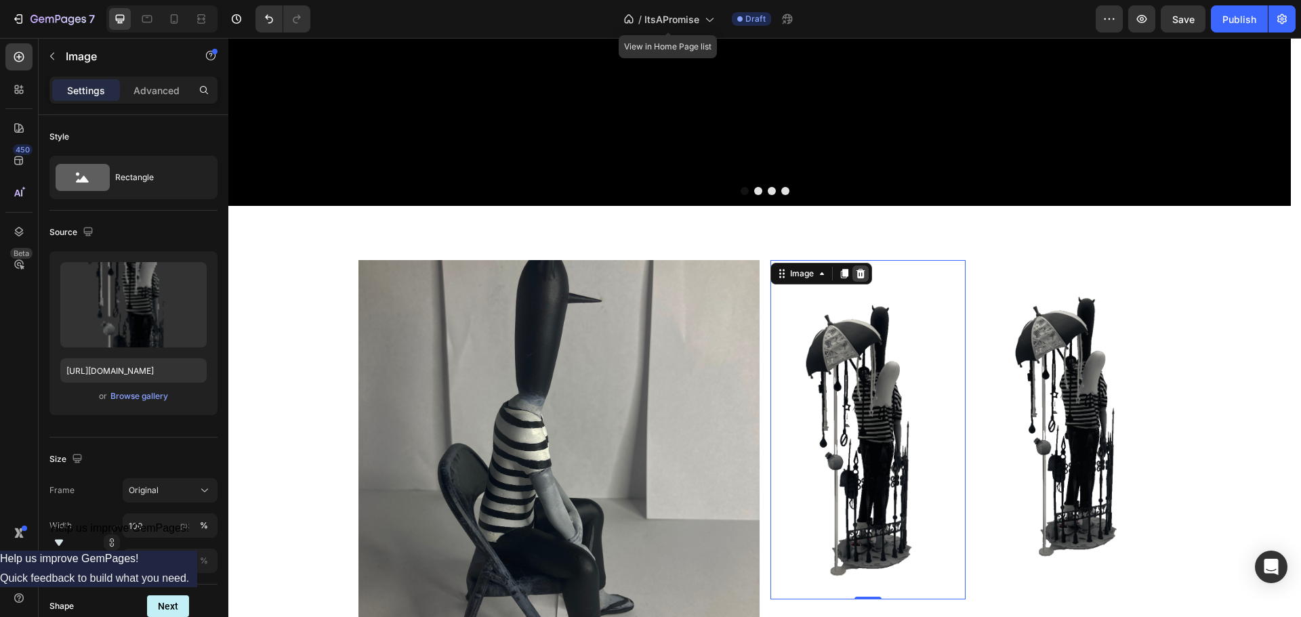
click at [857, 280] on div at bounding box center [861, 274] width 16 height 16
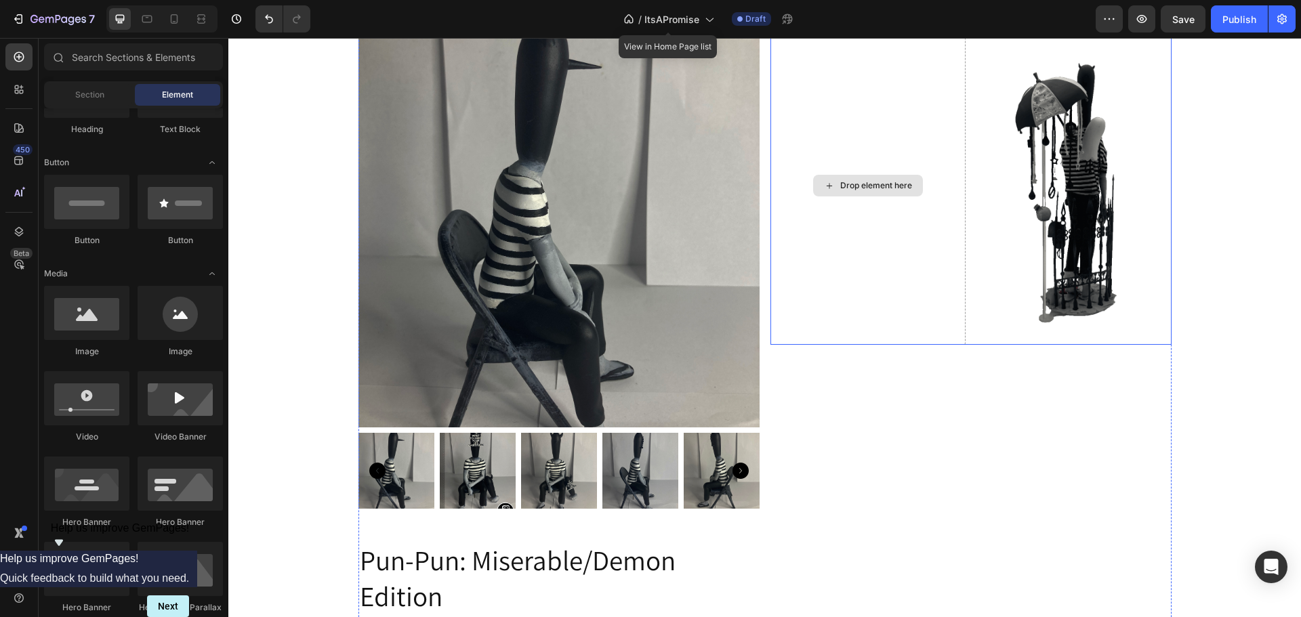
scroll to position [339, 0]
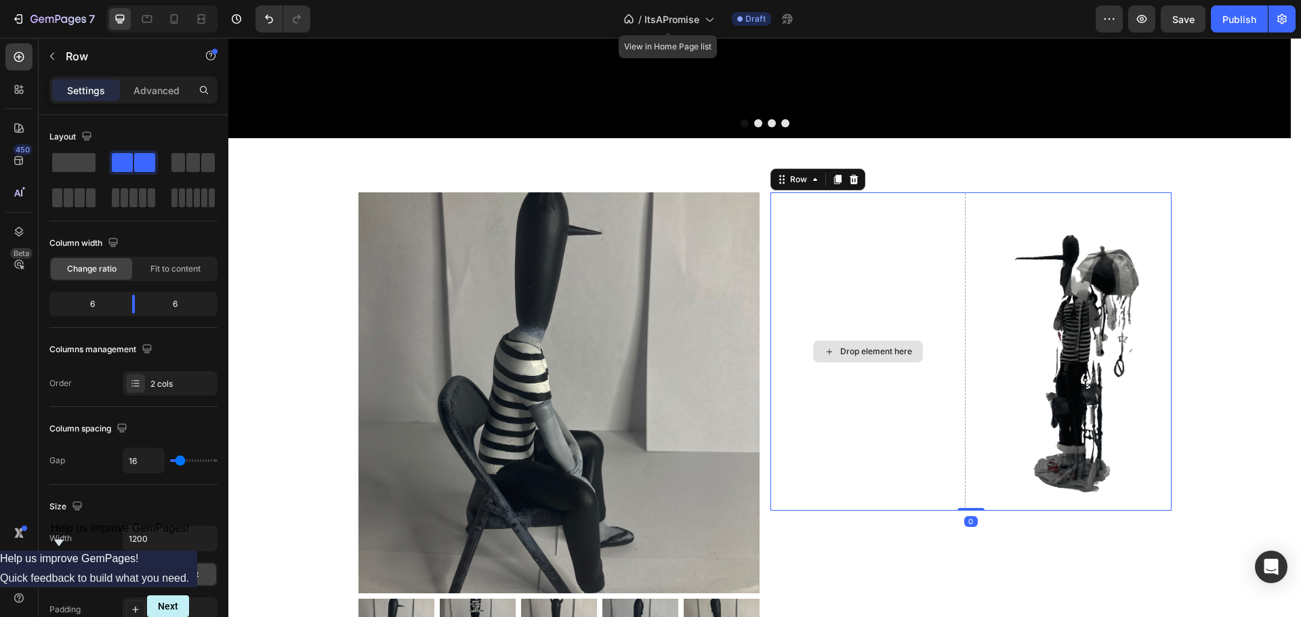
click at [795, 255] on div "Drop element here" at bounding box center [868, 351] width 195 height 319
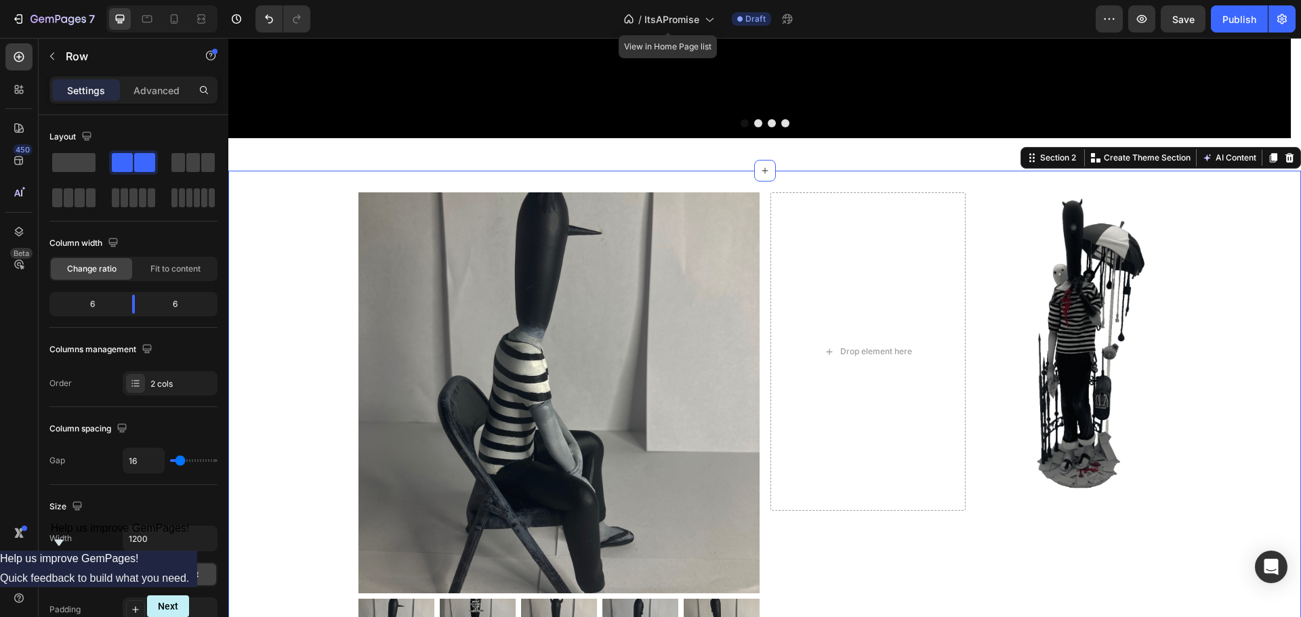
click at [1213, 278] on div "Product Images Pun-Pun: Miserable/Demon Edition Product Title $79.99 Product Pr…" at bounding box center [764, 608] width 1073 height 832
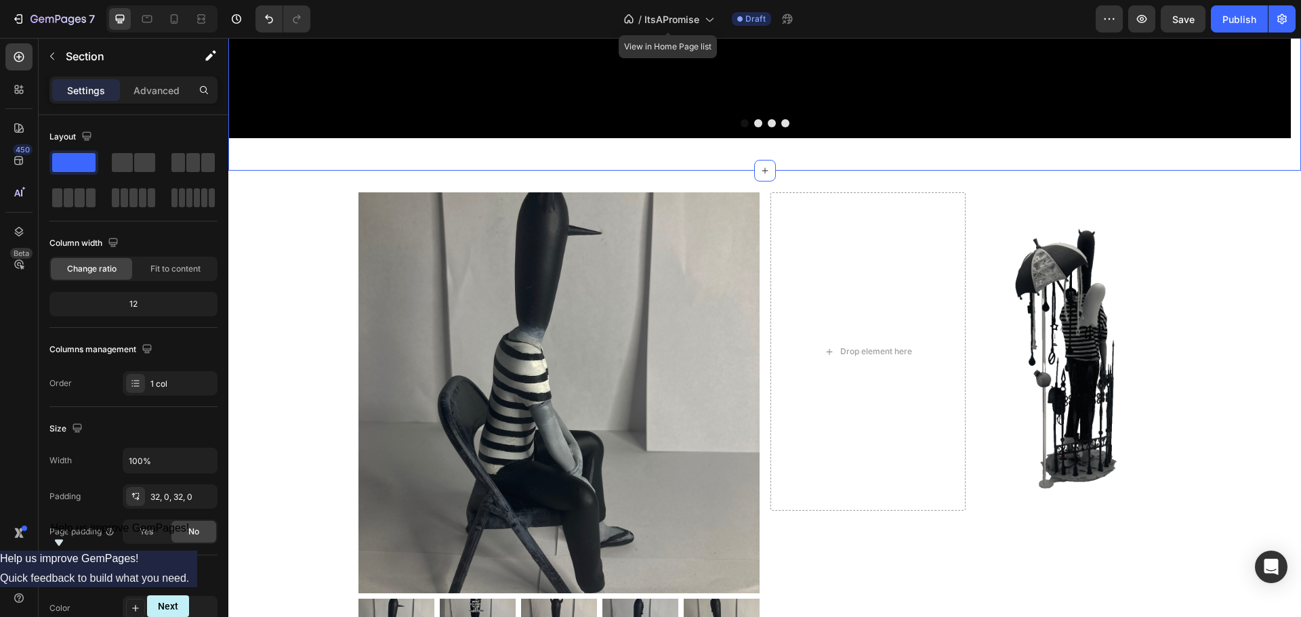
click at [1158, 18] on div "Preview Save Publish" at bounding box center [1196, 18] width 200 height 27
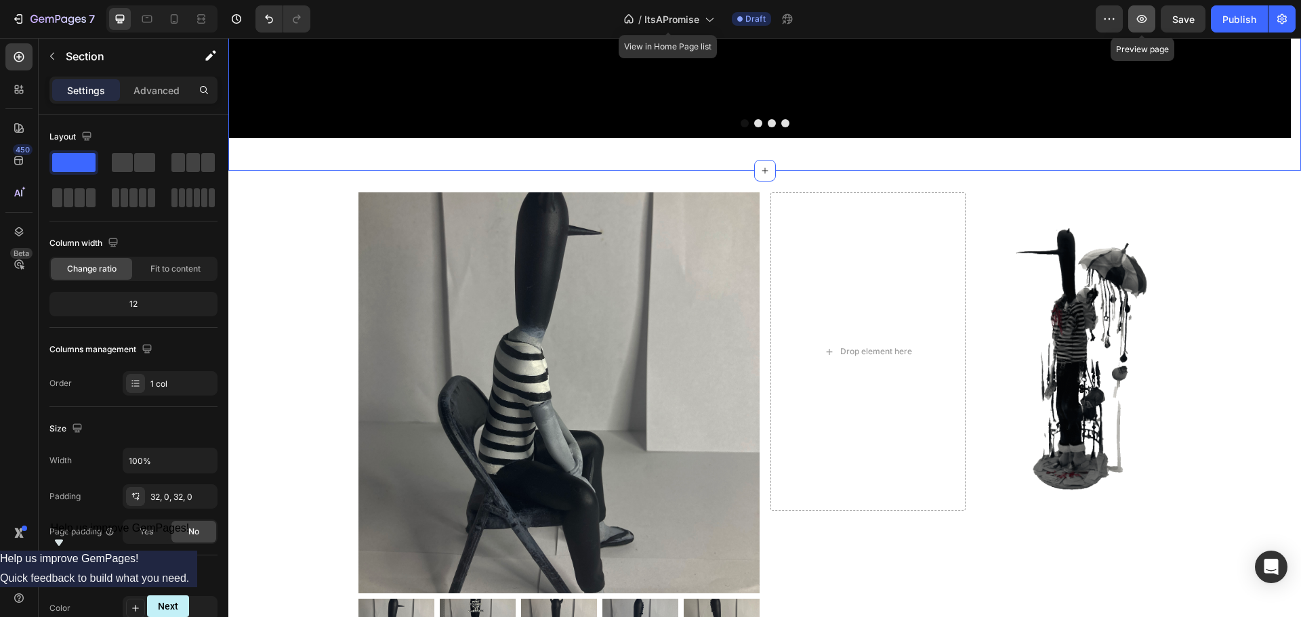
click at [1144, 18] on icon "button" at bounding box center [1142, 19] width 4 height 4
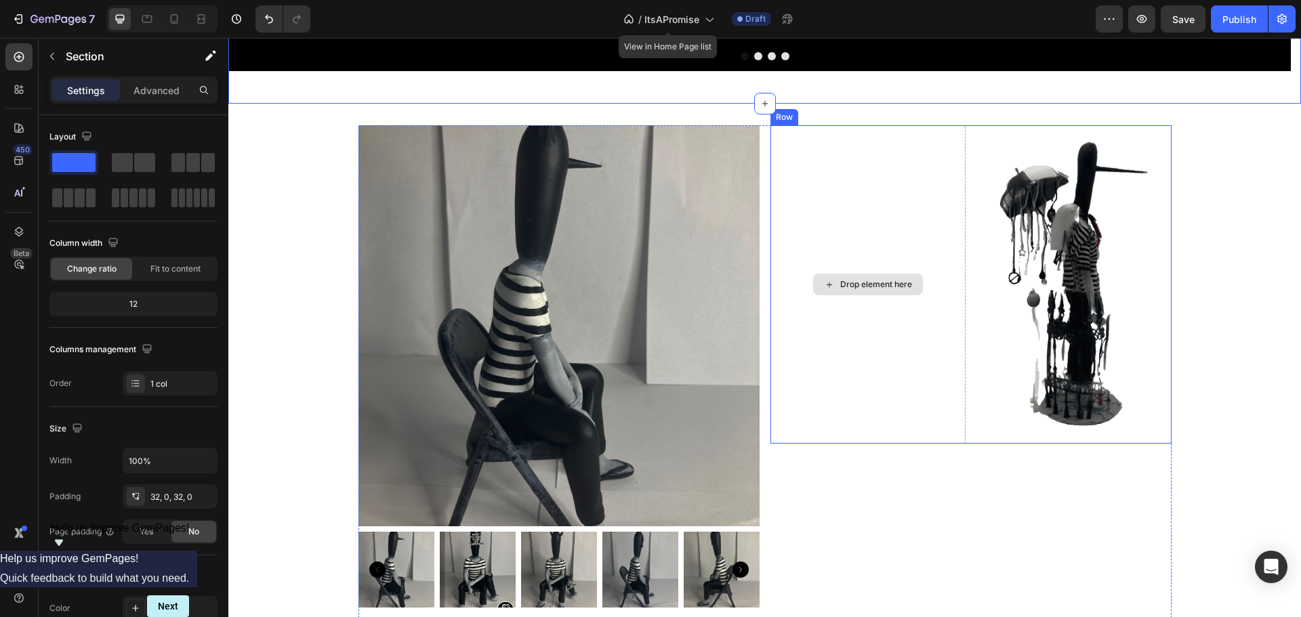
scroll to position [407, 0]
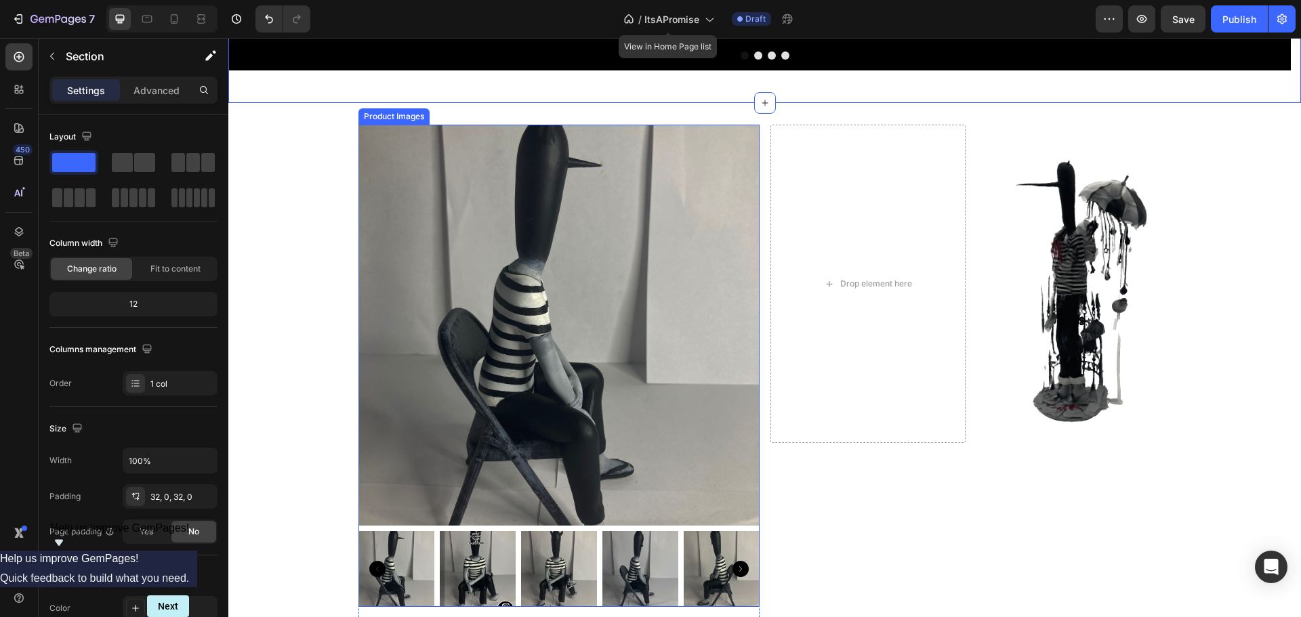
click at [388, 553] on img at bounding box center [396, 569] width 76 height 76
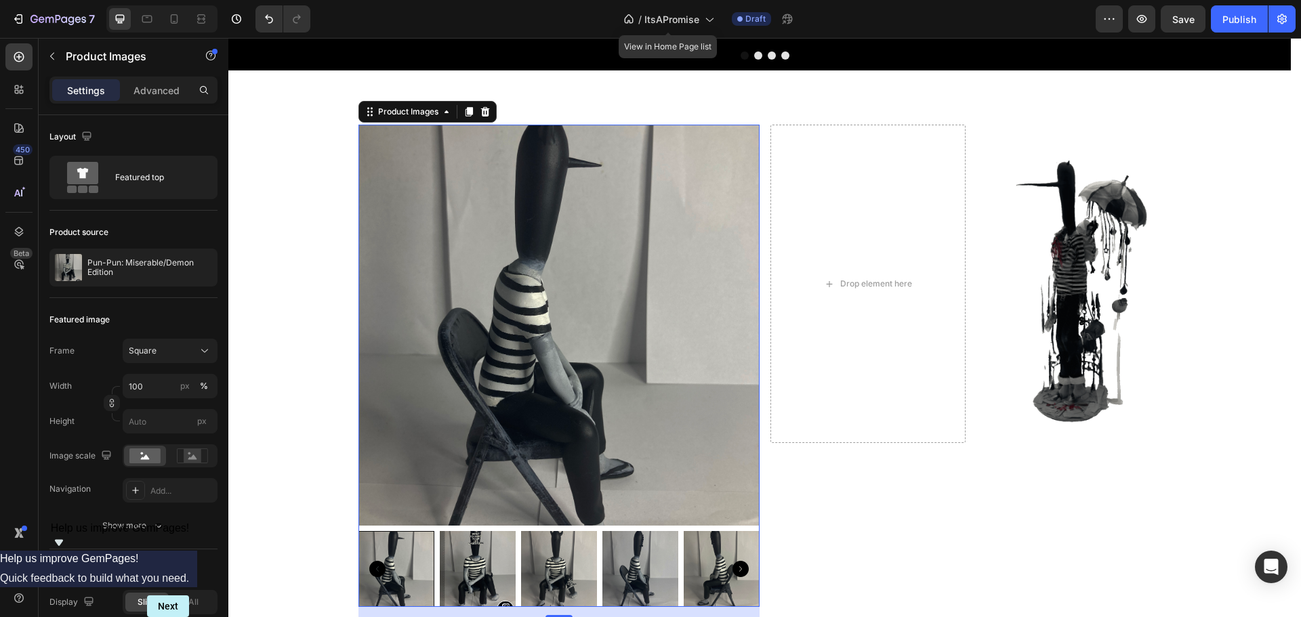
click at [575, 554] on img at bounding box center [558, 569] width 76 height 76
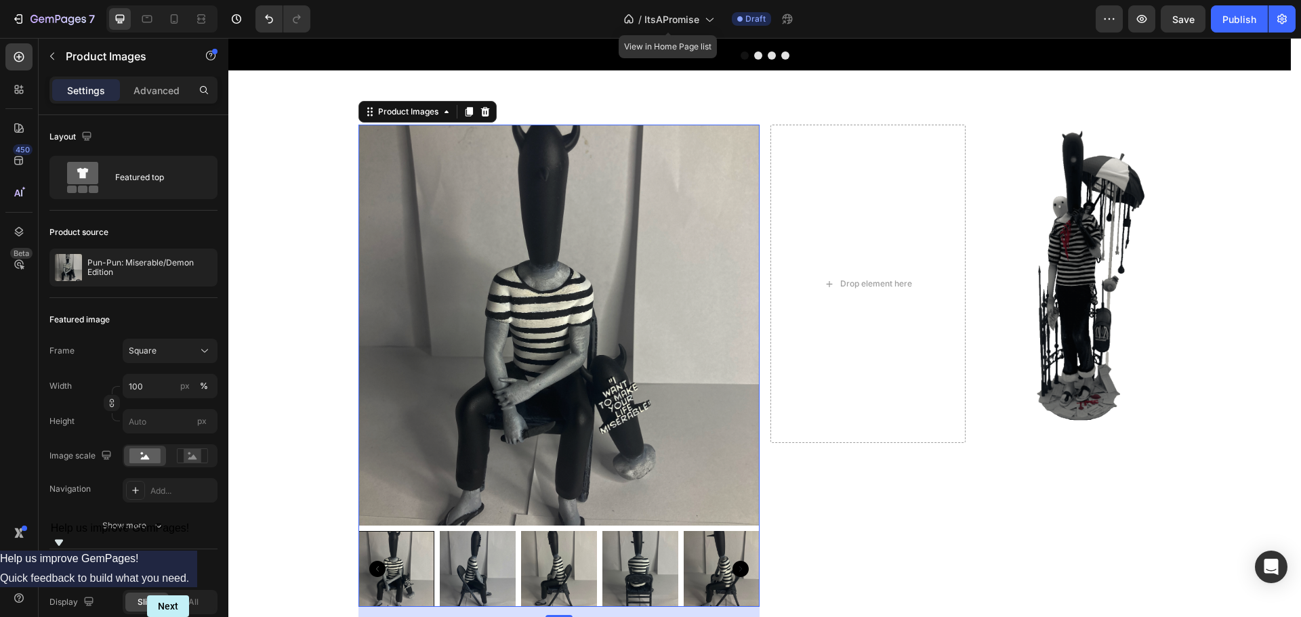
click at [369, 555] on div at bounding box center [397, 569] width 76 height 76
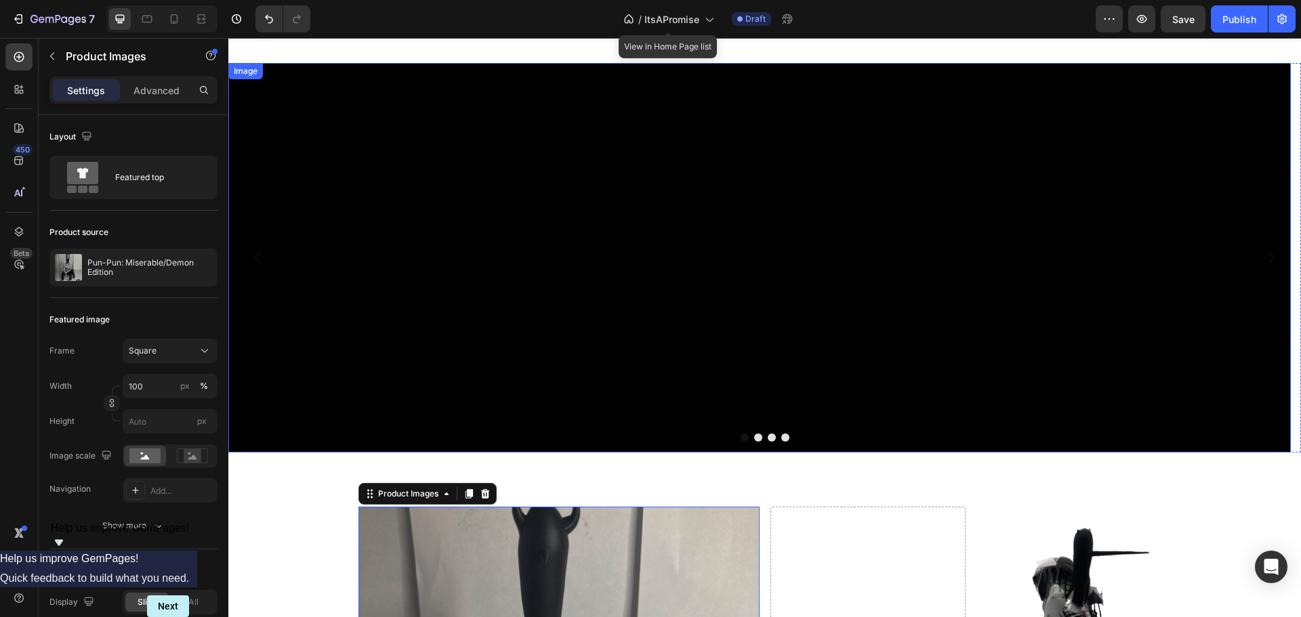
scroll to position [0, 0]
